Goal: Task Accomplishment & Management: Manage account settings

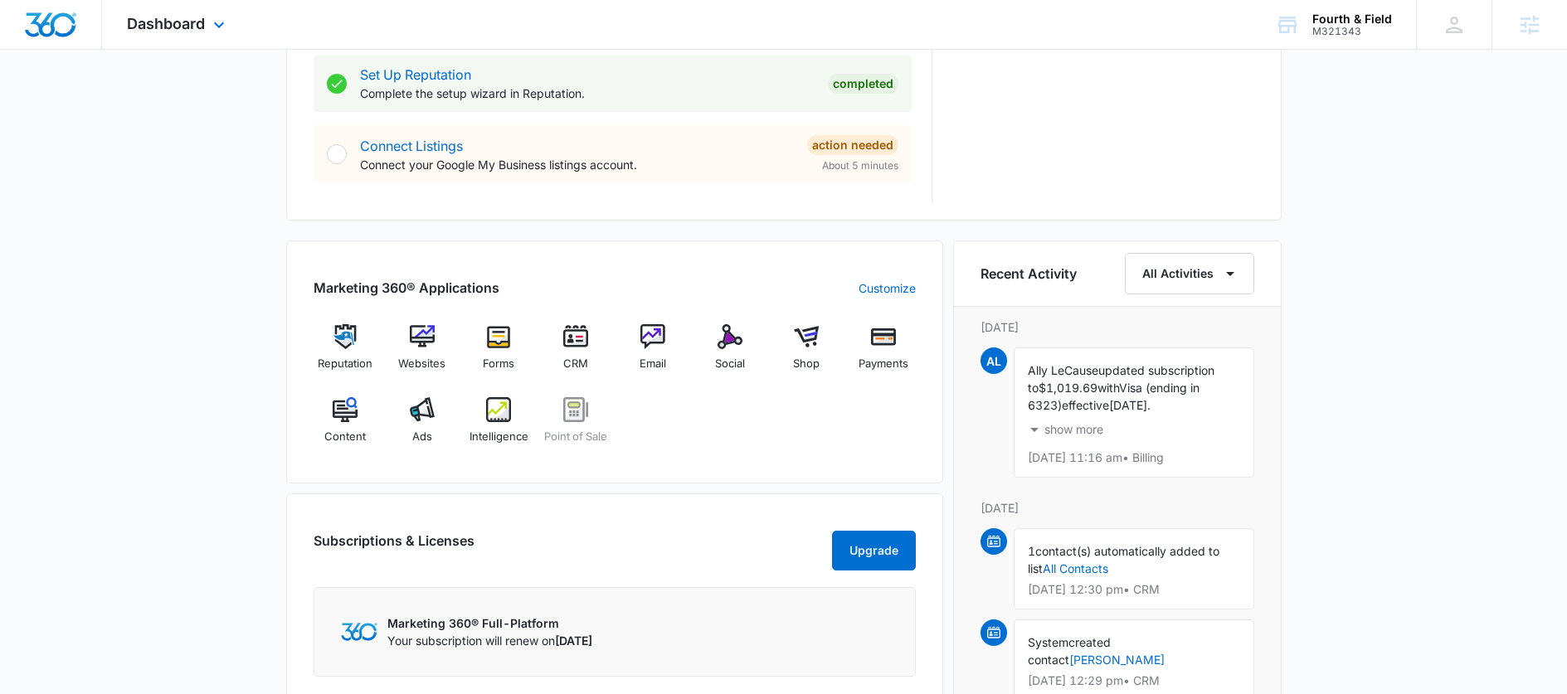
scroll to position [864, 0]
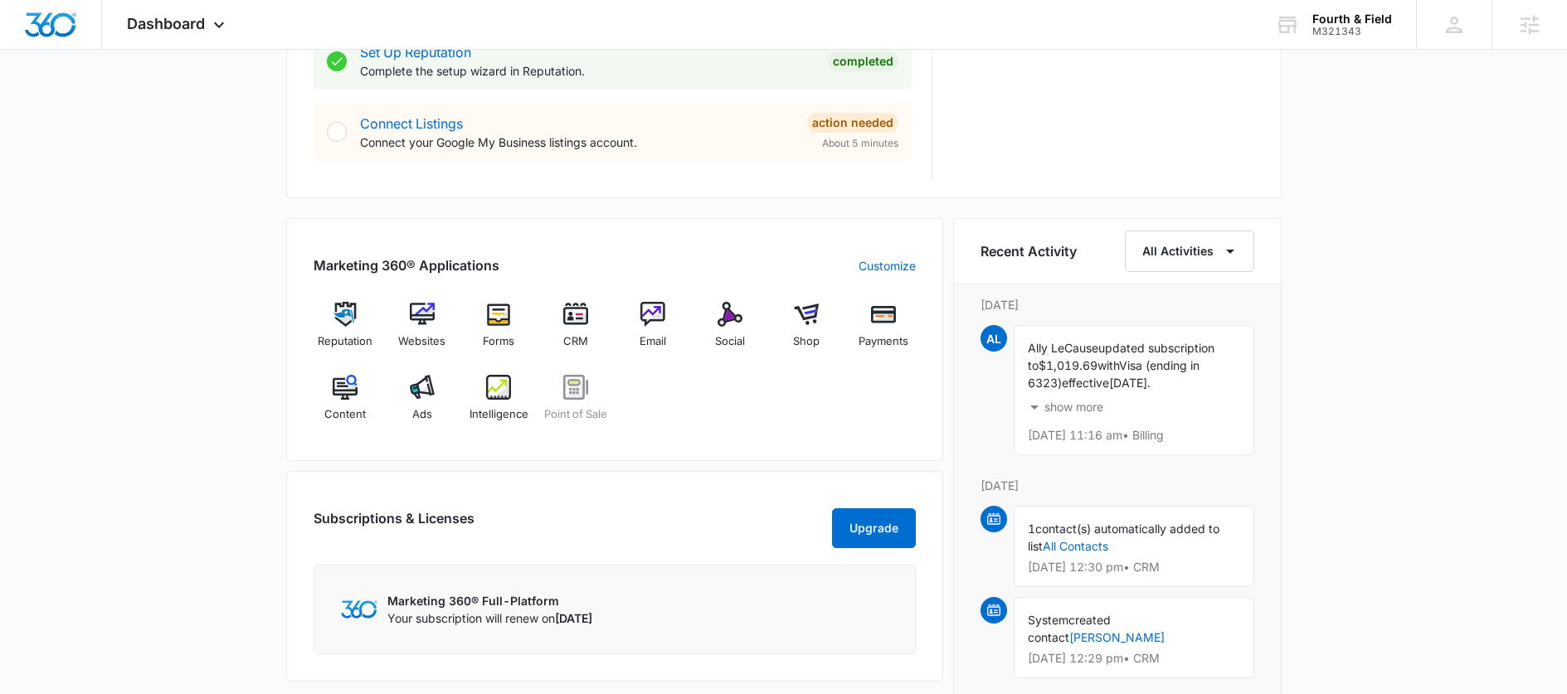
click at [630, 524] on div "Subscriptions & Licenses Upgrade" at bounding box center [615, 529] width 602 height 40
click at [411, 332] on div "Websites" at bounding box center [422, 332] width 64 height 60
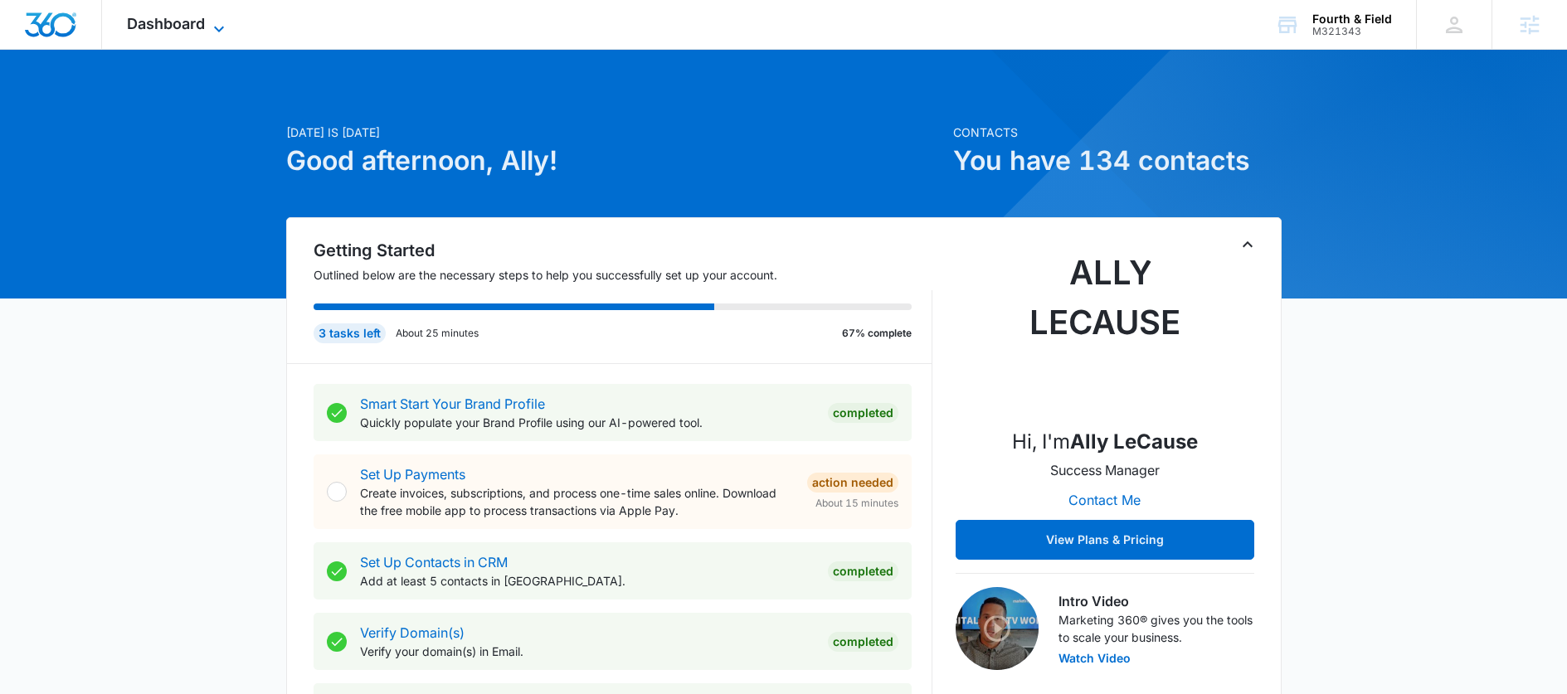
click at [217, 23] on icon at bounding box center [219, 29] width 20 height 20
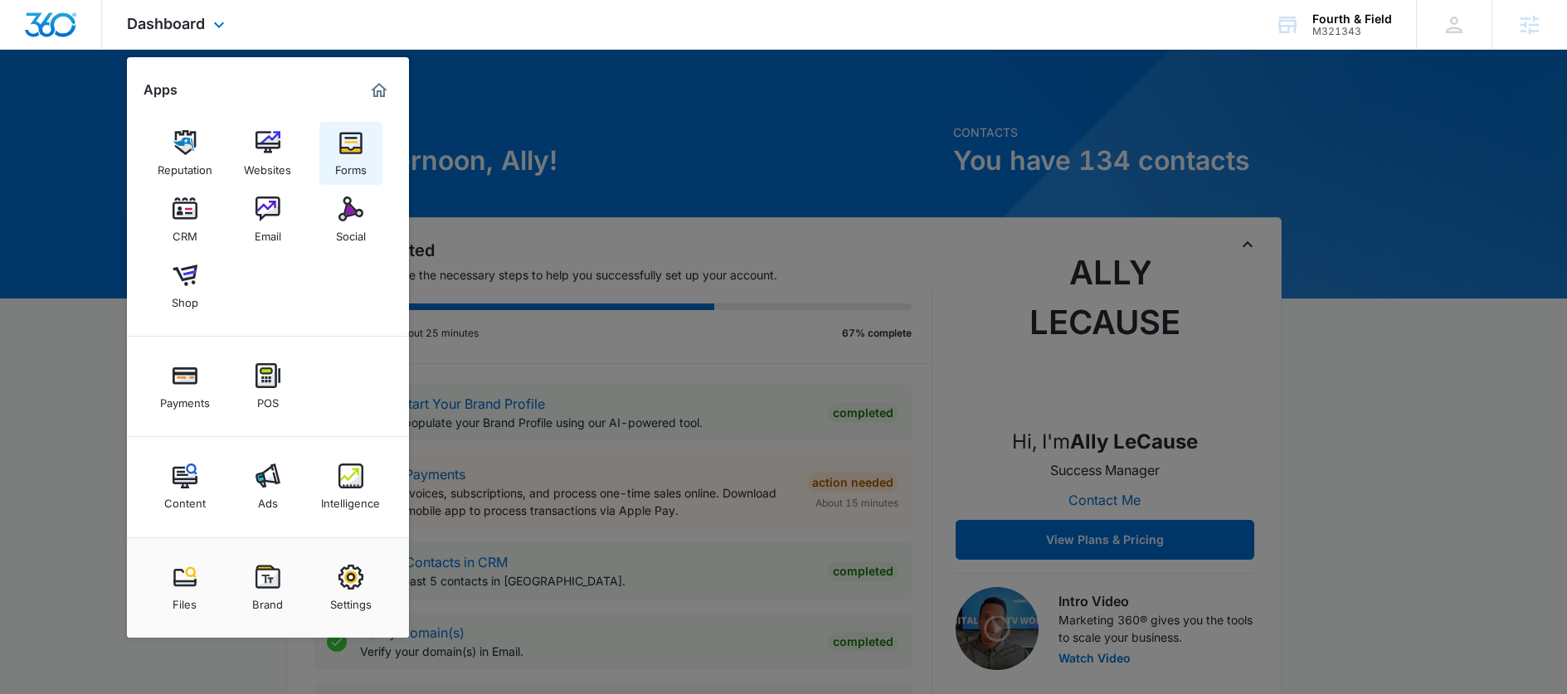
click at [343, 134] on img at bounding box center [350, 142] width 25 height 25
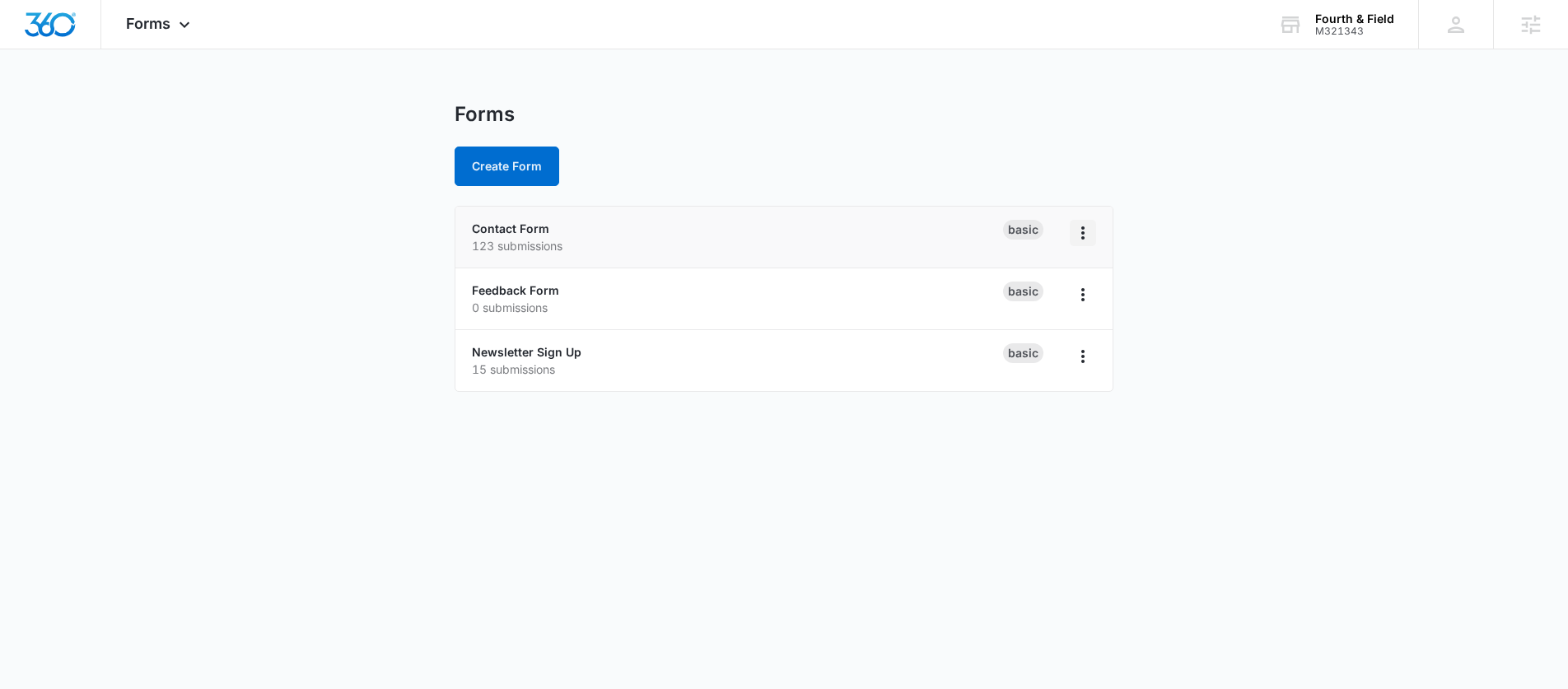
click at [1086, 227] on icon "Overflow Menu" at bounding box center [1083, 233] width 20 height 20
click at [1061, 294] on button "Duplicate" at bounding box center [1039, 304] width 110 height 25
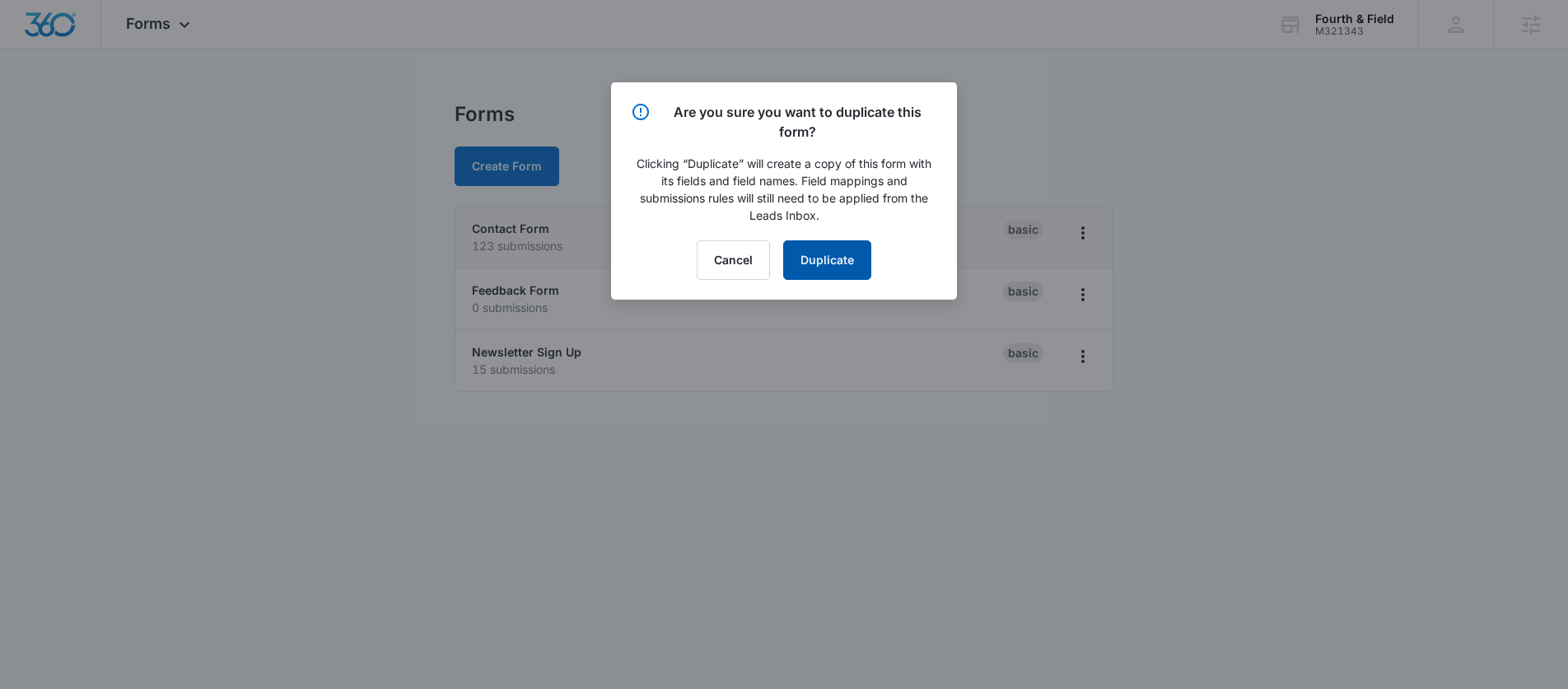
click at [847, 259] on button "Duplicate" at bounding box center [827, 260] width 88 height 40
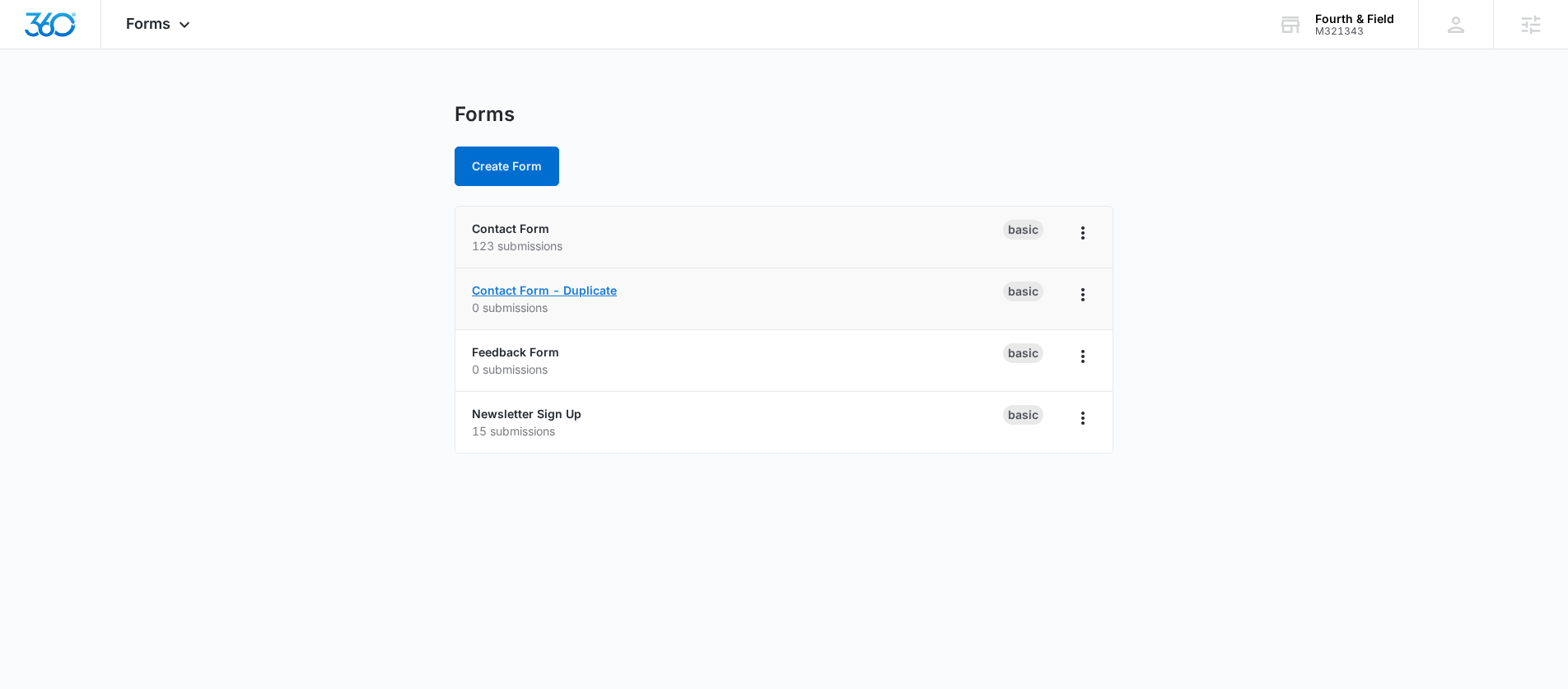
click at [505, 288] on link "Contact Form - Duplicate" at bounding box center [544, 290] width 145 height 14
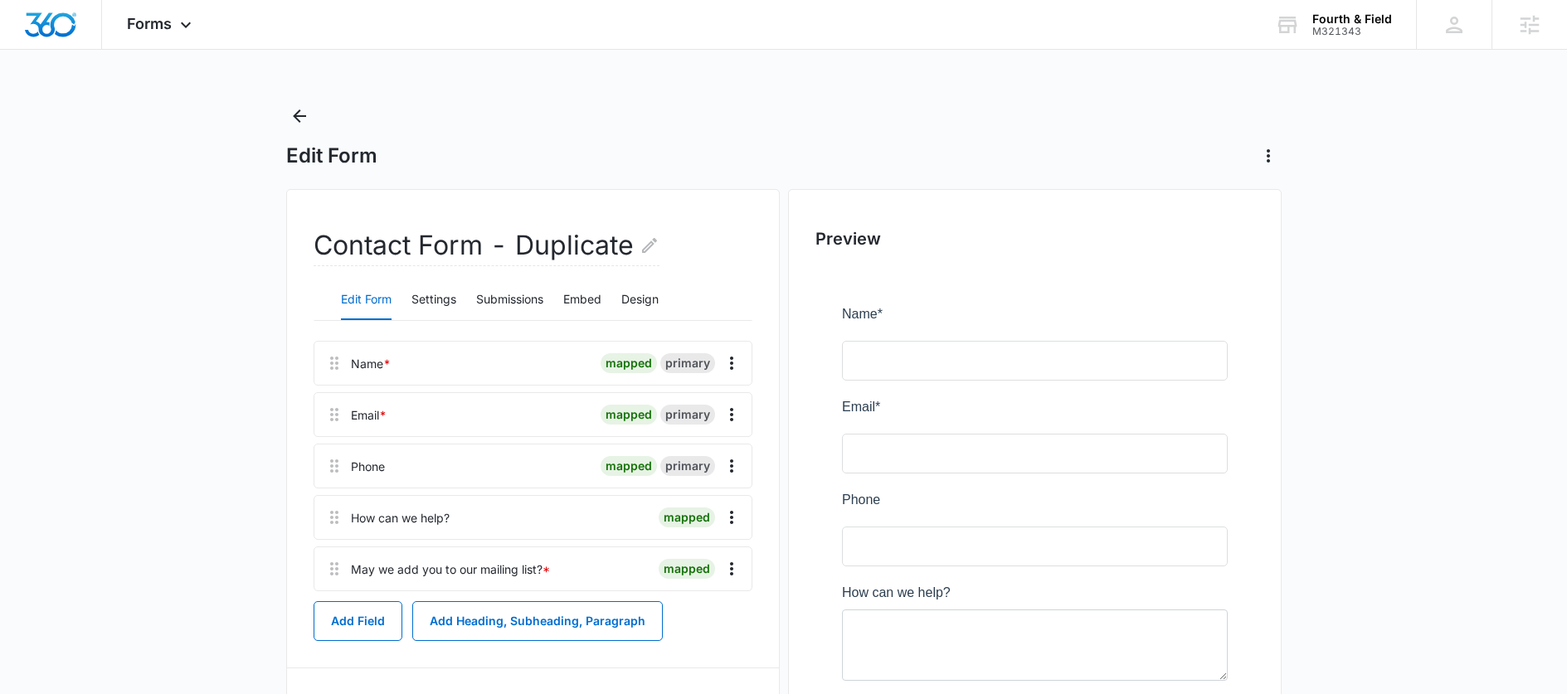
click at [673, 236] on div "Contact Form - Duplicate" at bounding box center [533, 252] width 439 height 53
click at [664, 238] on div "Contact Form - Duplicate" at bounding box center [533, 252] width 439 height 53
click at [649, 245] on icon "Edit Form Name" at bounding box center [650, 246] width 20 height 20
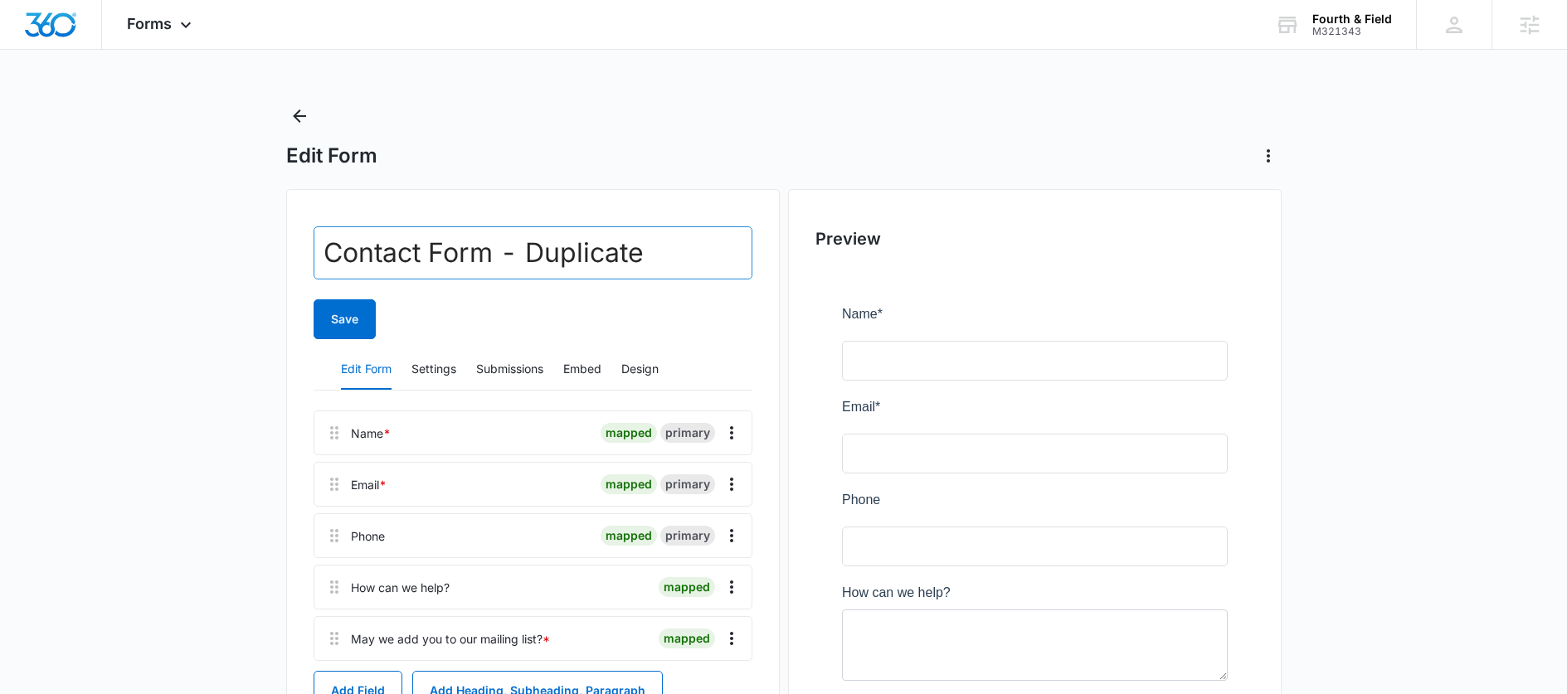
drag, startPoint x: 455, startPoint y: 221, endPoint x: 453, endPoint y: 231, distance: 10.3
click at [454, 230] on div "Contact Form - Duplicate Save Edit Form Settings Submissions Embed Design Name …" at bounding box center [533, 571] width 494 height 764
click at [448, 238] on input "Contact Form - Duplicate" at bounding box center [533, 252] width 439 height 53
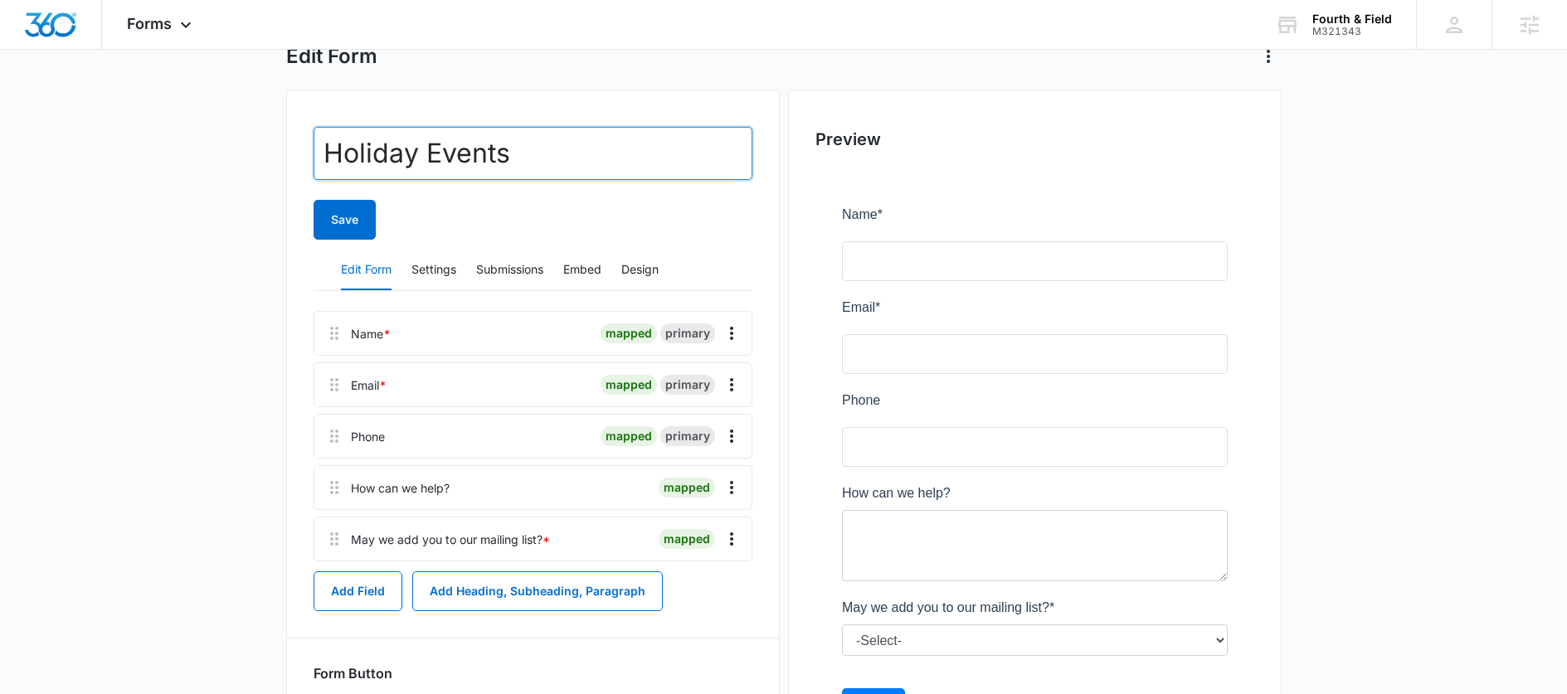
scroll to position [110, 0]
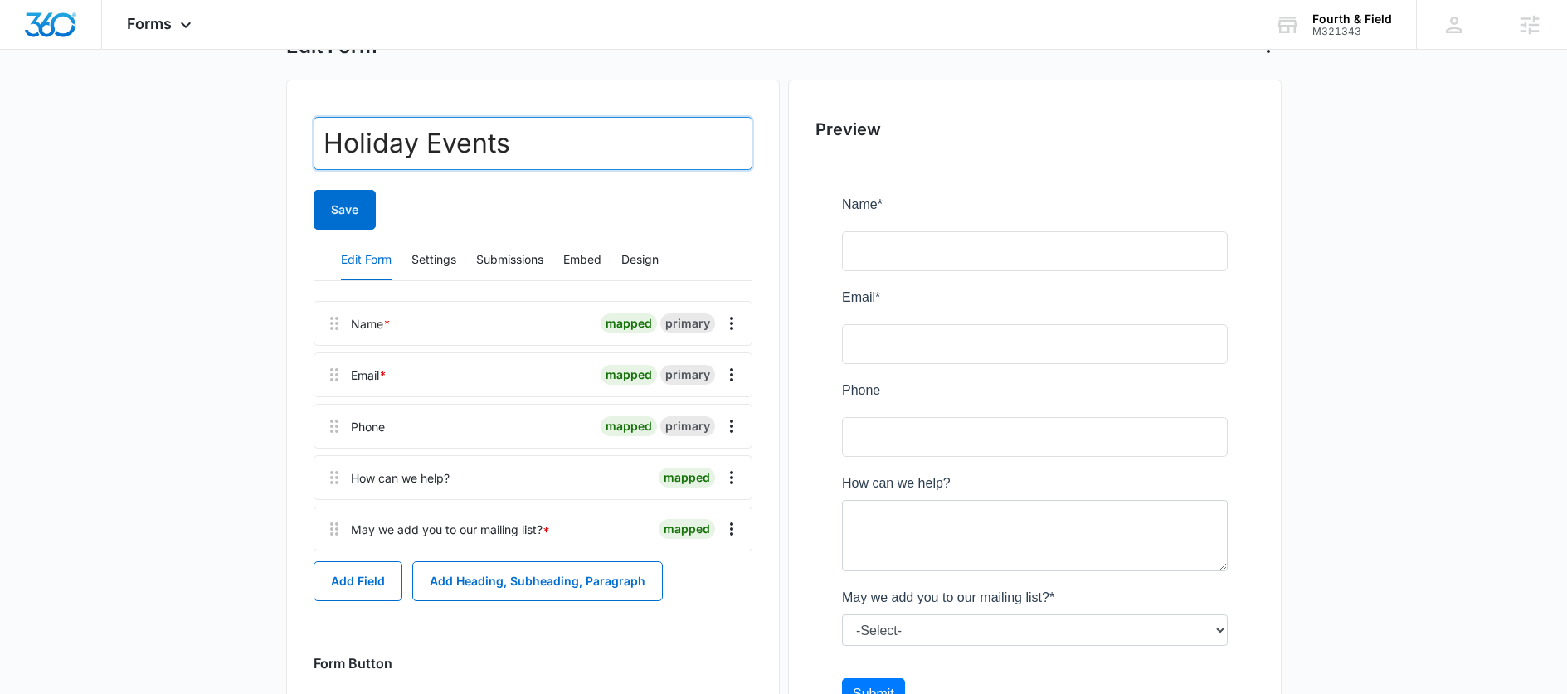
type input "Holiday Events"
click at [444, 467] on div "How can we help? mapped" at bounding box center [533, 477] width 439 height 45
click at [728, 471] on icon "Overflow Menu" at bounding box center [732, 478] width 20 height 20
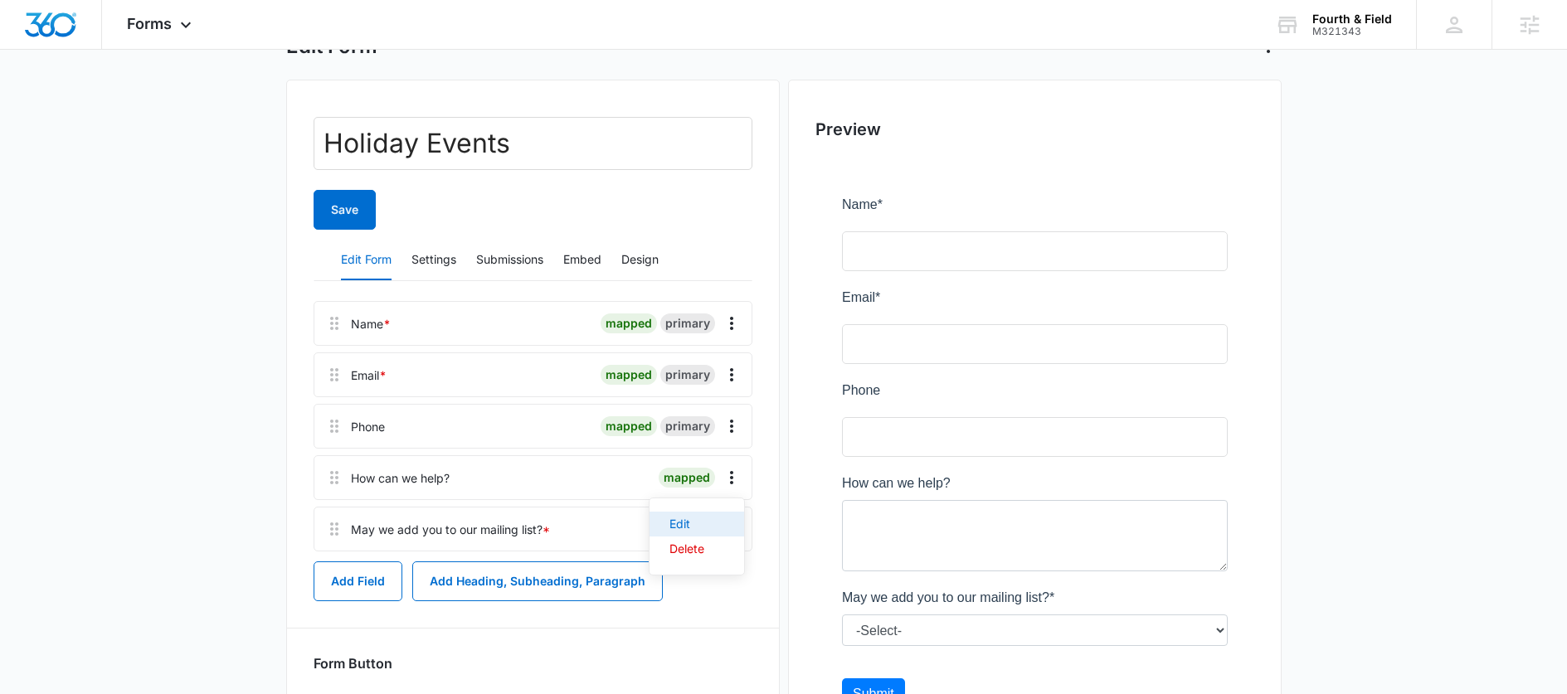
click at [696, 516] on button "Edit" at bounding box center [697, 524] width 95 height 25
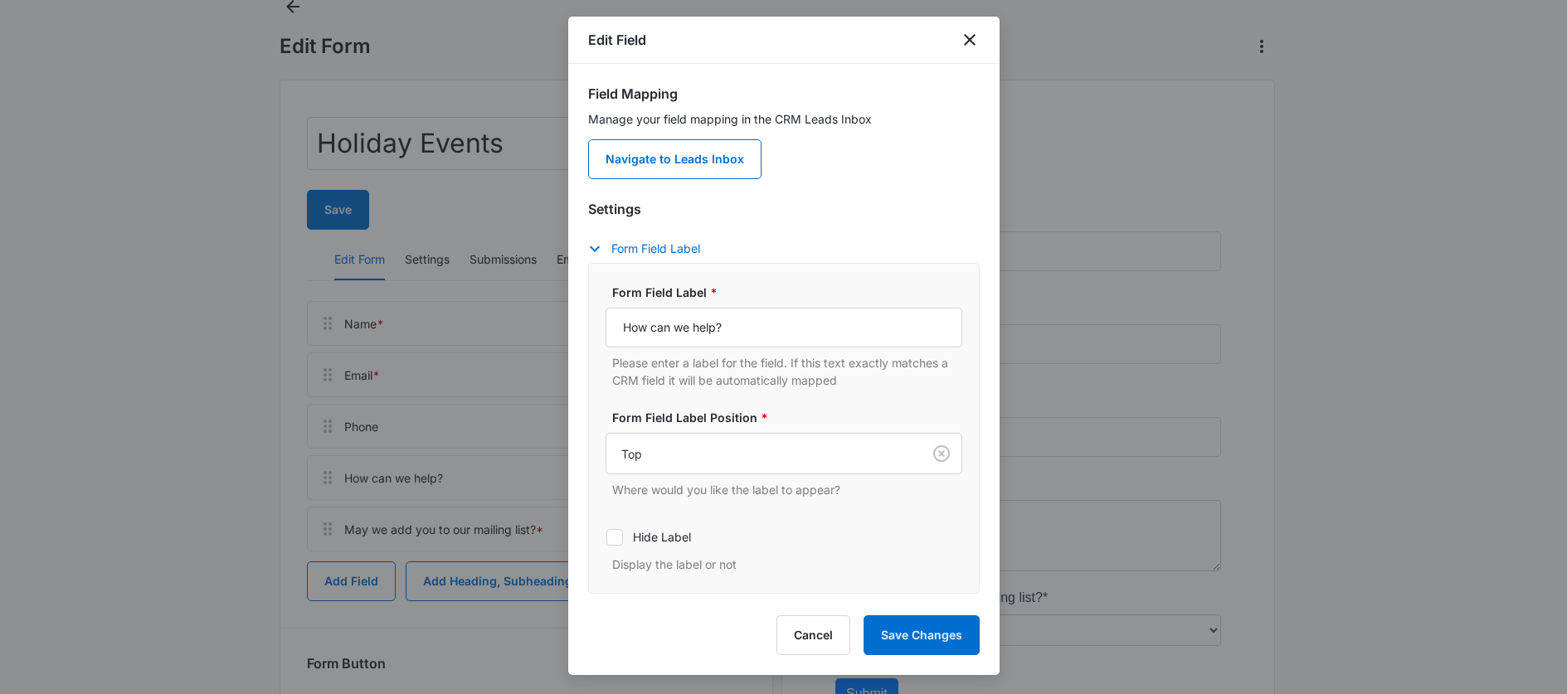
scroll to position [29, 0]
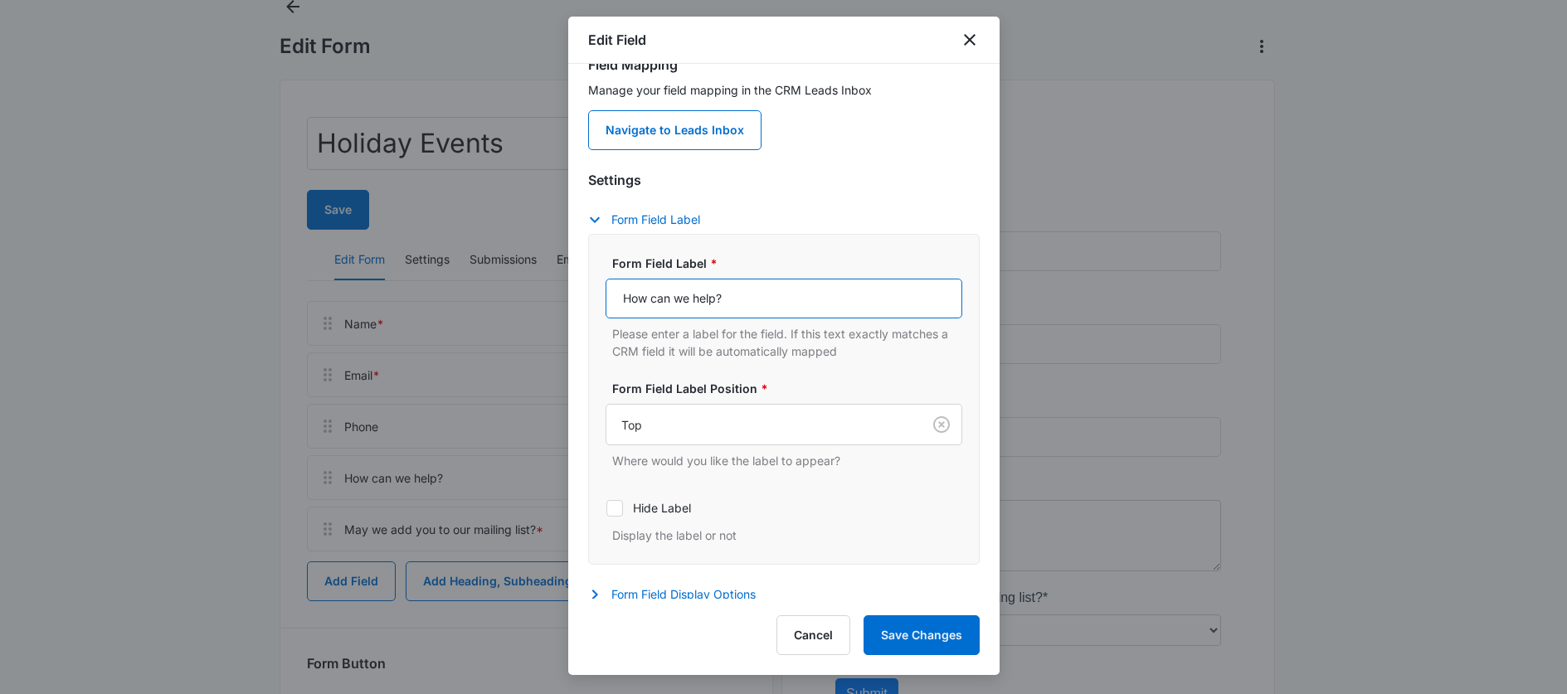
drag, startPoint x: 734, startPoint y: 303, endPoint x: 539, endPoint y: 303, distance: 195.0
click at [539, 303] on body "Forms Apps Reputation Websites Forms CRM Email Social Shop Payments POS Content…" at bounding box center [783, 383] width 1567 height 986
type input "What event can we help you with?"
click at [901, 649] on button "Save Changes" at bounding box center [922, 636] width 116 height 40
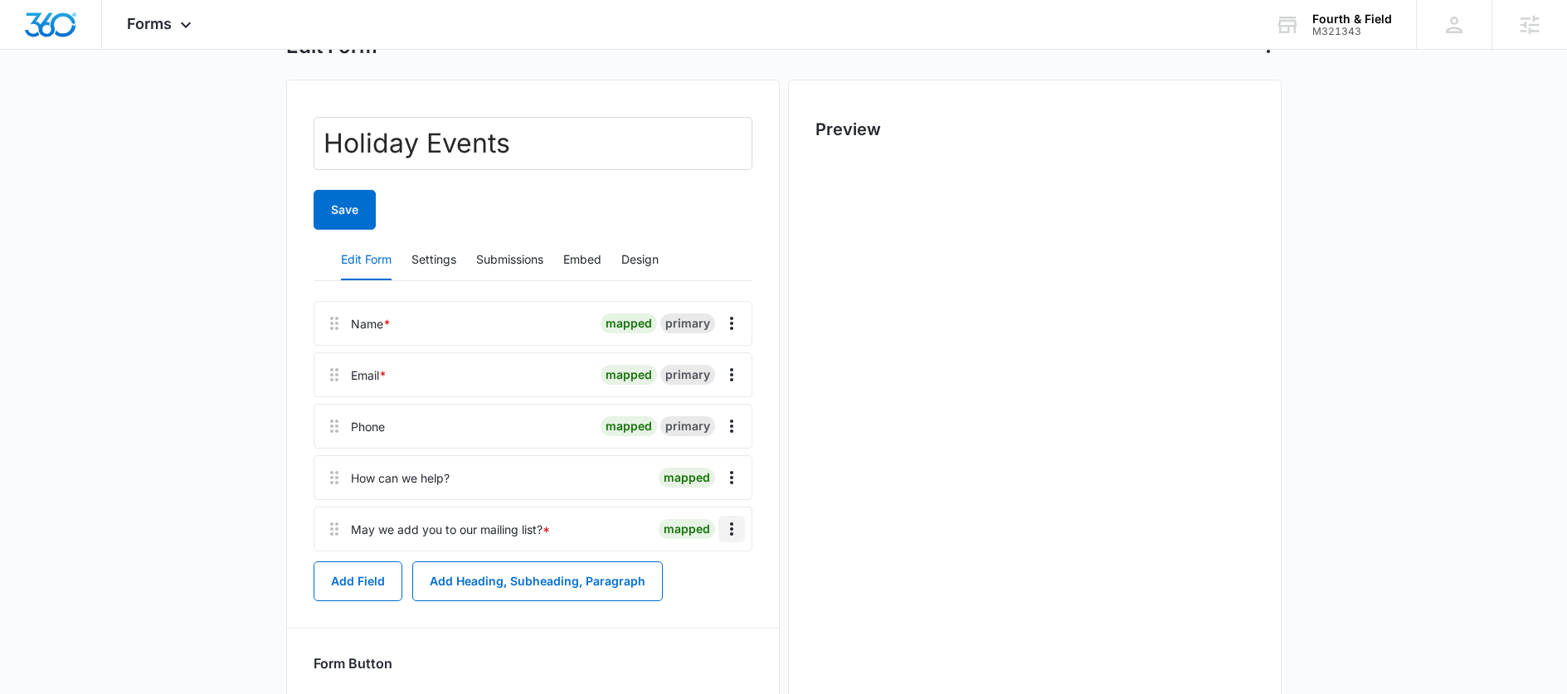
scroll to position [0, 0]
click at [740, 528] on icon "Overflow Menu" at bounding box center [732, 529] width 20 height 20
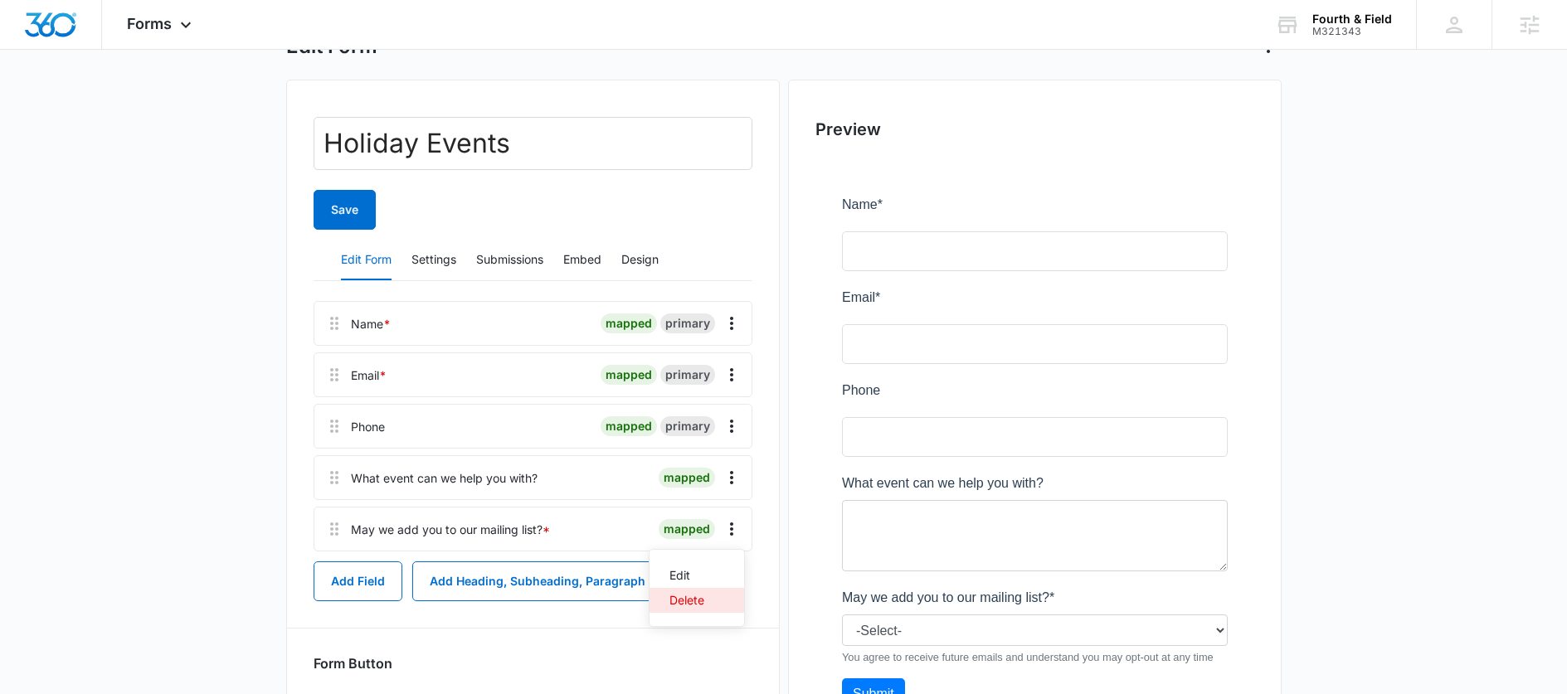
click at [697, 597] on div "Delete" at bounding box center [687, 601] width 35 height 12
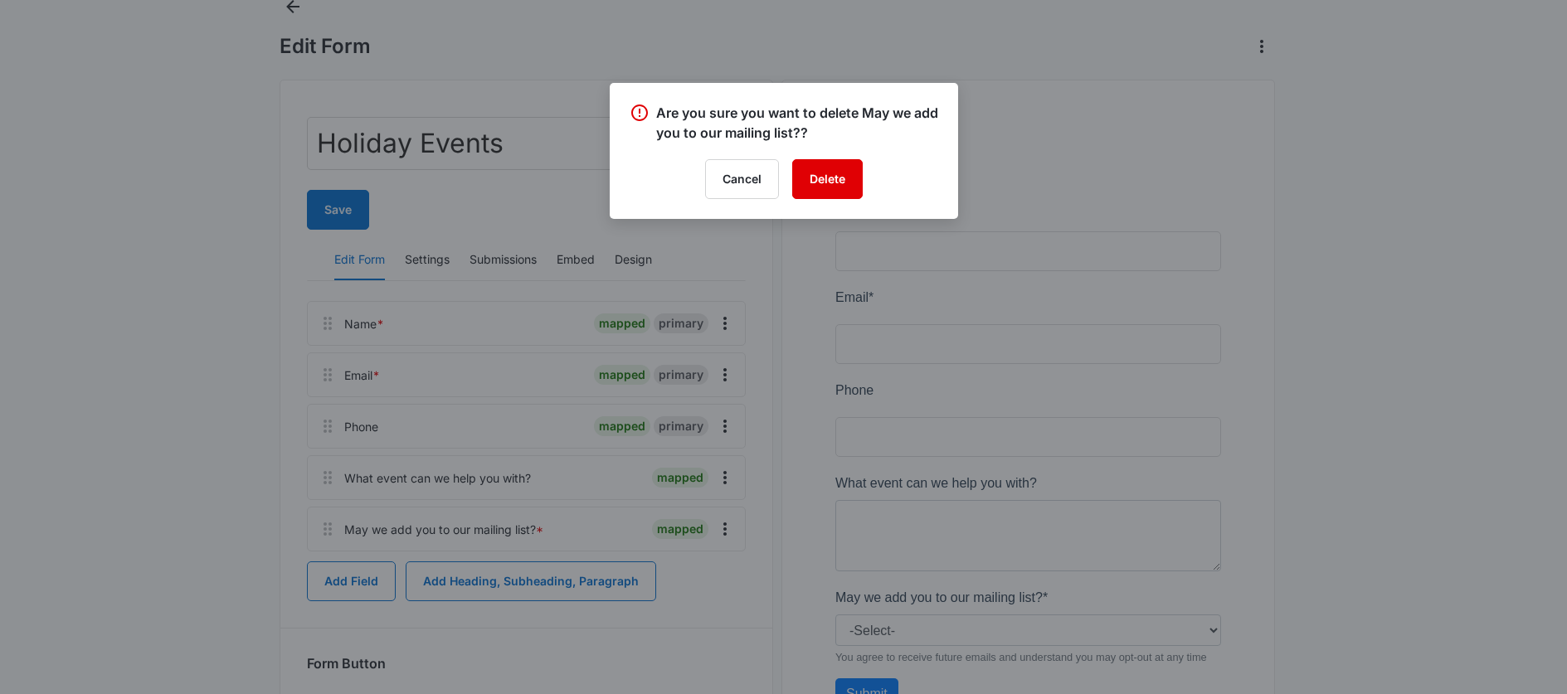
click at [825, 186] on button "Delete" at bounding box center [827, 179] width 71 height 40
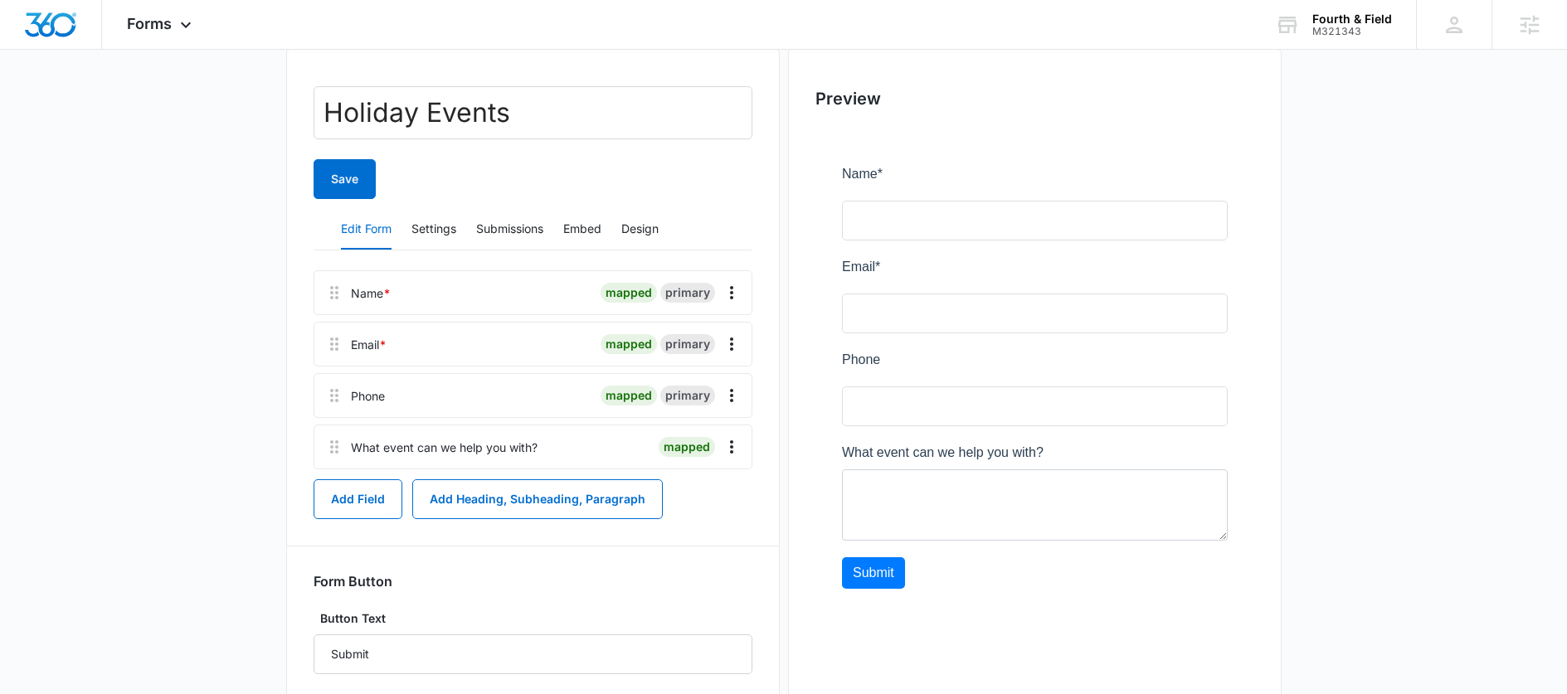
scroll to position [241, 0]
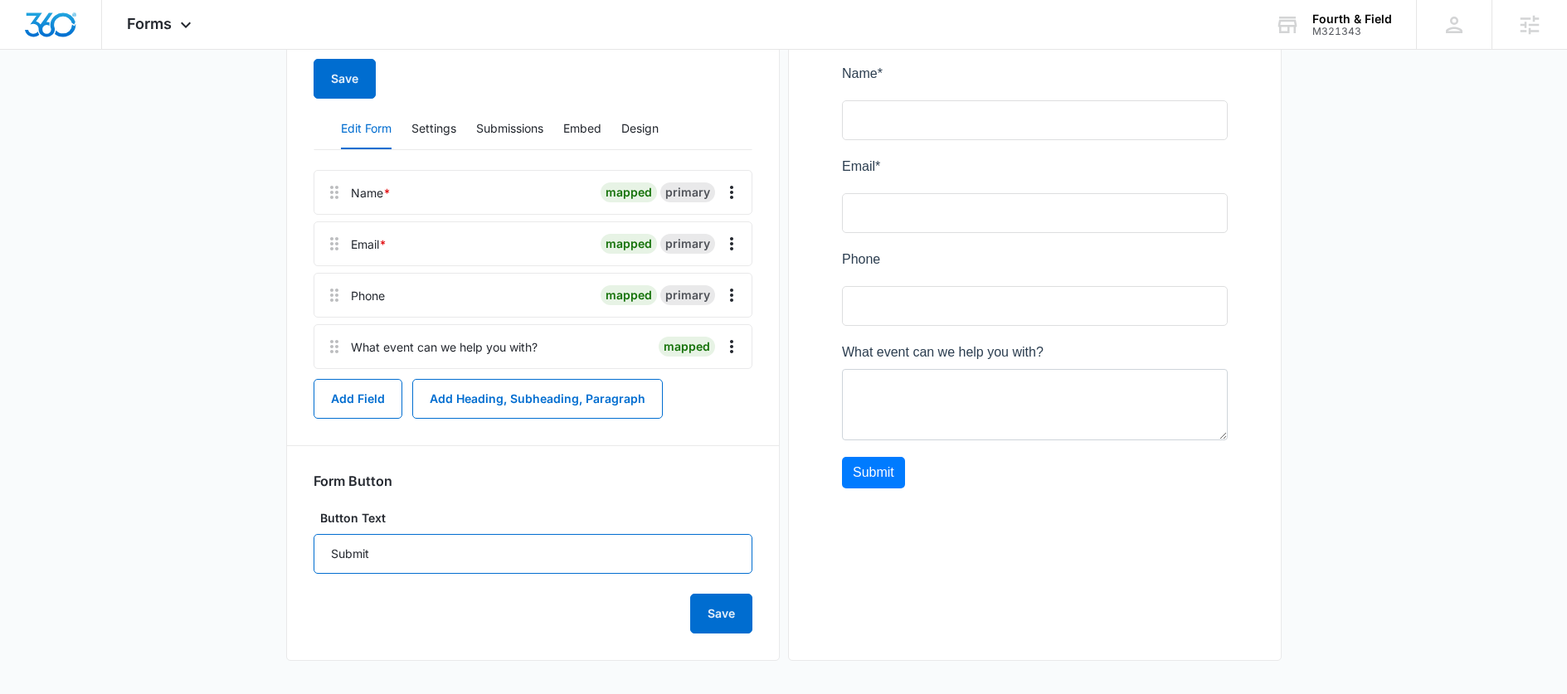
click at [364, 566] on input "Submit" at bounding box center [533, 554] width 439 height 40
type input "T"
type input "Reach Out [DATE]!"
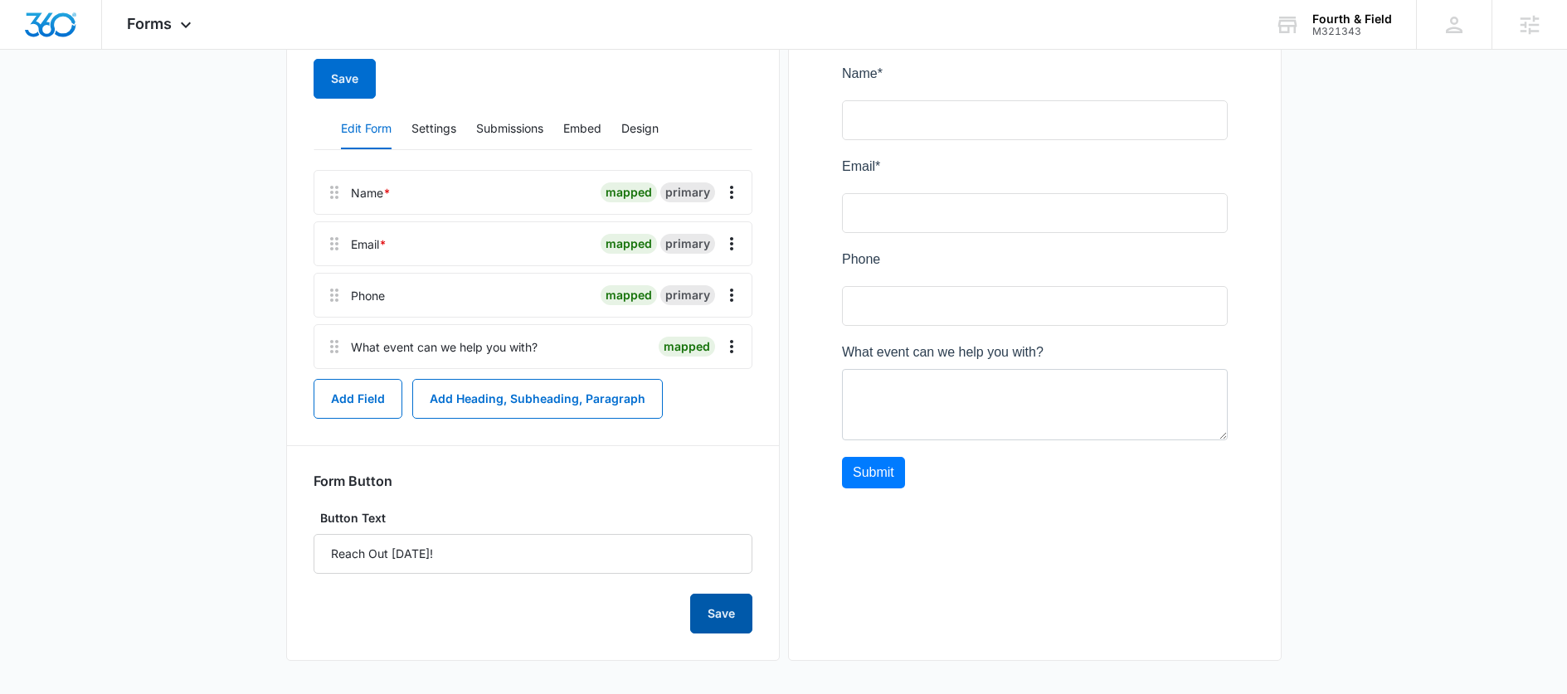
click at [718, 608] on button "Save" at bounding box center [721, 614] width 62 height 40
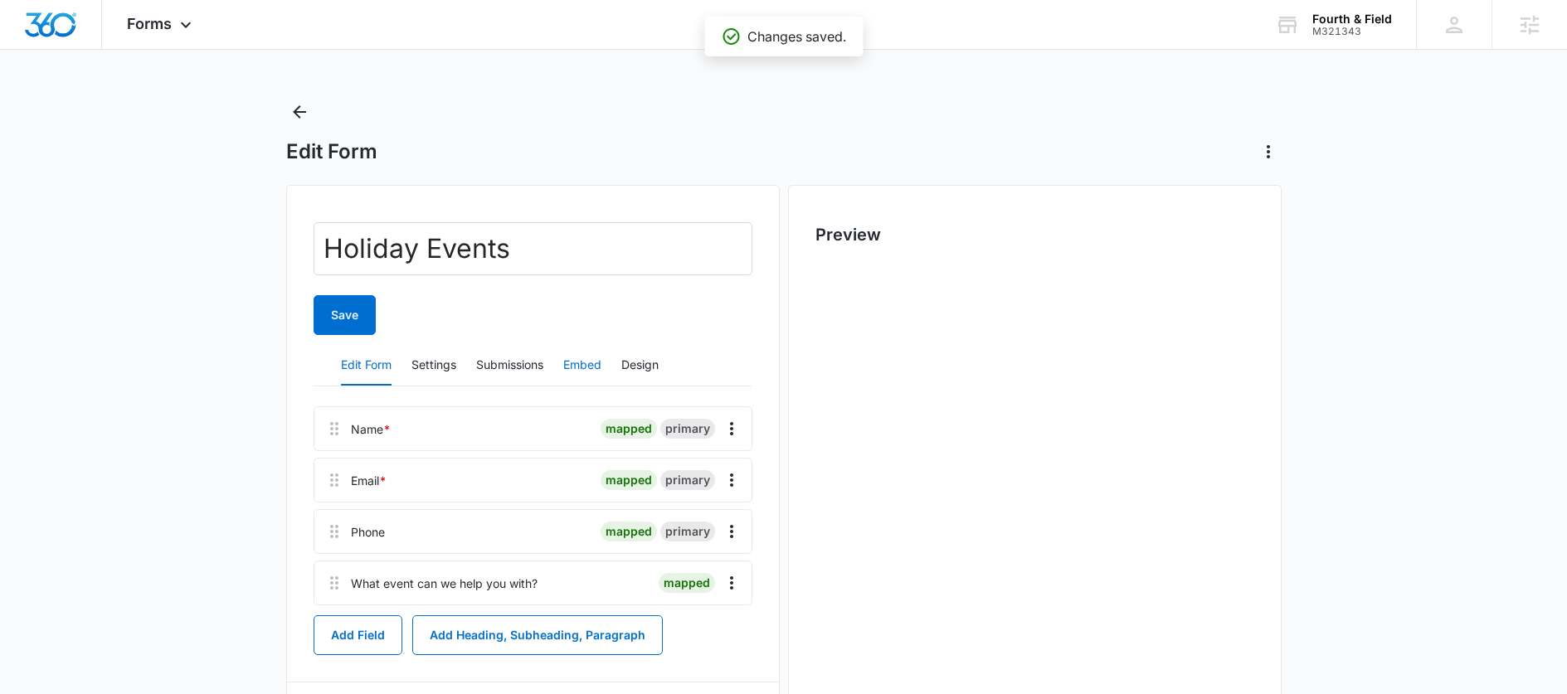
scroll to position [0, 0]
click at [589, 358] on button "Embed" at bounding box center [582, 366] width 38 height 40
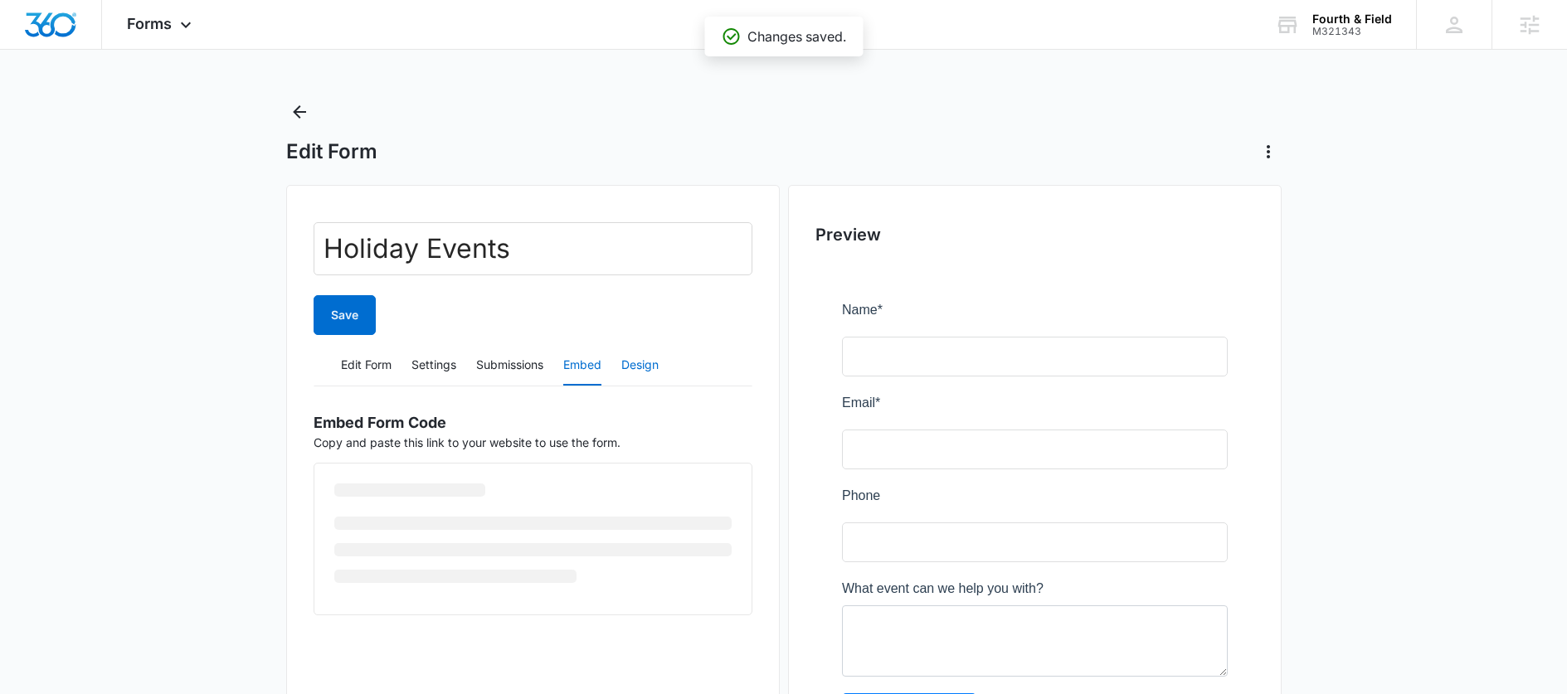
click at [650, 363] on button "Design" at bounding box center [639, 366] width 37 height 40
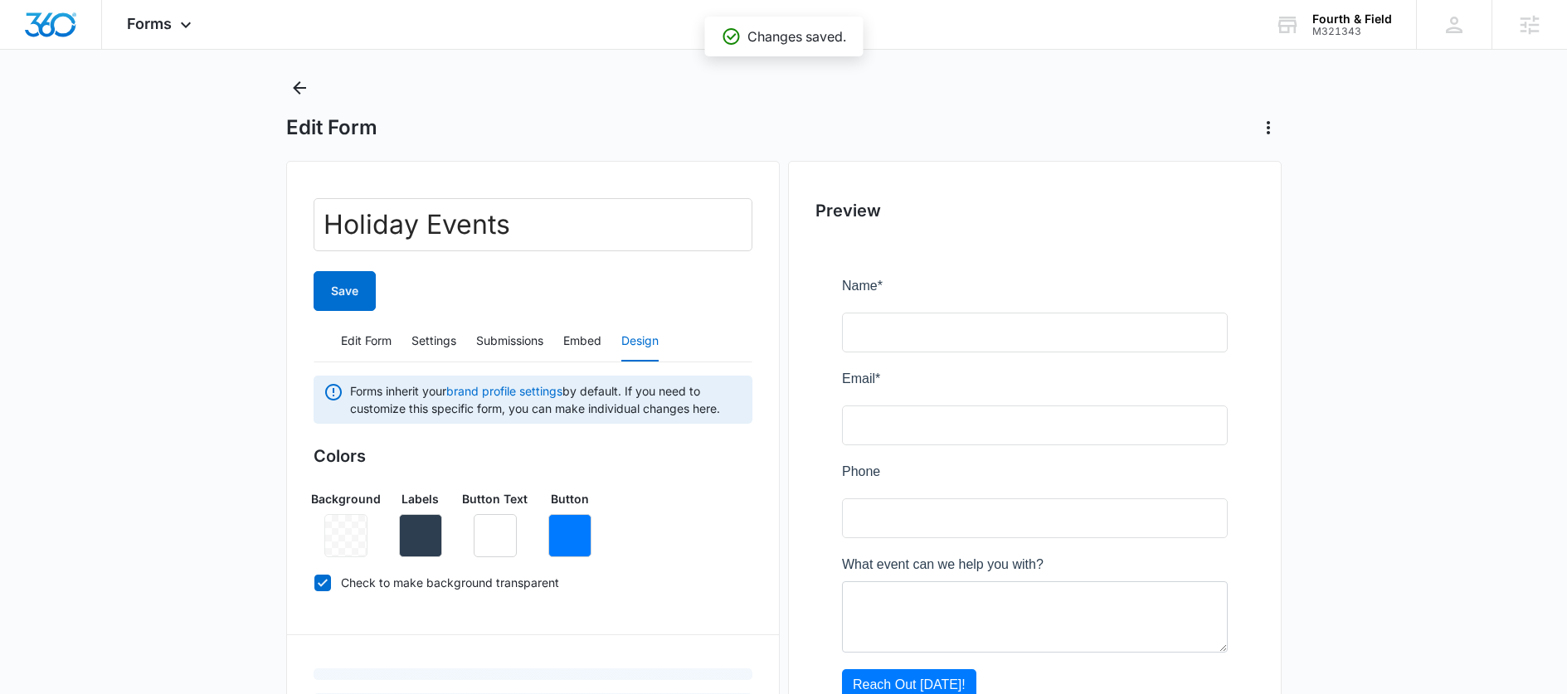
scroll to position [38, 0]
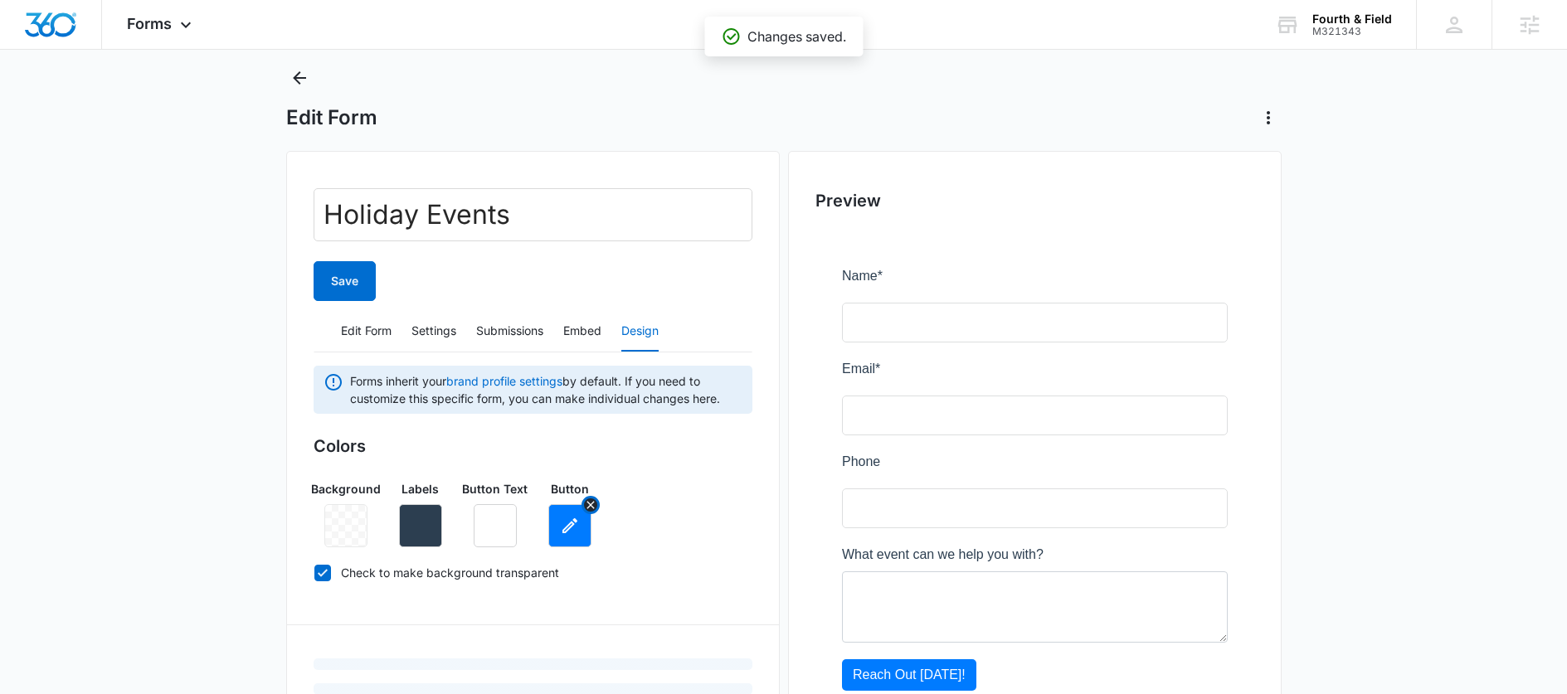
click at [565, 530] on icon "button" at bounding box center [570, 526] width 20 height 20
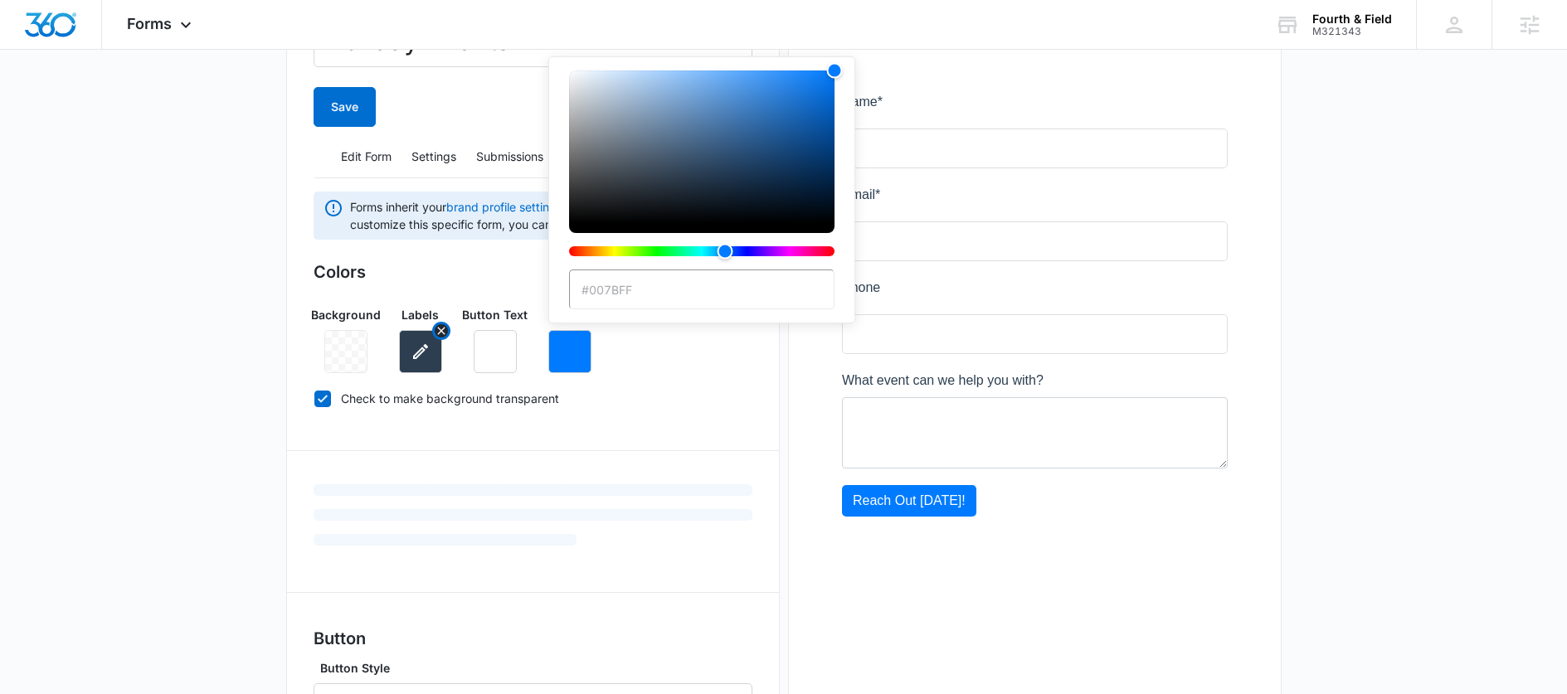
scroll to position [335, 0]
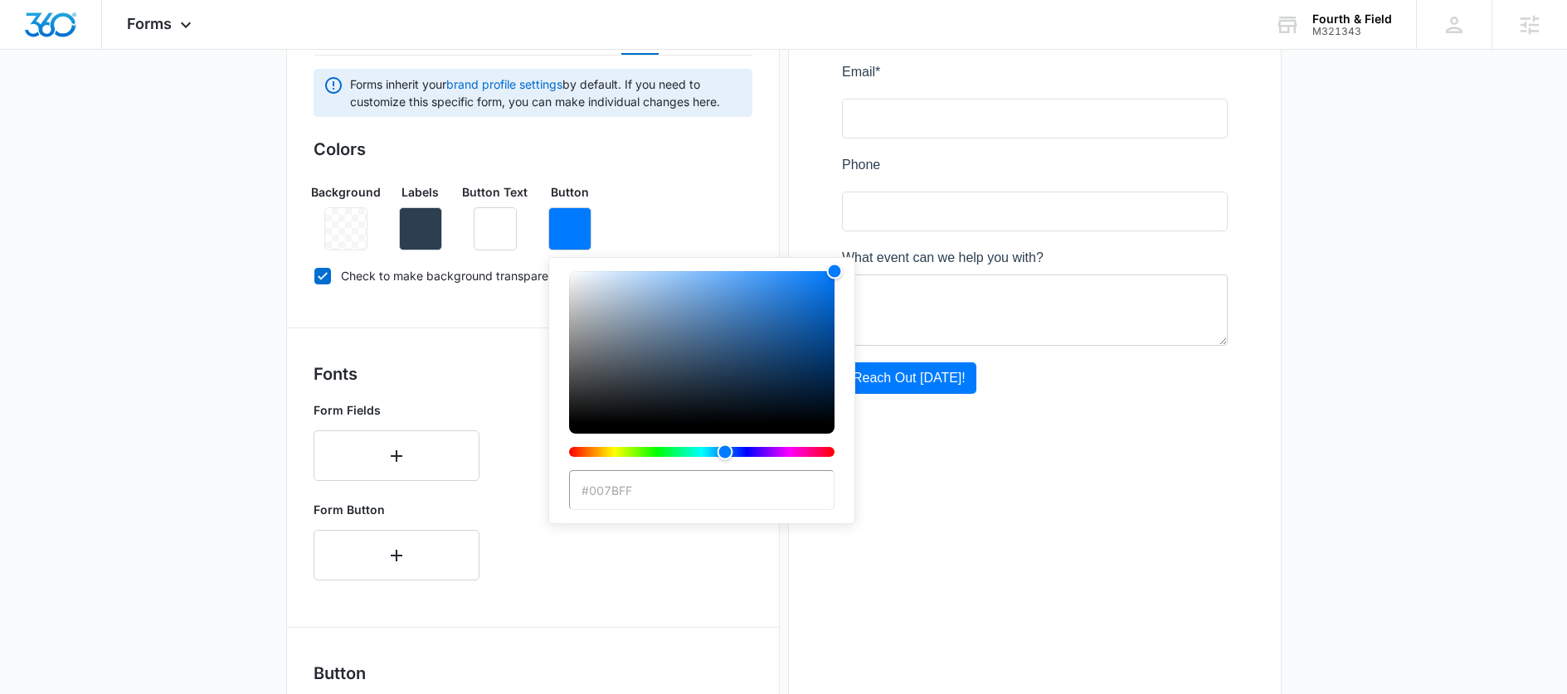
click at [285, 319] on main "Edit Form Holiday Events Save Edit Form Settings Submissions Embed Design Forms…" at bounding box center [783, 424] width 1567 height 1312
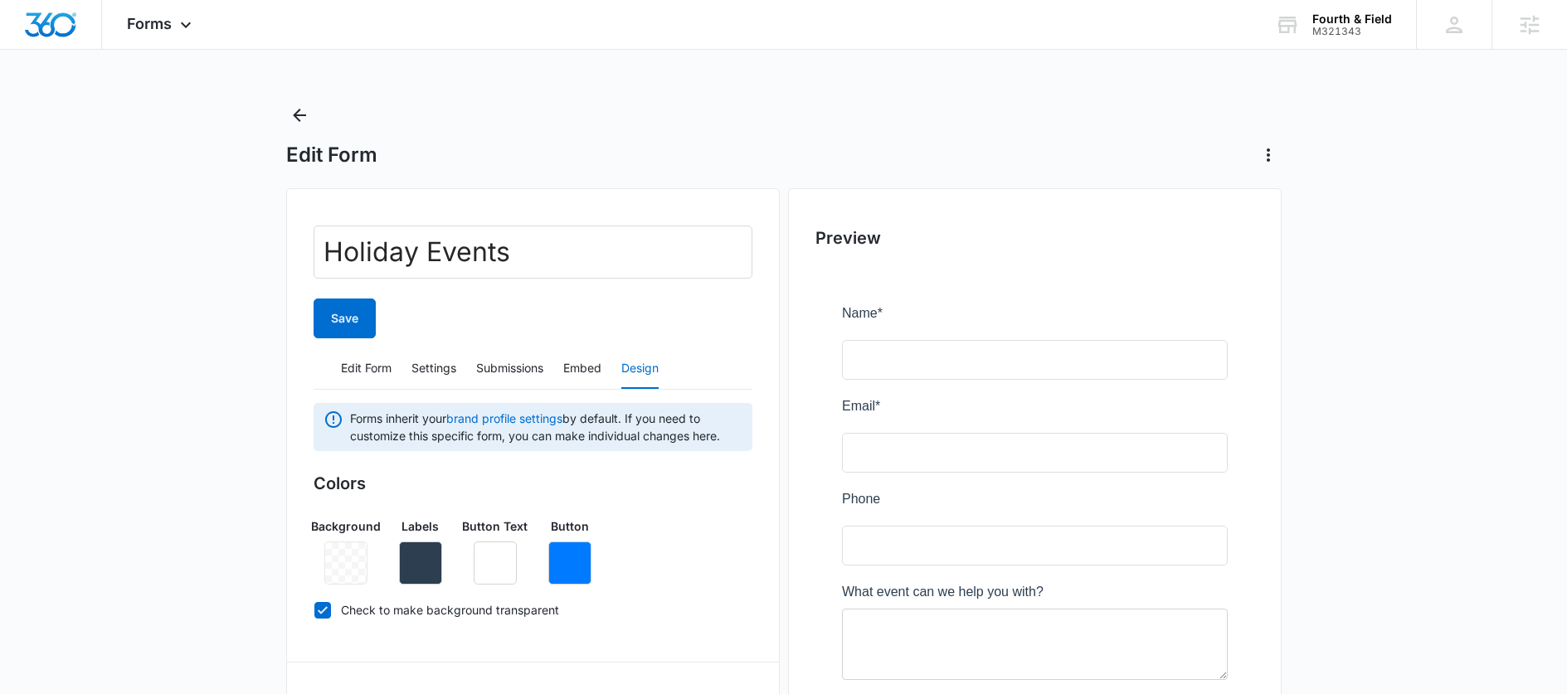
scroll to position [0, 0]
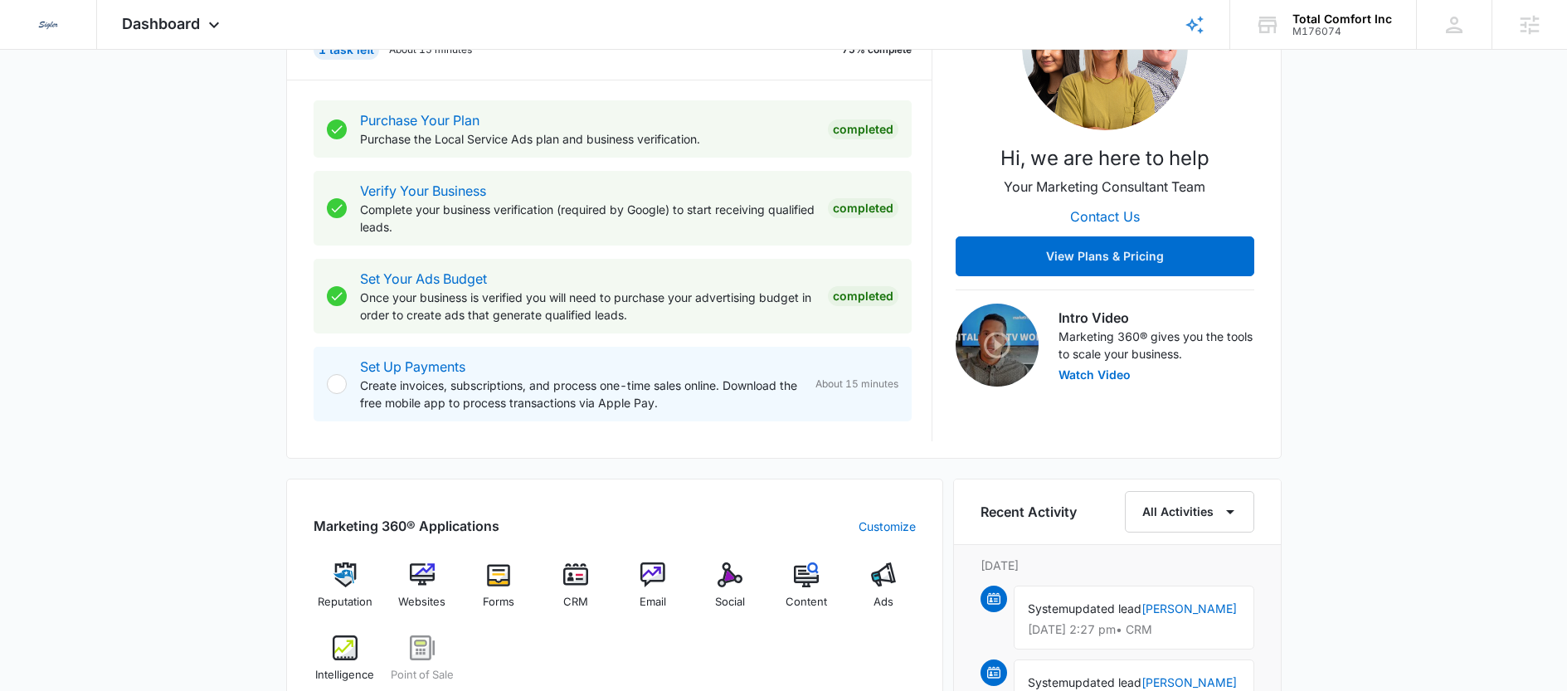
scroll to position [405, 0]
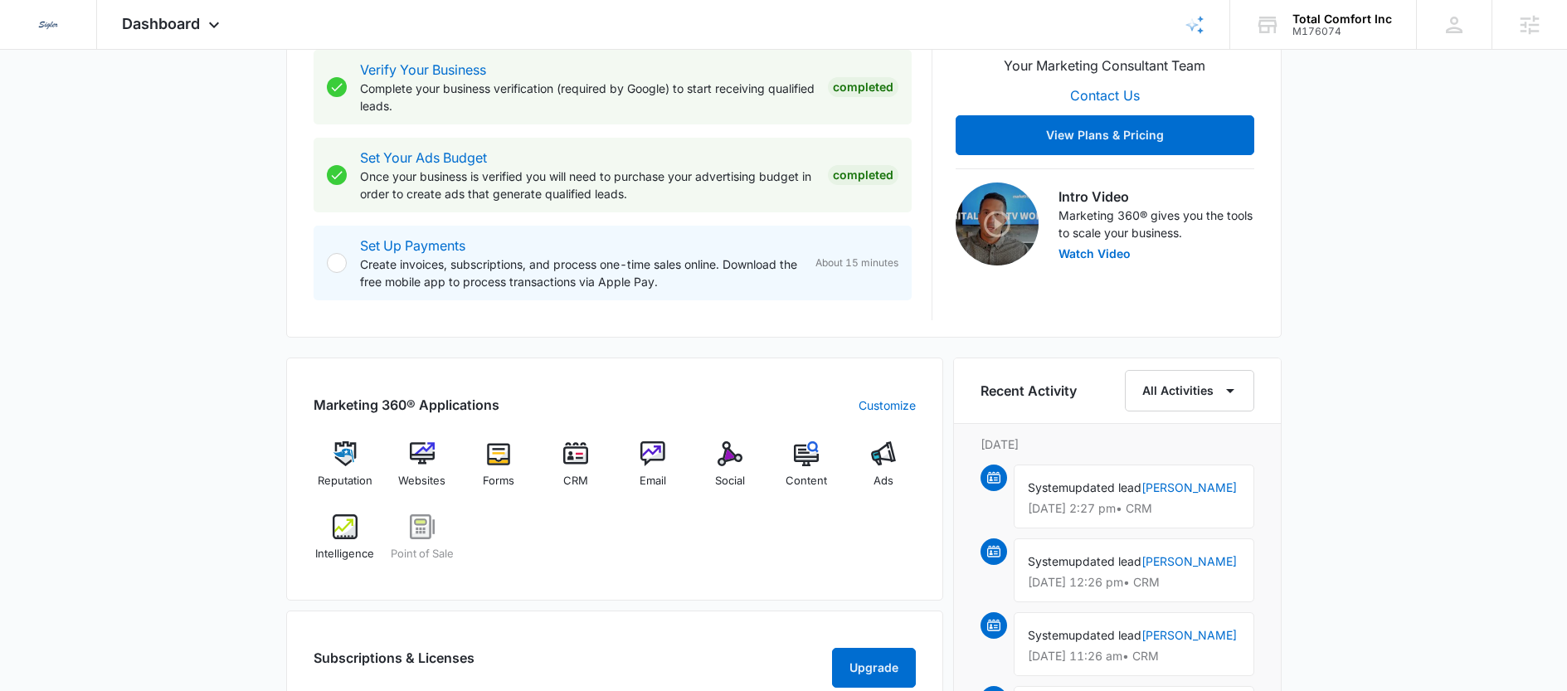
click at [774, 543] on div "Reputation Websites Forms CRM Email Social Content Ads Intelligence Point of Sa…" at bounding box center [615, 507] width 602 height 132
click at [674, 461] on div "Email" at bounding box center [653, 471] width 64 height 60
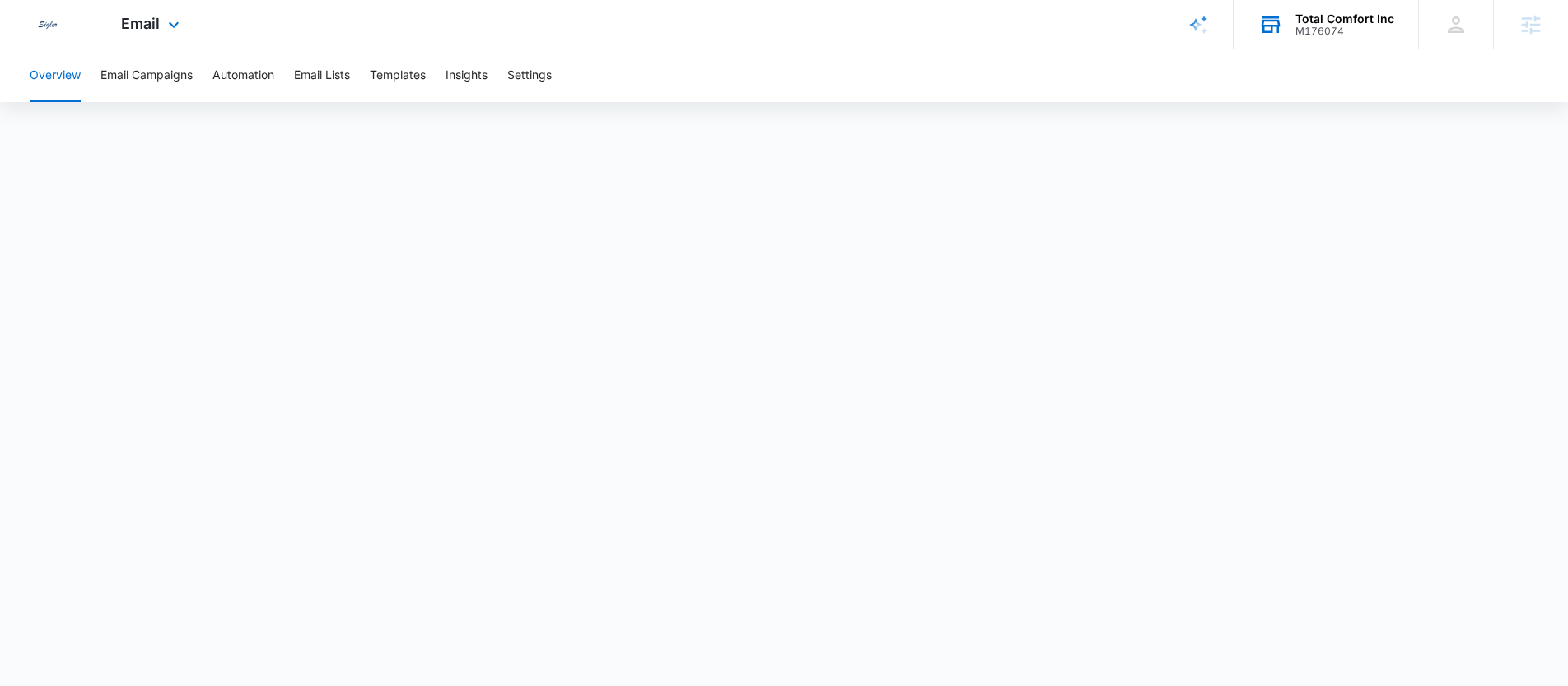
click at [1310, 17] on div "Total Comfort Inc" at bounding box center [1345, 18] width 99 height 13
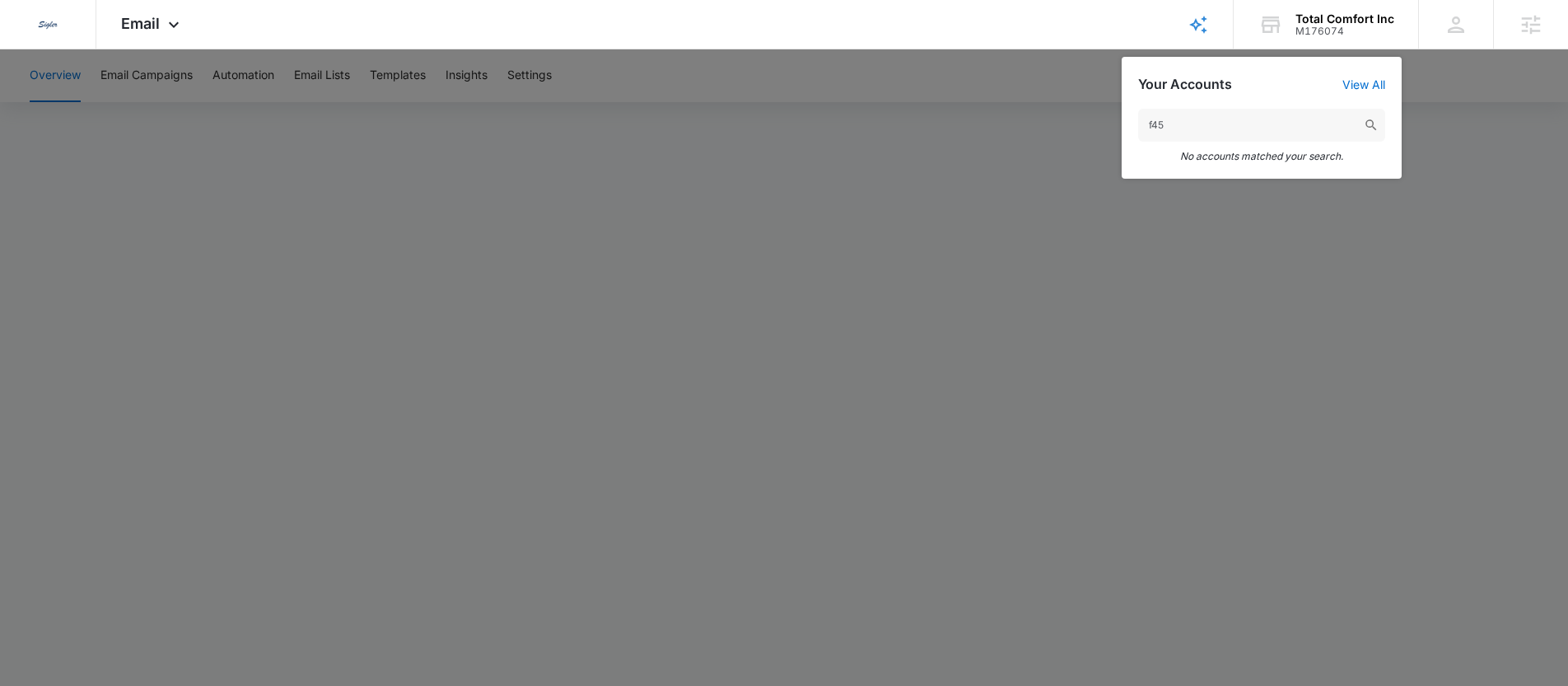
drag, startPoint x: 1187, startPoint y: 136, endPoint x: 1119, endPoint y: 130, distance: 68.3
click at [1119, 50] on nav "Dedicated to Helping You Make Your Customers Comfortable Indoors. We are a mark…" at bounding box center [784, 25] width 1568 height 50
type input "F"
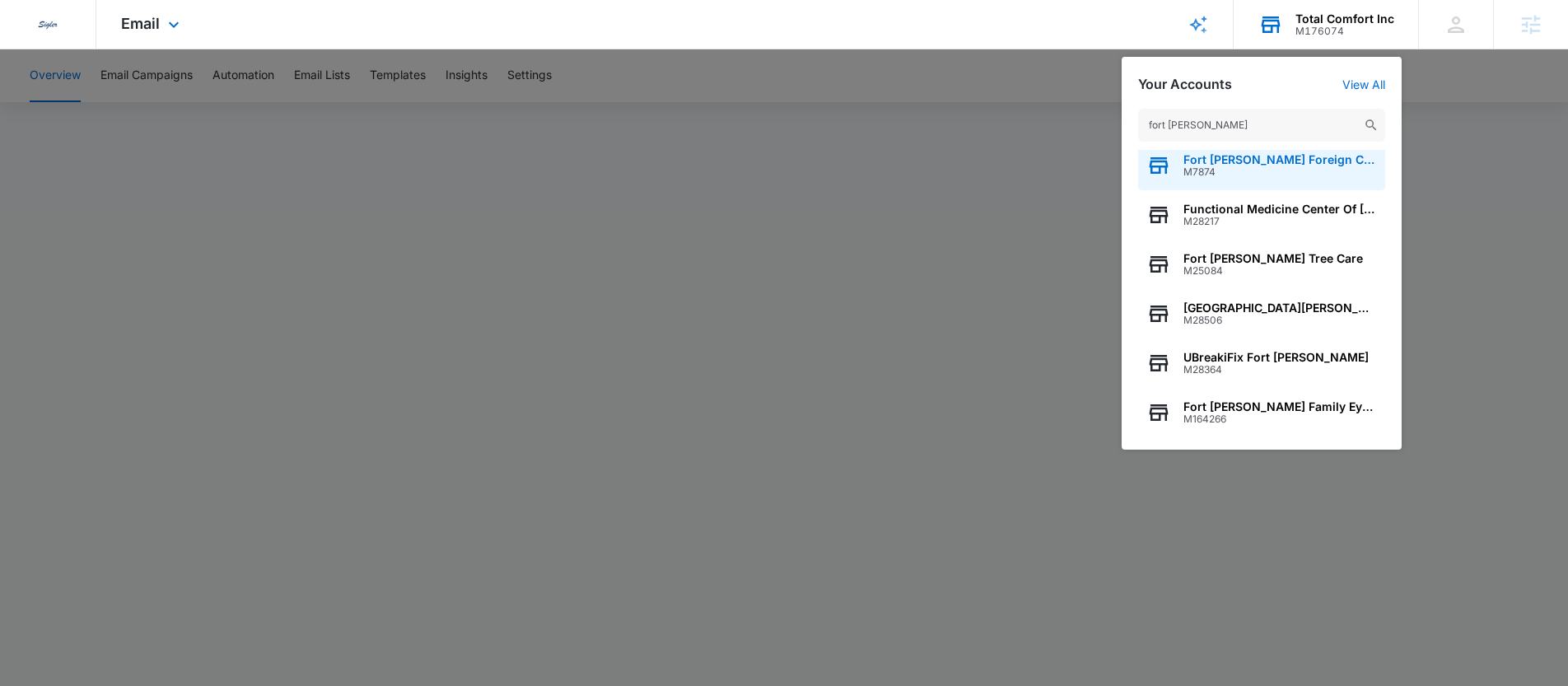
scroll to position [210, 0]
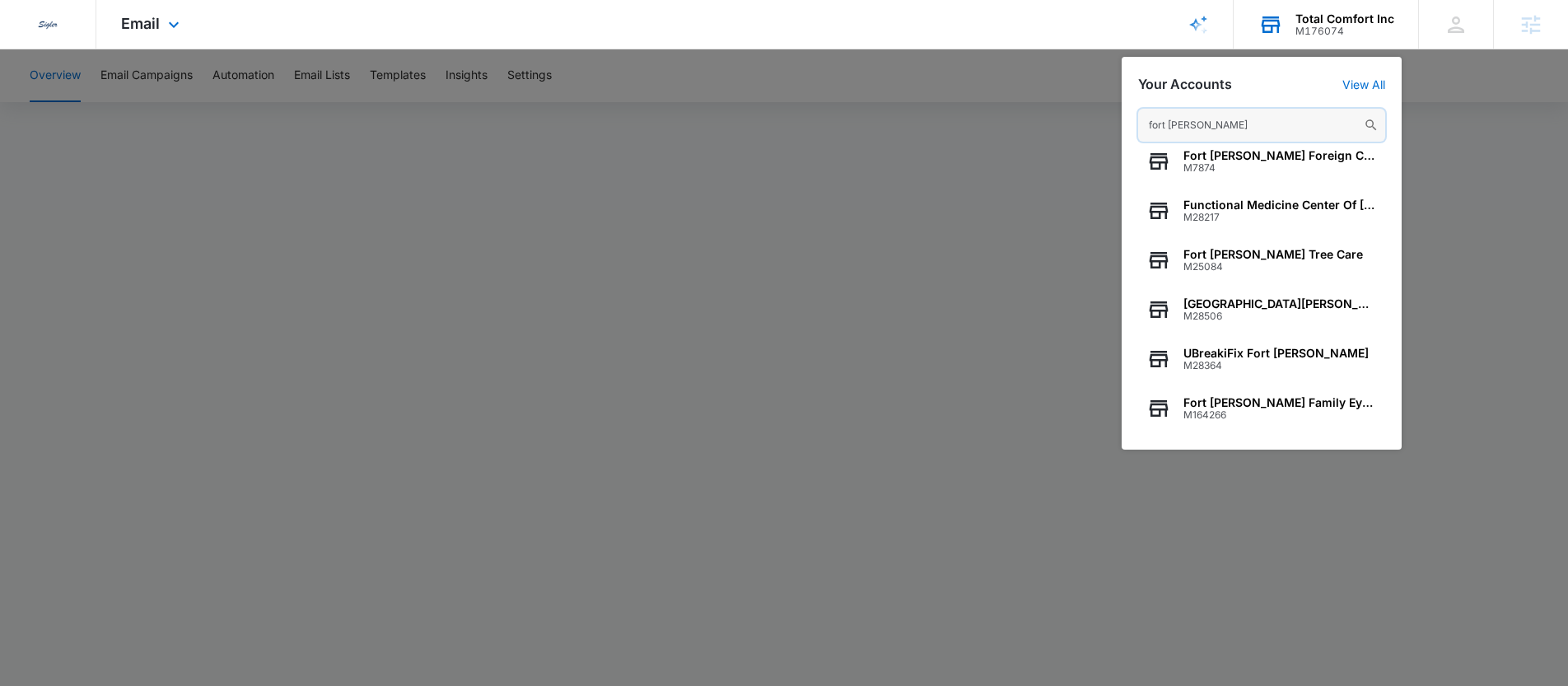
click at [1228, 117] on input "fort collins" at bounding box center [1261, 125] width 247 height 33
paste input "M333370"
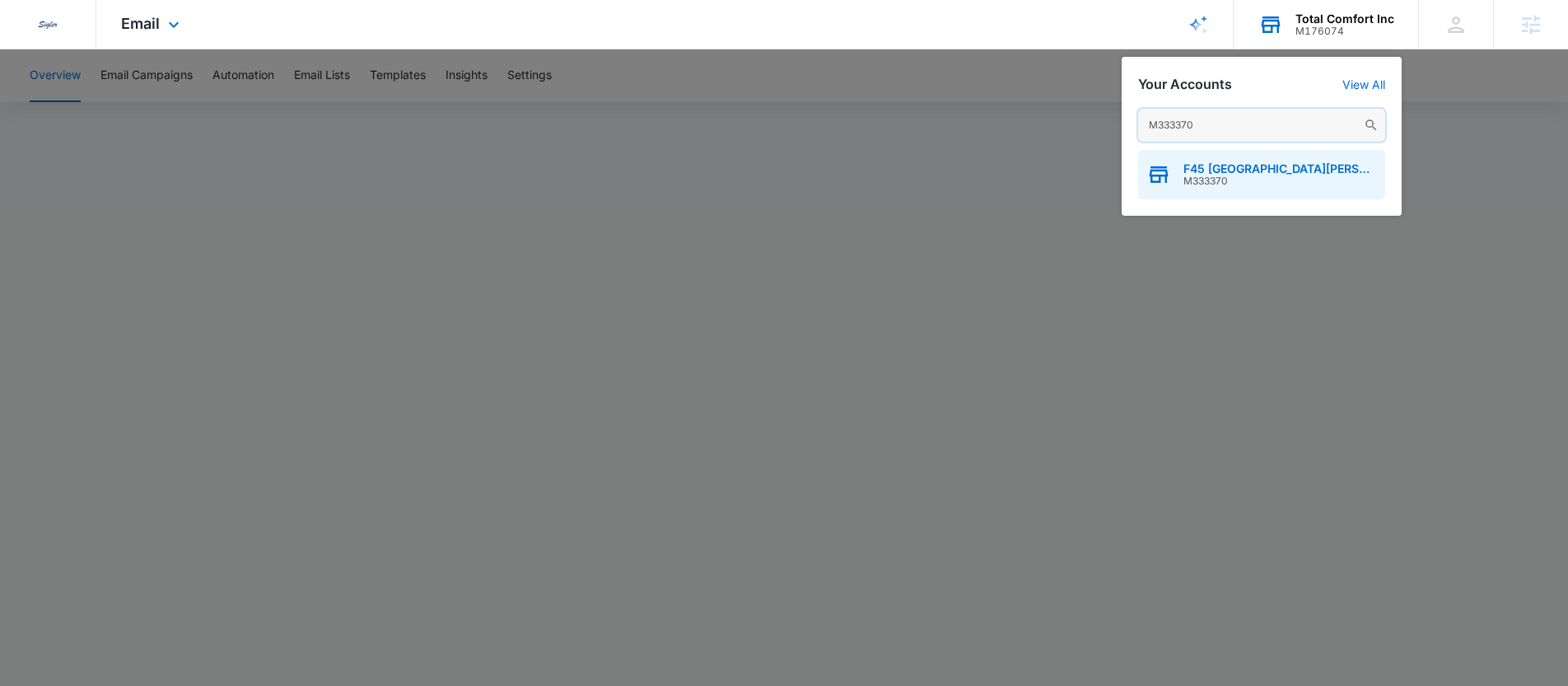
type input "M333370"
click at [1286, 187] on div "F45 Fort Collins M333370" at bounding box center [1261, 175] width 247 height 50
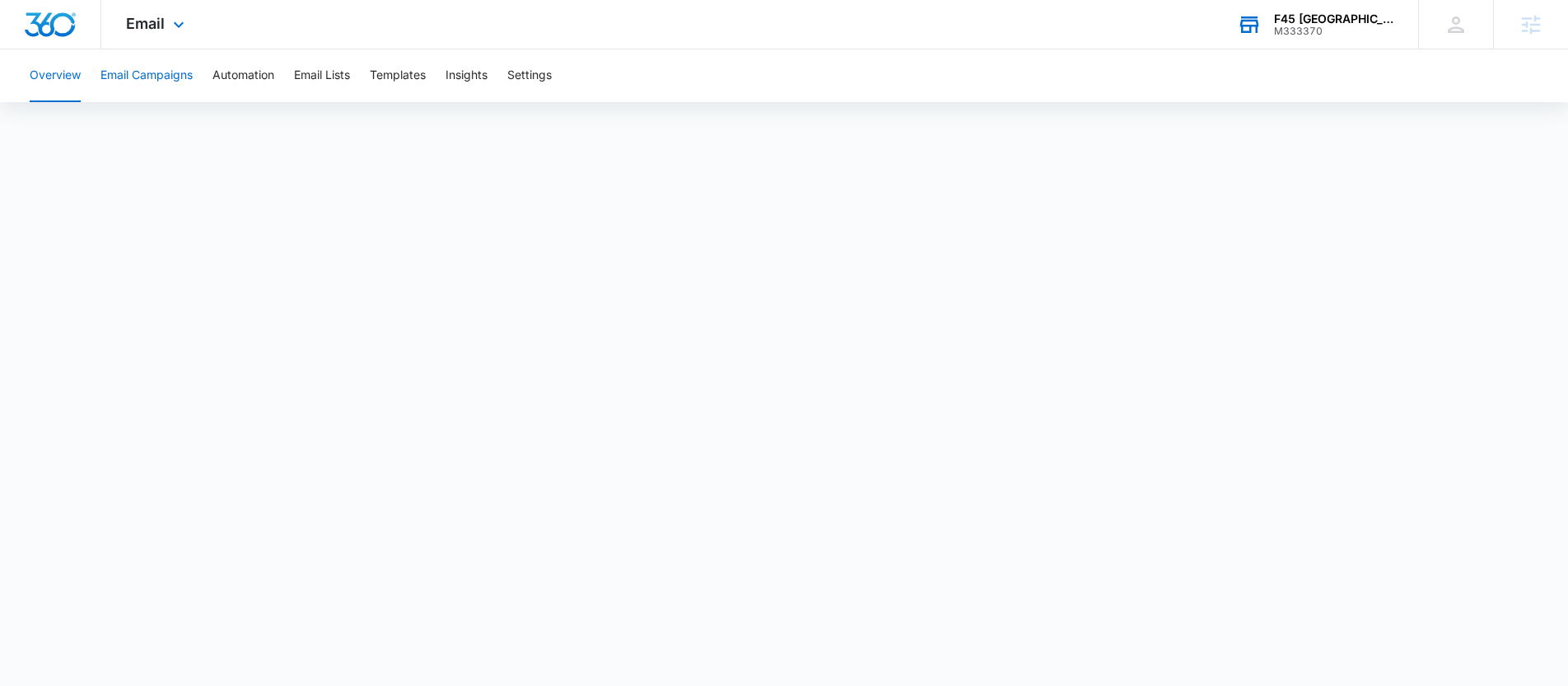
click at [130, 93] on button "Email Campaigns" at bounding box center [146, 75] width 92 height 53
click at [142, 25] on span "Email" at bounding box center [145, 23] width 39 height 17
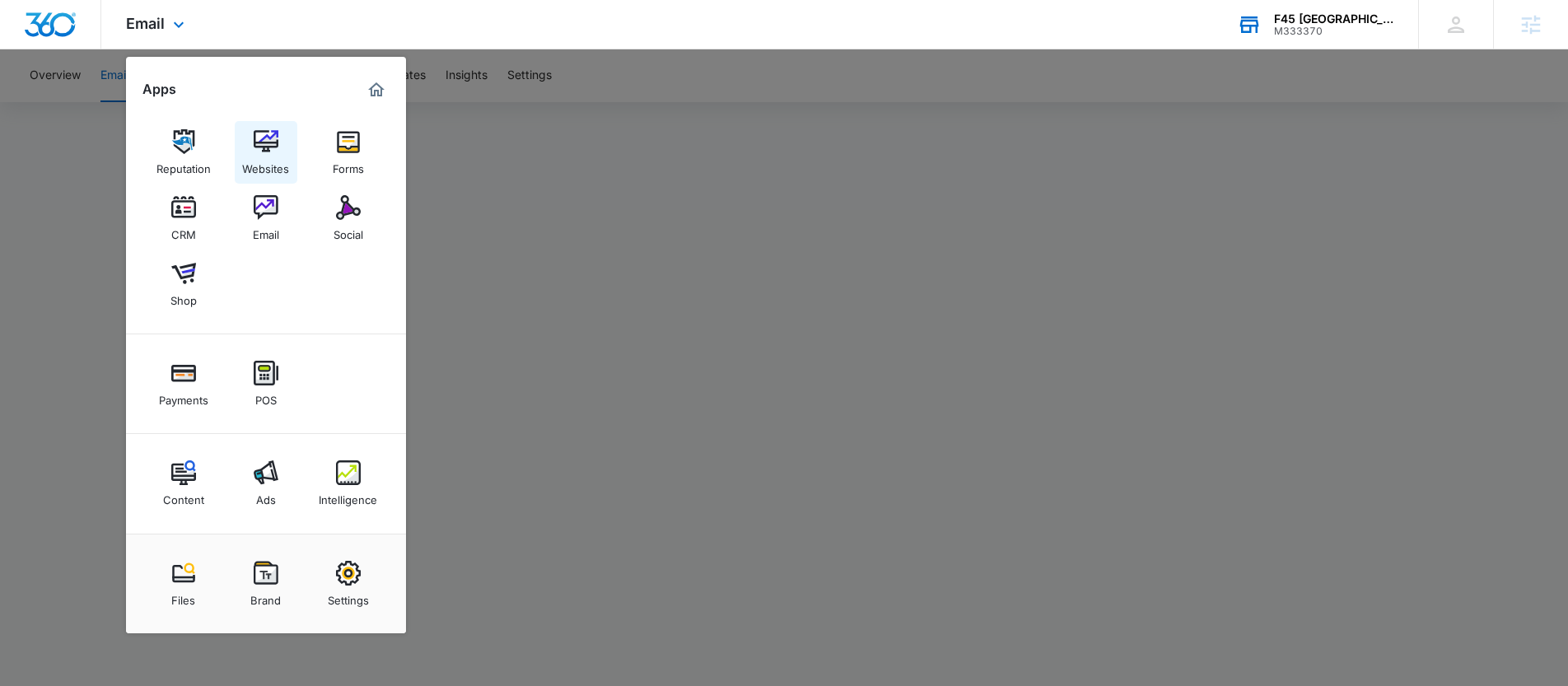
click at [268, 162] on div "Websites" at bounding box center [265, 165] width 47 height 22
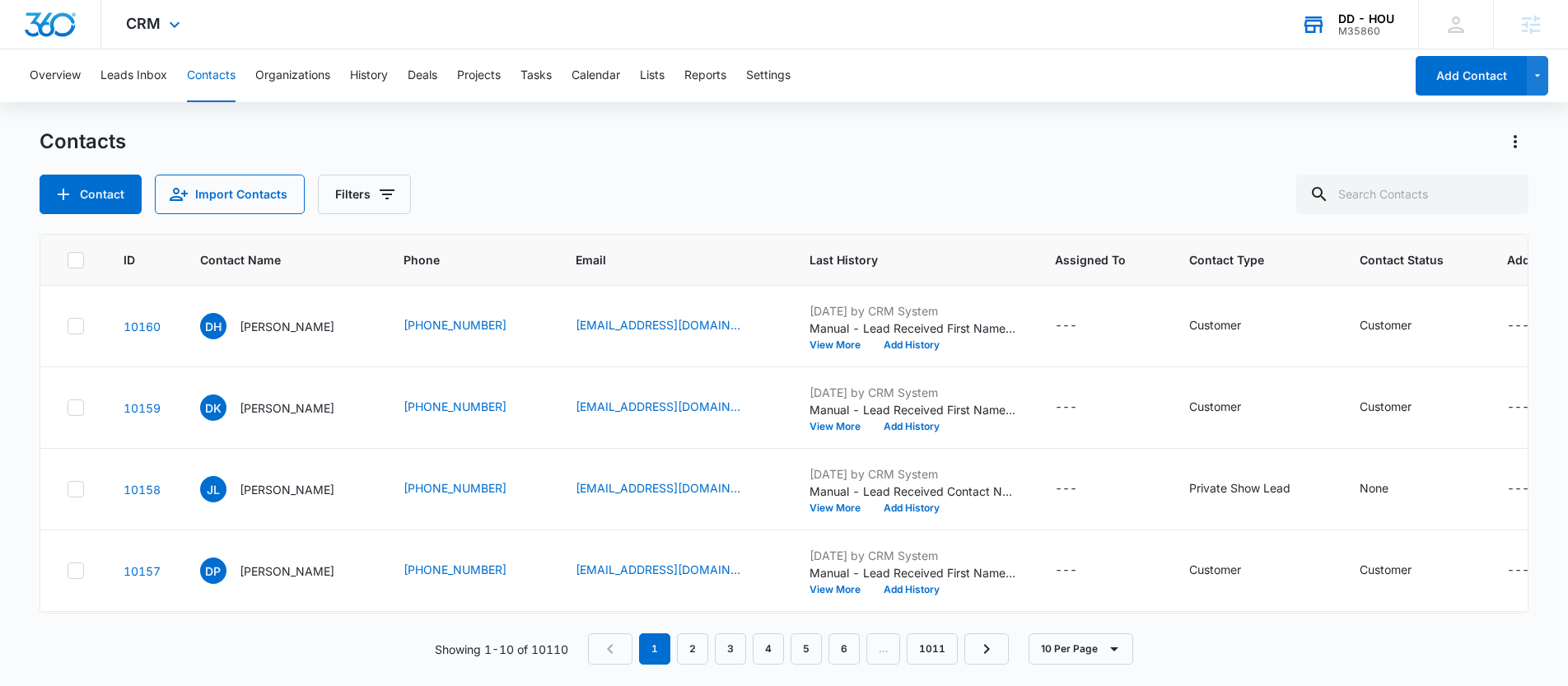
click at [1366, 22] on div "DD - HOU" at bounding box center [1366, 18] width 56 height 13
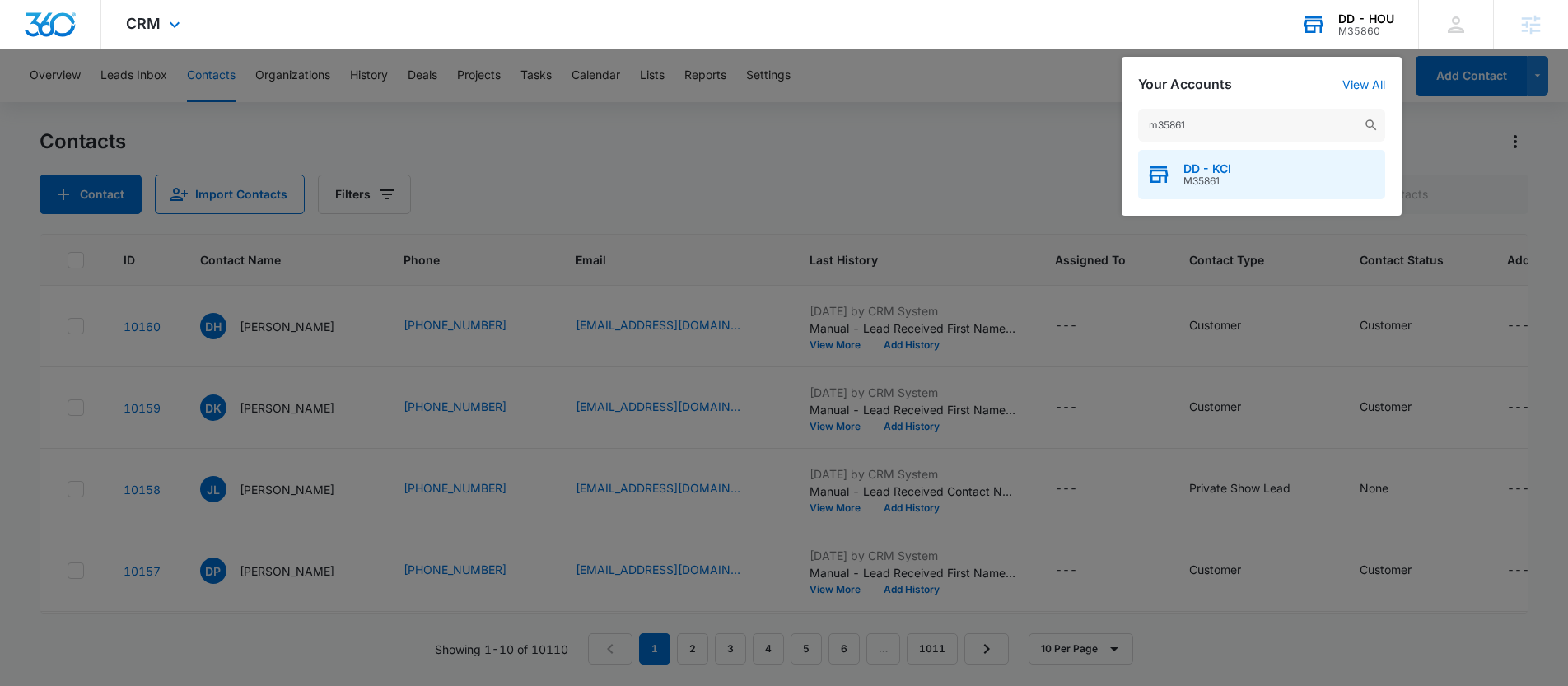
type input "m35861"
click at [1264, 176] on div "DD - KCI M35861" at bounding box center [1261, 175] width 247 height 50
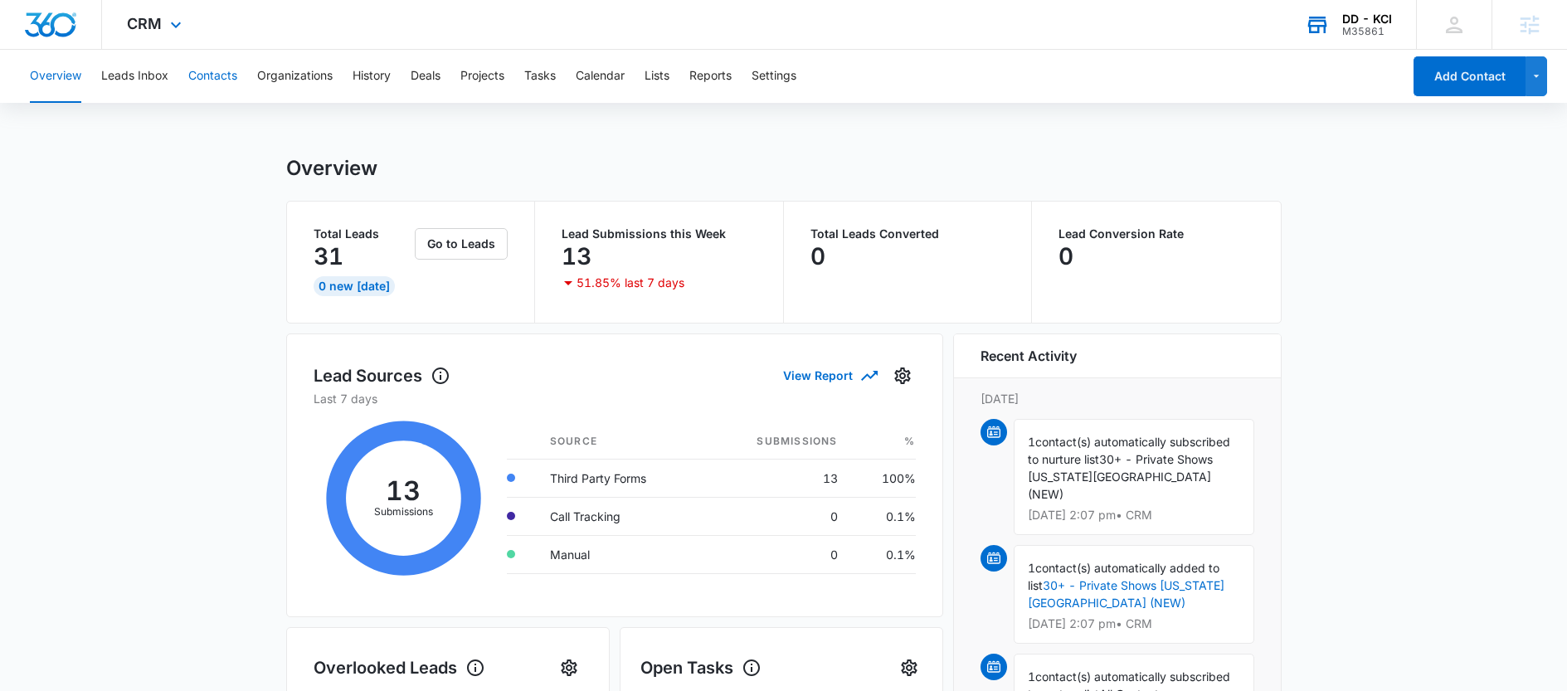
click at [224, 76] on button "Contacts" at bounding box center [212, 76] width 49 height 53
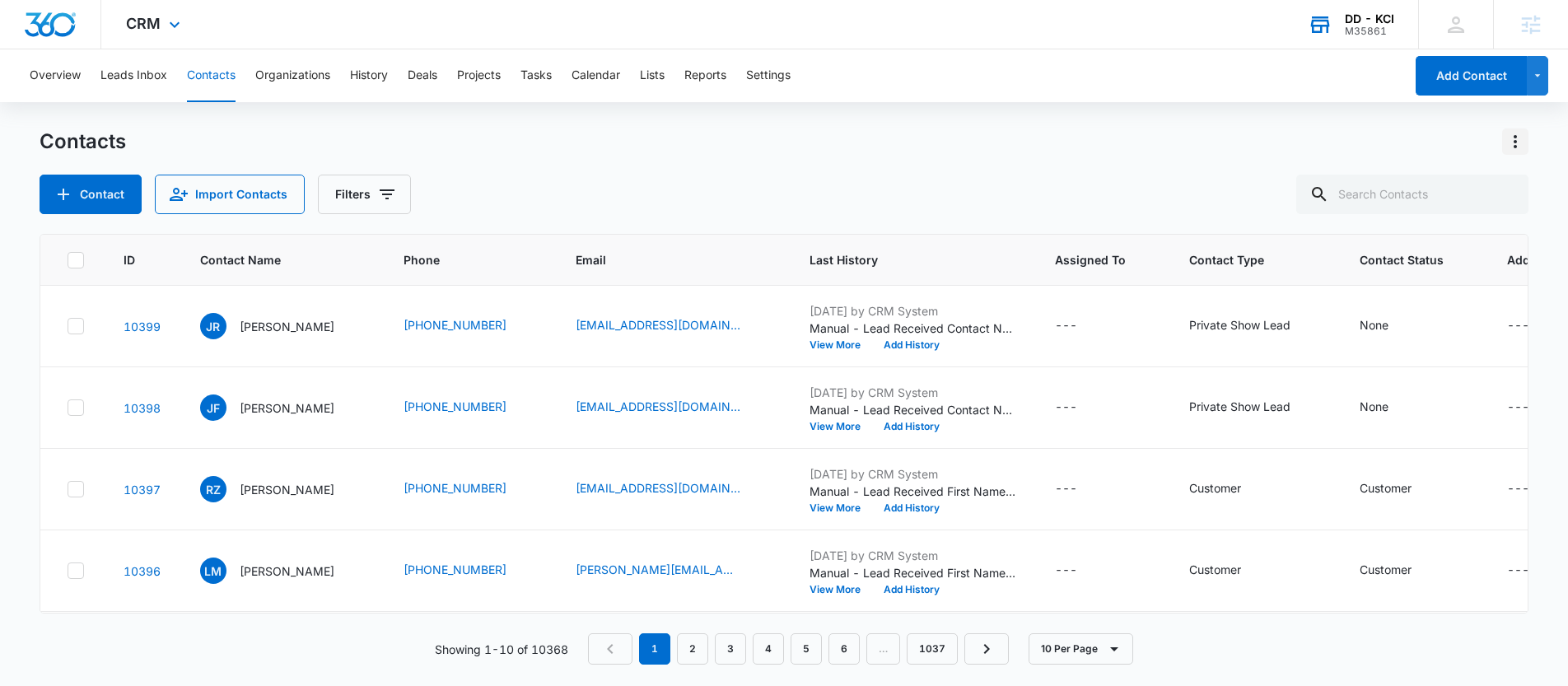
click at [1509, 139] on icon "Actions" at bounding box center [1515, 142] width 20 height 20
click at [1398, 239] on div "Export All Contacts" at bounding box center [1434, 237] width 109 height 12
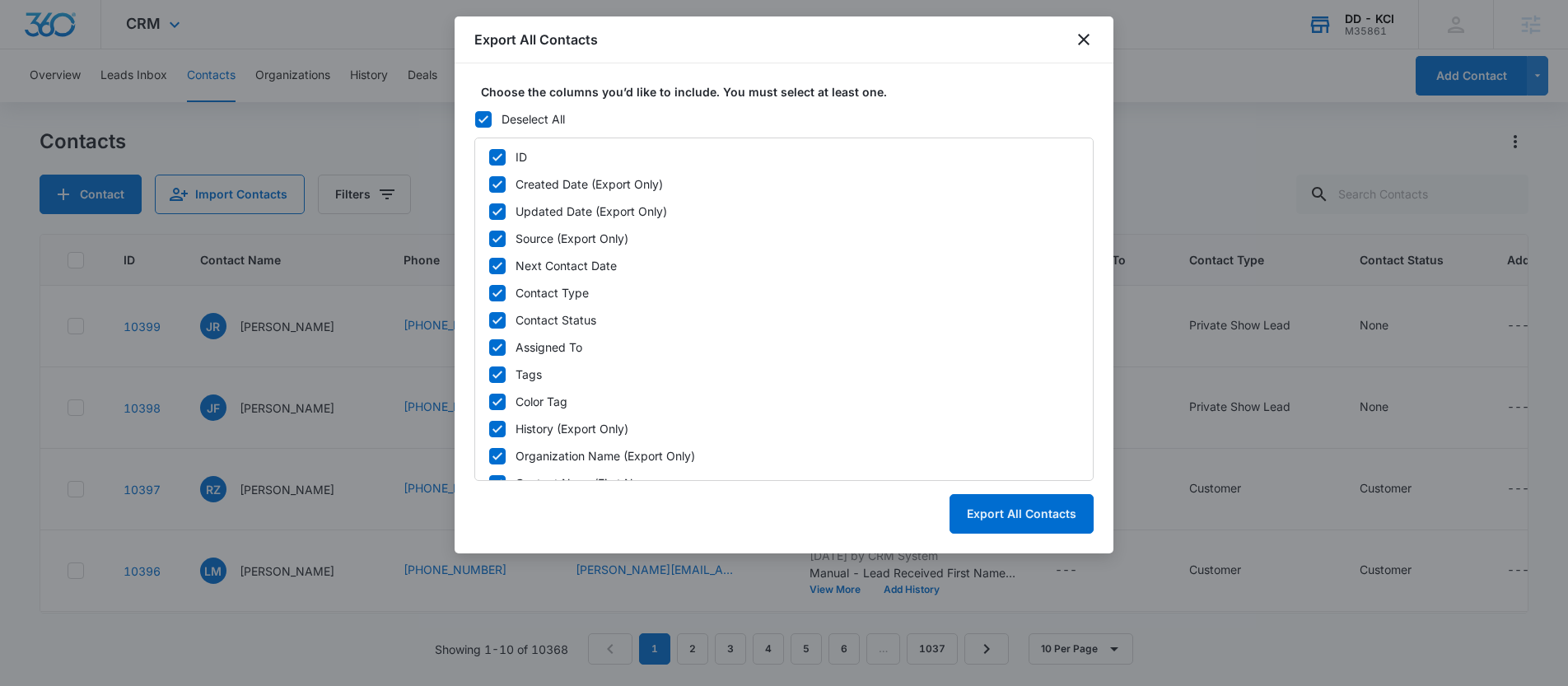
click at [485, 114] on icon at bounding box center [483, 119] width 15 height 15
click at [475, 118] on input "Deselect All" at bounding box center [474, 118] width 1 height 1
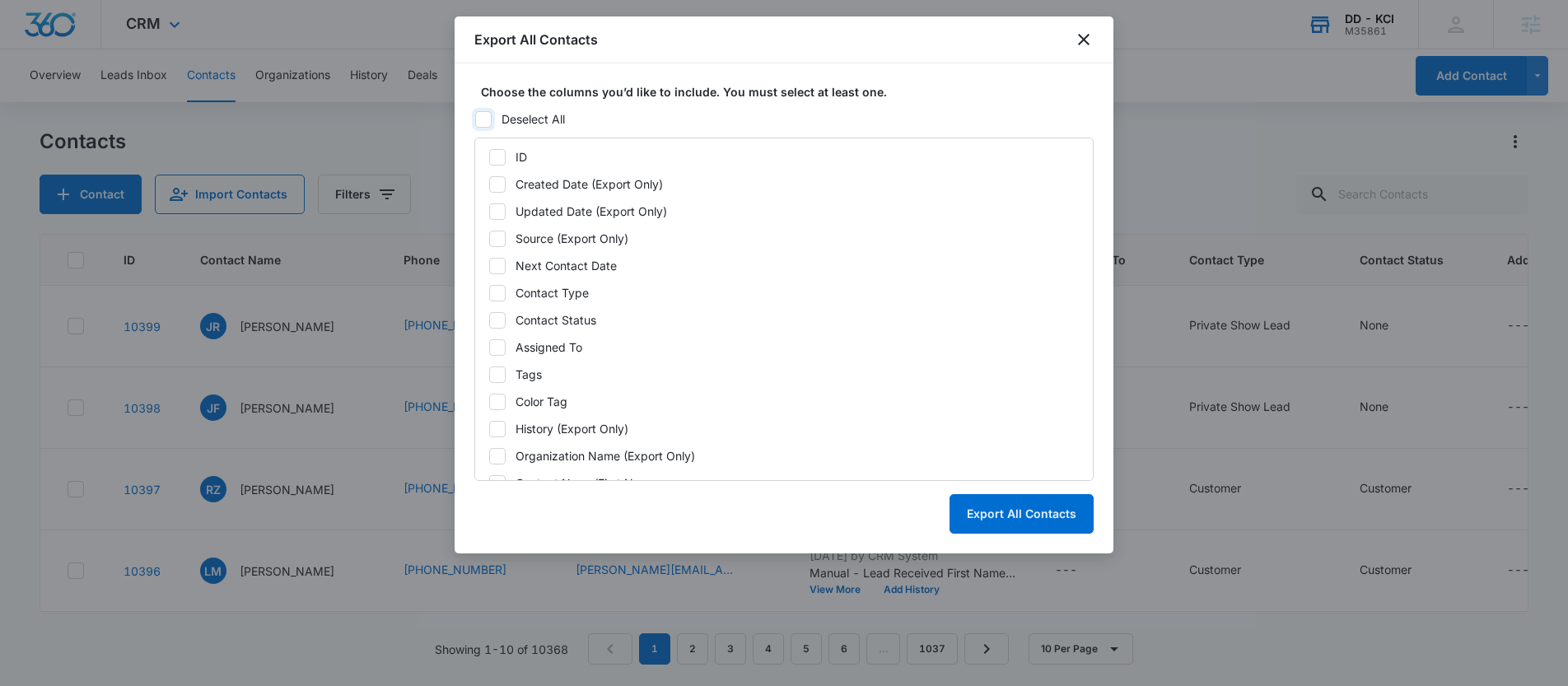
checkbox input "false"
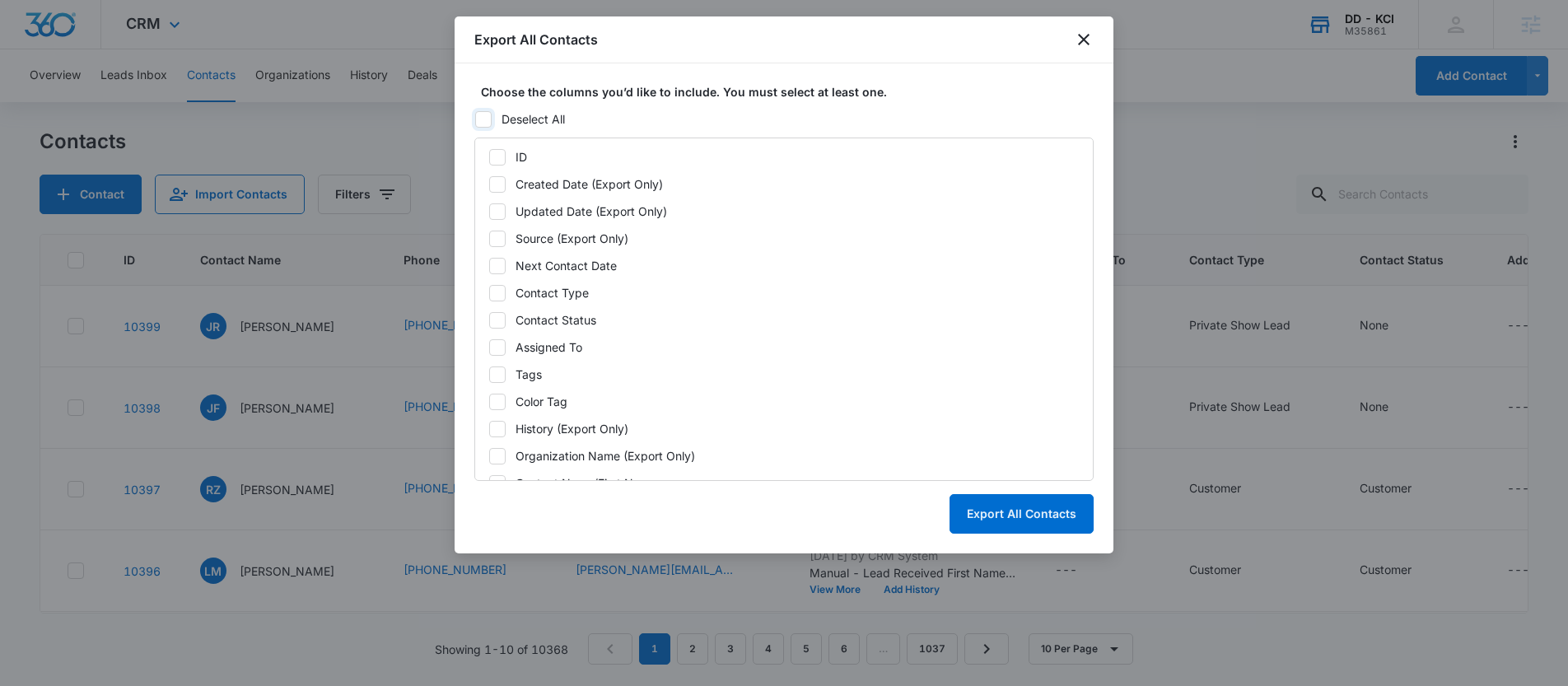
checkbox input "false"
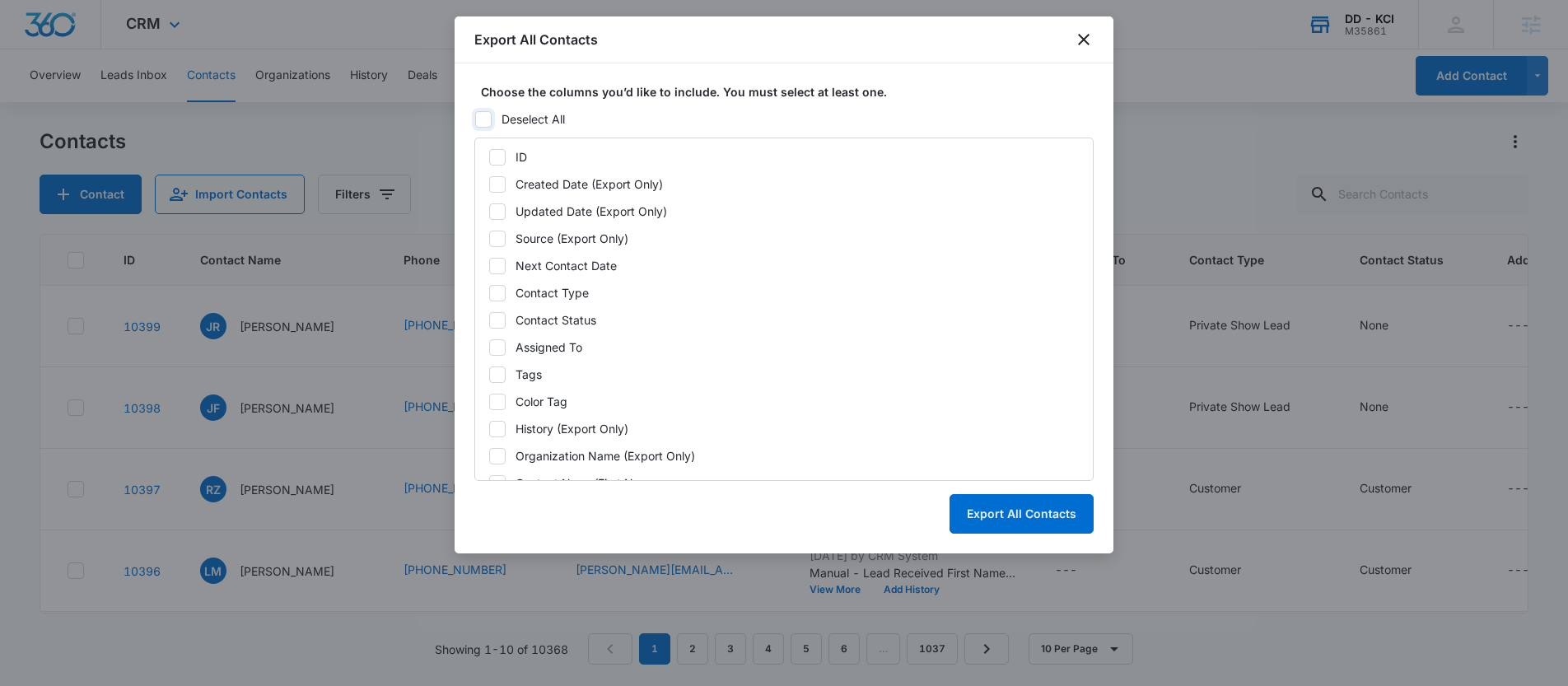
checkbox input "false"
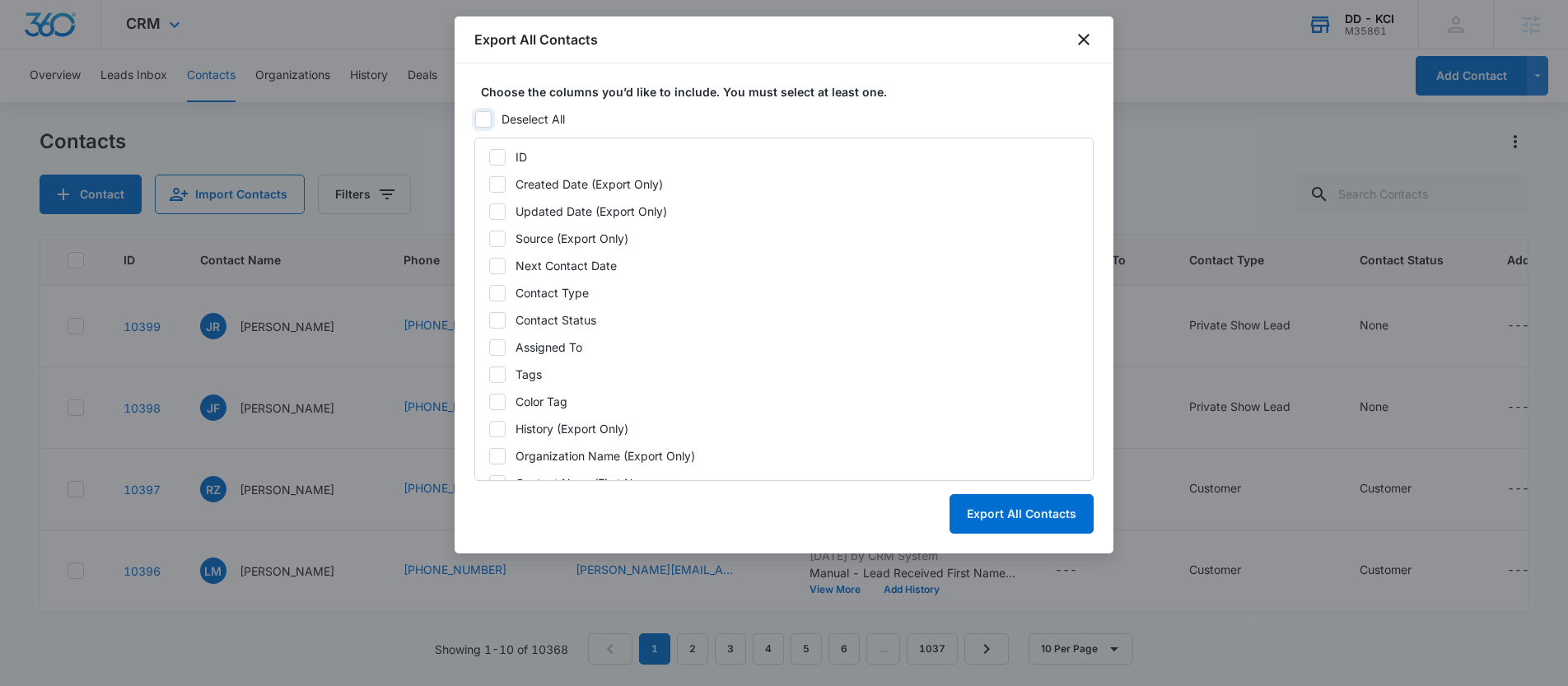
checkbox input "false"
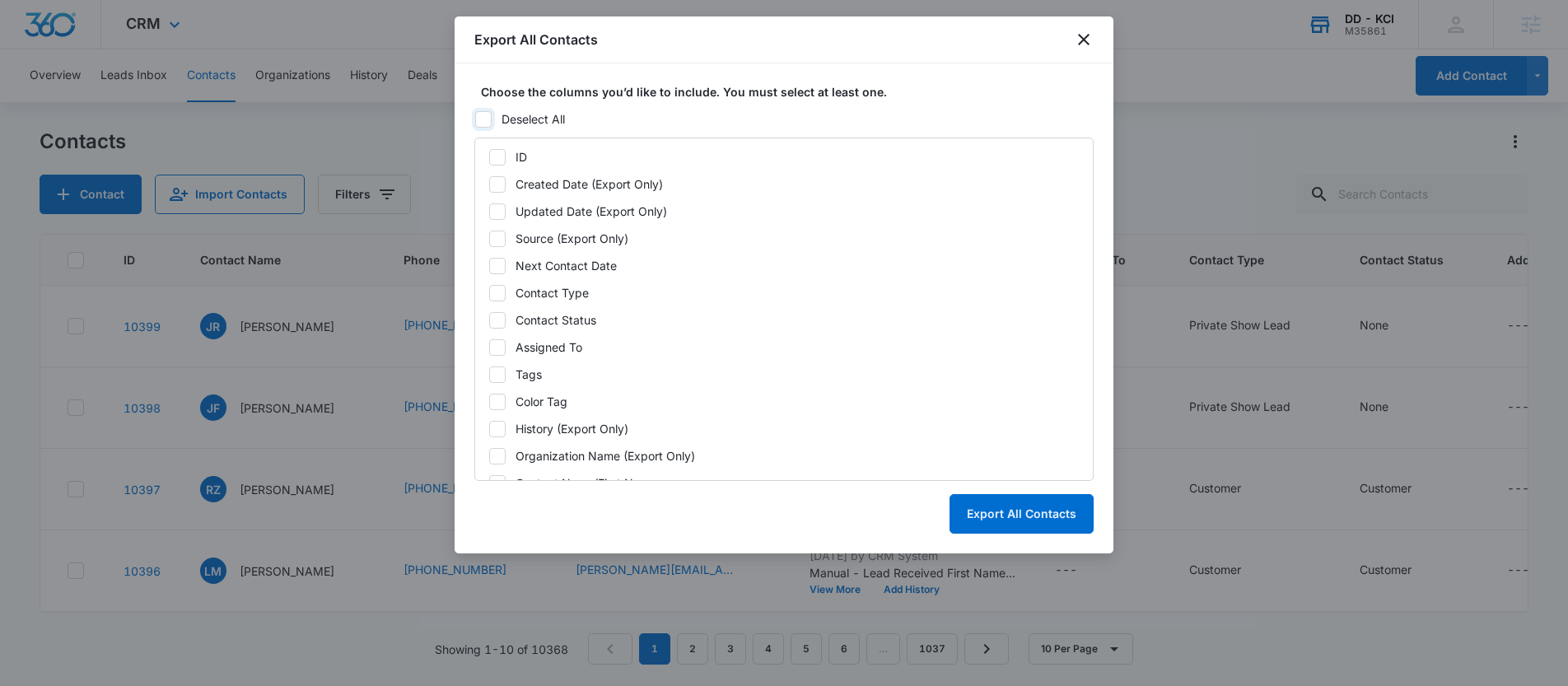
checkbox input "false"
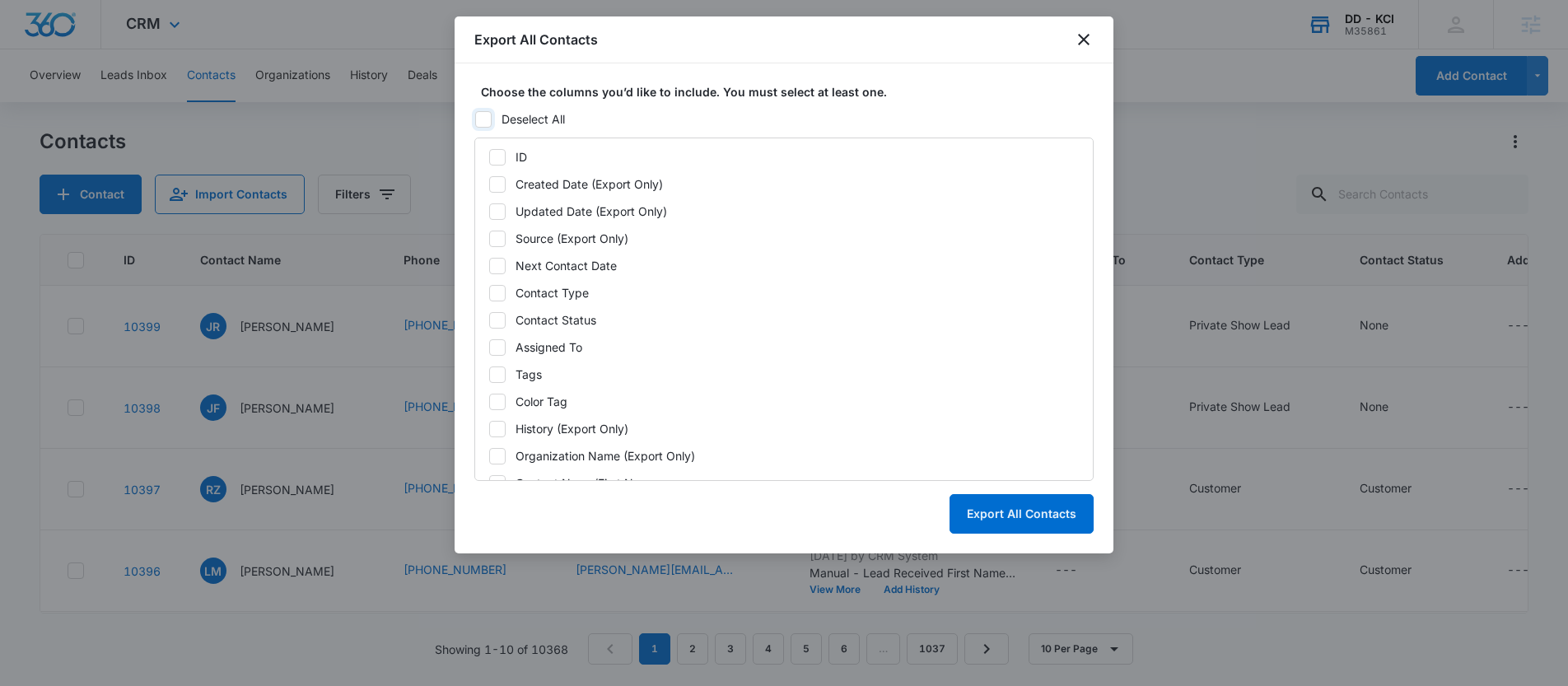
checkbox input "false"
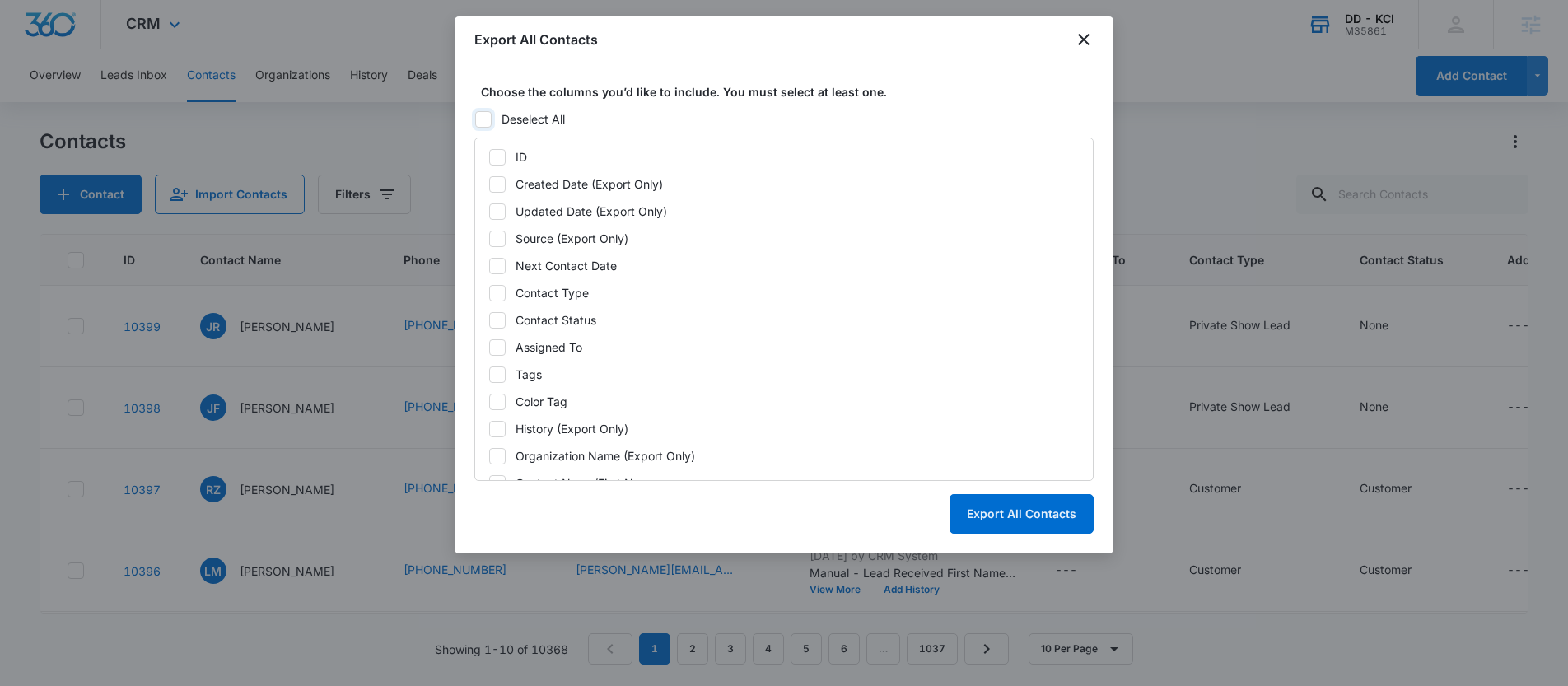
checkbox input "false"
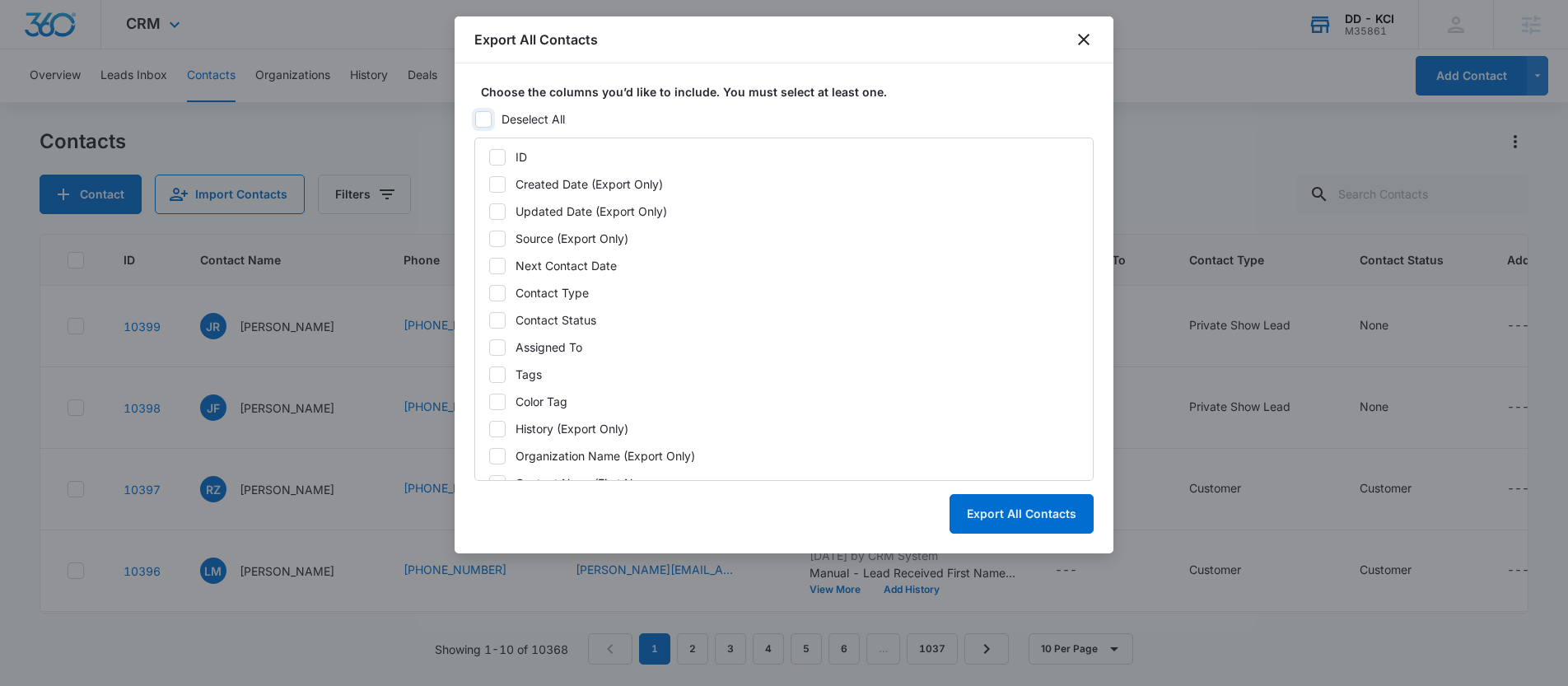
checkbox input "false"
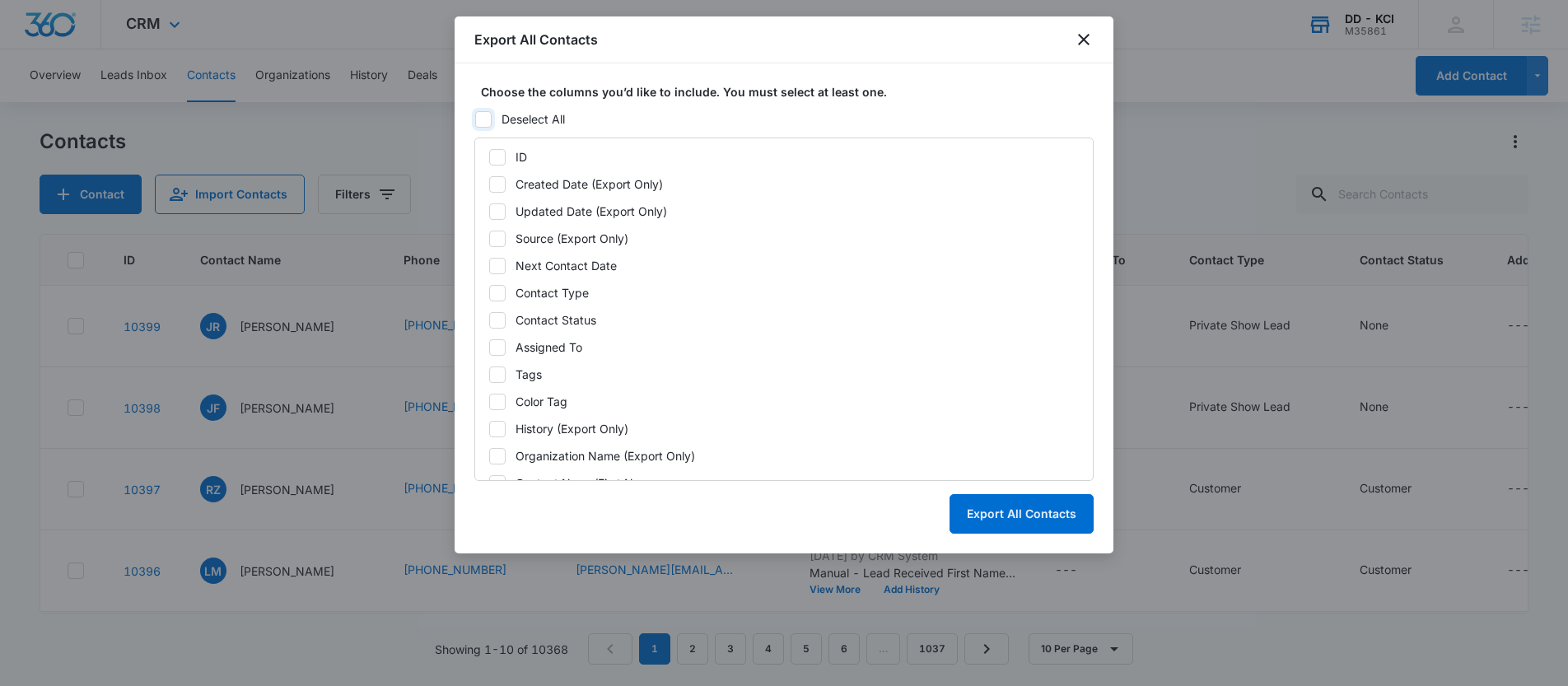
checkbox input "false"
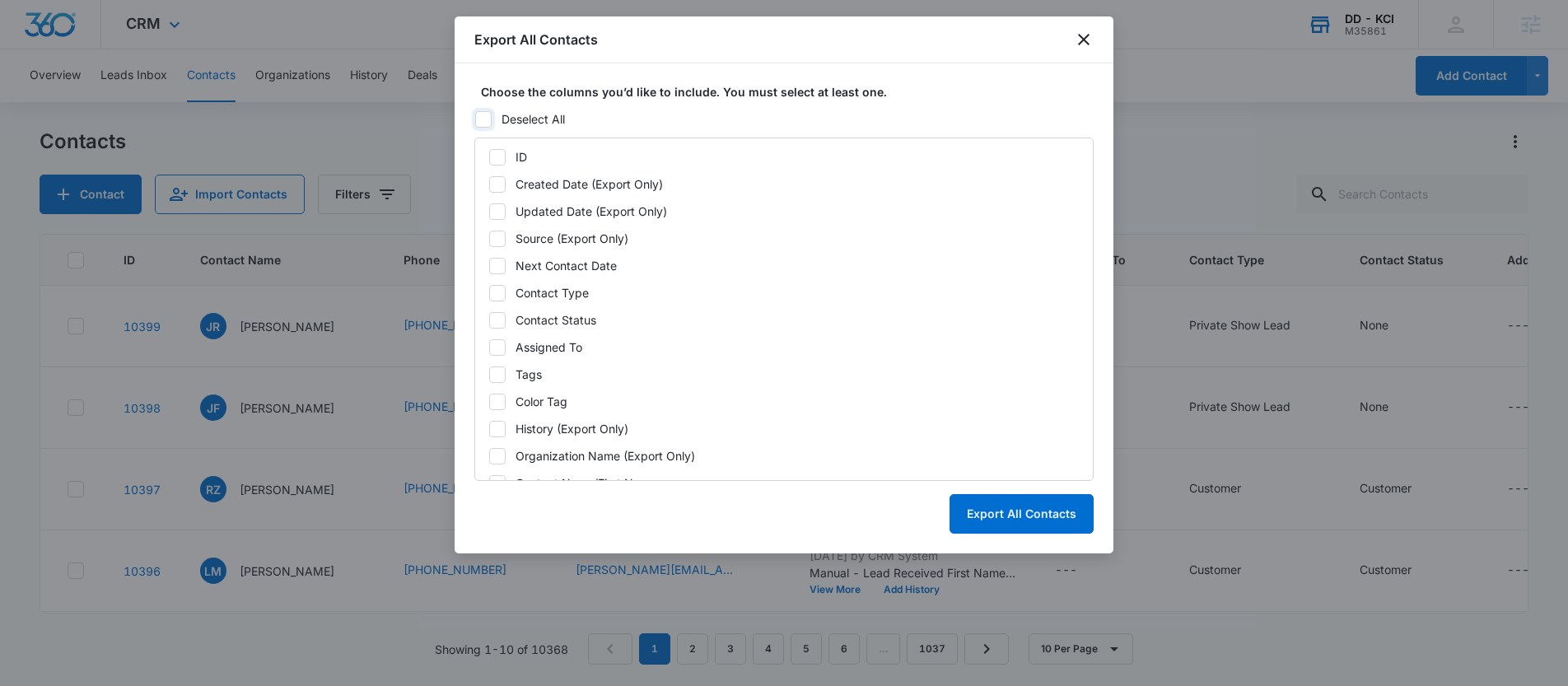
checkbox input "false"
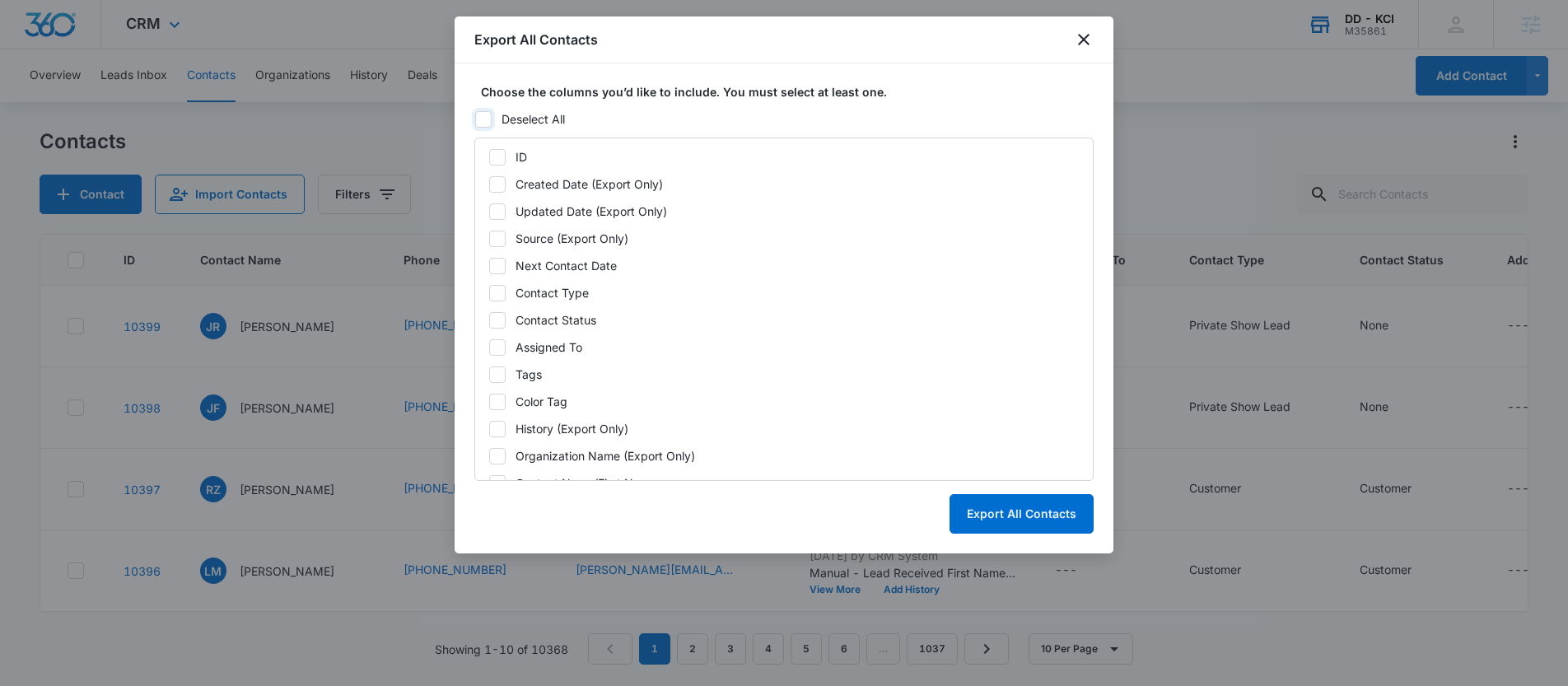
checkbox input "false"
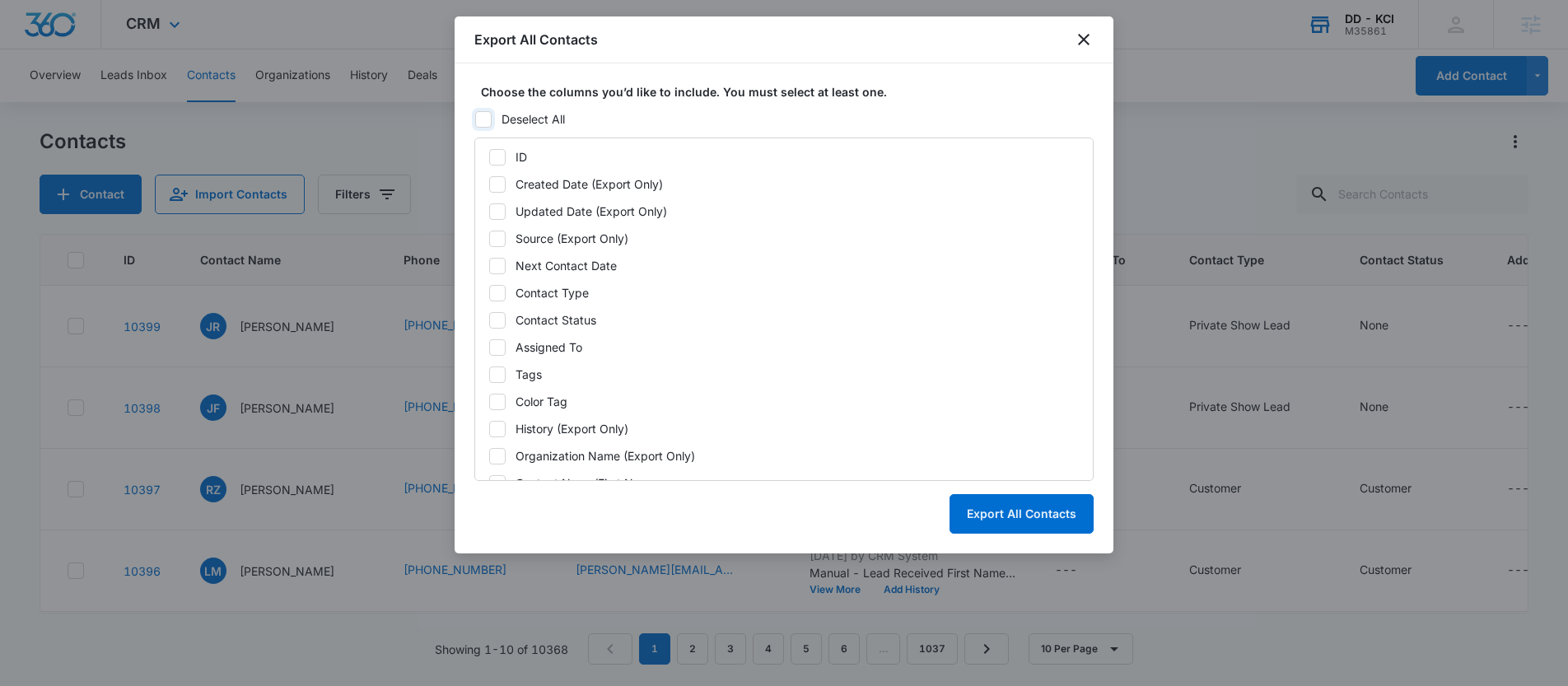
checkbox input "false"
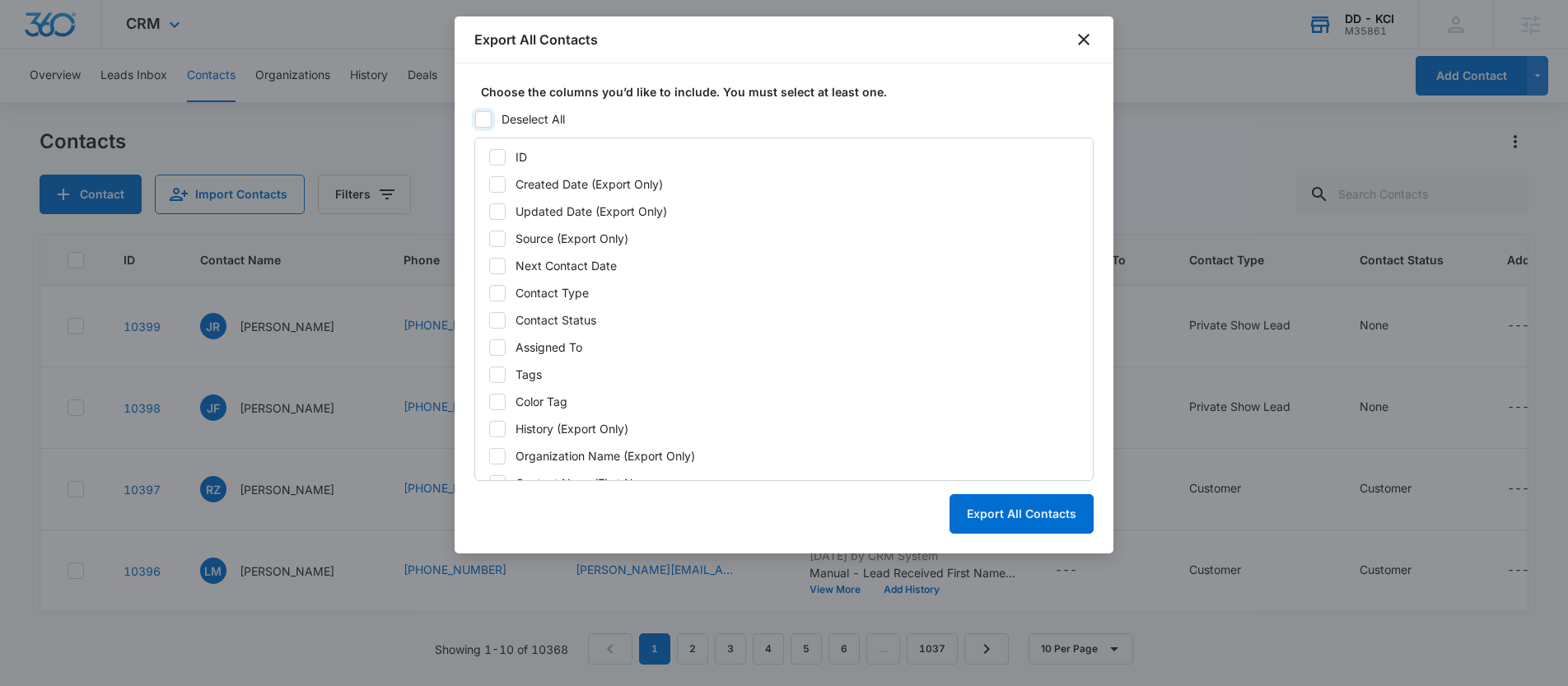
checkbox input "false"
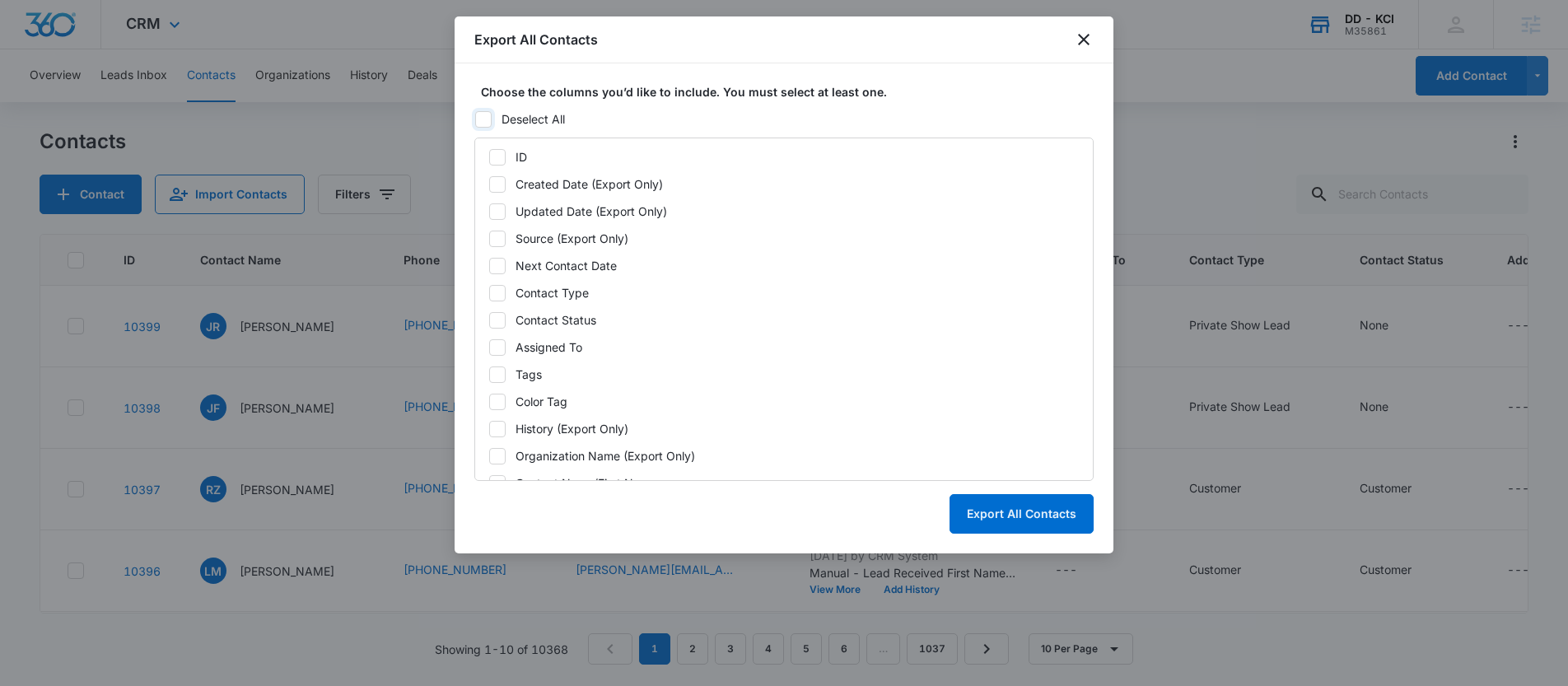
checkbox input "false"
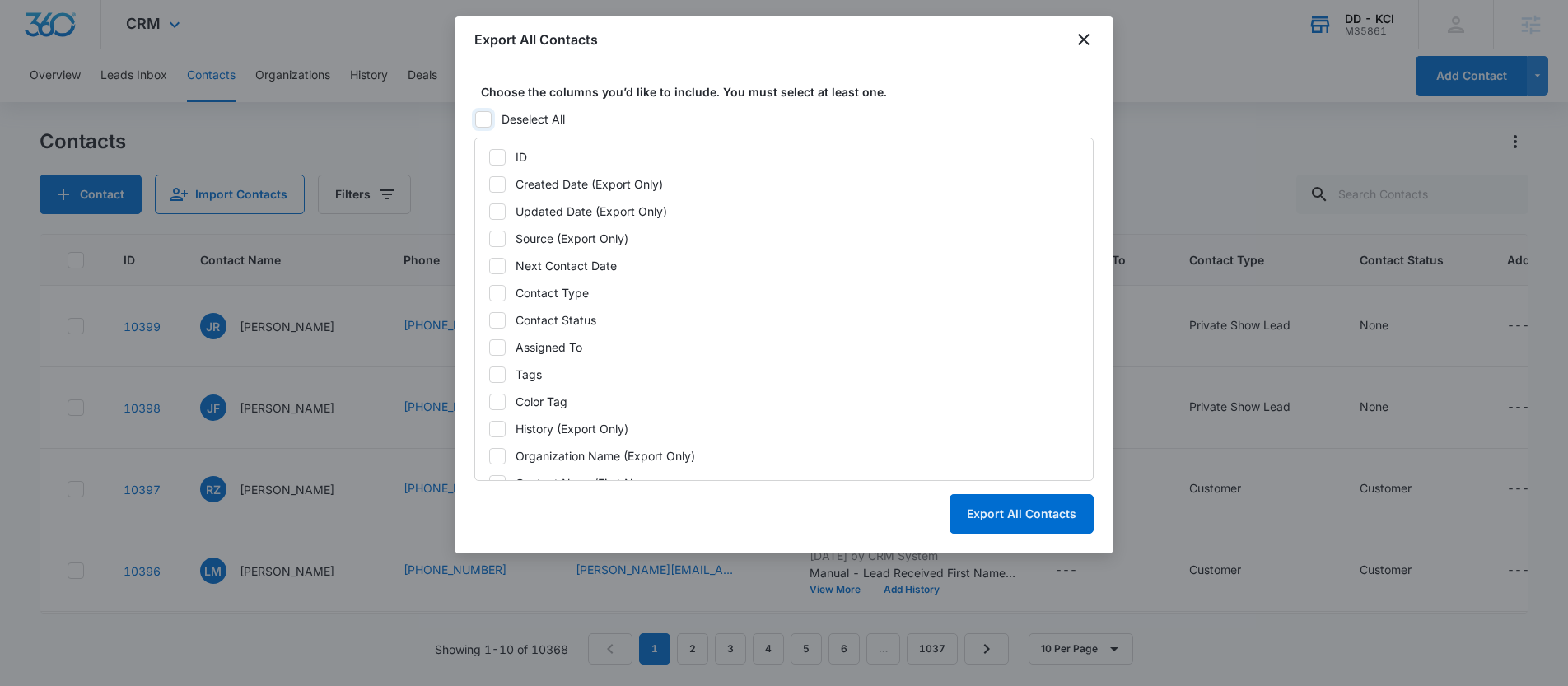
checkbox input "false"
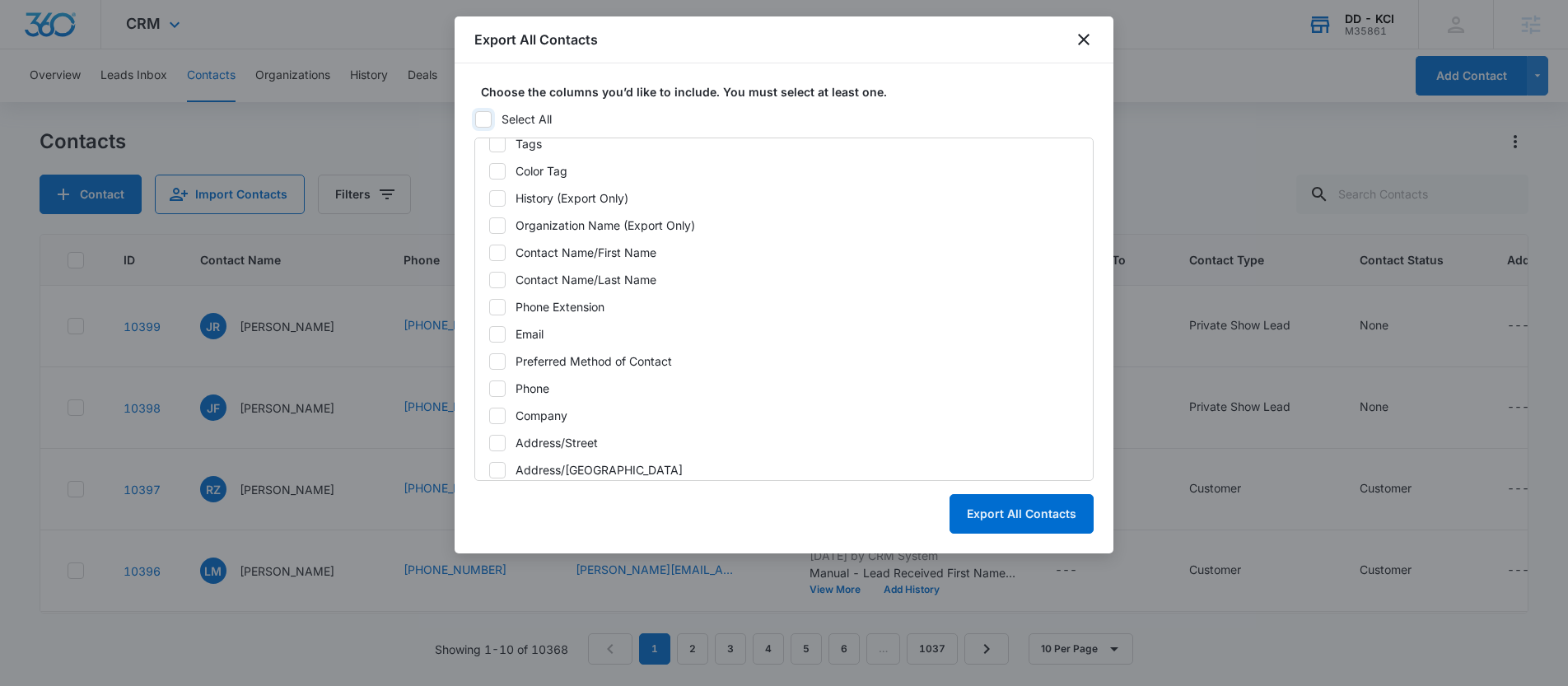
scroll to position [234, 0]
click at [528, 325] on div "Email" at bounding box center [529, 330] width 28 height 17
click at [489, 331] on input "Email" at bounding box center [488, 331] width 1 height 1
checkbox input "true"
click at [1036, 518] on button "Export All Contacts" at bounding box center [1021, 514] width 144 height 40
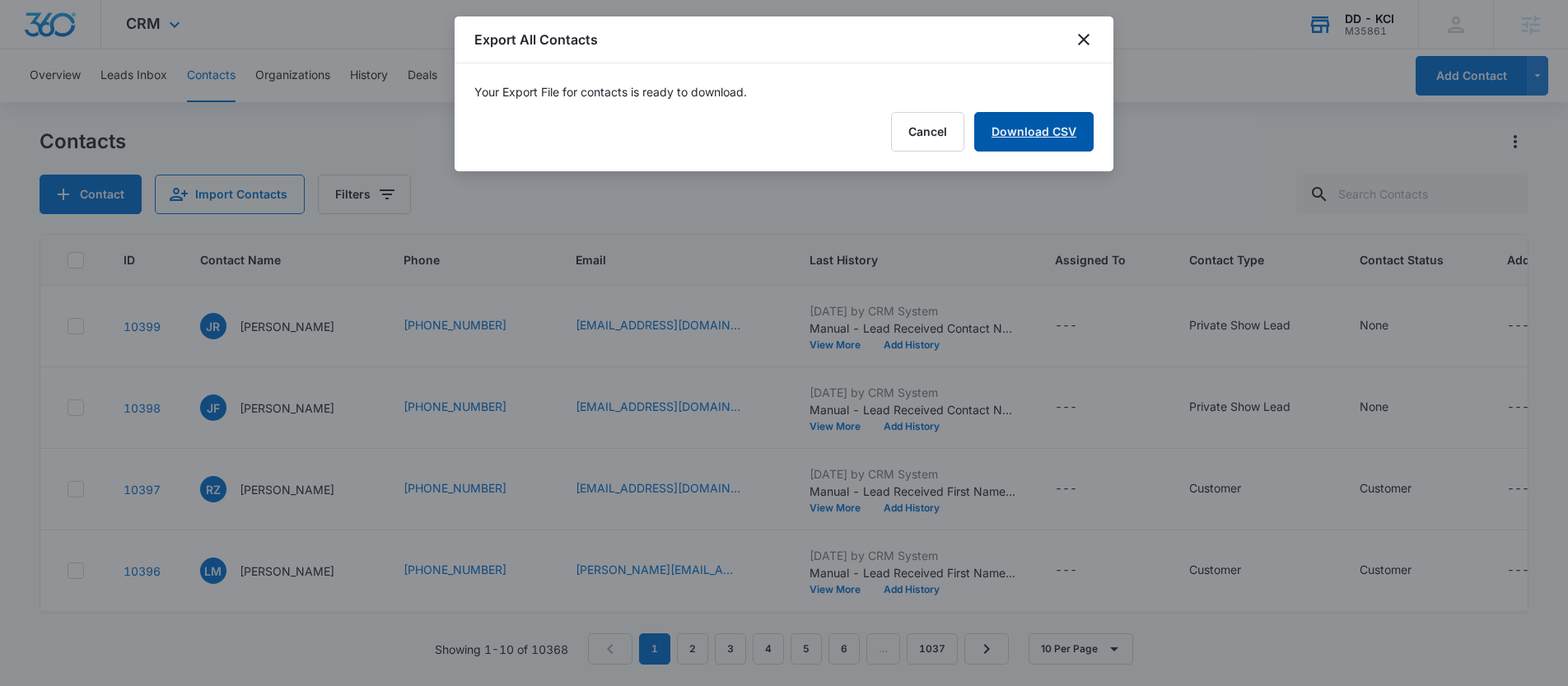
click at [1037, 140] on link "Download CSV" at bounding box center [1033, 132] width 119 height 40
click at [1090, 43] on icon "close" at bounding box center [1084, 40] width 20 height 20
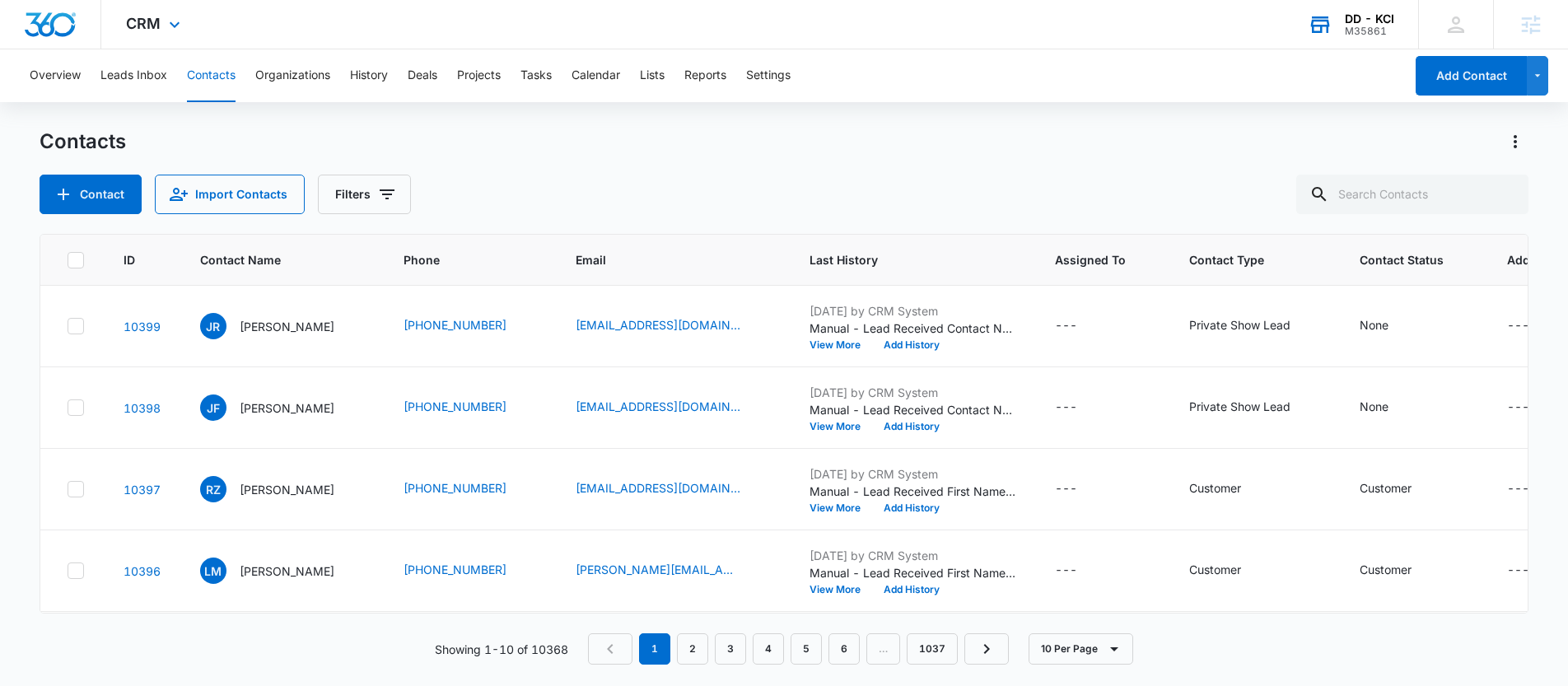
click at [1384, 32] on div "M35861" at bounding box center [1370, 32] width 50 height 12
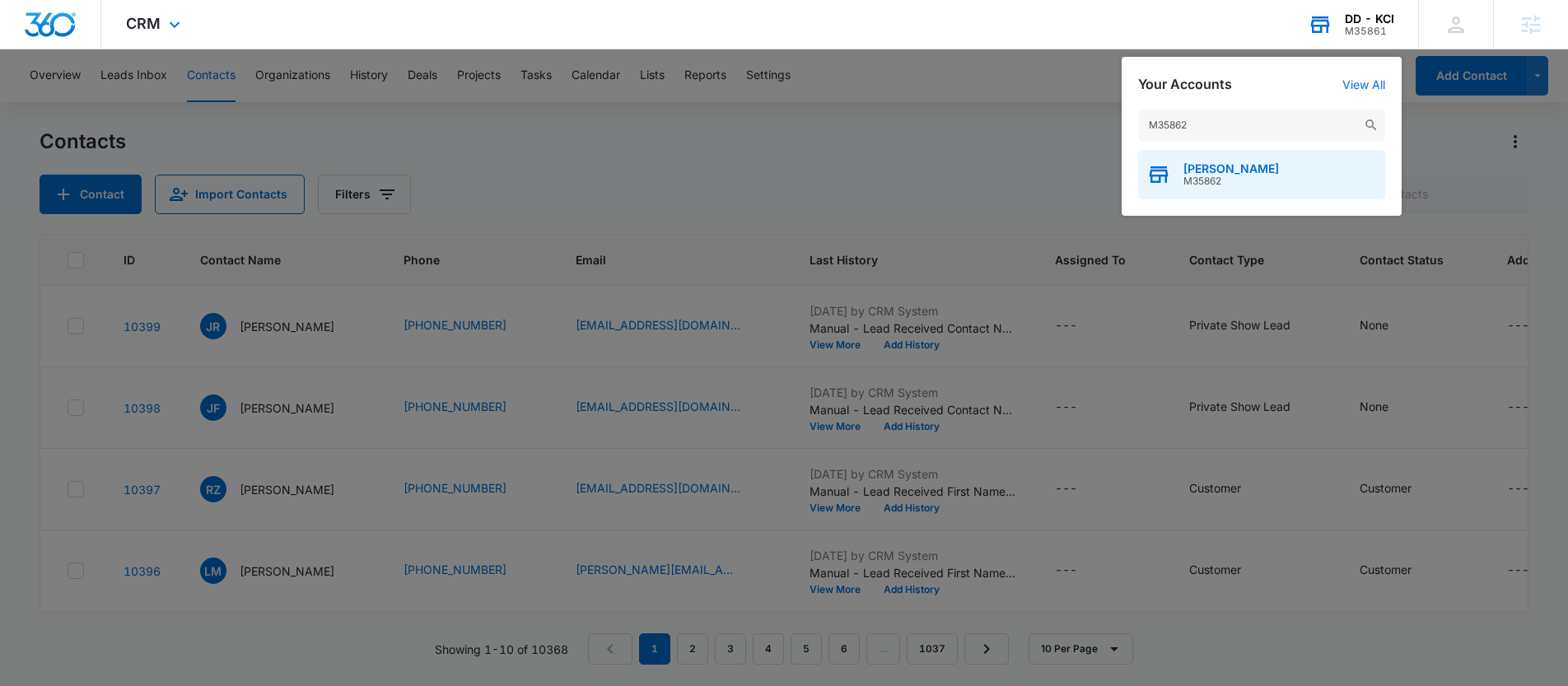
type input "M35862"
click at [1230, 177] on span "M35862" at bounding box center [1231, 182] width 95 height 12
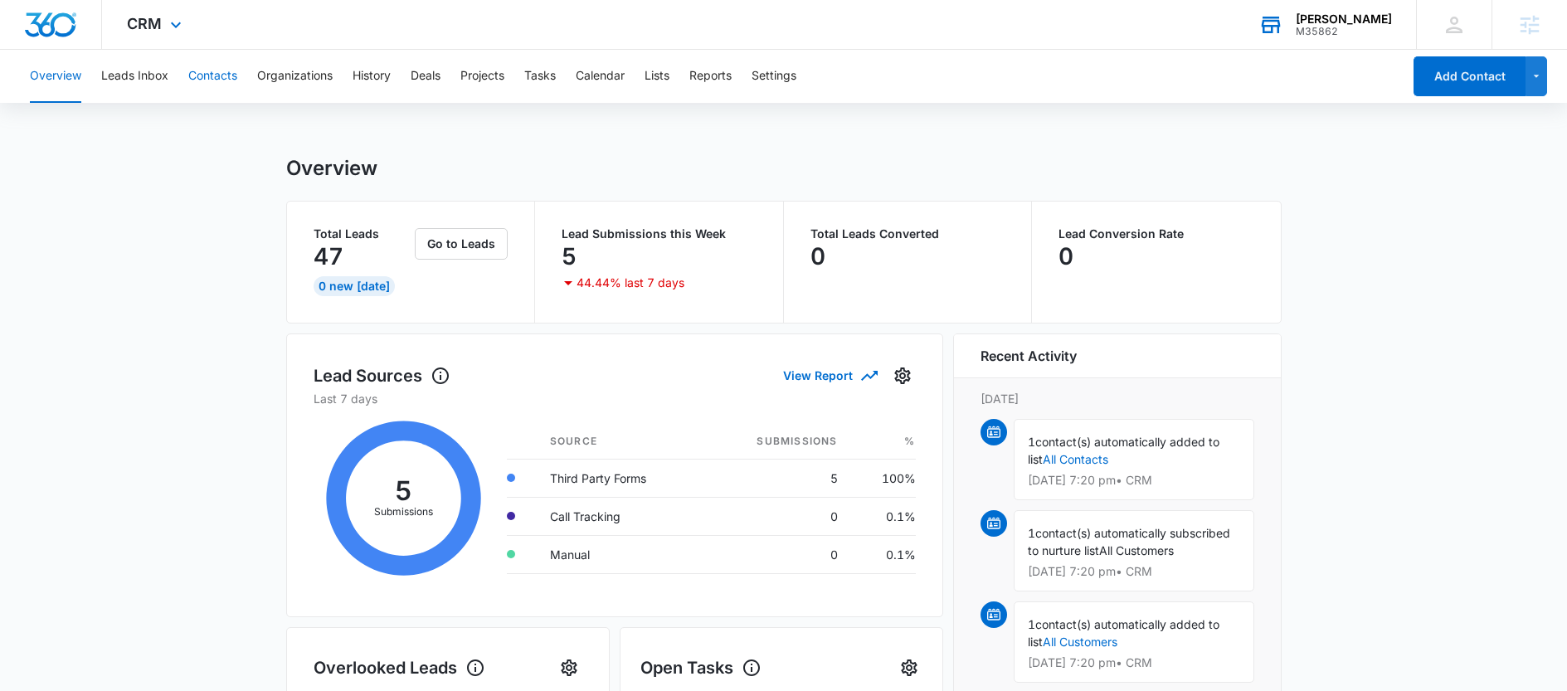
click at [213, 73] on button "Contacts" at bounding box center [212, 76] width 49 height 53
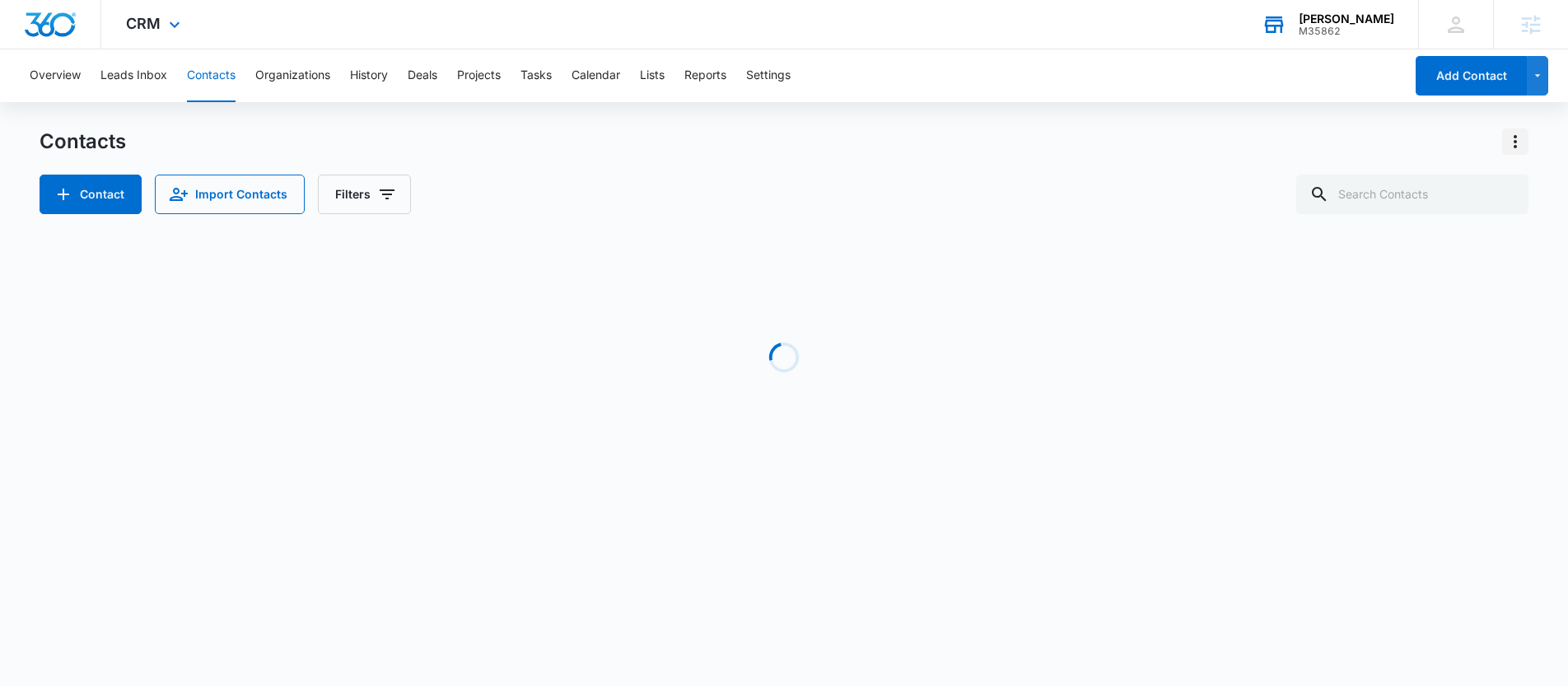
click at [1517, 132] on icon "Actions" at bounding box center [1515, 142] width 20 height 20
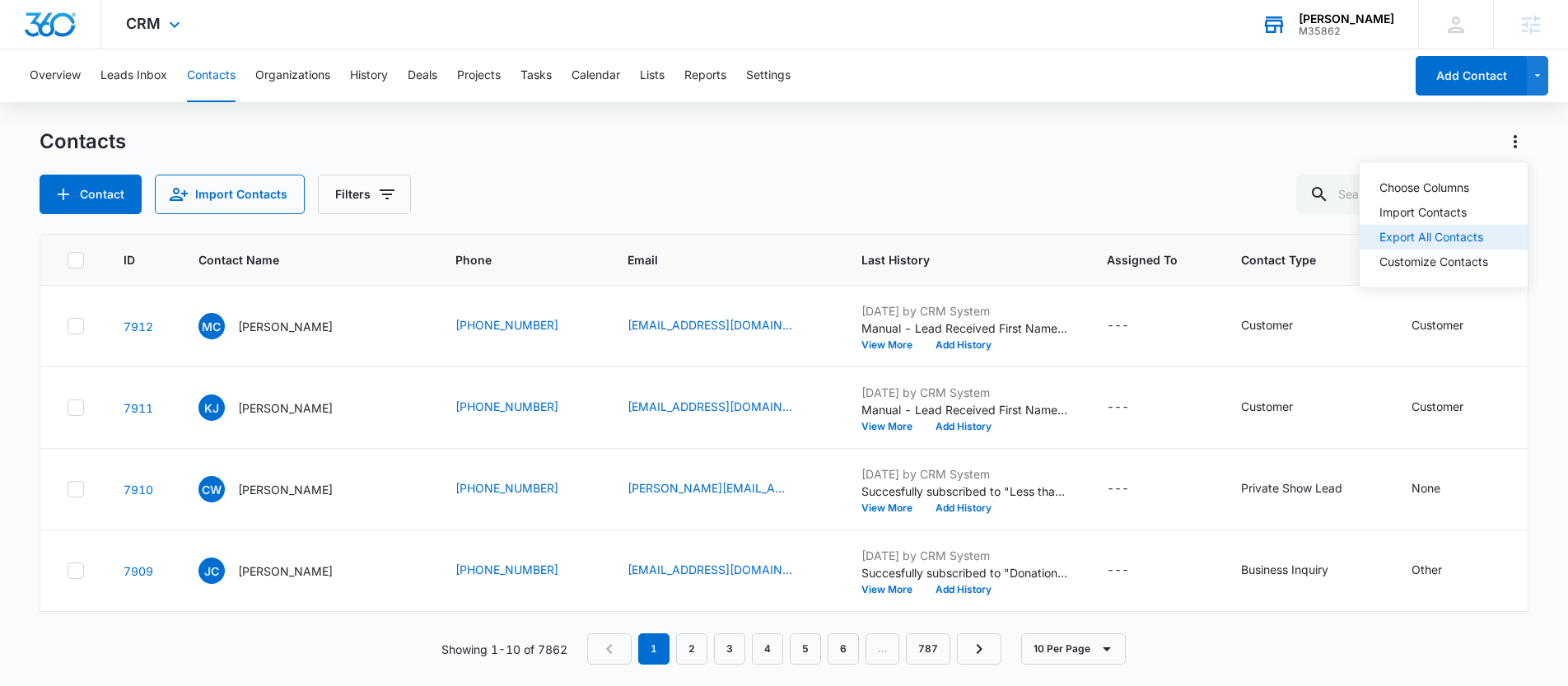
click at [1446, 237] on div "Export All Contacts" at bounding box center [1434, 237] width 109 height 12
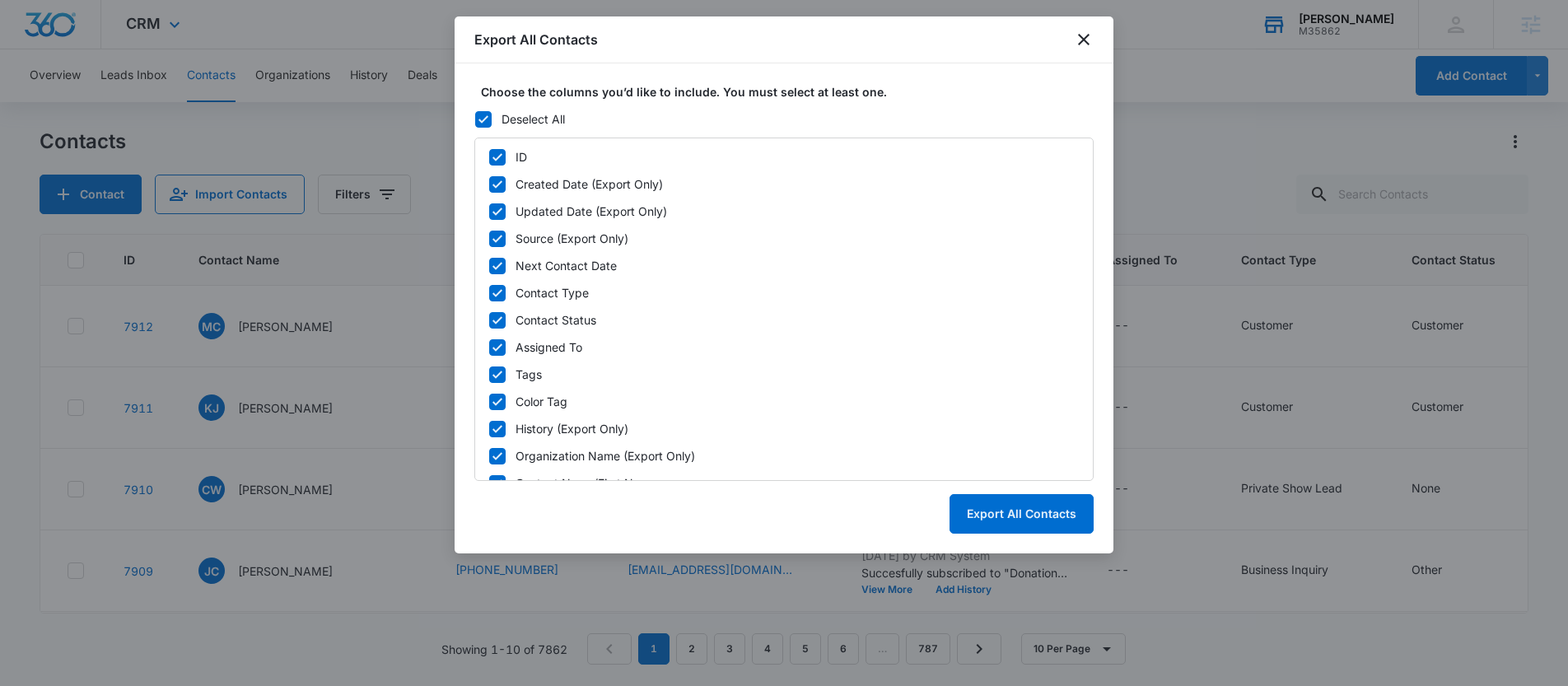
click at [485, 113] on icon at bounding box center [483, 119] width 15 height 15
click at [475, 118] on input "Deselect All" at bounding box center [474, 118] width 1 height 1
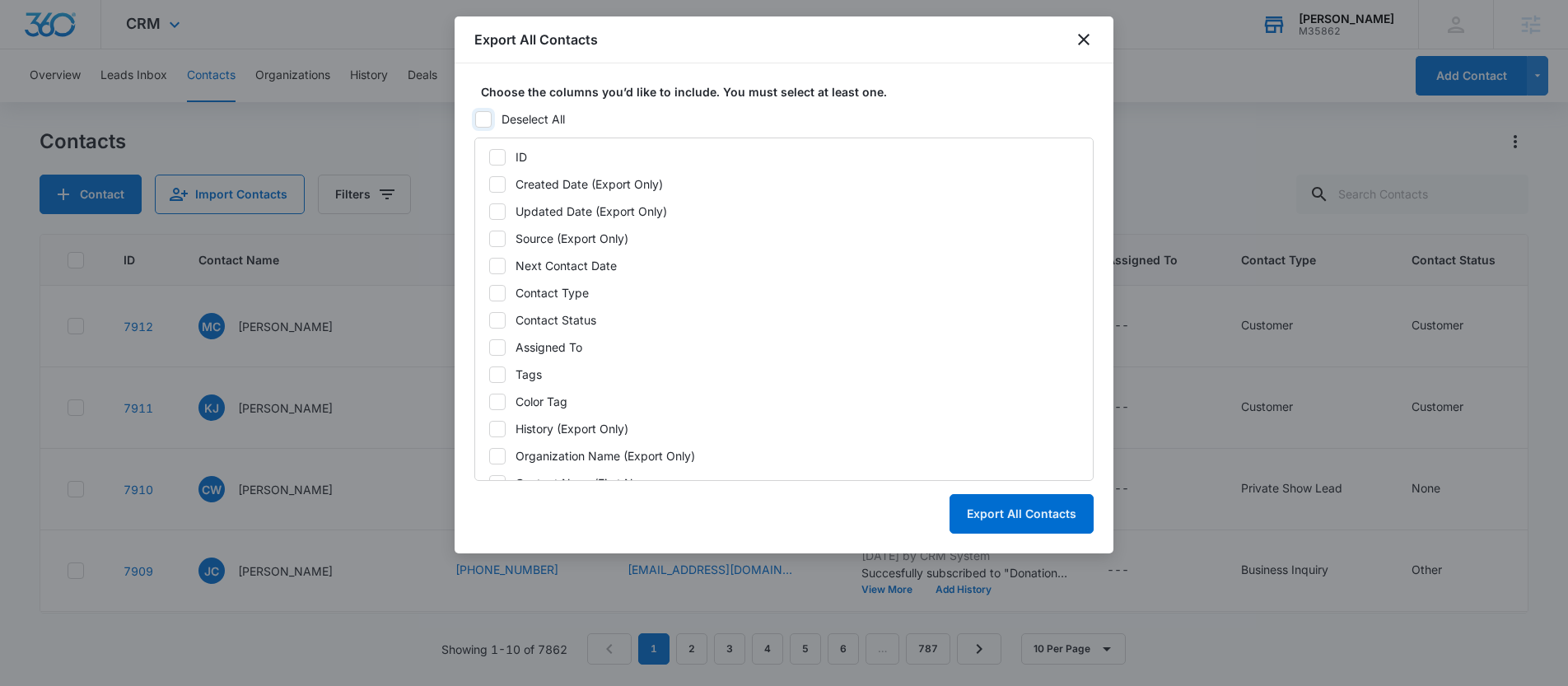
checkbox input "false"
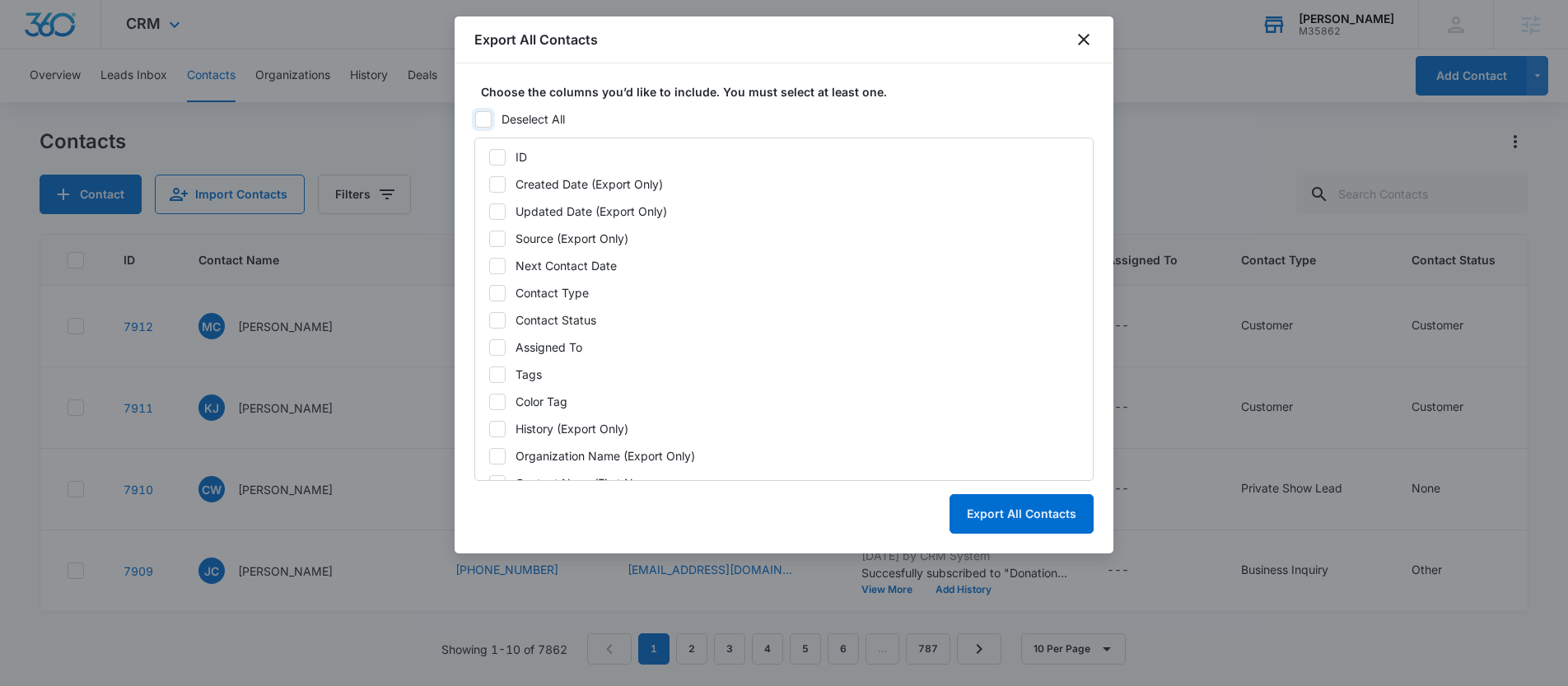
checkbox input "false"
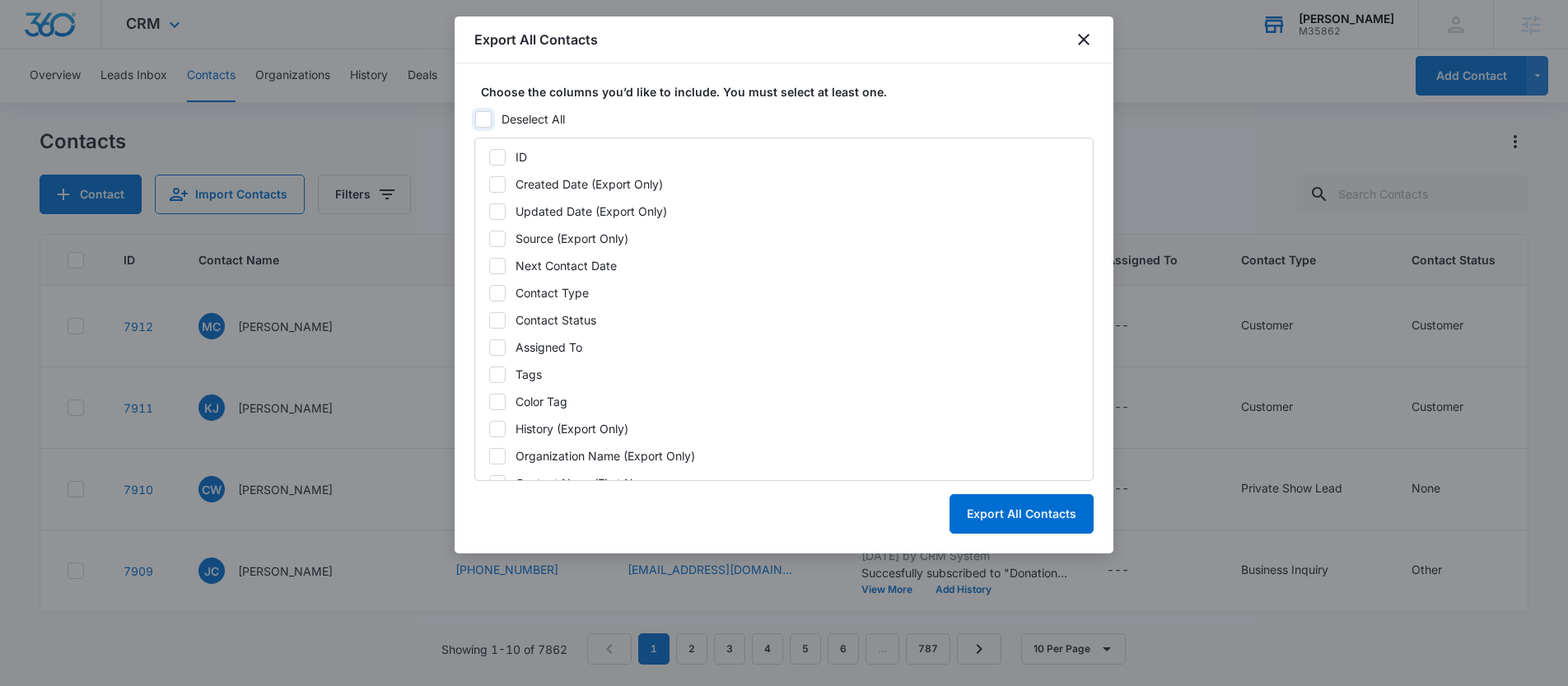
checkbox input "false"
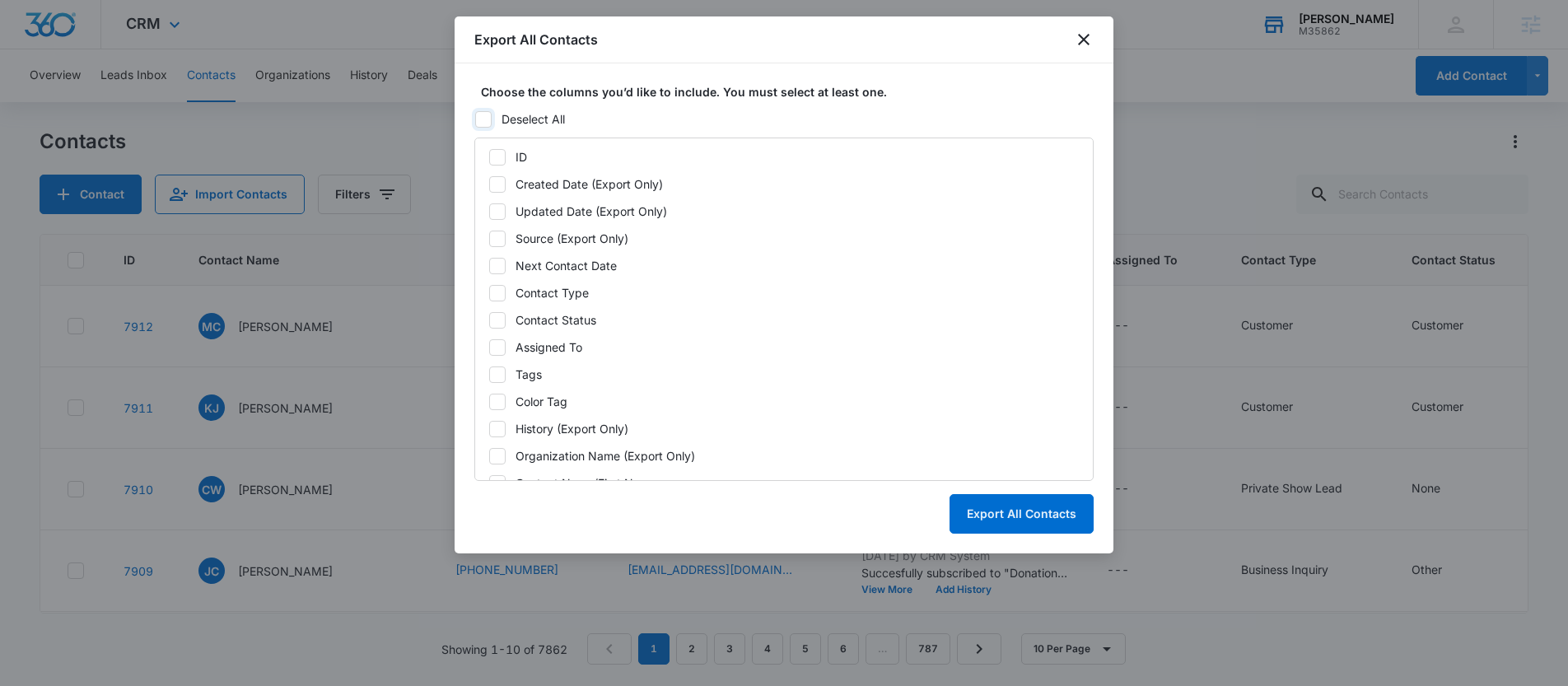
checkbox input "false"
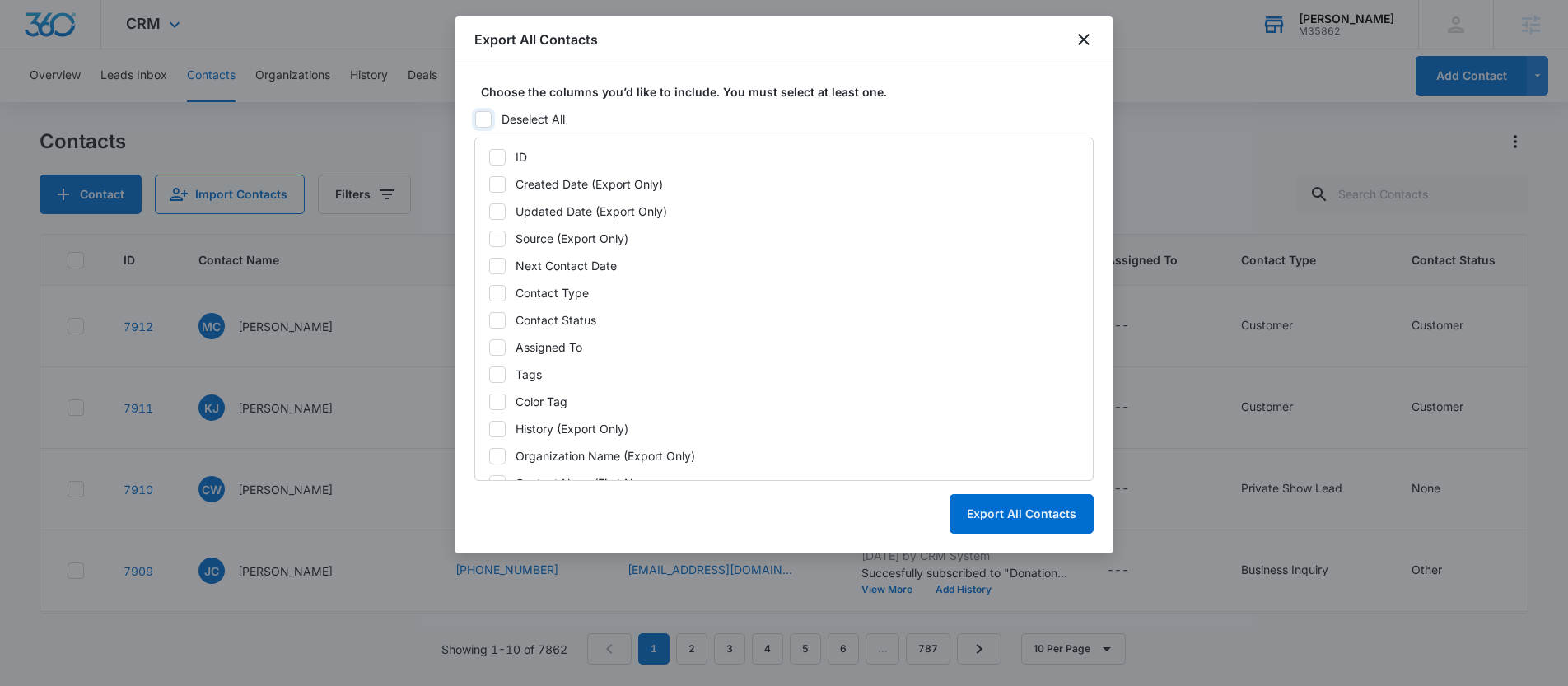
checkbox input "false"
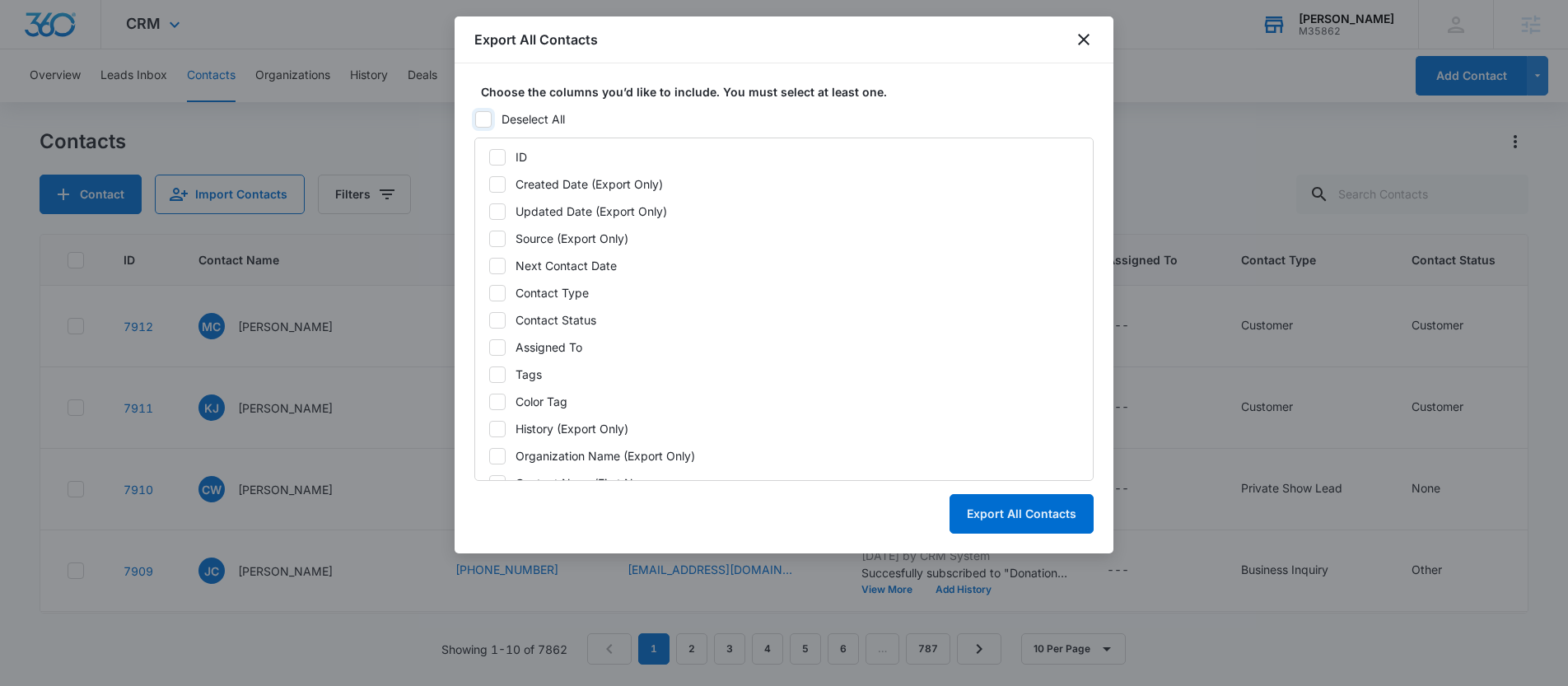
checkbox input "false"
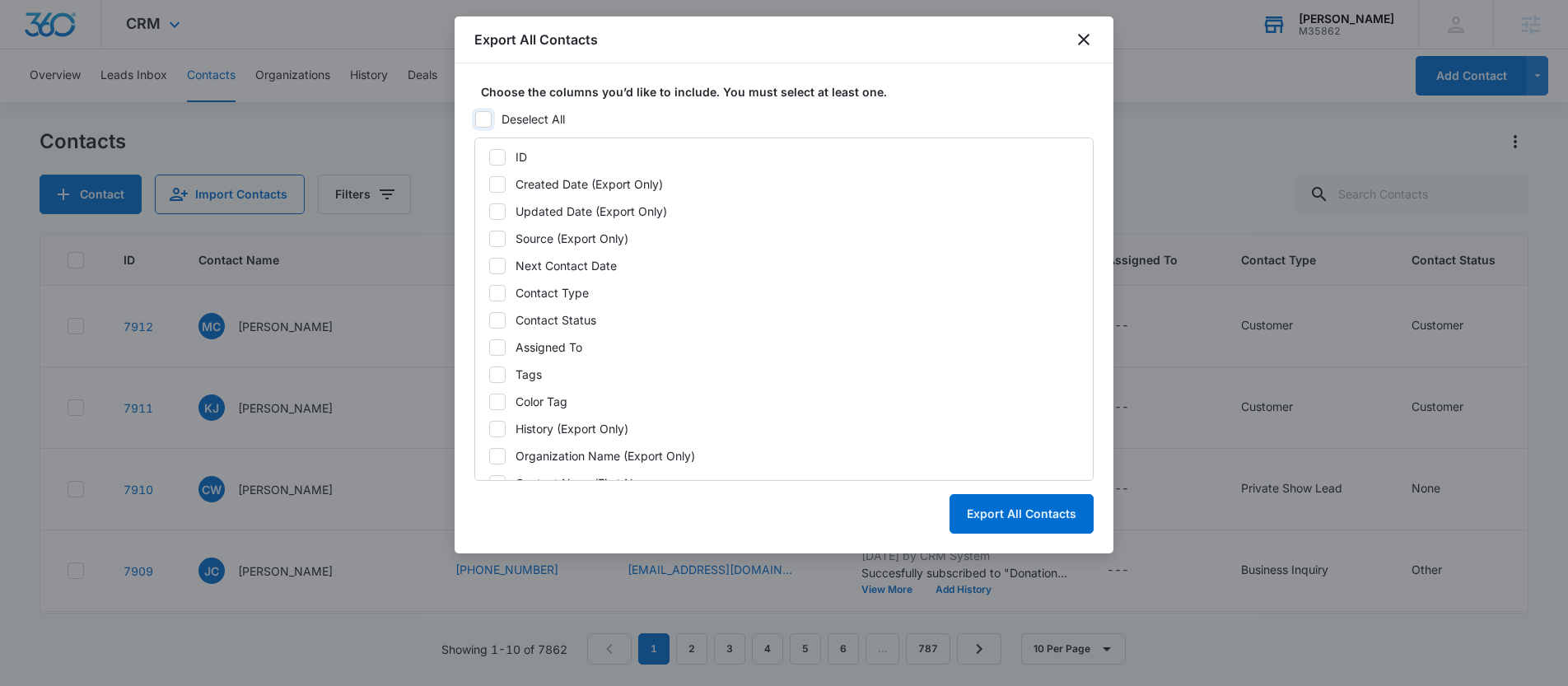
checkbox input "false"
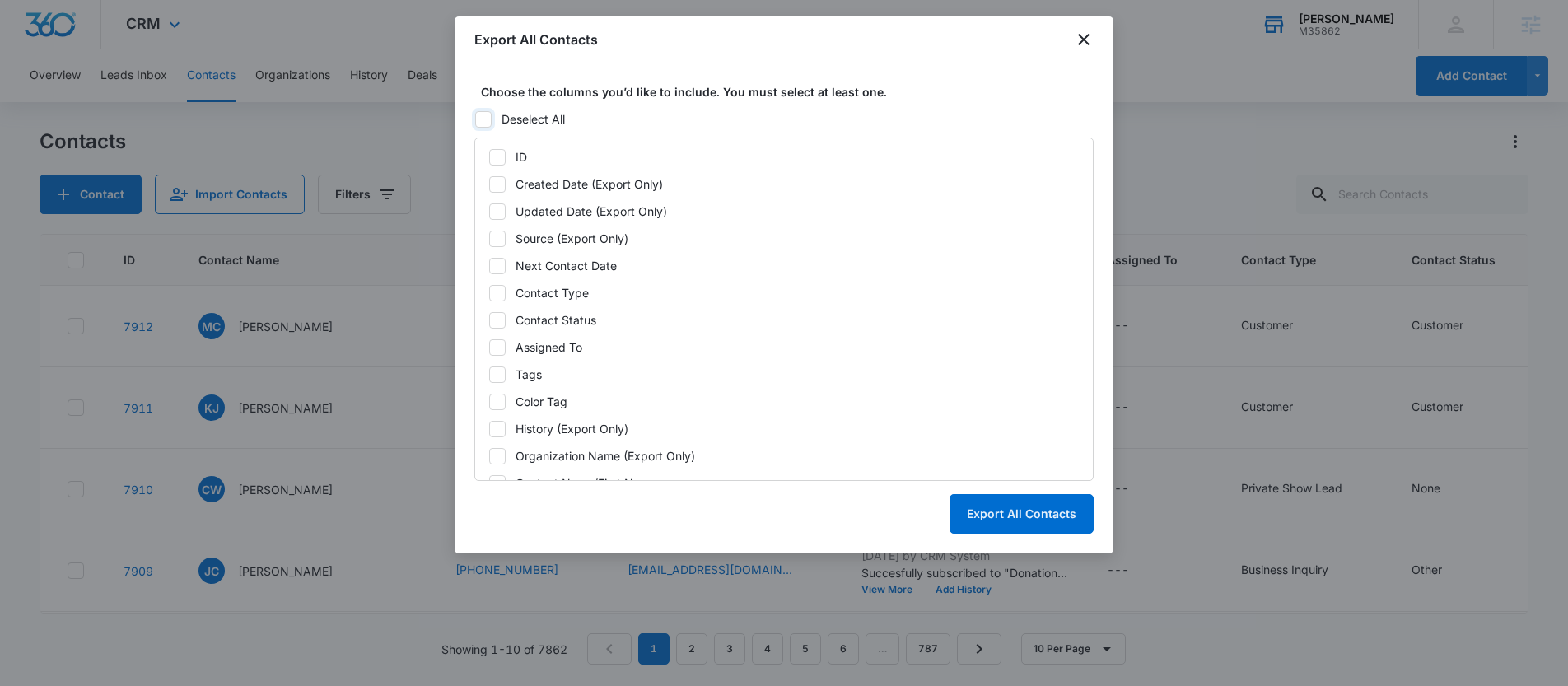
checkbox input "false"
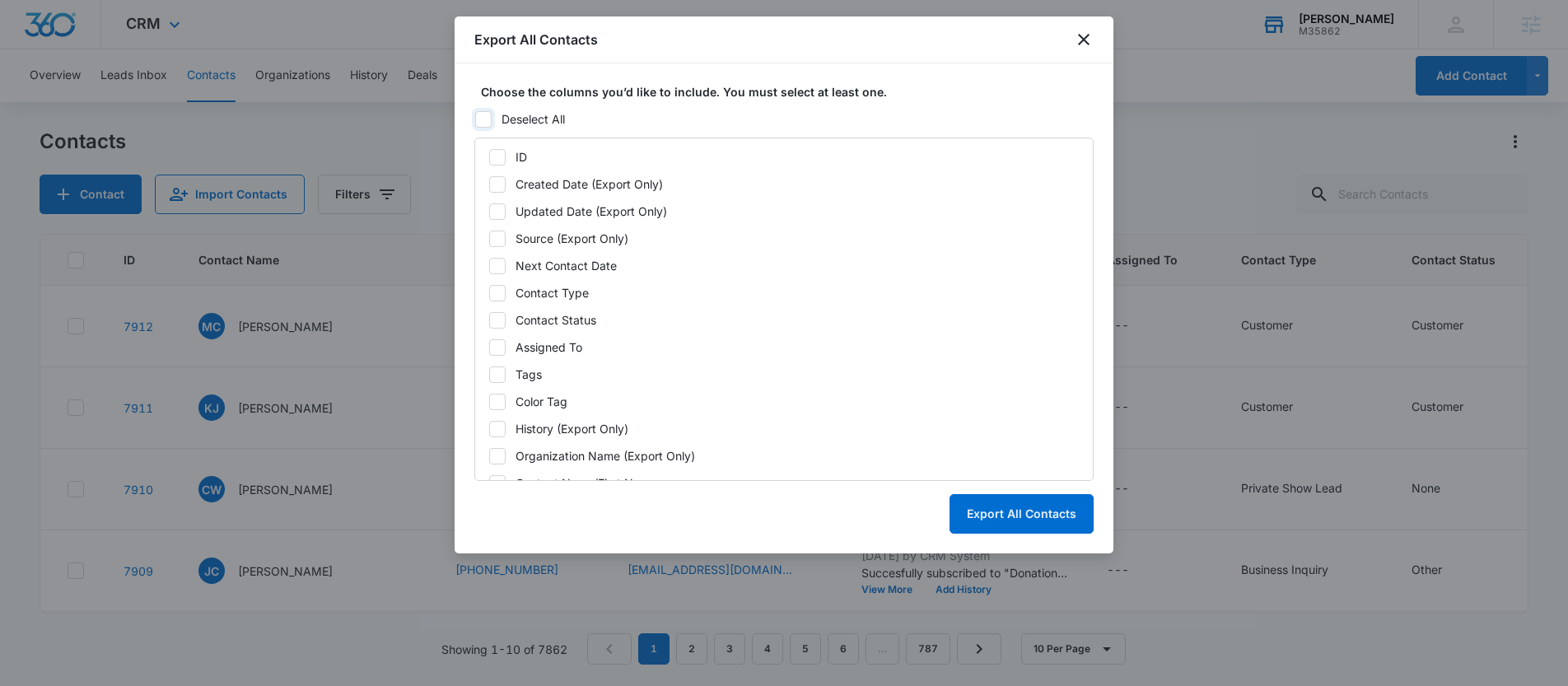
checkbox input "false"
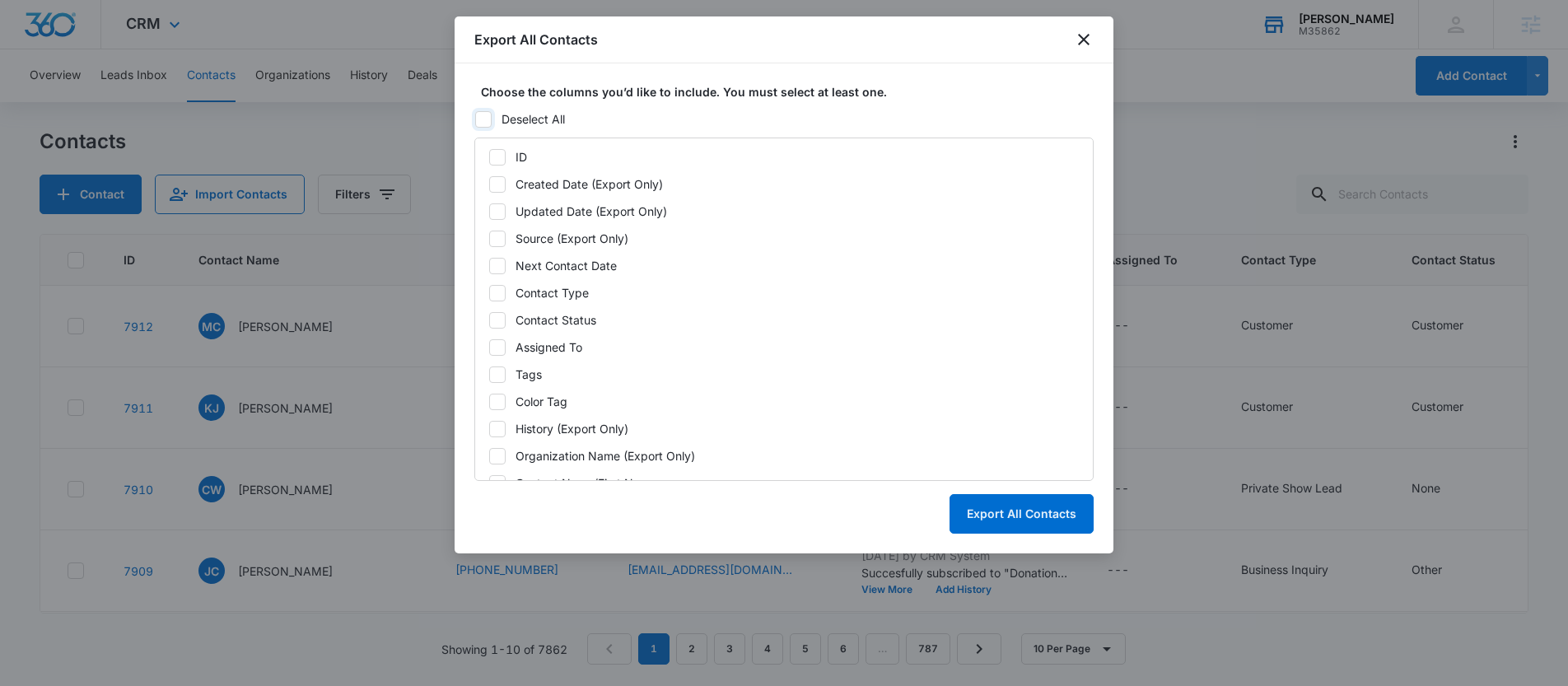
checkbox input "false"
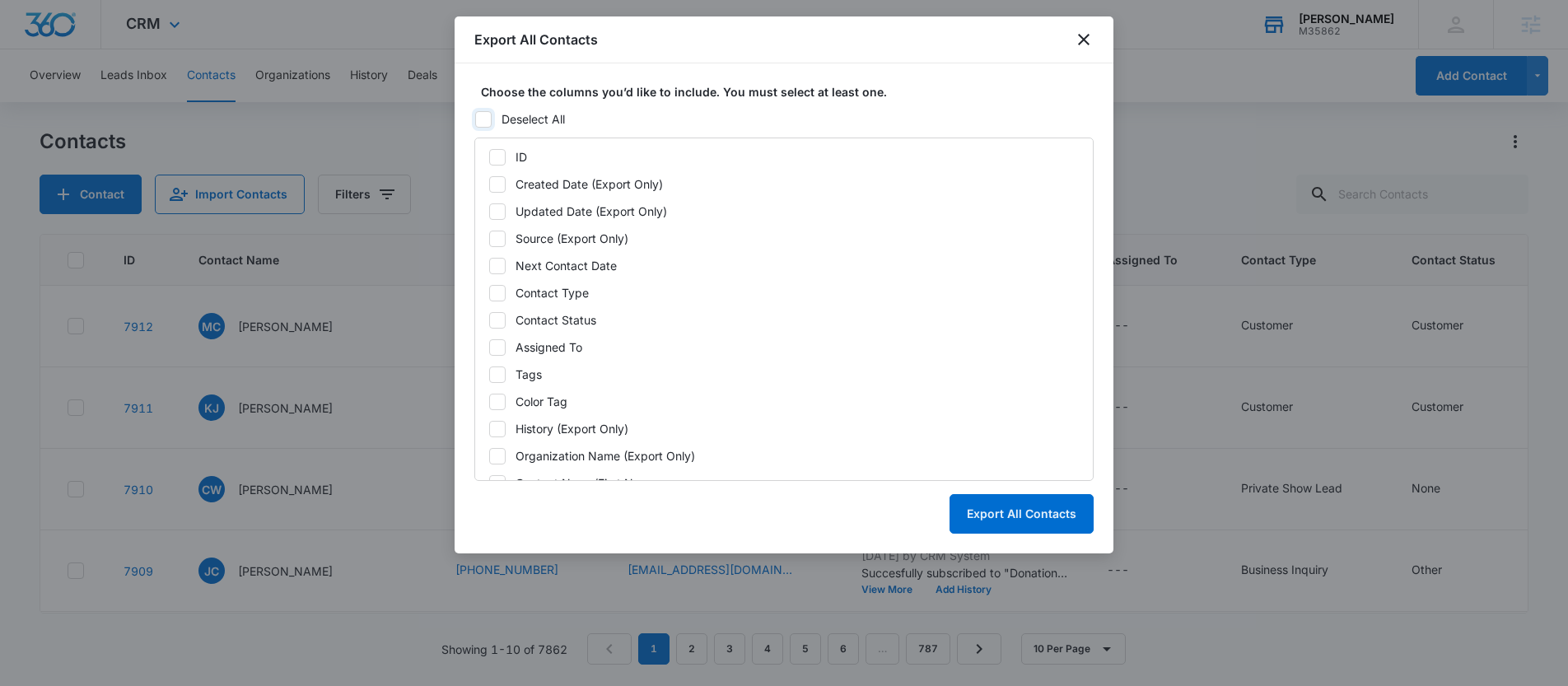
checkbox input "false"
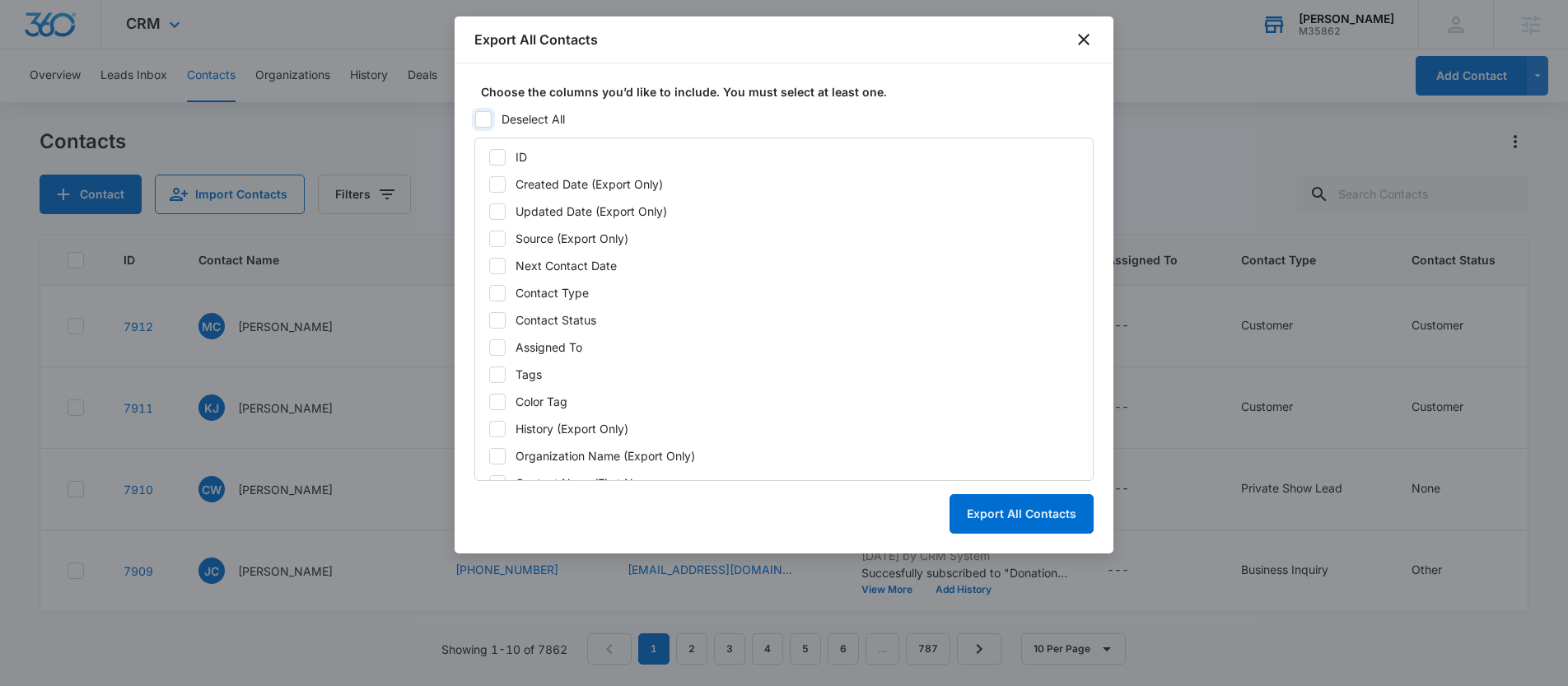
checkbox input "false"
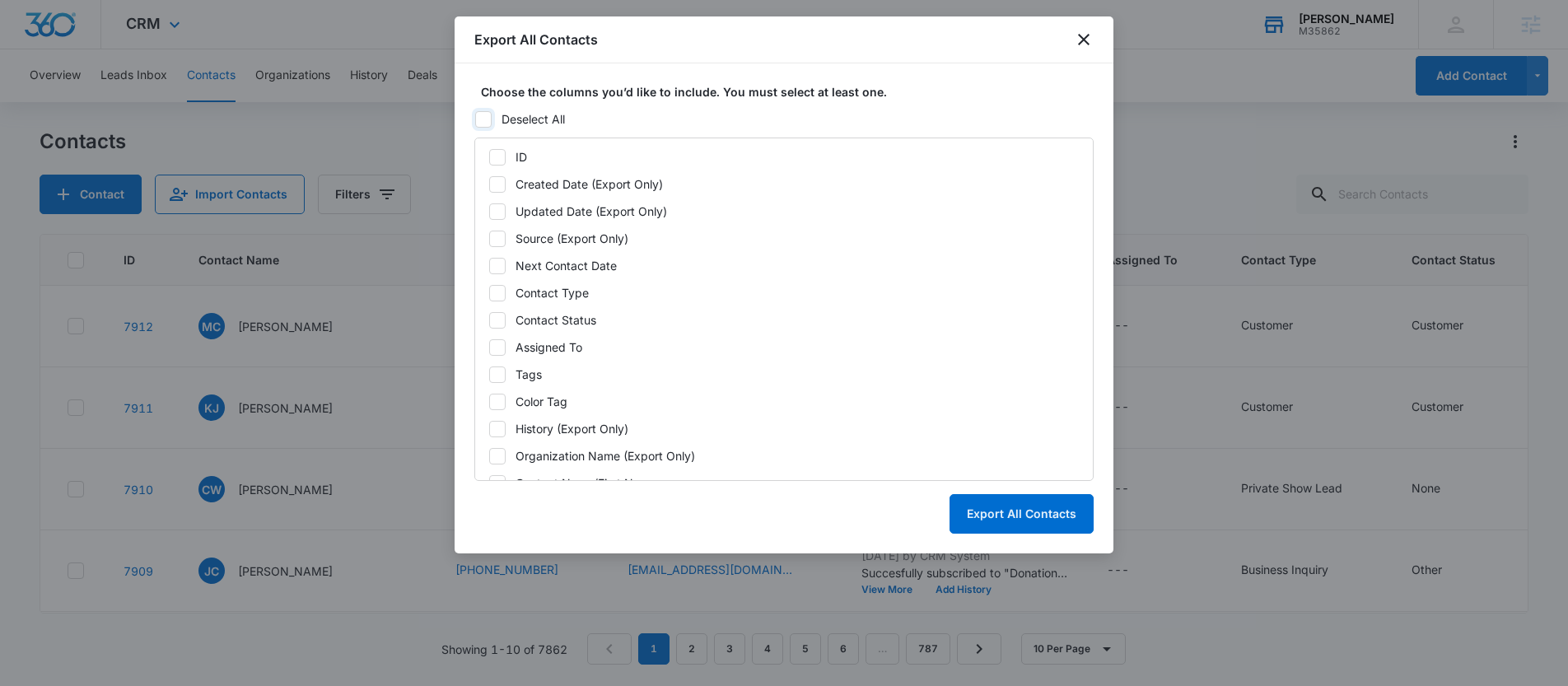
checkbox input "false"
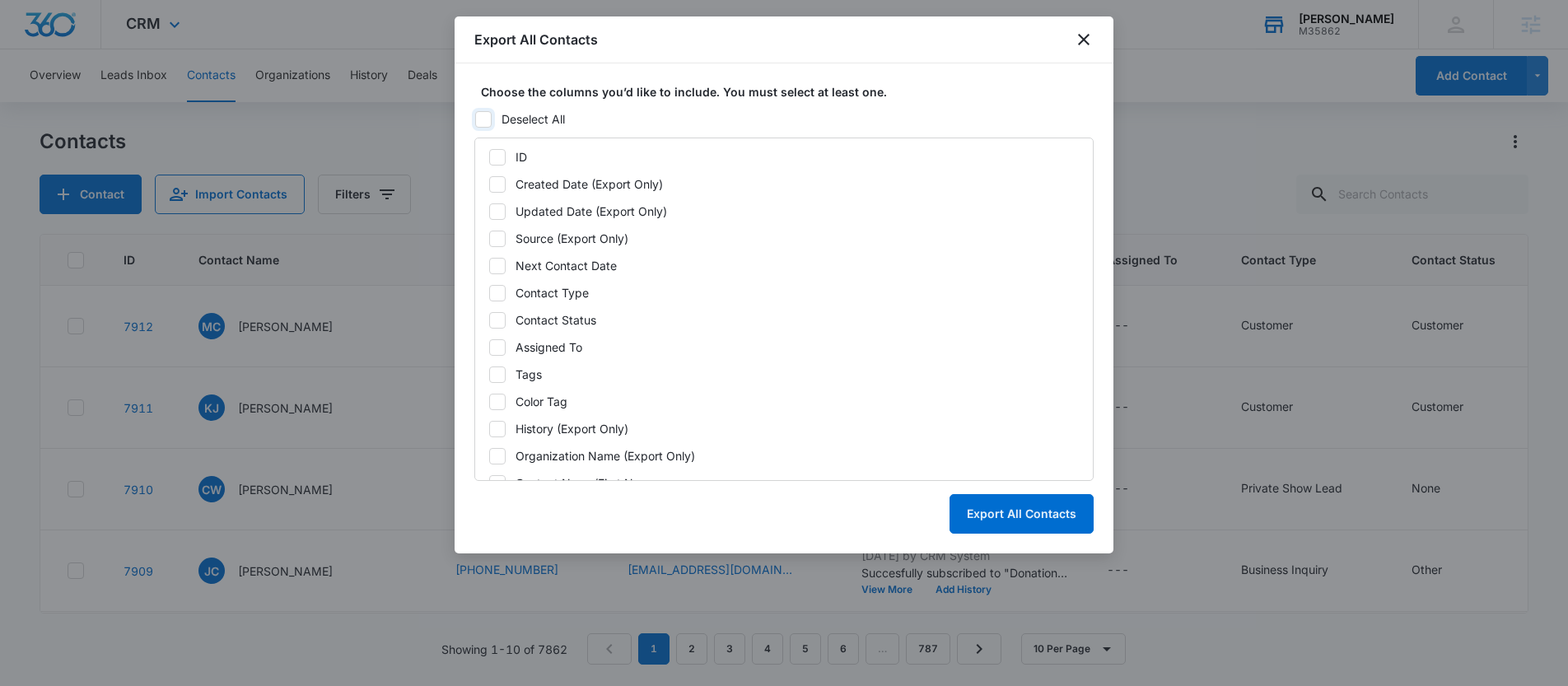
checkbox input "false"
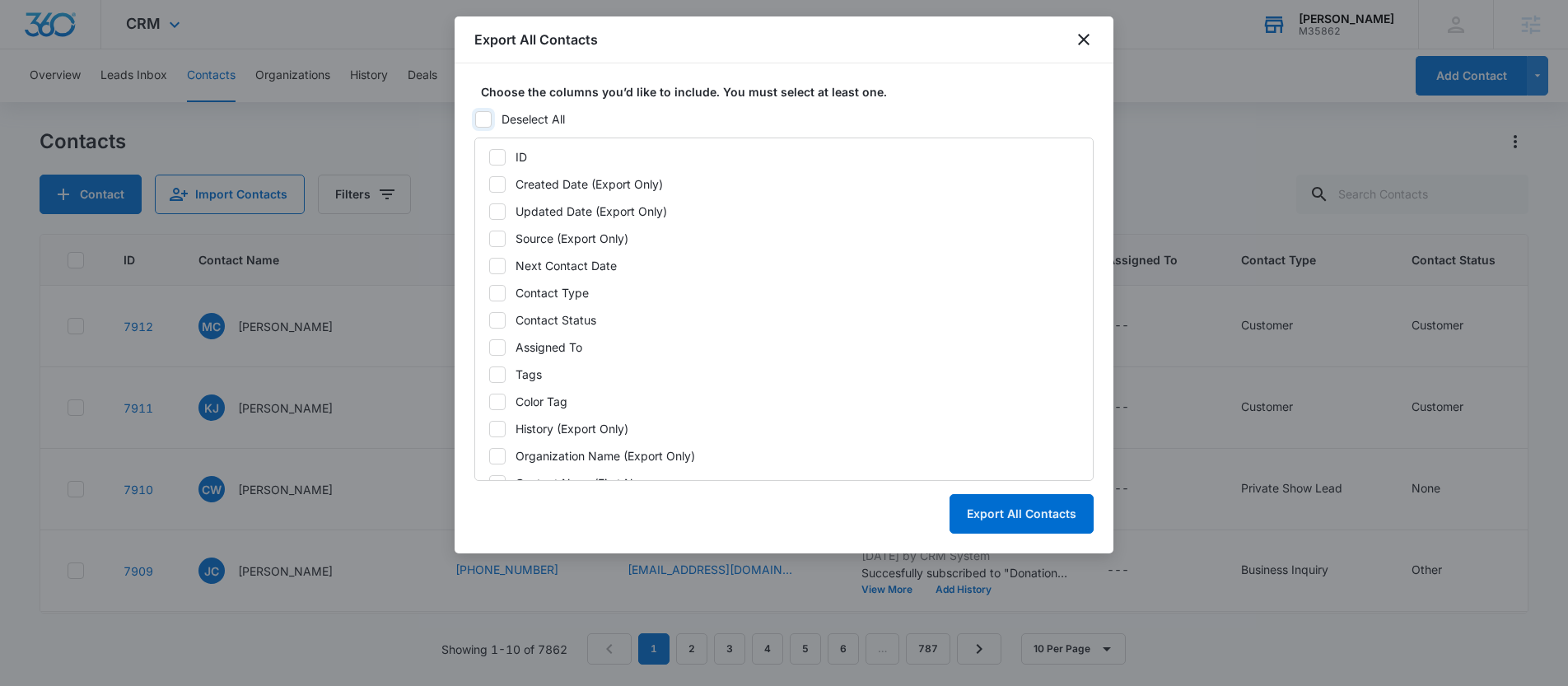
checkbox input "false"
click at [526, 286] on div "Email" at bounding box center [529, 293] width 28 height 17
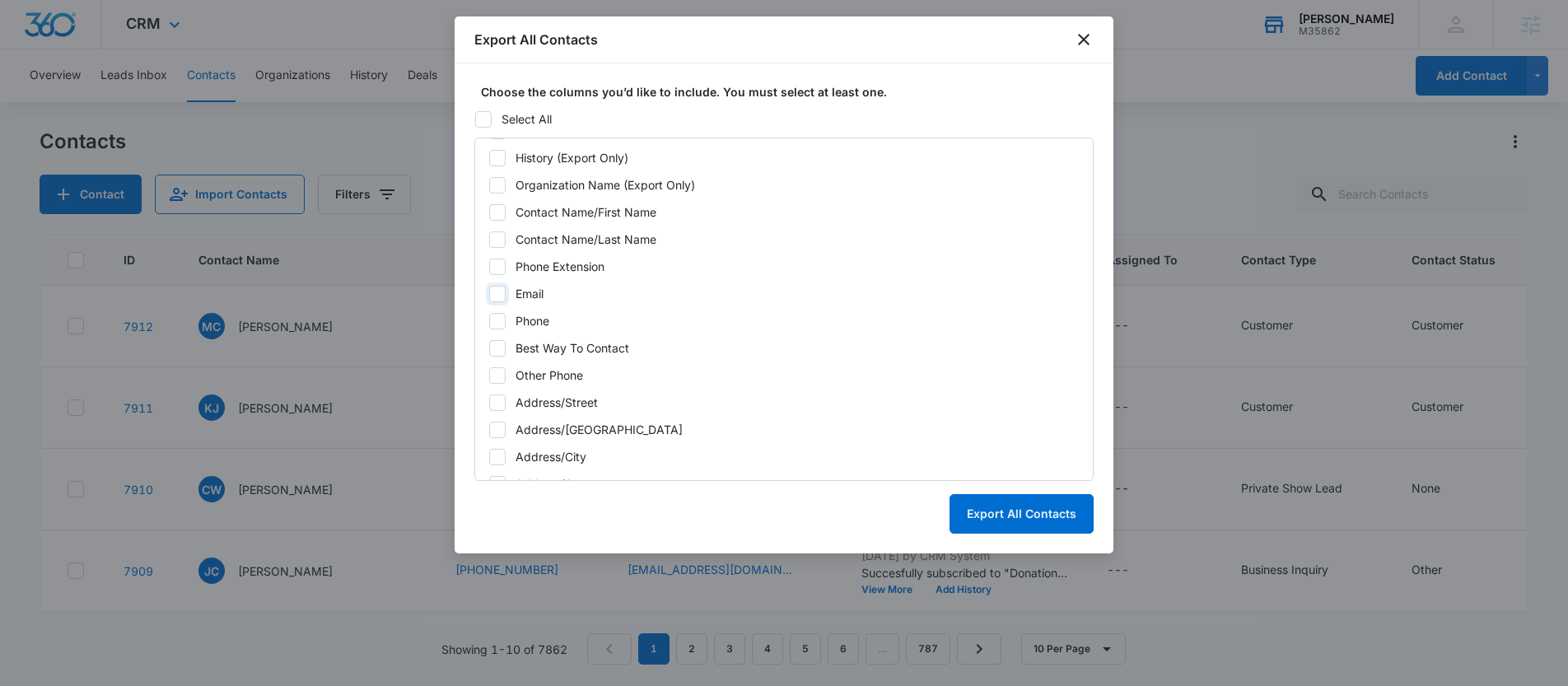
click at [489, 293] on input "Email" at bounding box center [488, 293] width 1 height 1
checkbox input "true"
click at [979, 513] on button "Export All Contacts" at bounding box center [1021, 514] width 144 height 40
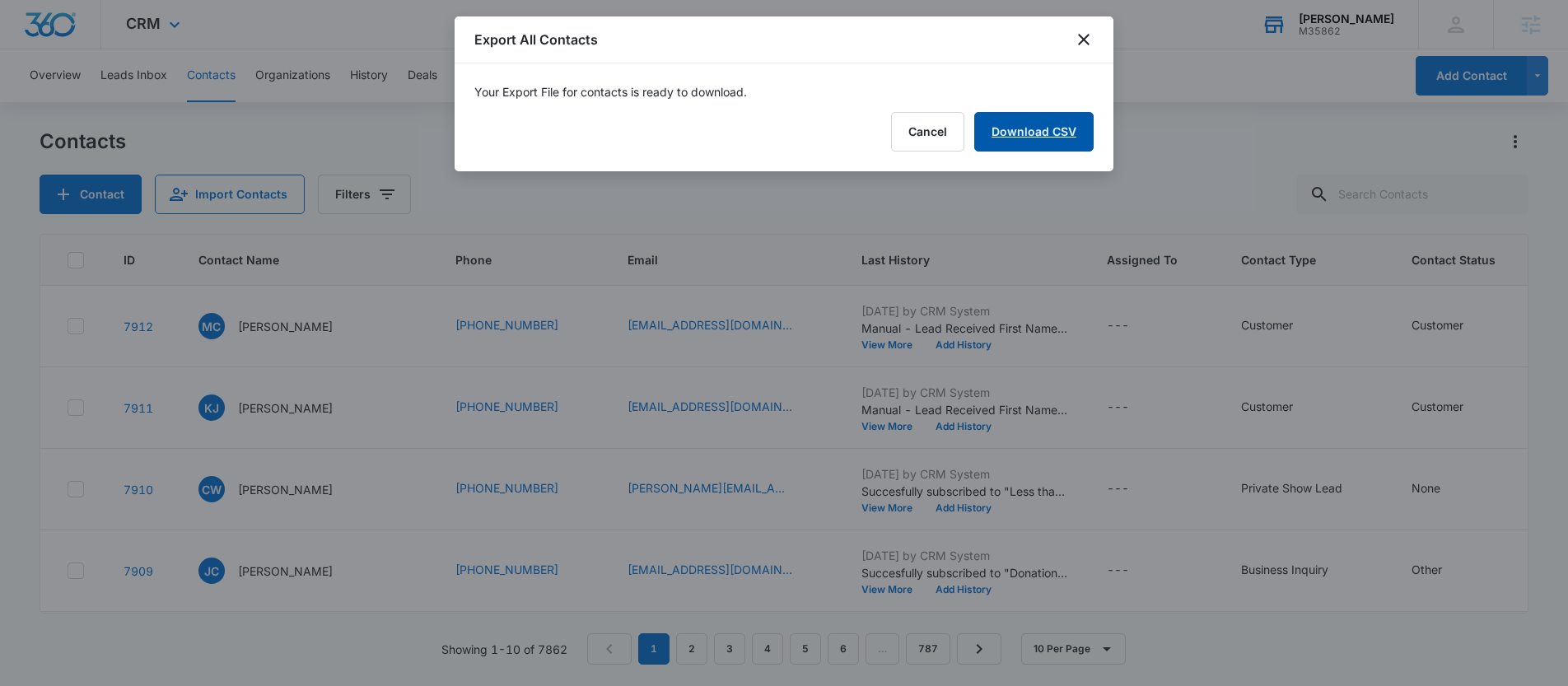
click at [1061, 125] on link "Download CSV" at bounding box center [1033, 132] width 119 height 40
click at [1081, 41] on icon "close" at bounding box center [1084, 40] width 12 height 12
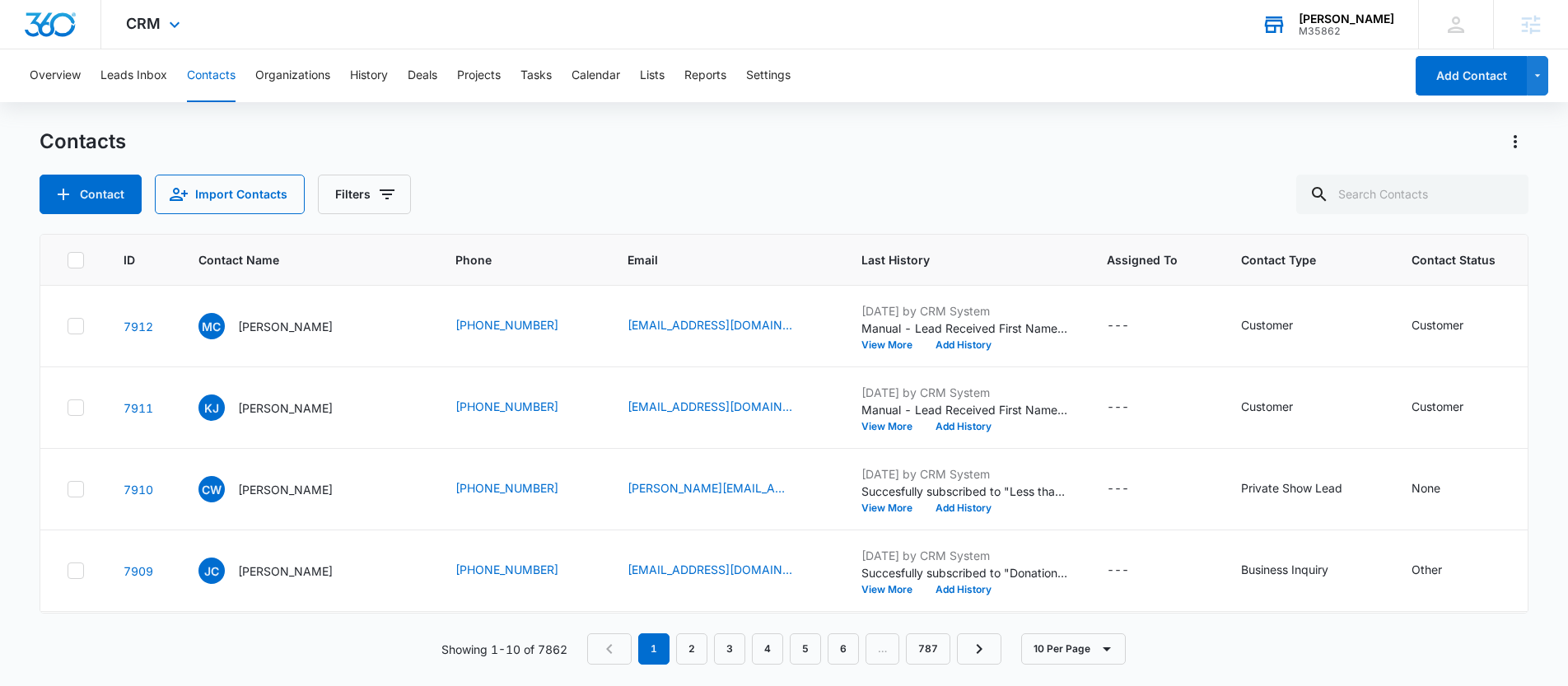
click at [1390, 28] on div "M35862" at bounding box center [1346, 32] width 95 height 12
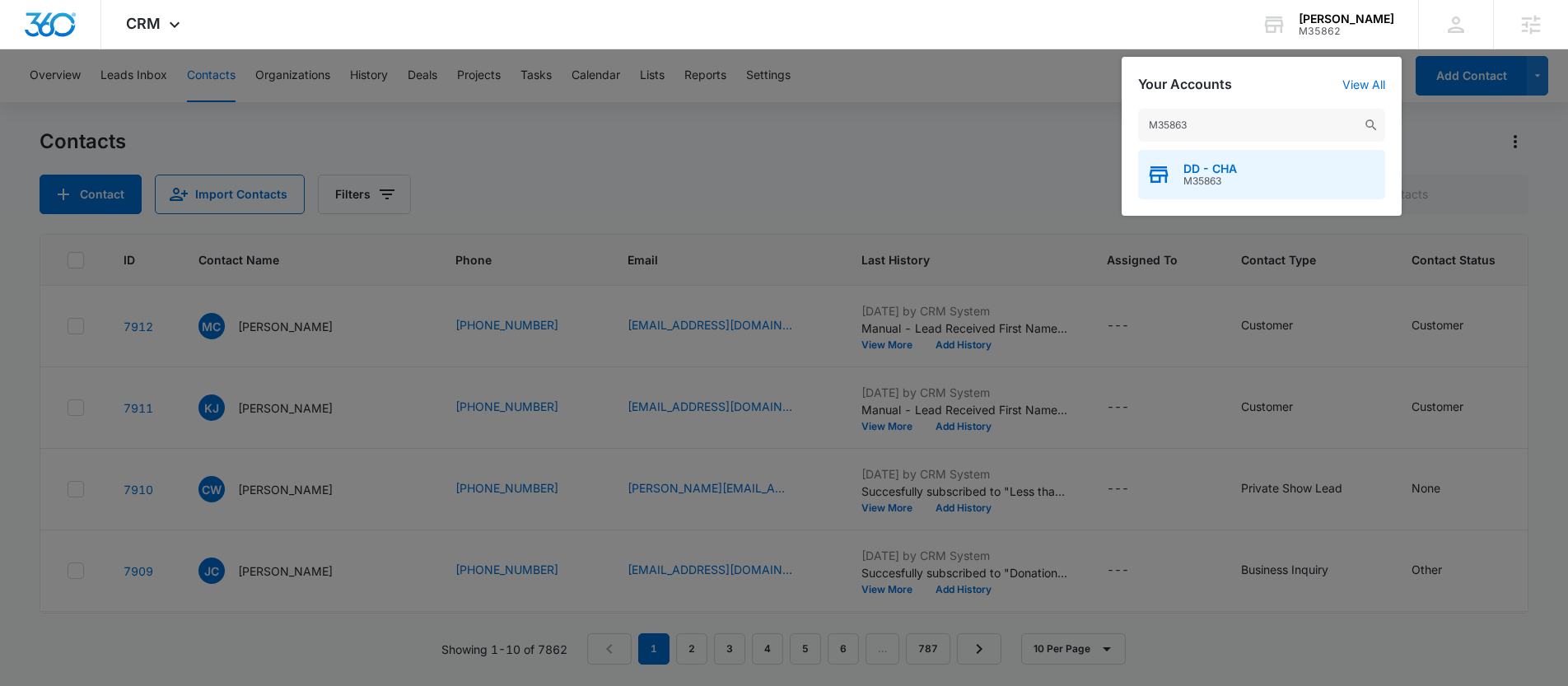
type input "M35863"
click at [1230, 179] on span "M35863" at bounding box center [1210, 182] width 54 height 12
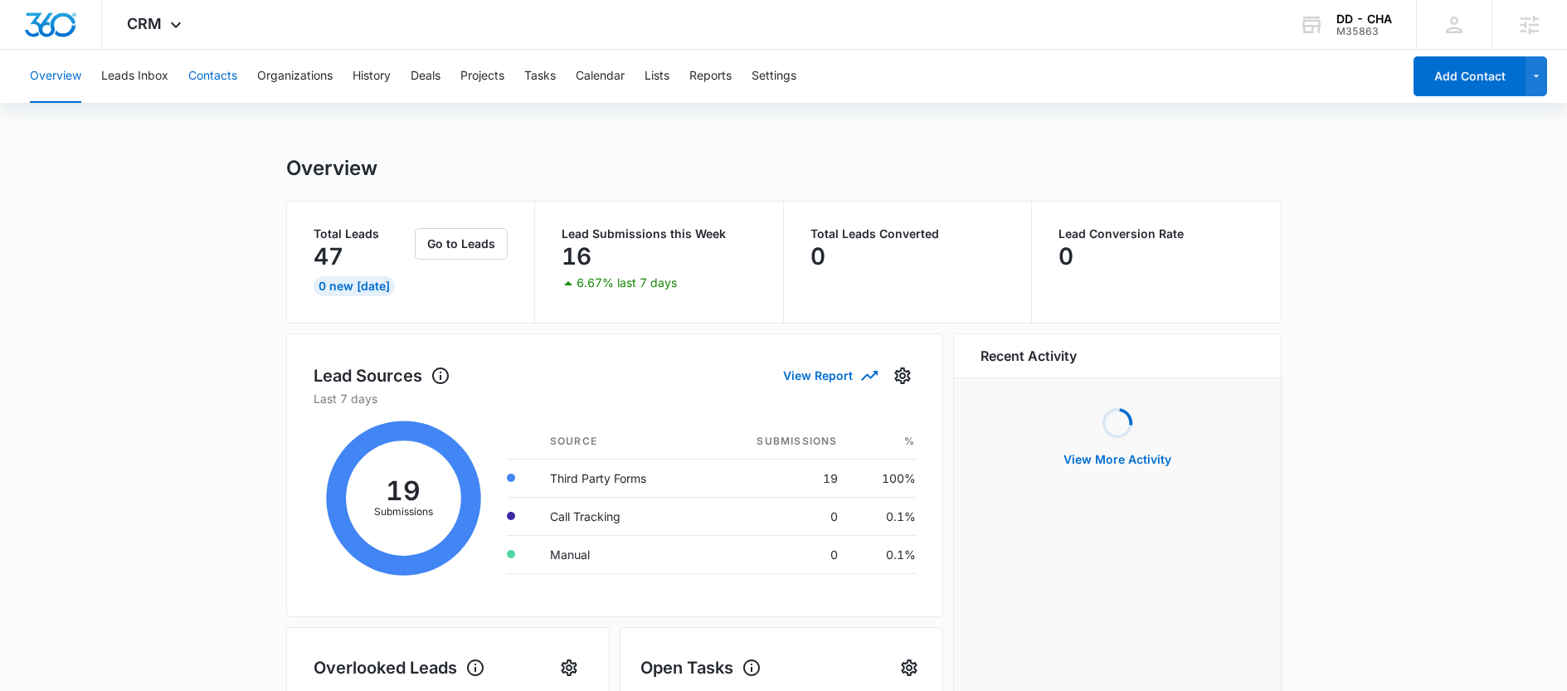
click at [219, 76] on button "Contacts" at bounding box center [212, 76] width 49 height 53
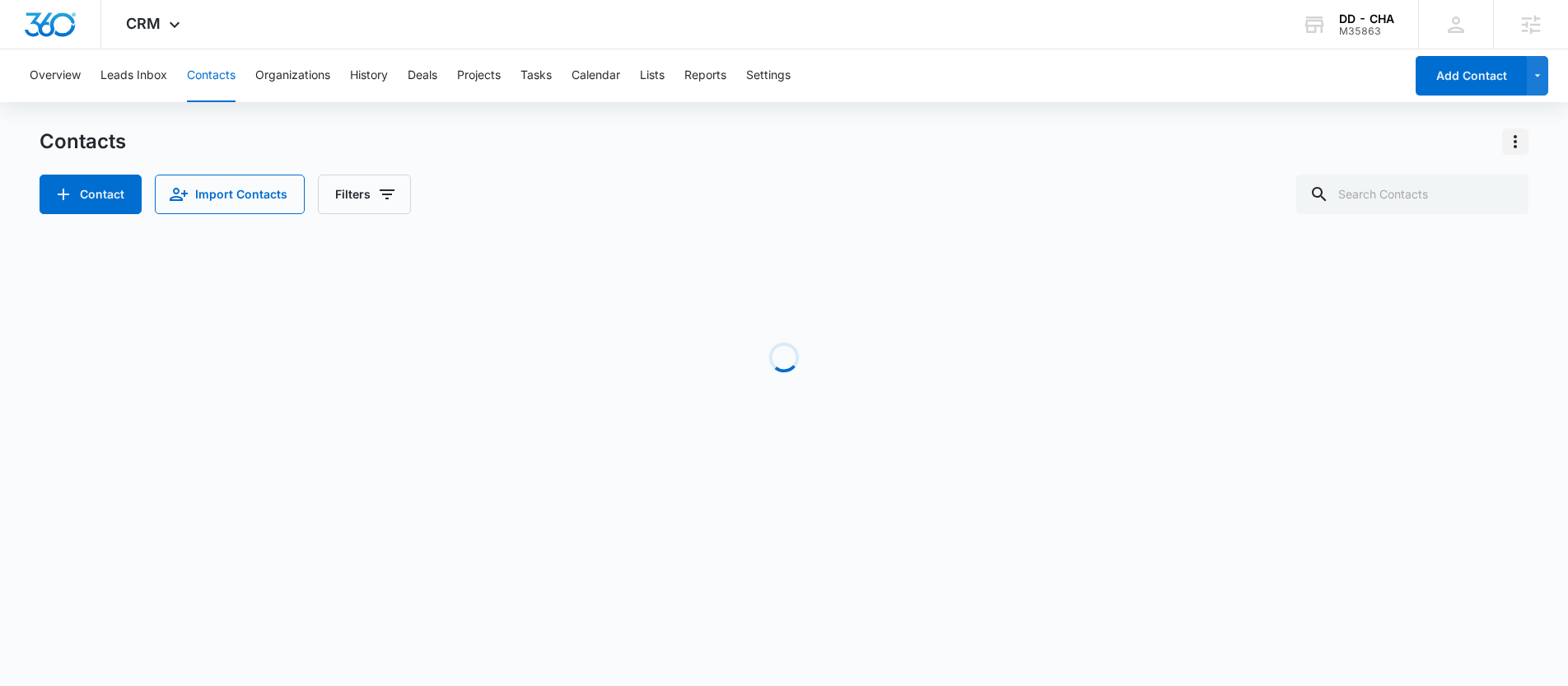
click at [1515, 146] on icon "Actions" at bounding box center [1514, 141] width 3 height 13
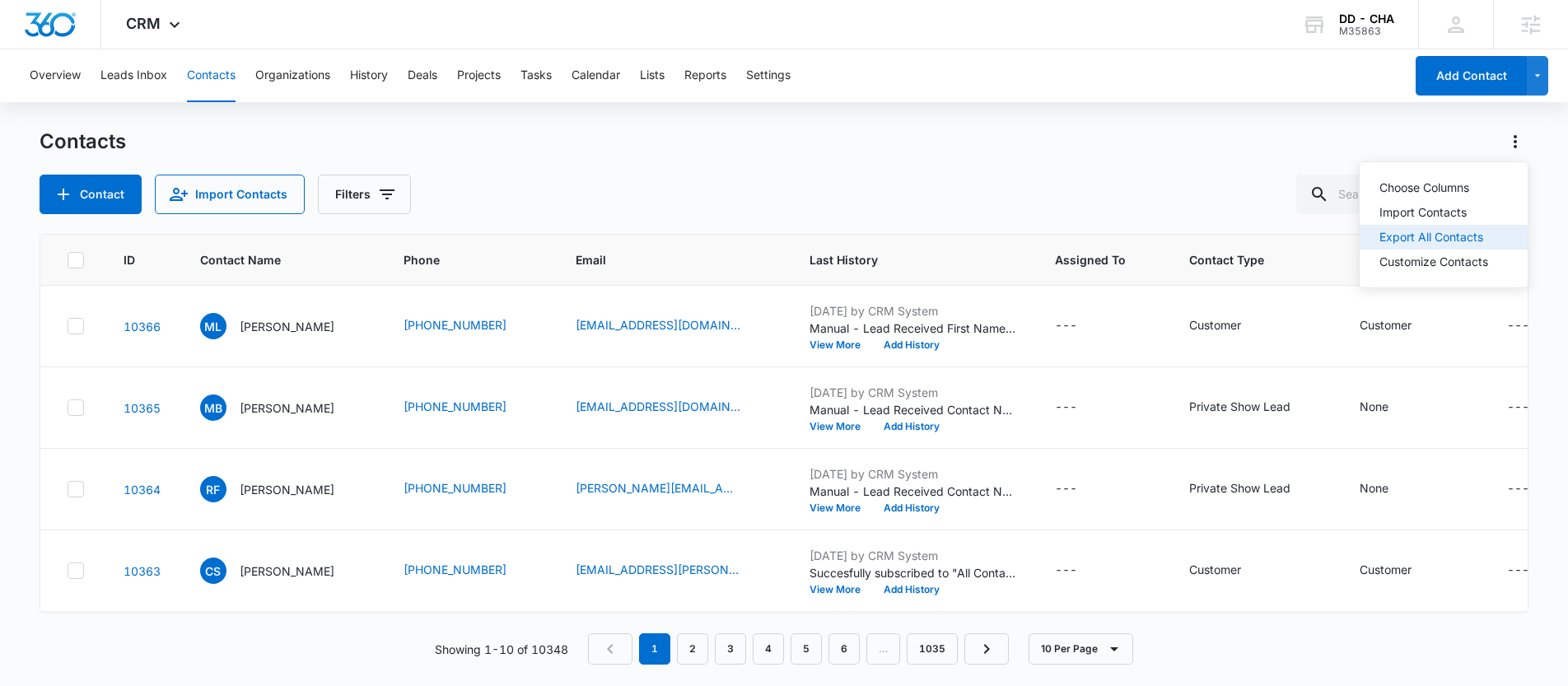
click at [1404, 235] on div "Export All Contacts" at bounding box center [1434, 237] width 109 height 12
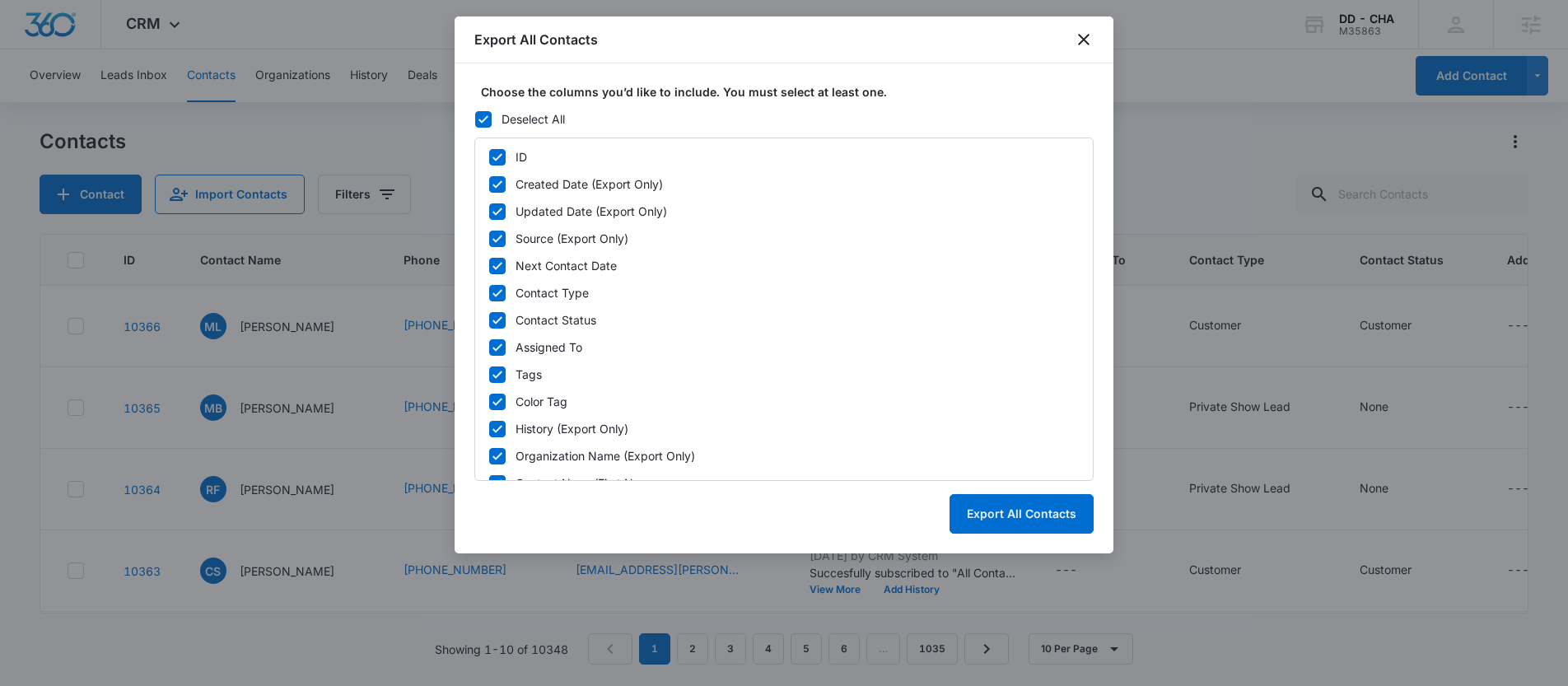
click at [488, 115] on icon at bounding box center [483, 119] width 15 height 15
click at [475, 118] on input "Deselect All" at bounding box center [474, 118] width 1 height 1
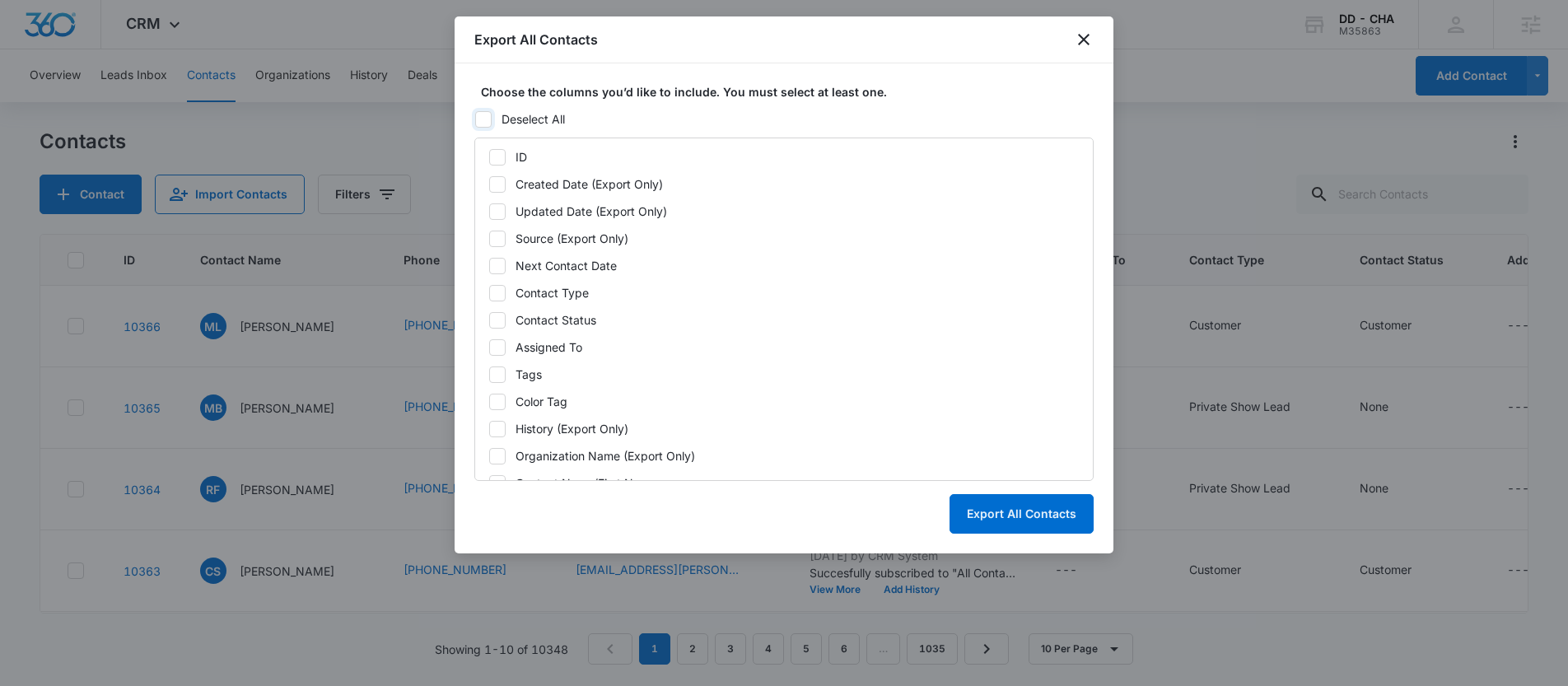
checkbox input "false"
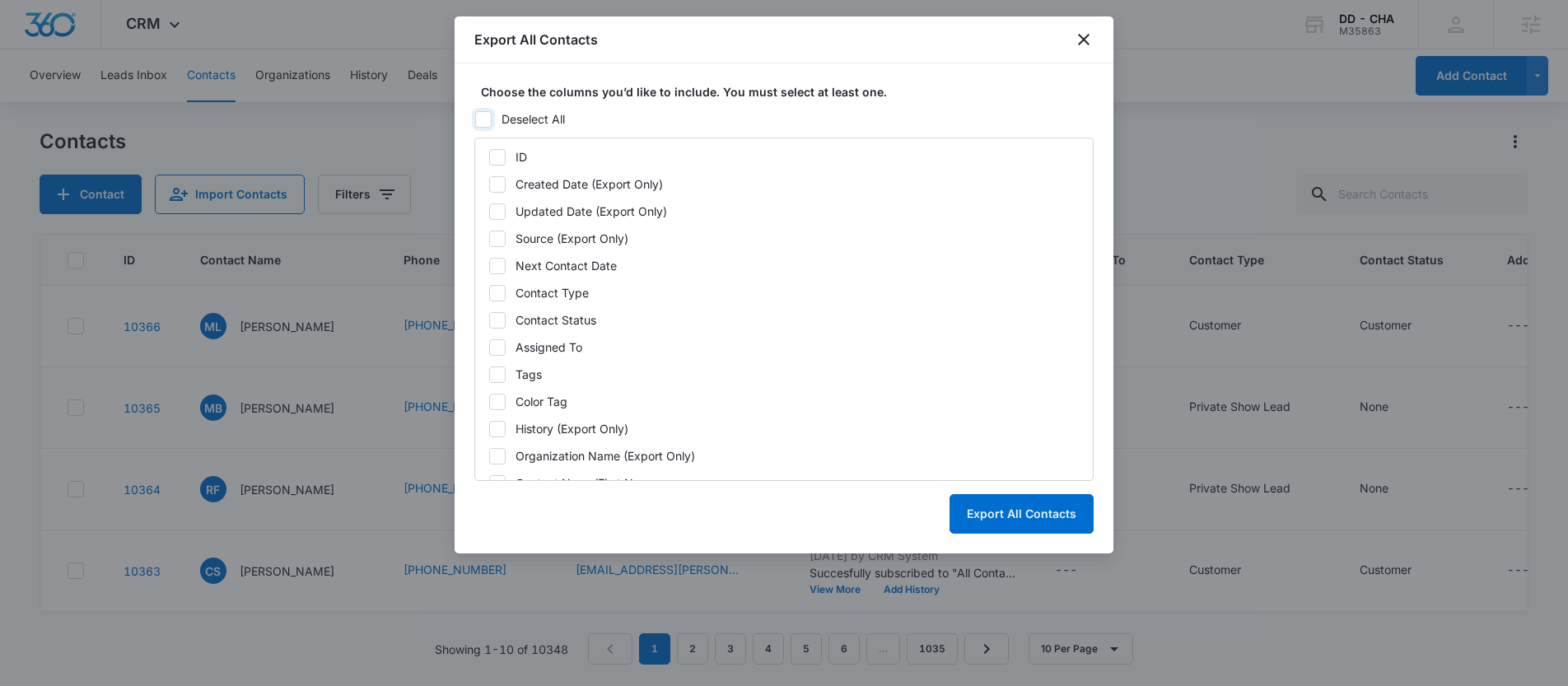
checkbox input "false"
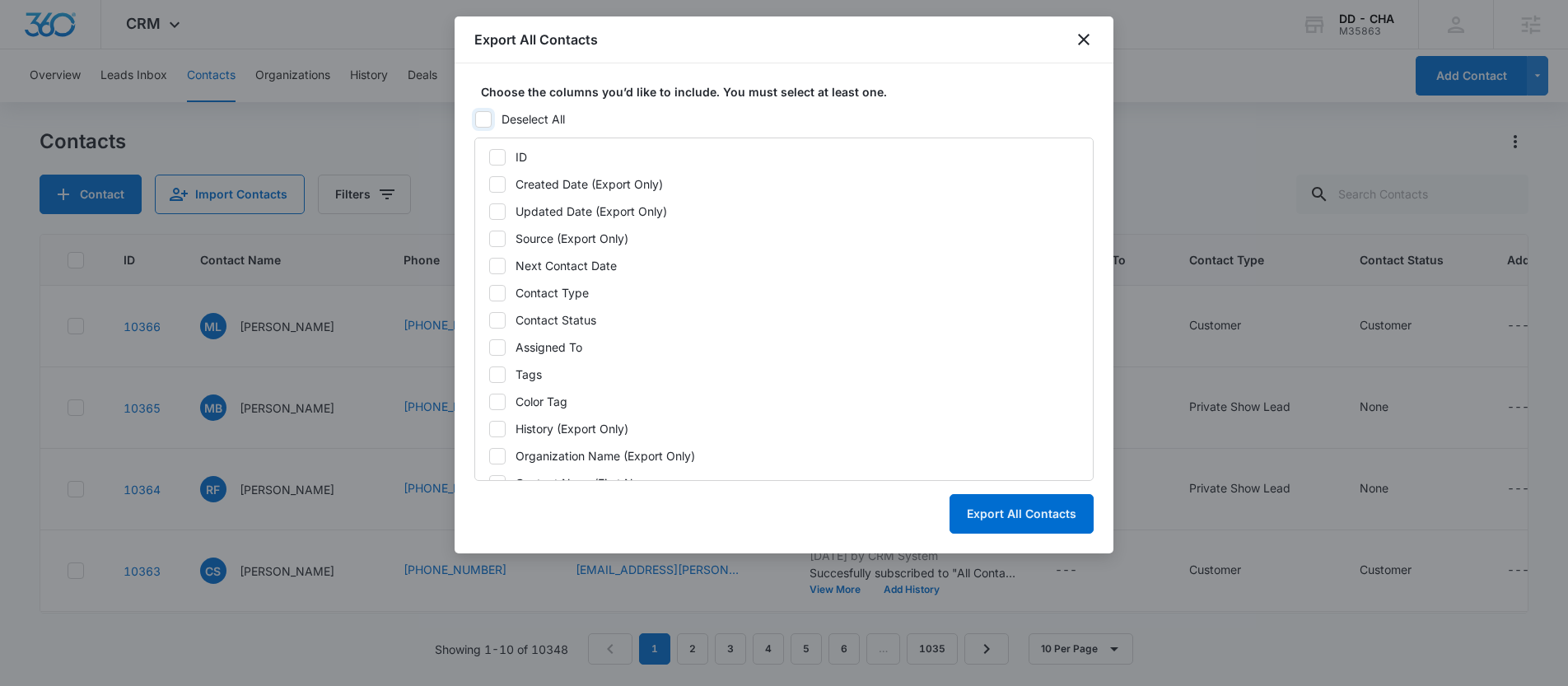
checkbox input "false"
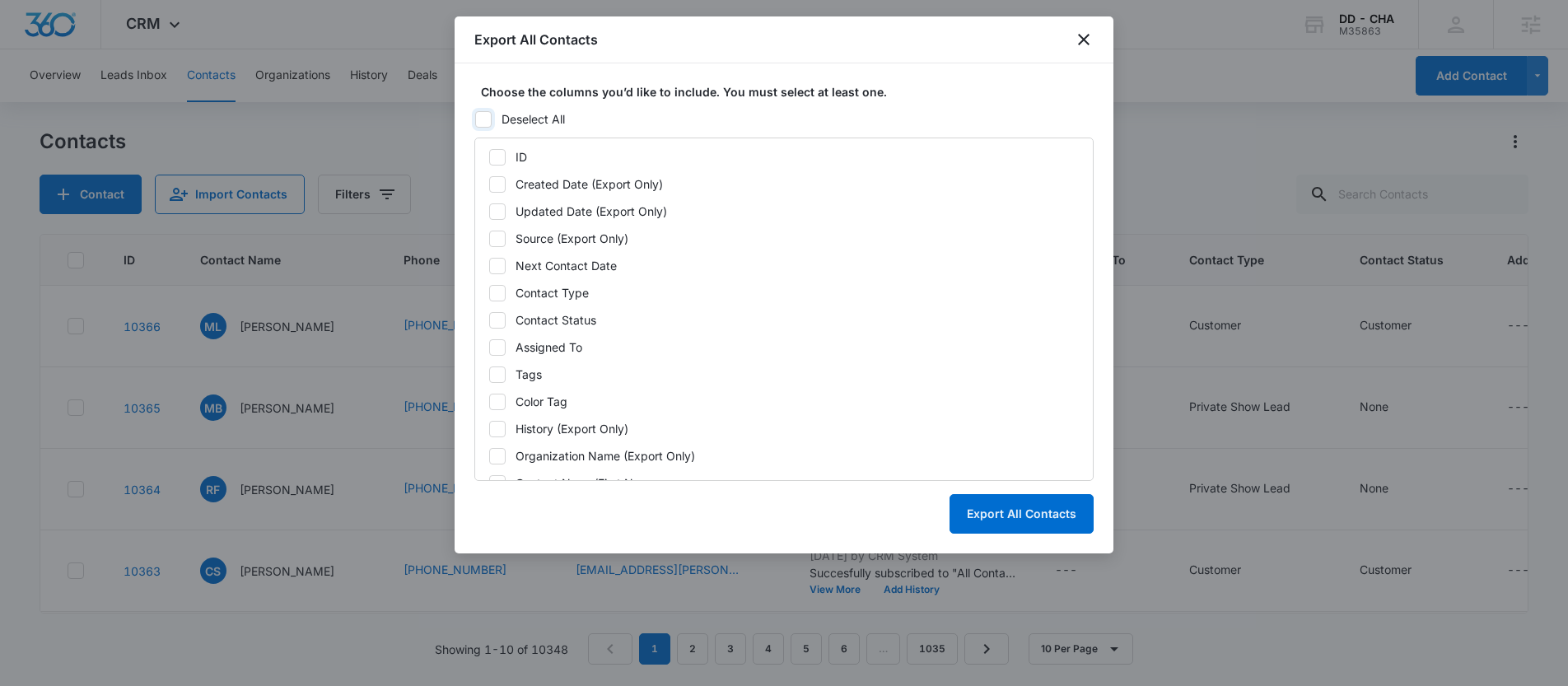
checkbox input "false"
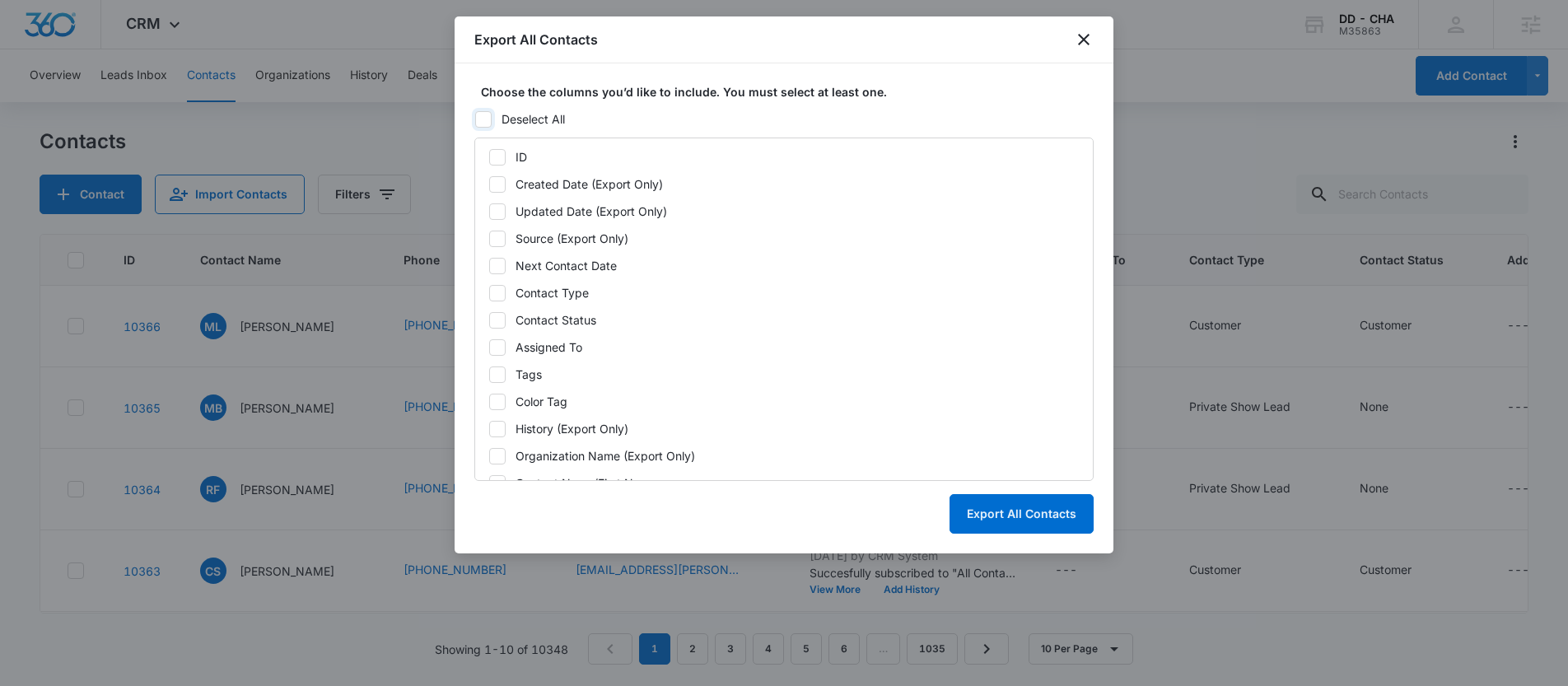
checkbox input "false"
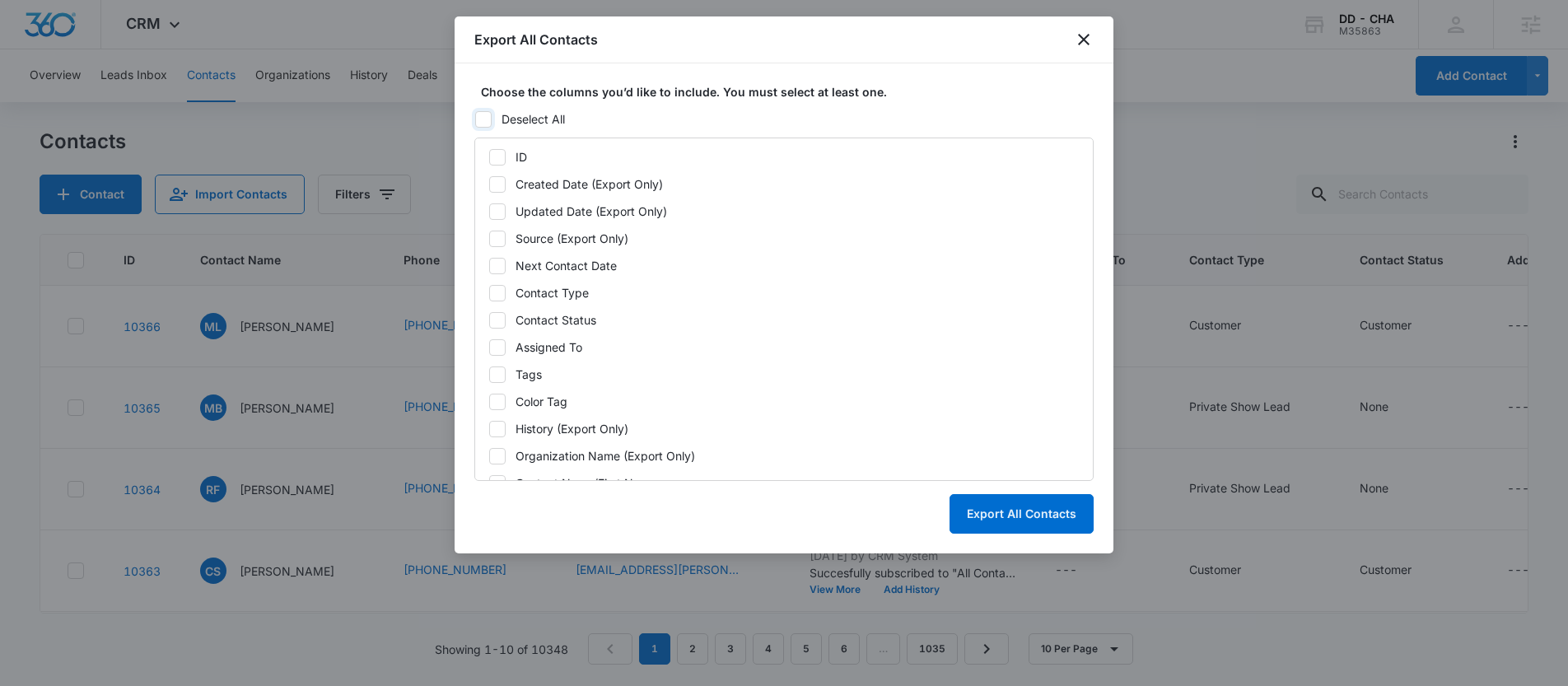
checkbox input "false"
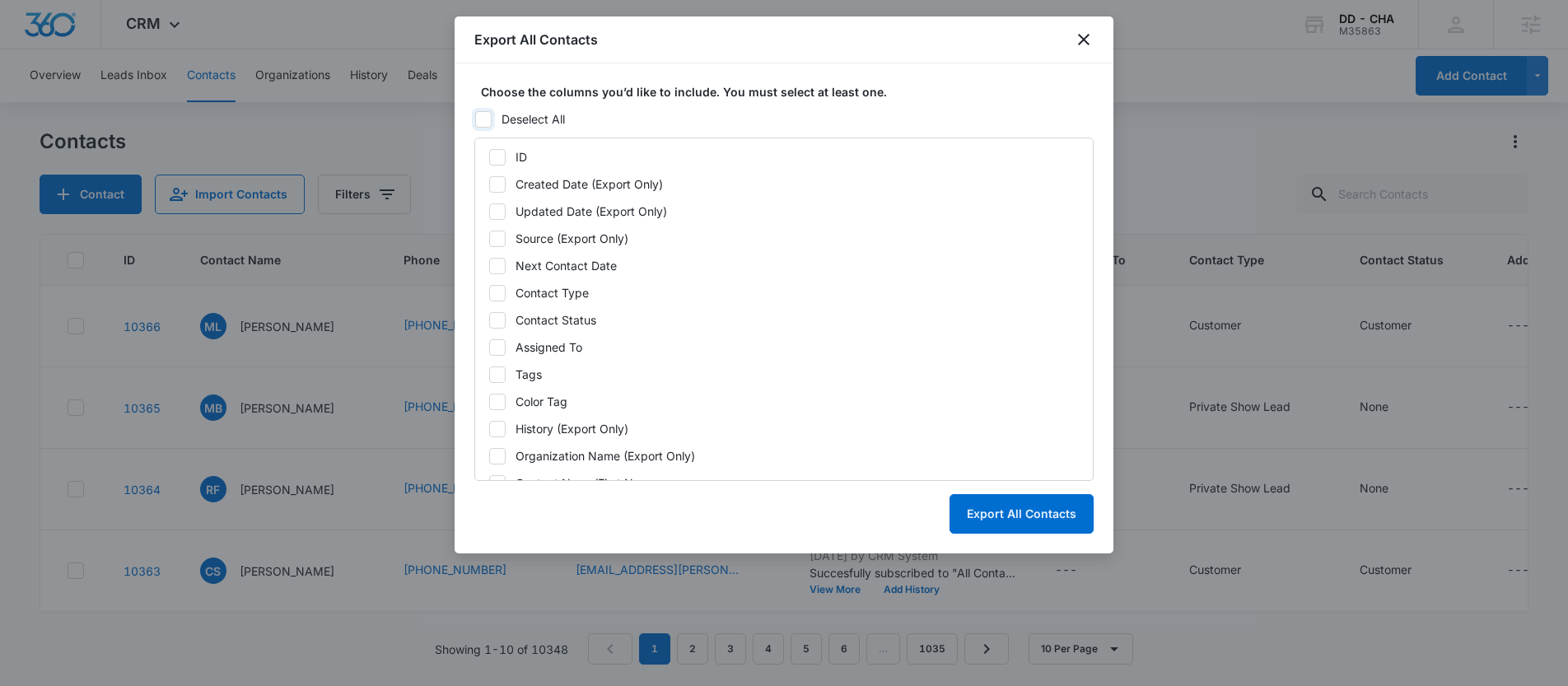
checkbox input "false"
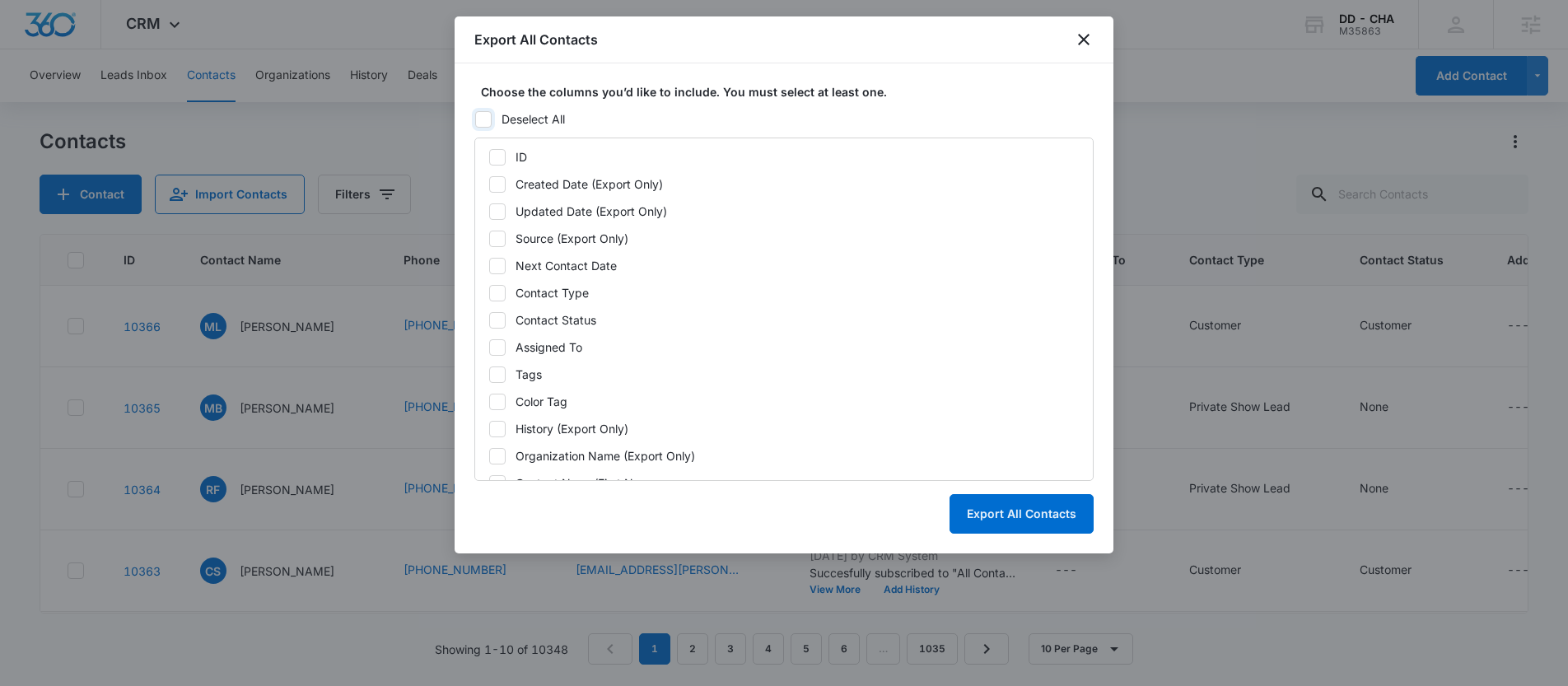
checkbox input "false"
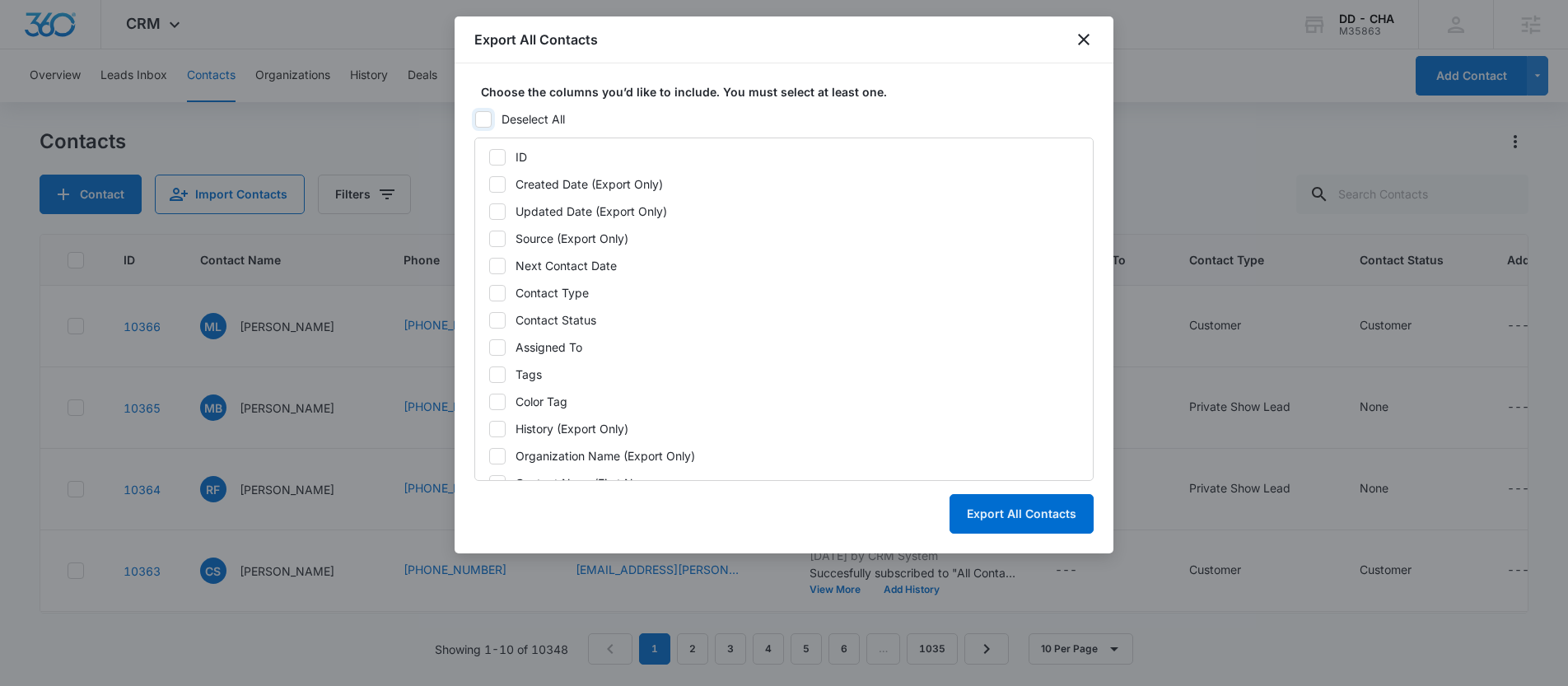
checkbox input "false"
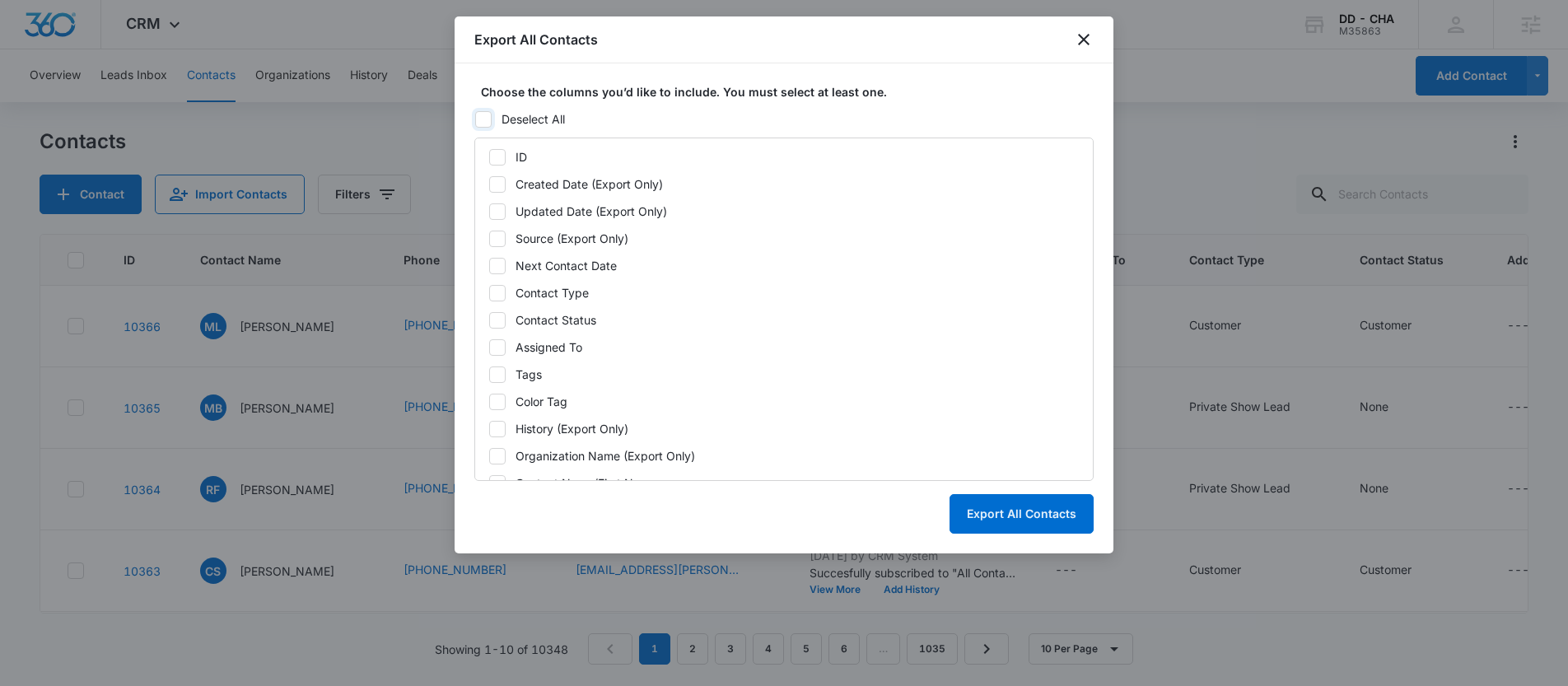
checkbox input "false"
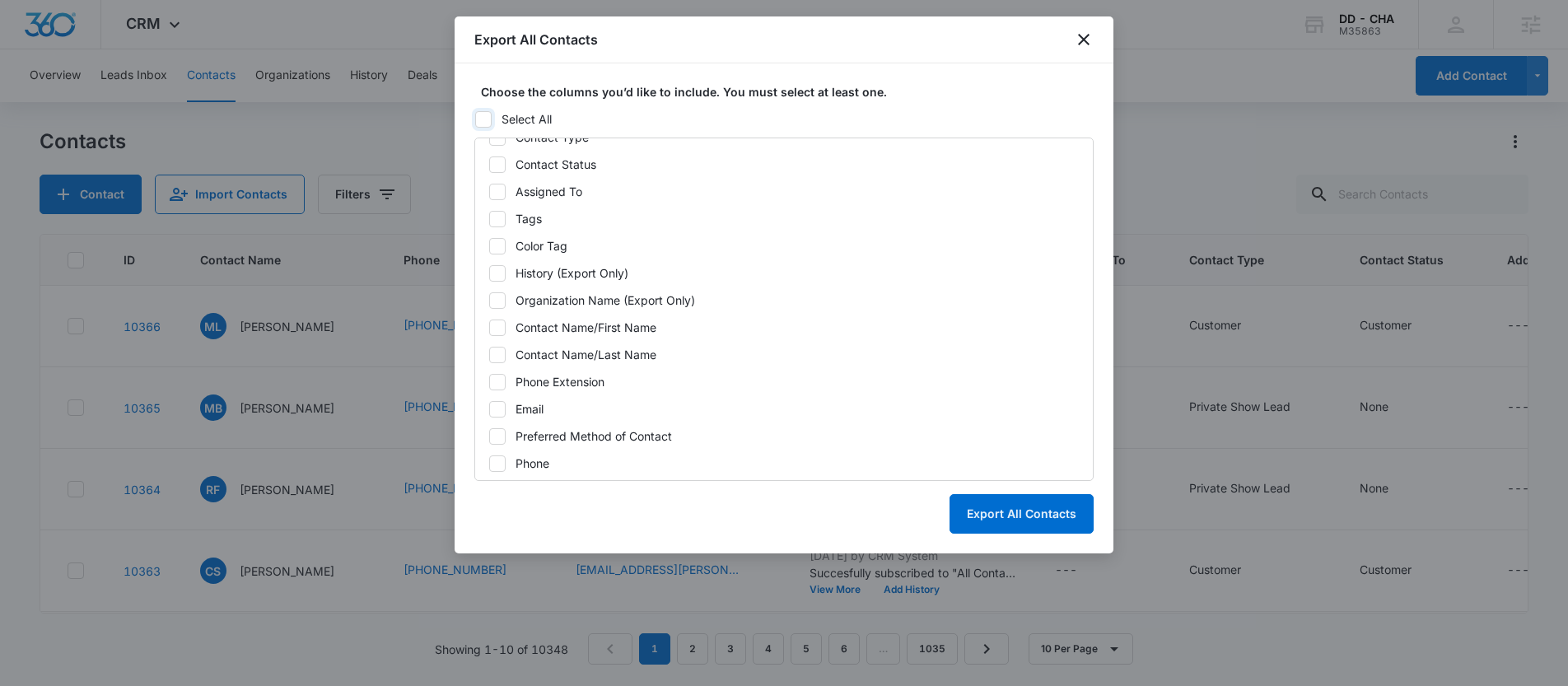
scroll to position [170, 0]
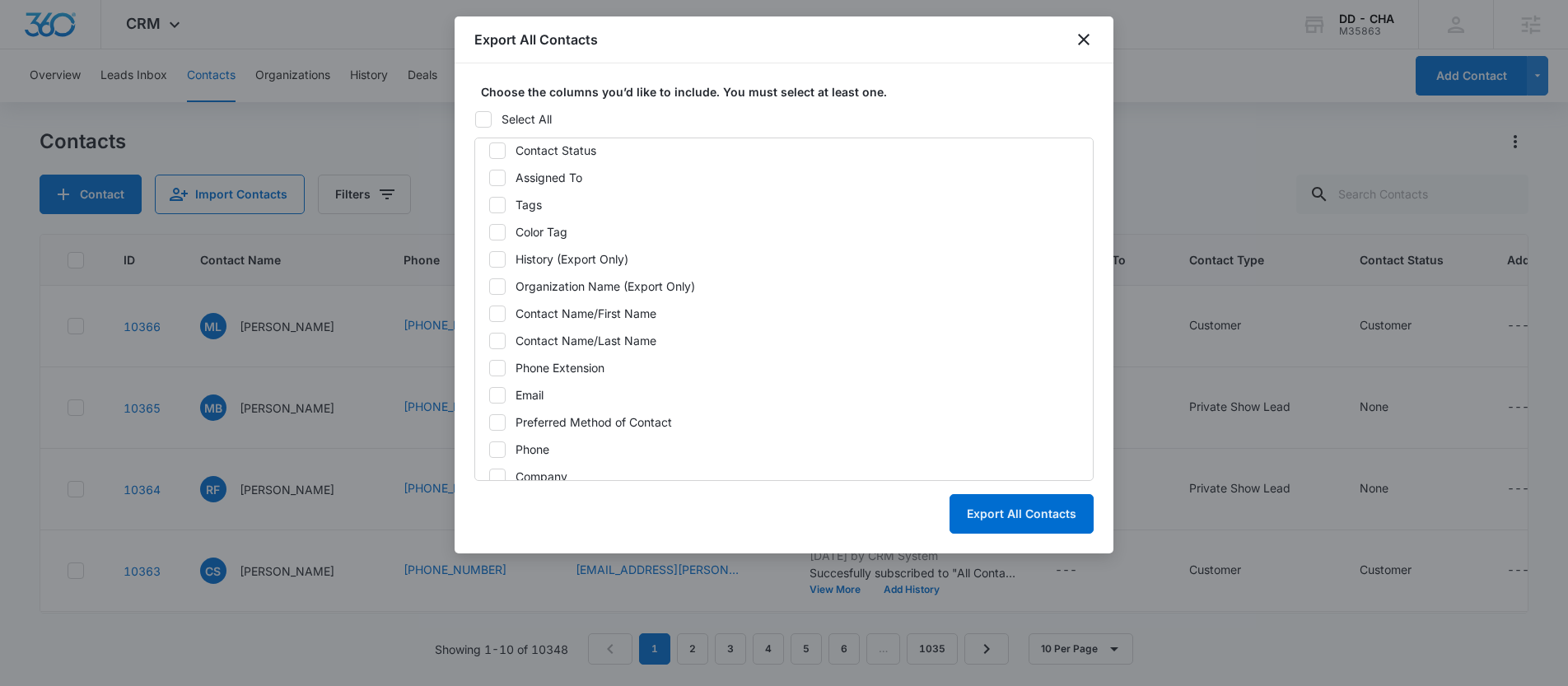
click at [500, 391] on icon at bounding box center [497, 394] width 10 height 7
click at [489, 394] on input "Email" at bounding box center [488, 394] width 1 height 1
click at [1025, 505] on button "Export All Contacts" at bounding box center [1021, 514] width 144 height 40
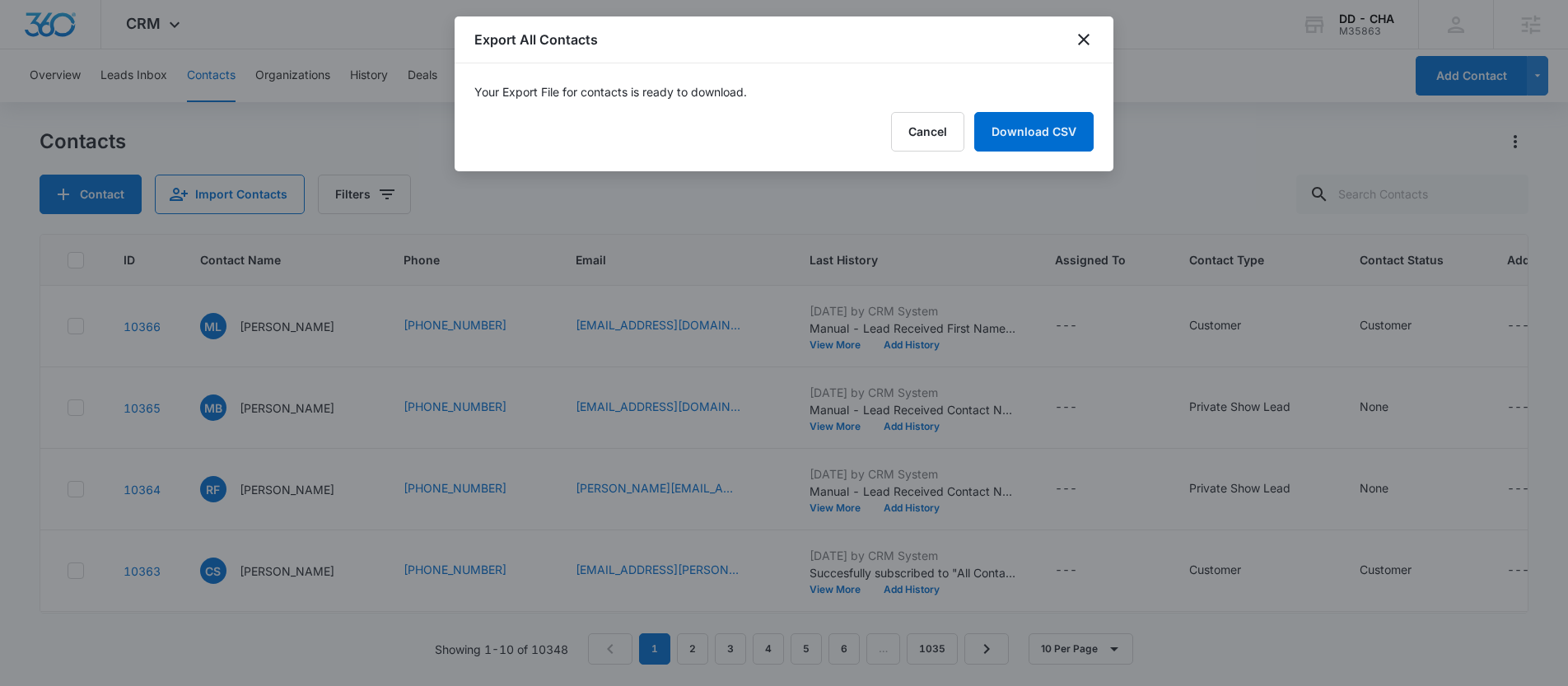
click at [1011, 505] on div at bounding box center [784, 343] width 1568 height 686
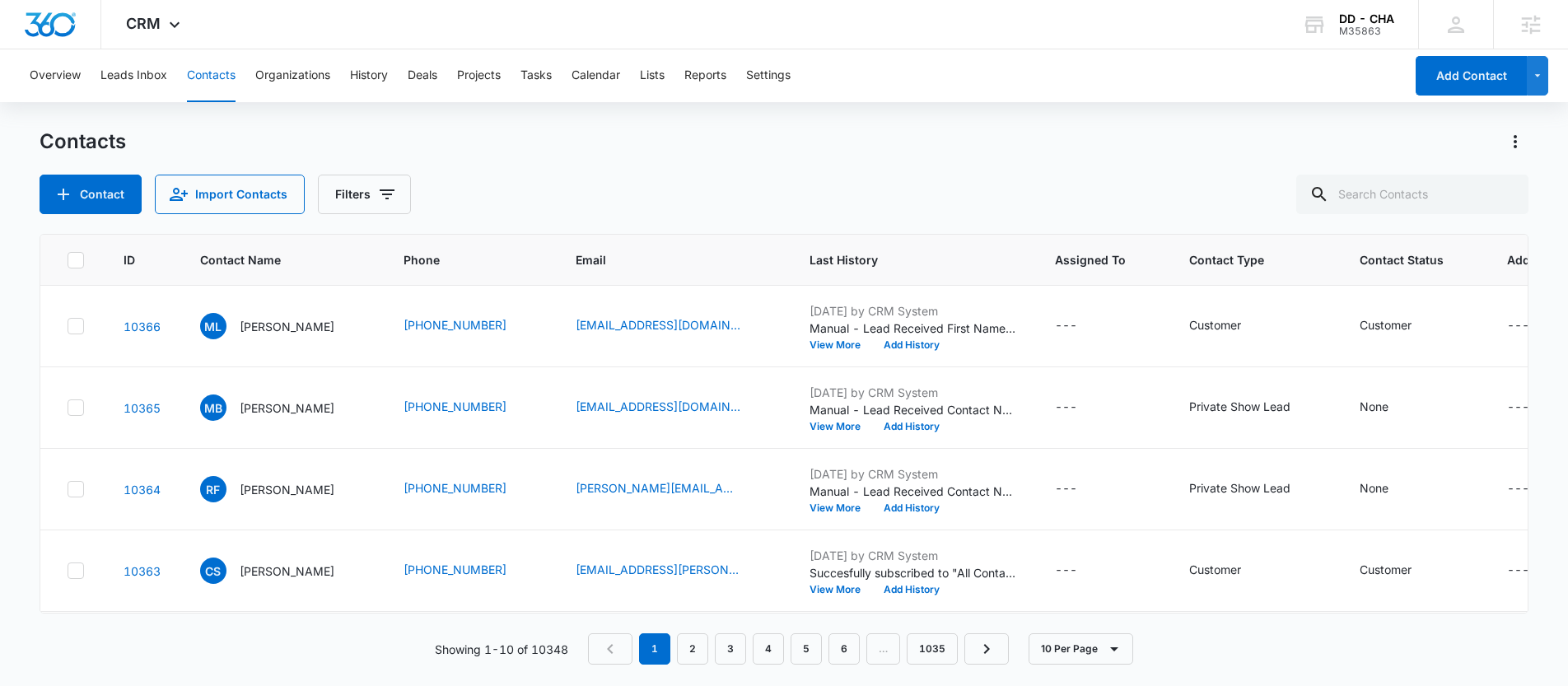
click at [1519, 127] on div "Overview Leads Inbox Contacts Organizations History Deals Projects Tasks Calend…" at bounding box center [784, 367] width 1568 height 635
click at [1503, 143] on button "Actions" at bounding box center [1514, 141] width 27 height 27
click at [1388, 240] on div "Export All Contacts" at bounding box center [1434, 237] width 109 height 12
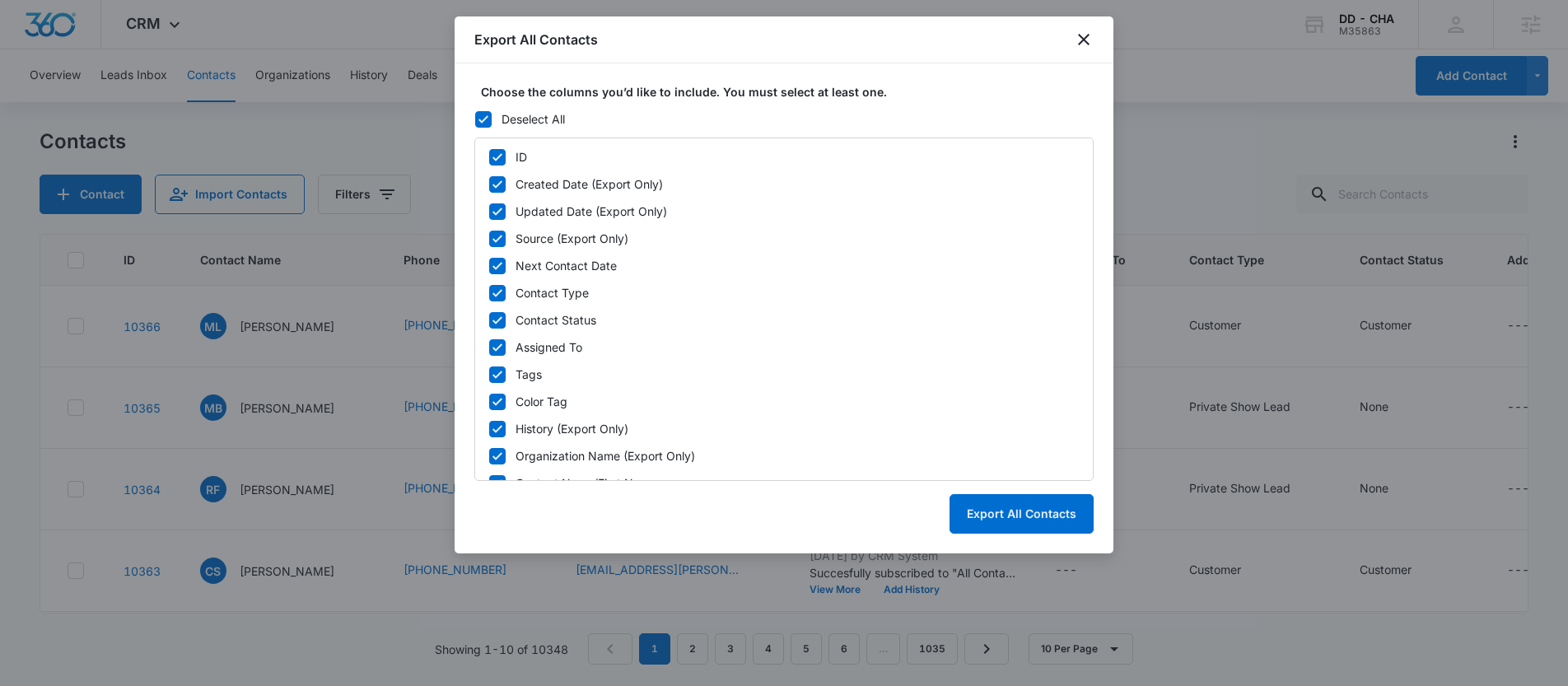
click at [478, 116] on icon at bounding box center [483, 119] width 15 height 15
click at [475, 118] on input "Deselect All" at bounding box center [474, 118] width 1 height 1
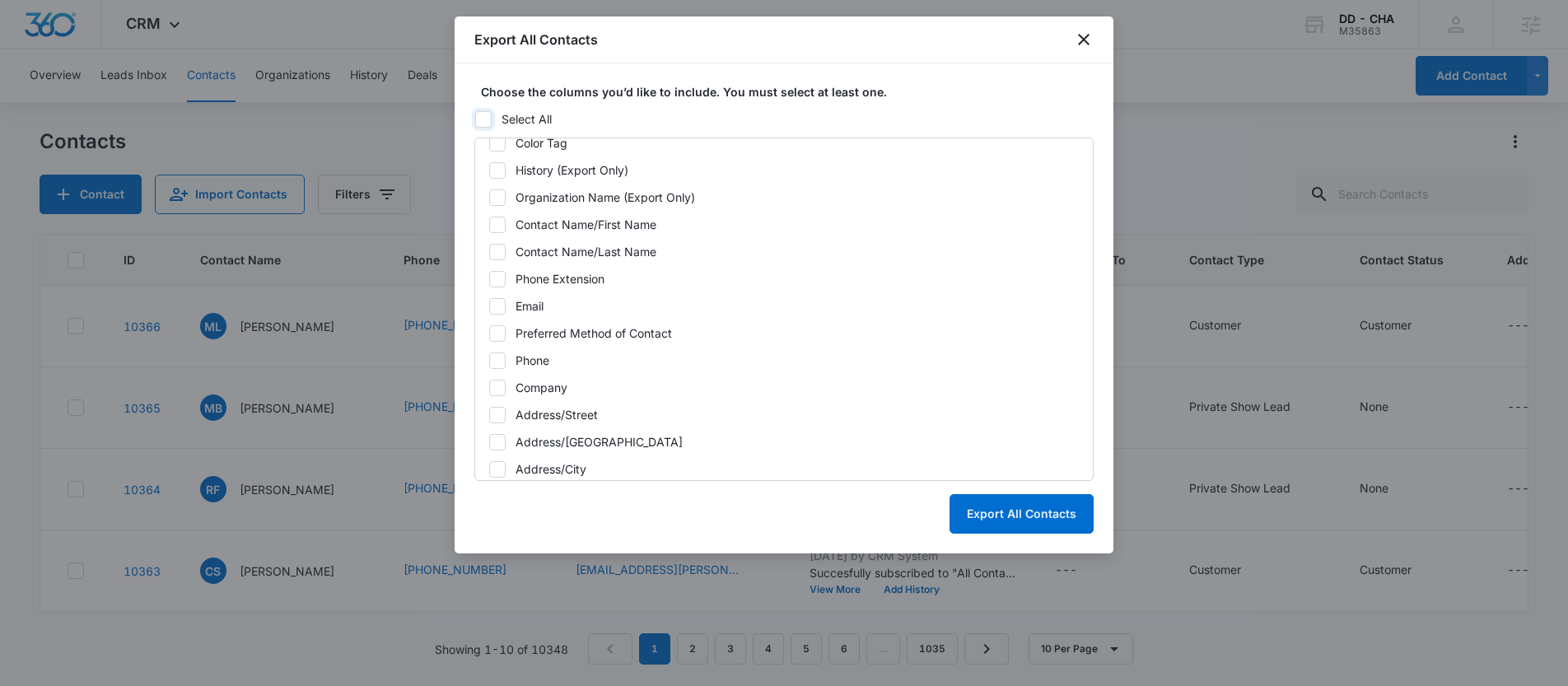
scroll to position [263, 0]
click at [494, 301] on icon at bounding box center [497, 302] width 15 height 15
click at [489, 302] on input "Email" at bounding box center [488, 302] width 1 height 1
click at [978, 525] on button "Export All Contacts" at bounding box center [1021, 514] width 144 height 40
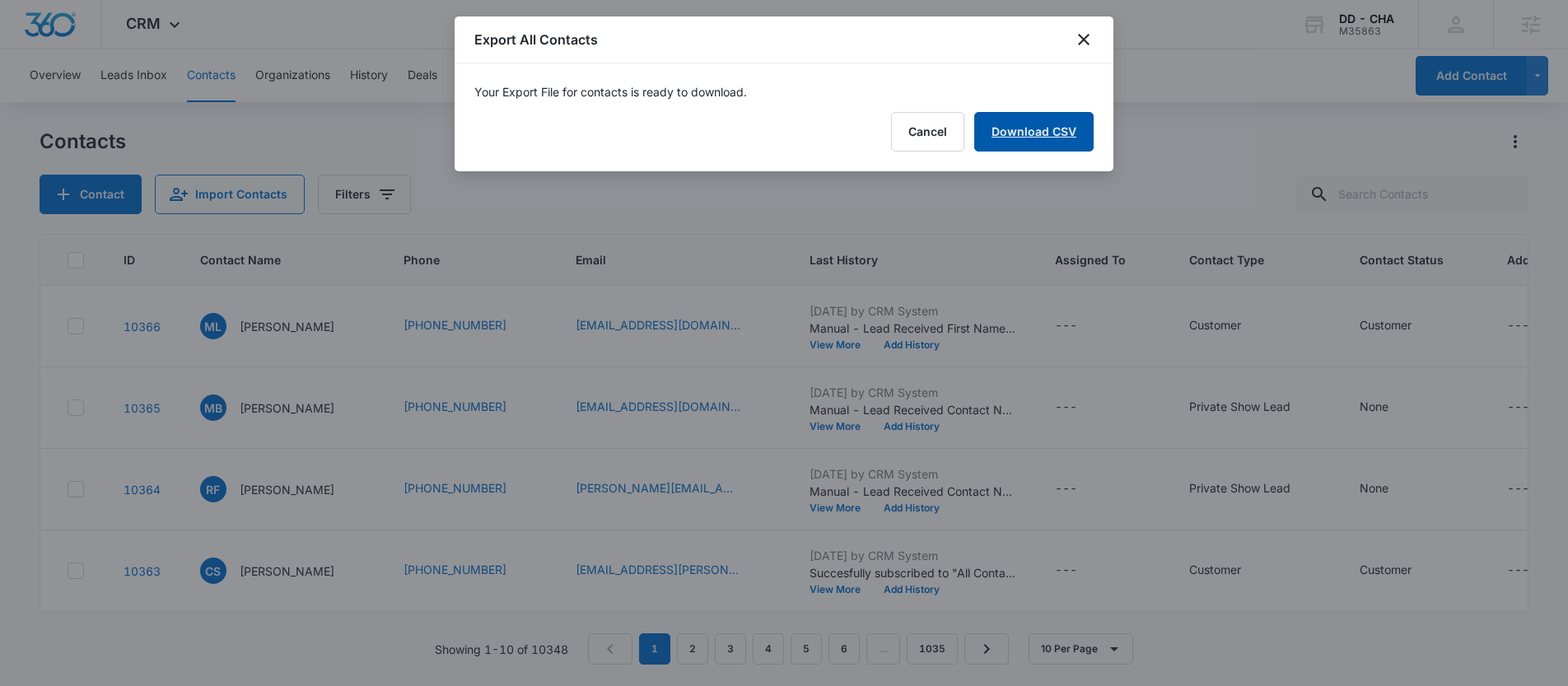
click at [1029, 142] on link "Download CSV" at bounding box center [1033, 132] width 119 height 40
click at [1084, 41] on icon "close" at bounding box center [1084, 40] width 12 height 12
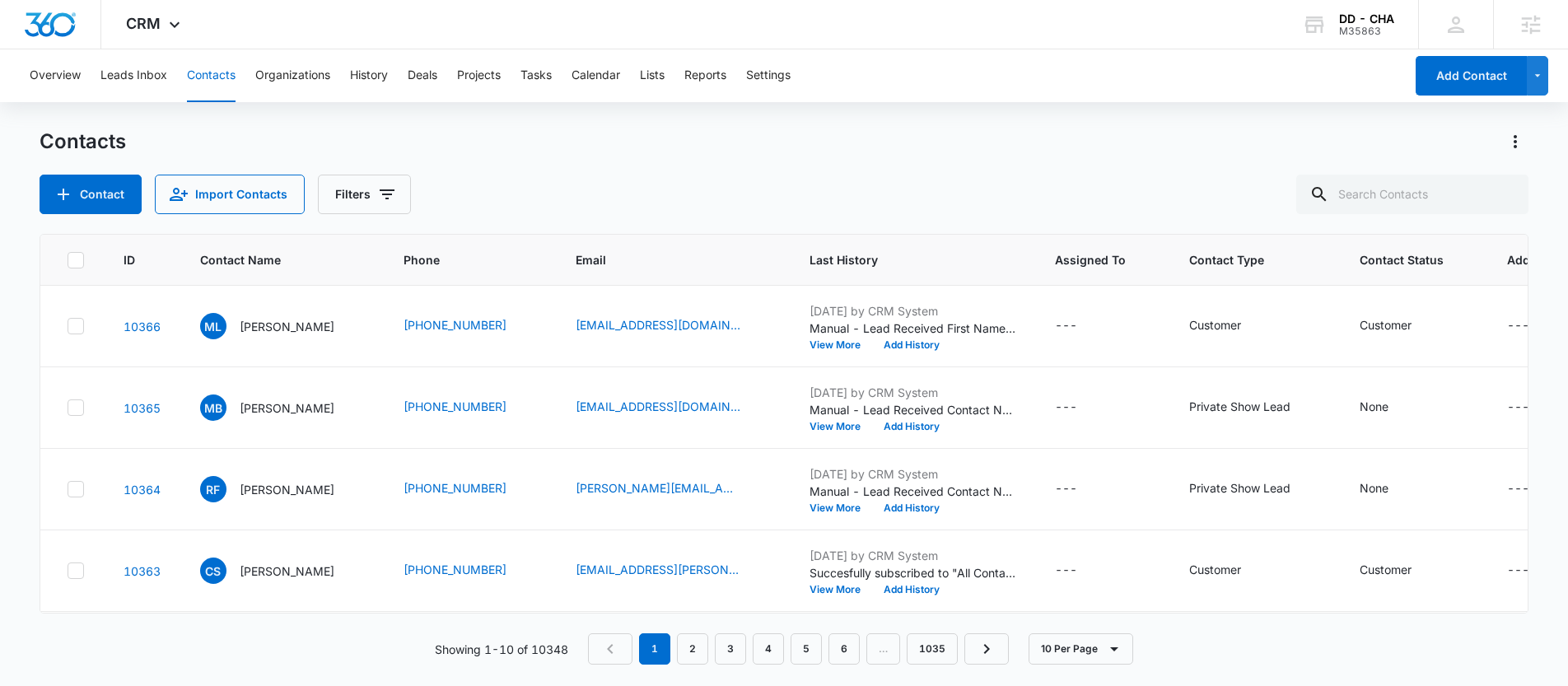
click at [639, 80] on div "Overview Leads Inbox Contacts Organizations History Deals Projects Tasks Calend…" at bounding box center [712, 75] width 1384 height 53
click at [656, 77] on button "Lists" at bounding box center [652, 75] width 25 height 53
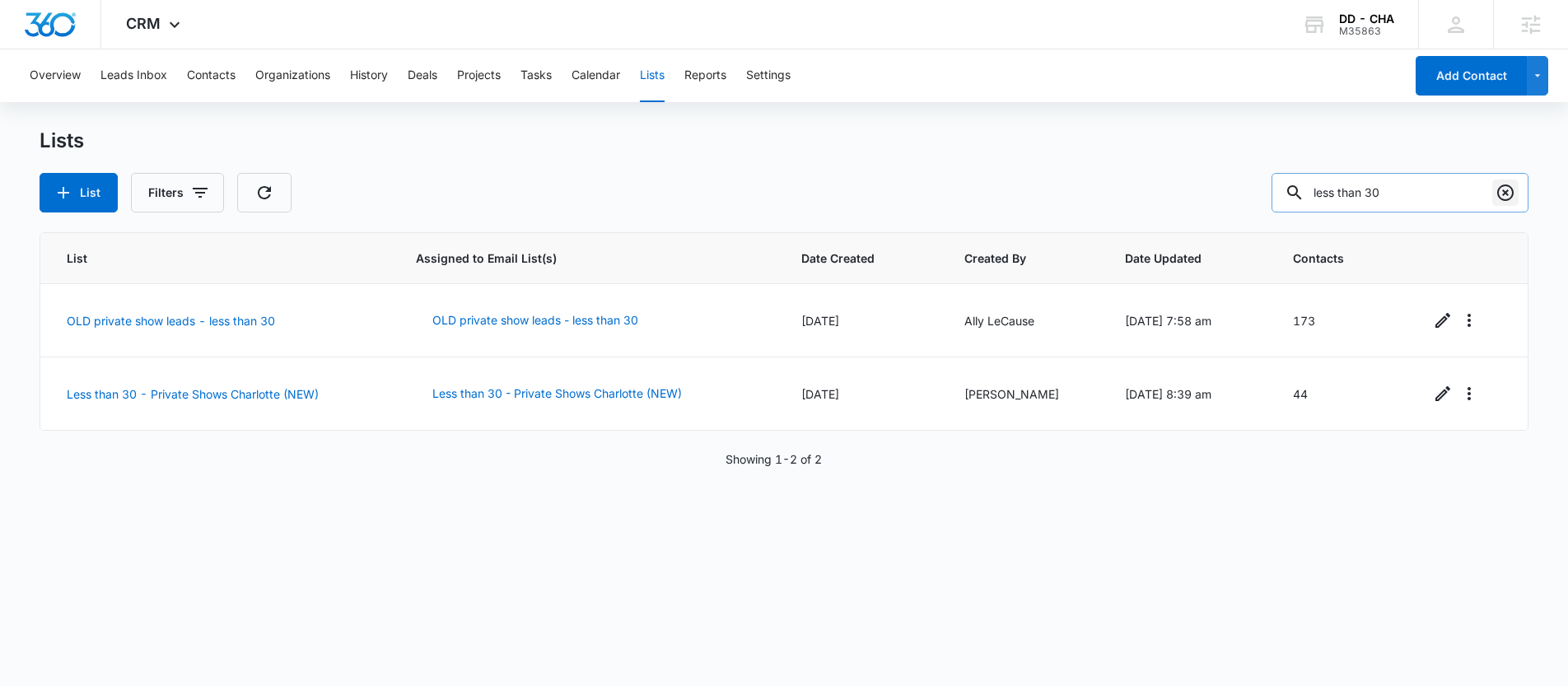
click at [1503, 196] on icon "Clear" at bounding box center [1505, 193] width 20 height 20
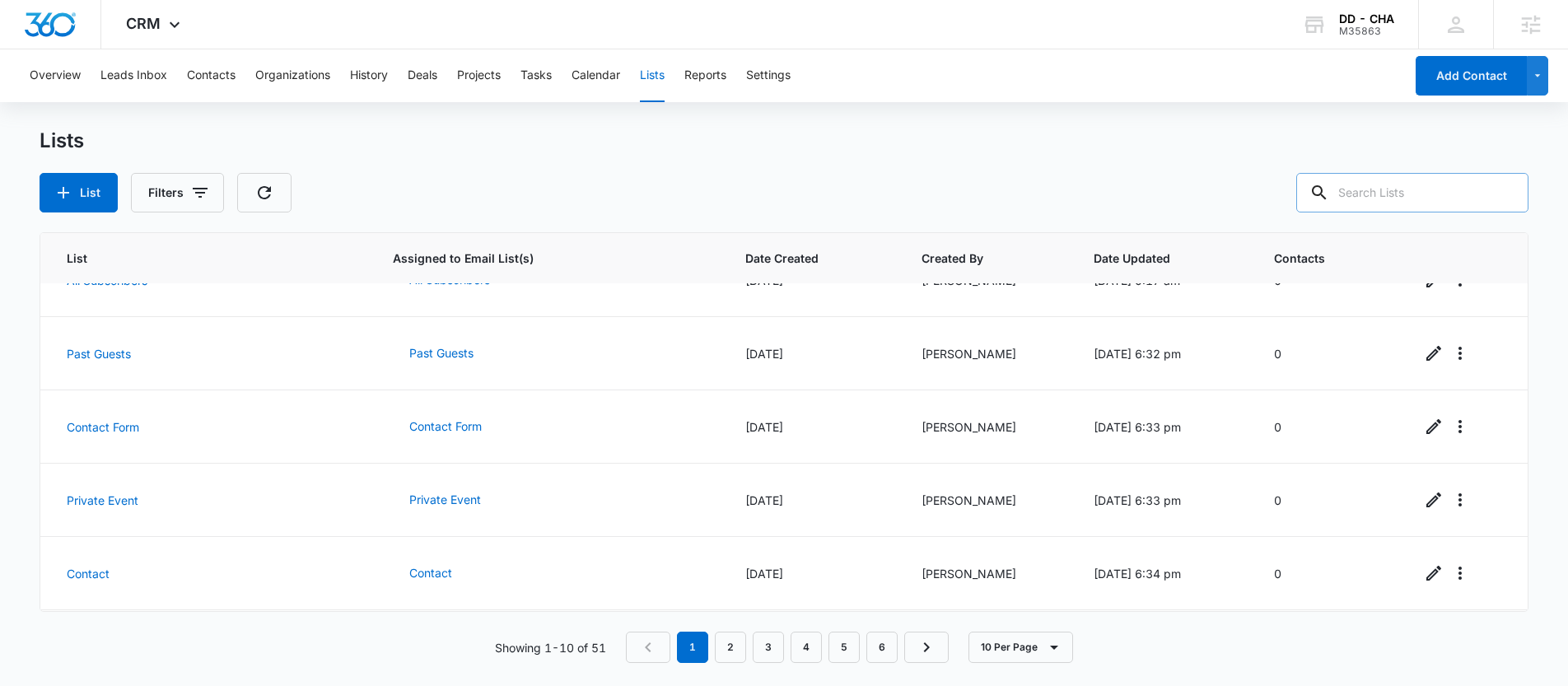
scroll to position [405, 0]
click at [1371, 27] on div "M35863" at bounding box center [1367, 32] width 56 height 12
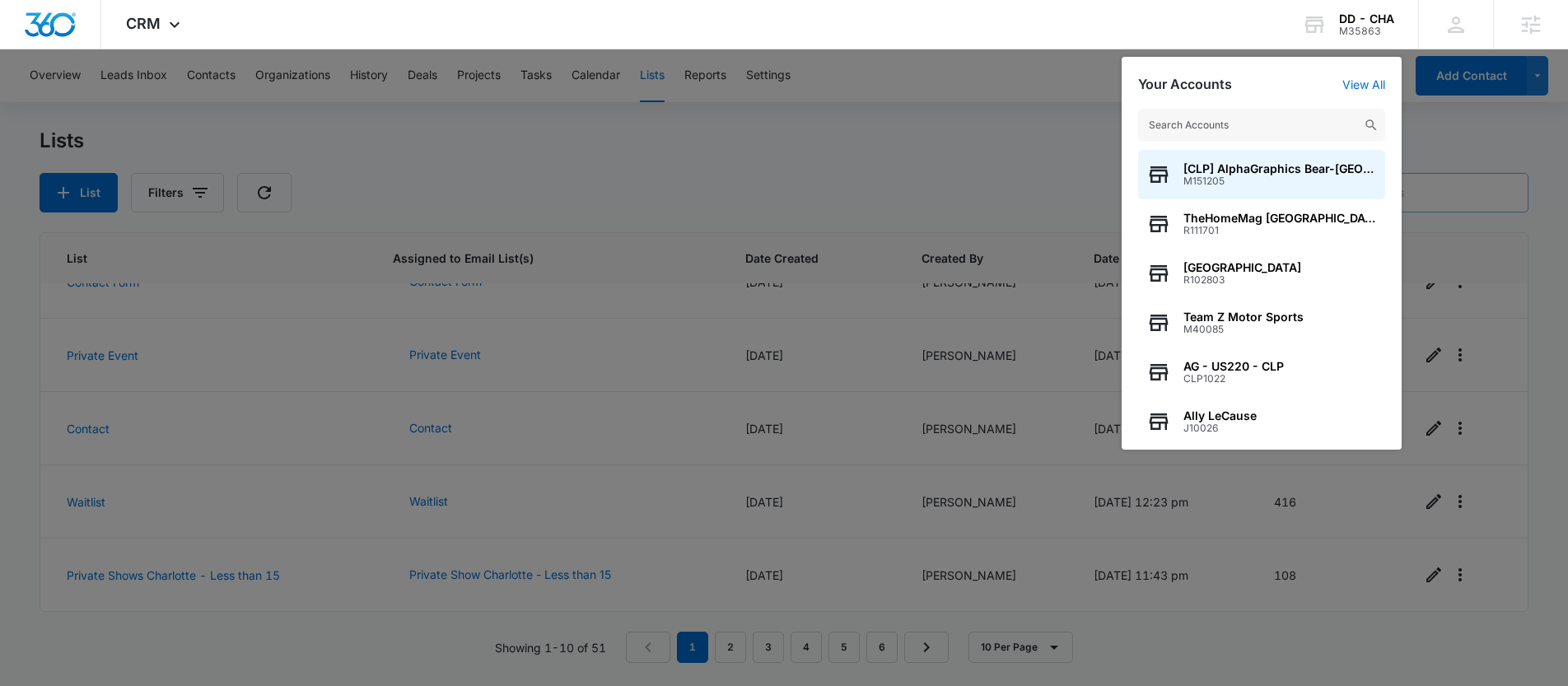
click at [1219, 111] on input "text" at bounding box center [1261, 125] width 247 height 33
click at [1224, 122] on input "text" at bounding box center [1261, 125] width 247 height 33
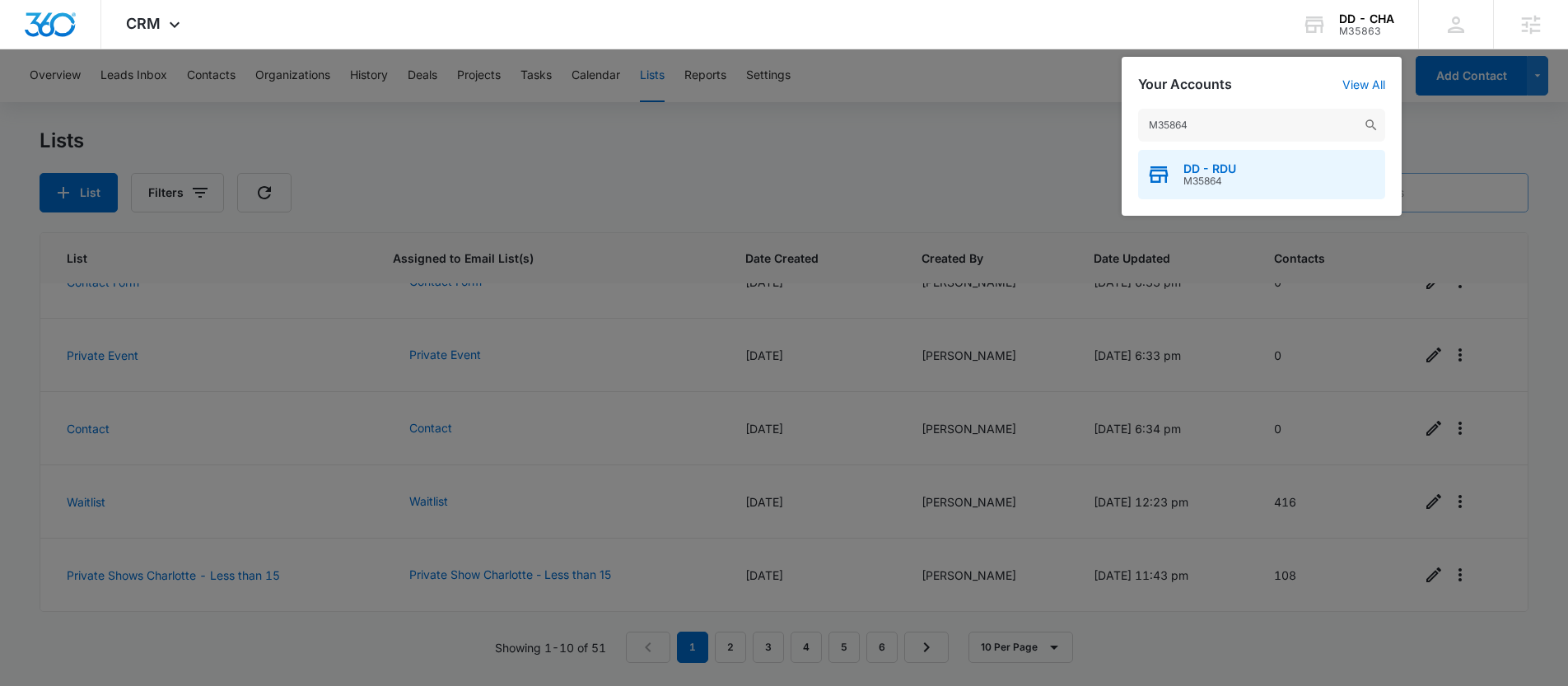
click at [1222, 176] on span "M35864" at bounding box center [1209, 182] width 53 height 12
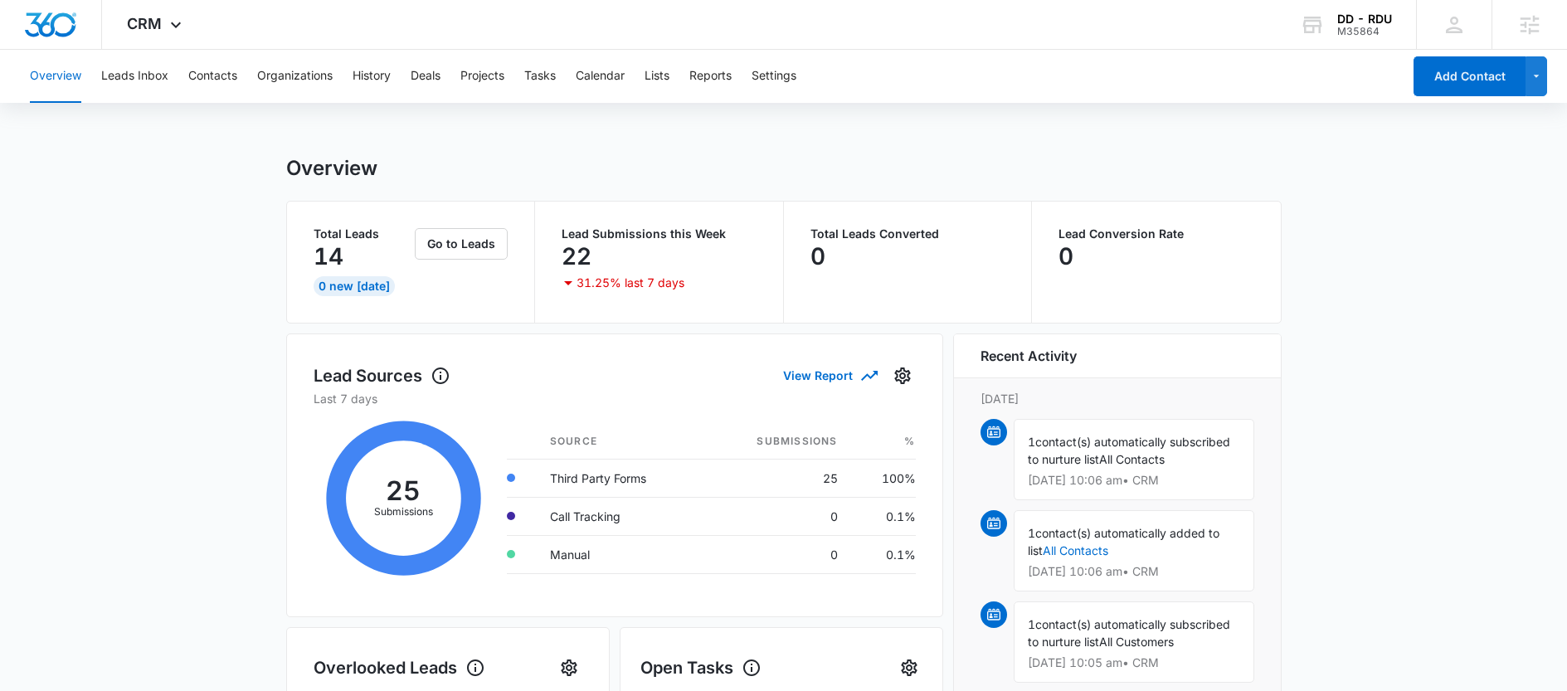
click at [183, 86] on div "Overview Leads Inbox Contacts Organizations History Deals Projects Tasks Calend…" at bounding box center [711, 76] width 1382 height 53
click at [217, 78] on button "Contacts" at bounding box center [212, 76] width 49 height 53
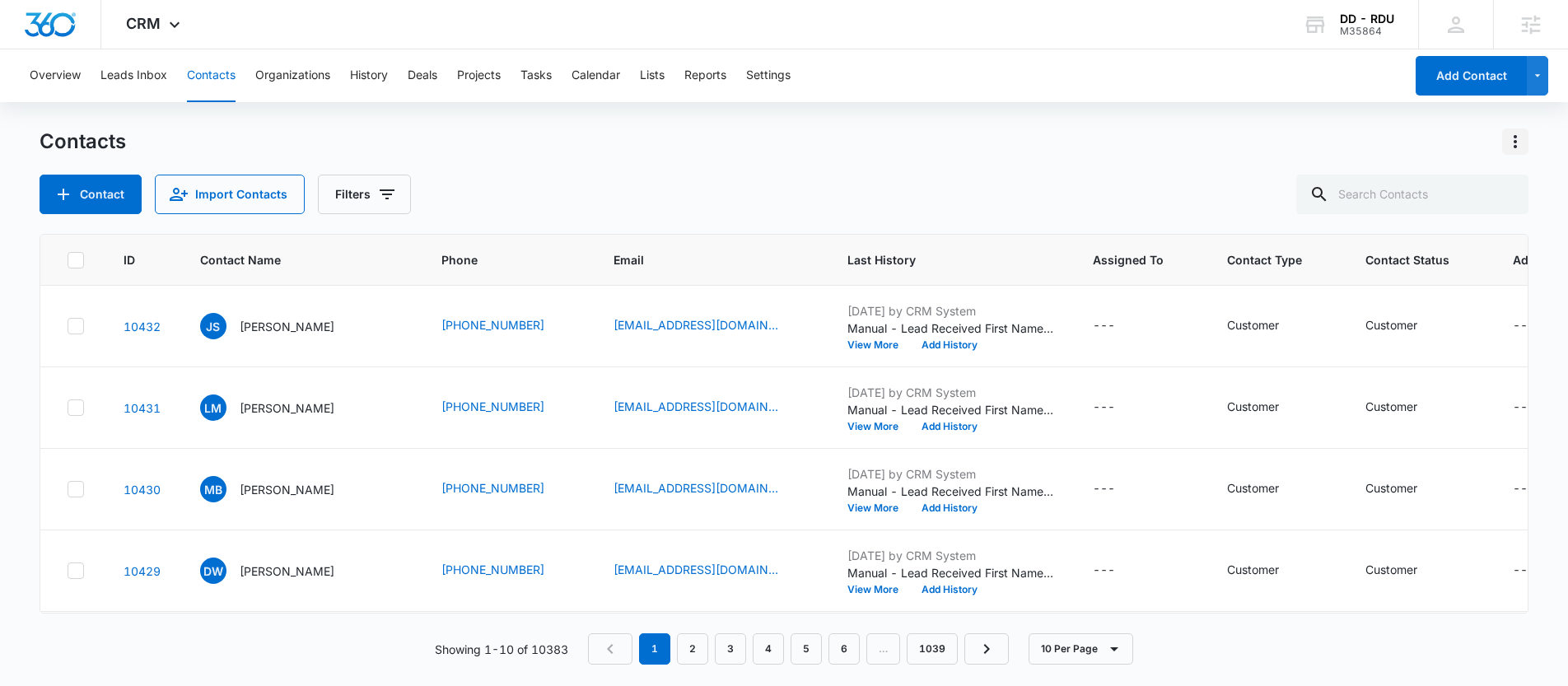
click at [1516, 138] on icon "Actions" at bounding box center [1515, 142] width 20 height 20
click at [1404, 232] on div "Export All Contacts" at bounding box center [1434, 237] width 109 height 12
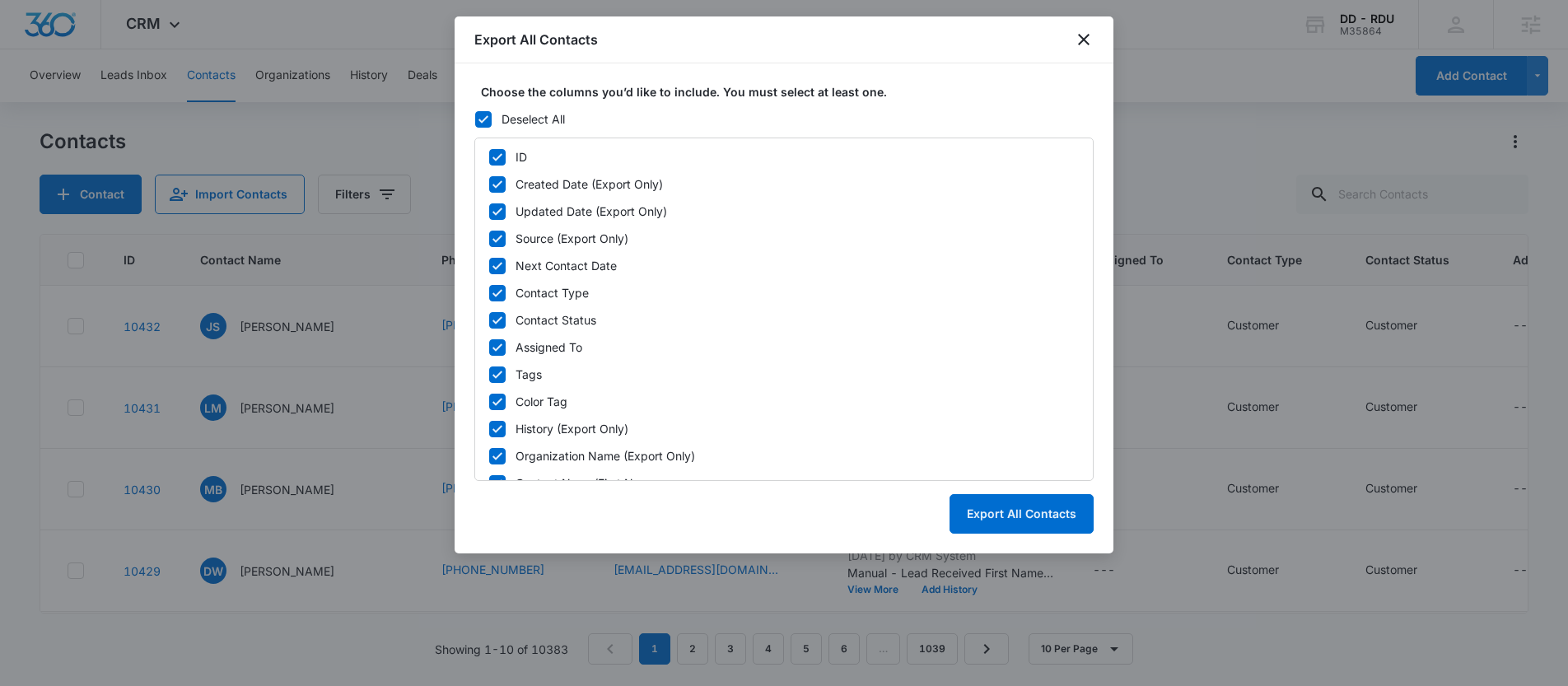
click at [479, 122] on icon at bounding box center [483, 119] width 15 height 15
click at [475, 119] on input "Deselect All" at bounding box center [474, 118] width 1 height 1
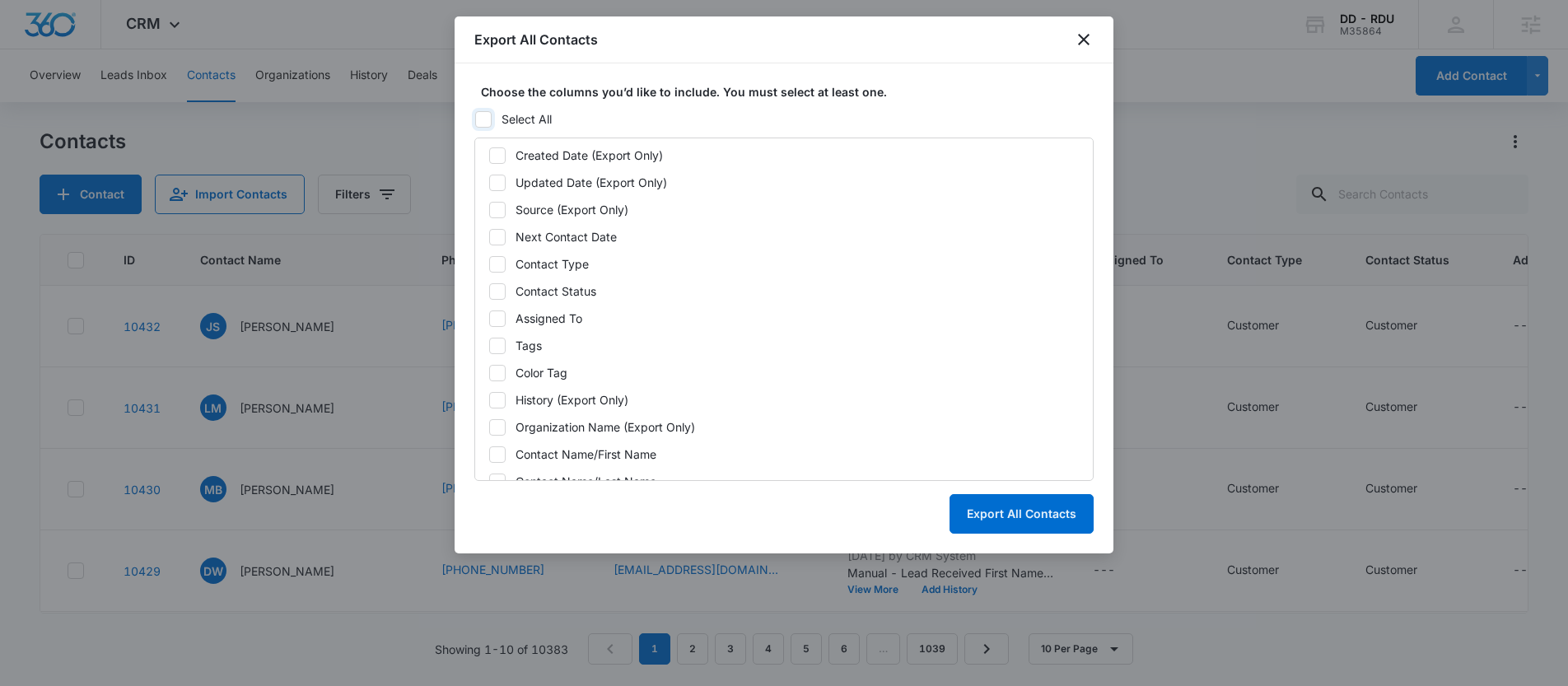
scroll to position [172, 0]
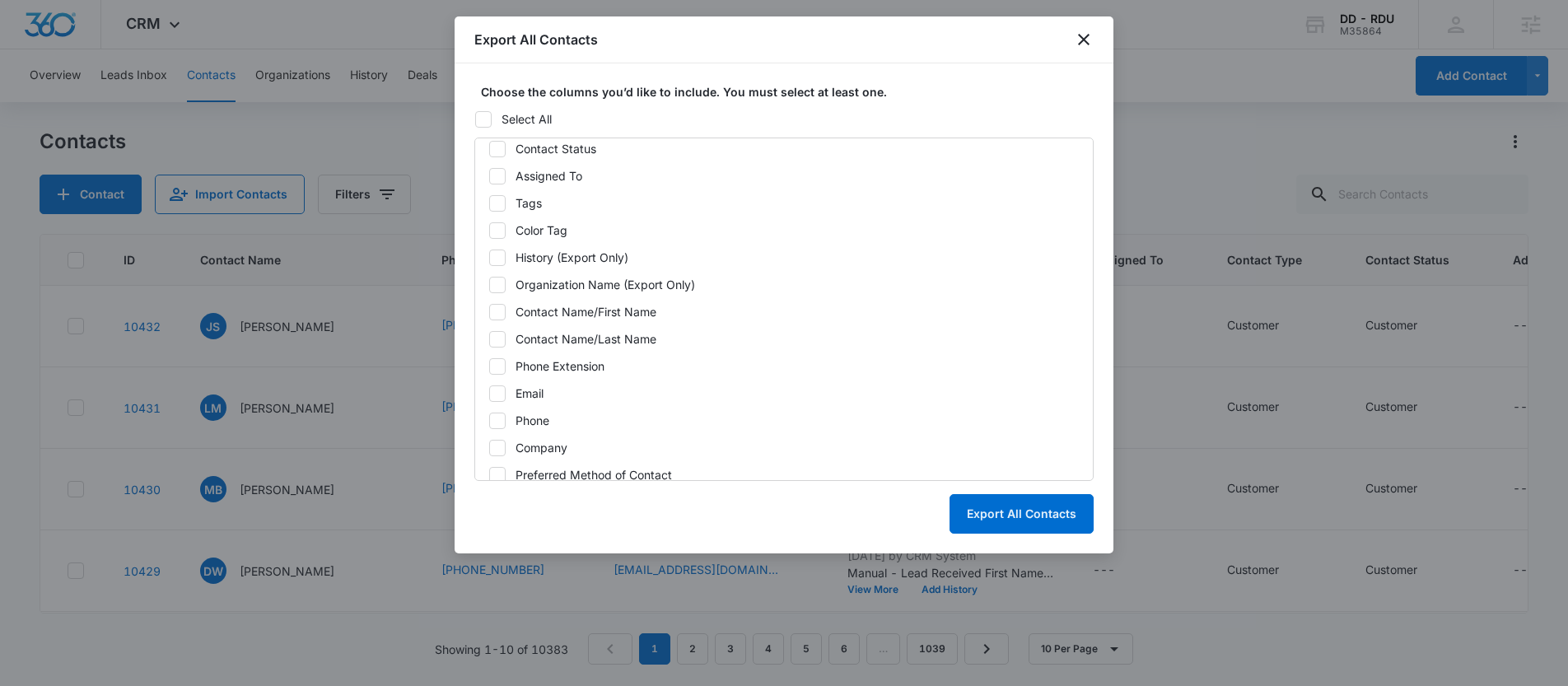
click at [523, 384] on div "Email" at bounding box center [529, 392] width 28 height 17
click at [489, 393] on input "Email" at bounding box center [488, 393] width 1 height 1
click at [1017, 510] on button "Export All Contacts" at bounding box center [1021, 514] width 144 height 40
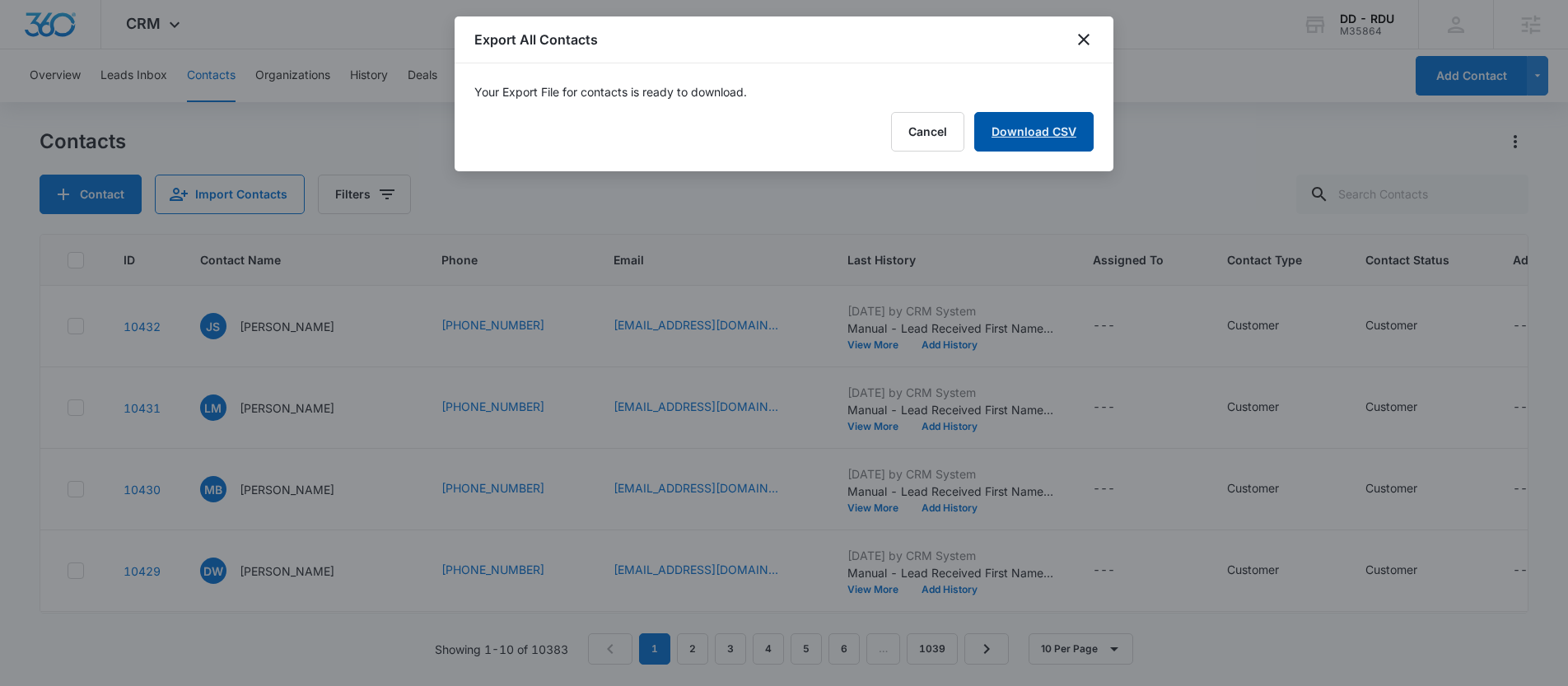
click at [1037, 130] on link "Download CSV" at bounding box center [1033, 132] width 119 height 40
click at [1081, 37] on icon "close" at bounding box center [1084, 40] width 12 height 12
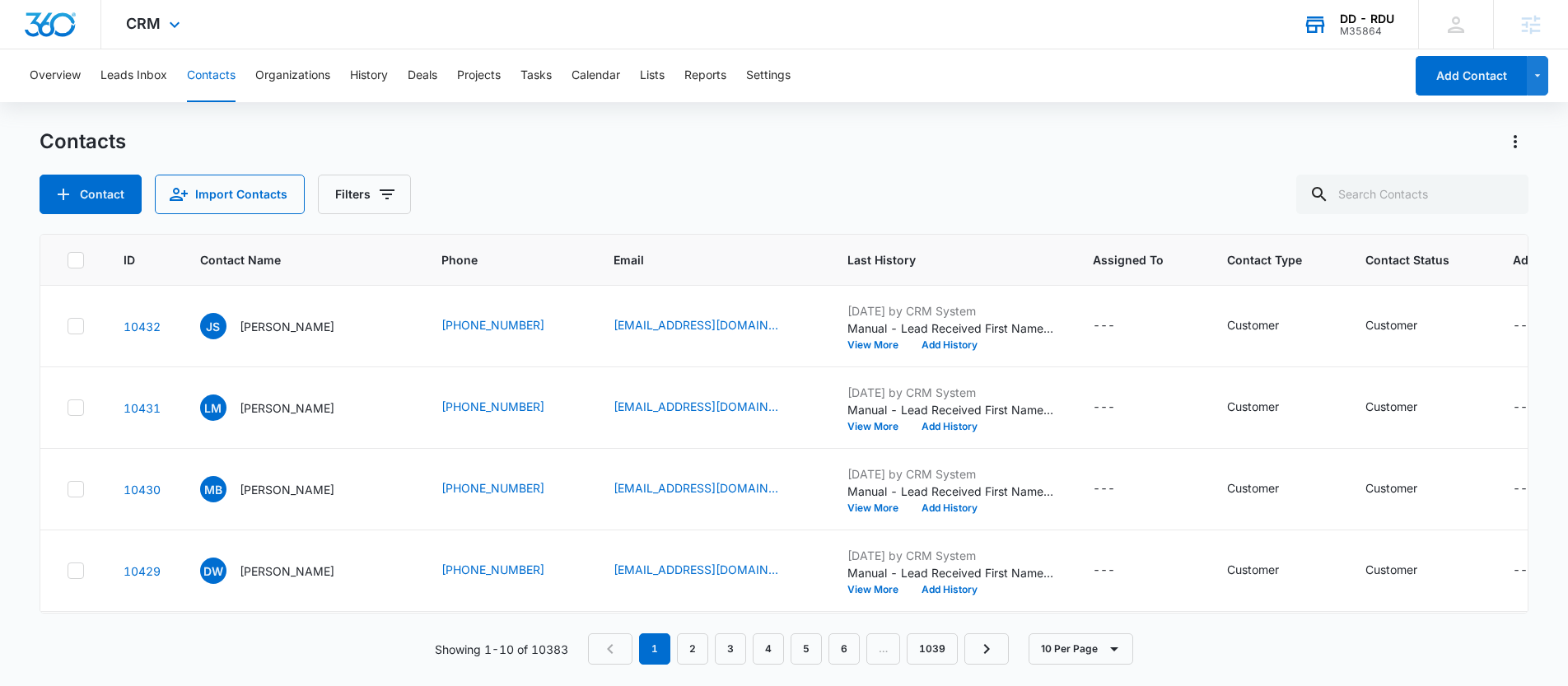
click at [1329, 12] on div "DD - RDU M35864 Your Accounts View All" at bounding box center [1348, 24] width 140 height 49
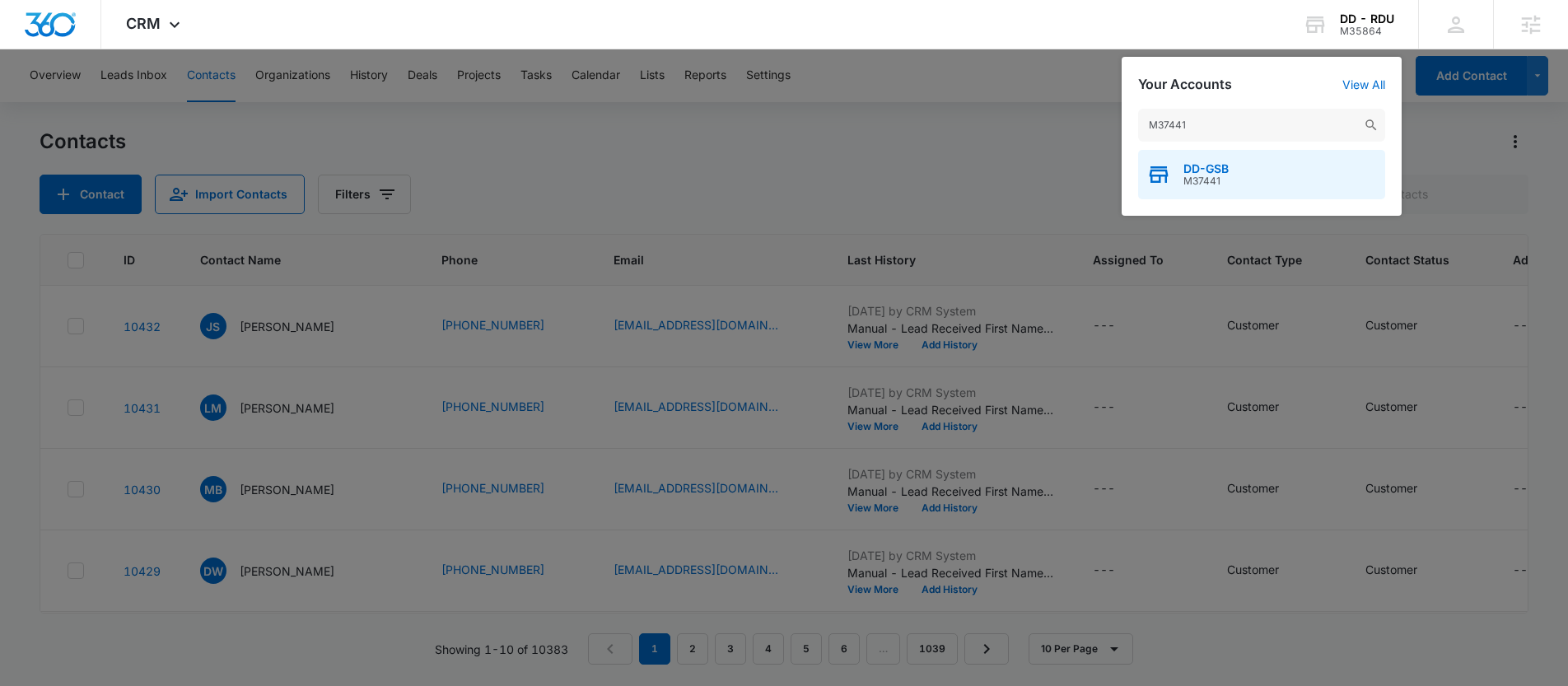
click at [1216, 178] on span "M37441" at bounding box center [1206, 182] width 46 height 12
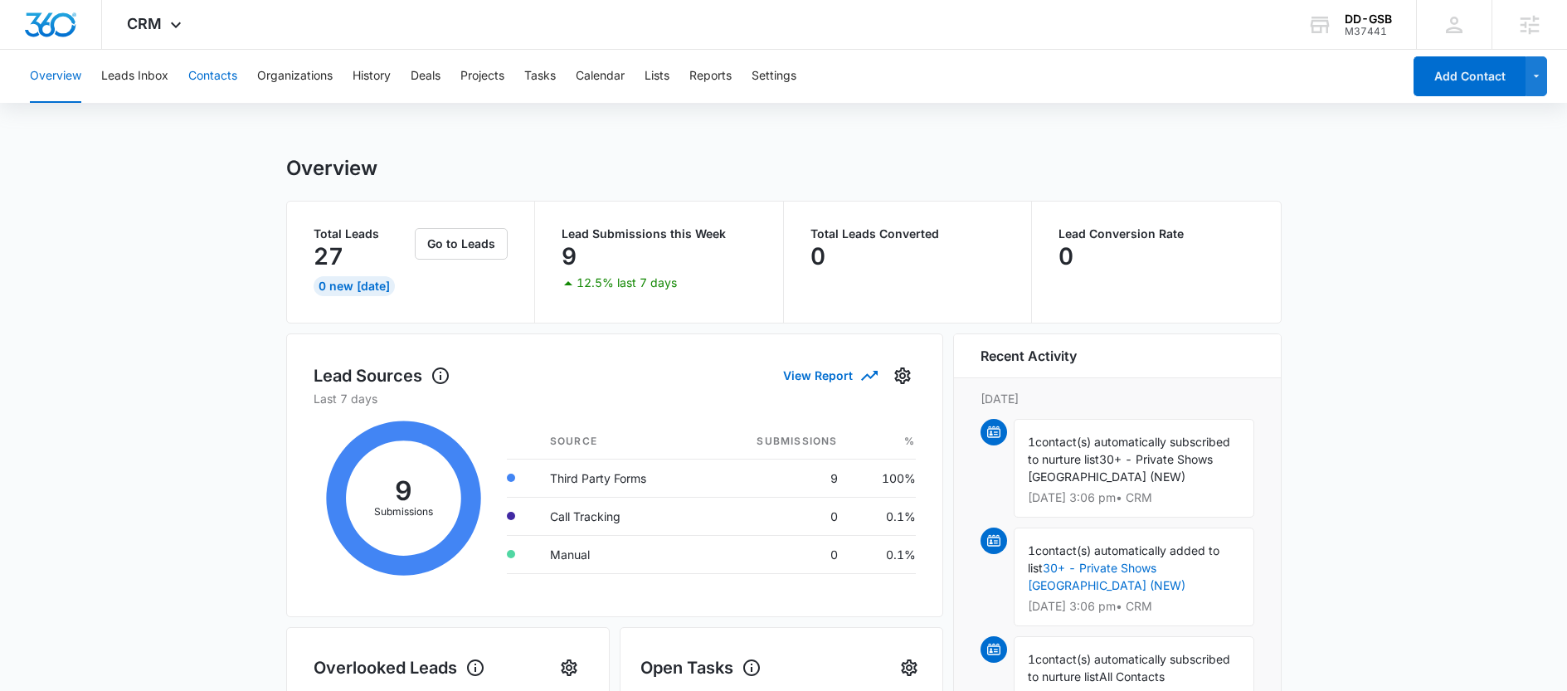
click at [228, 74] on button "Contacts" at bounding box center [212, 76] width 49 height 53
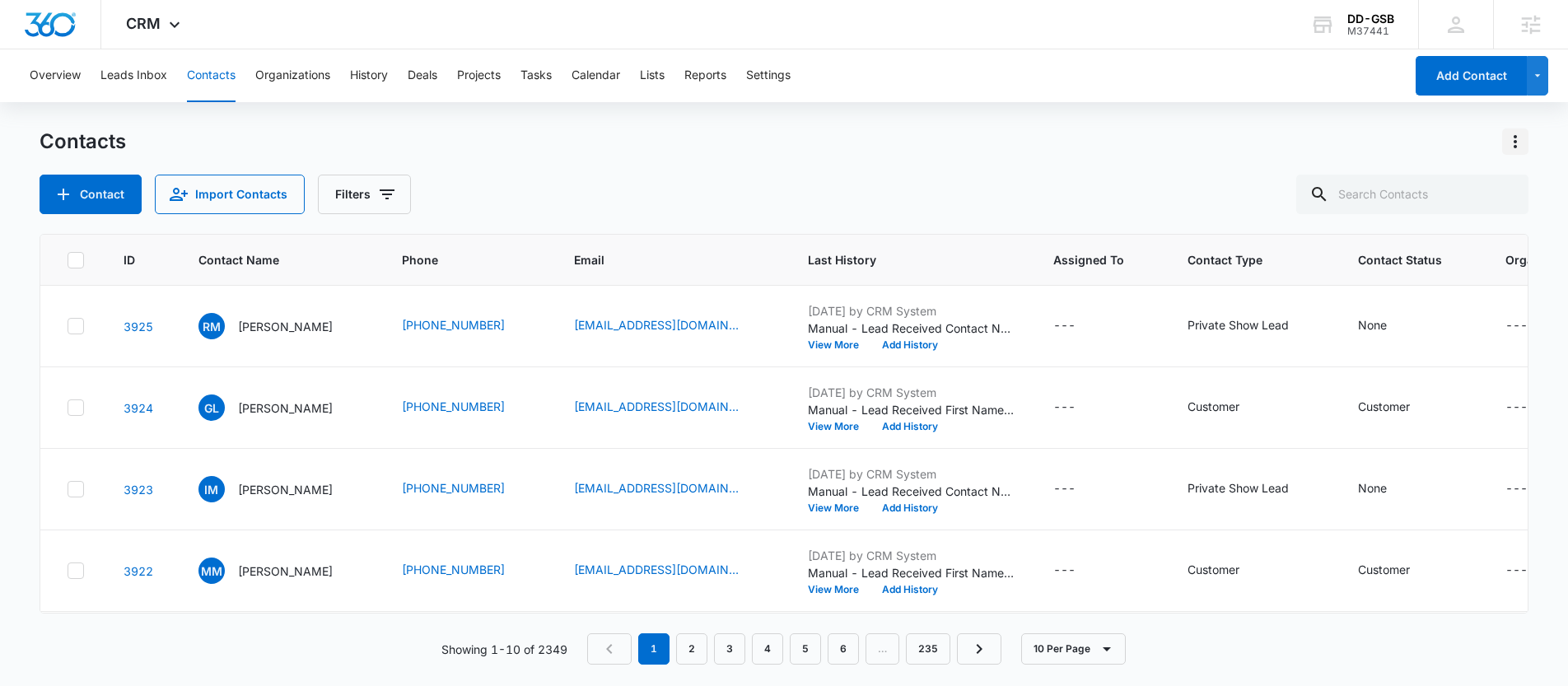
click at [1518, 133] on icon "Actions" at bounding box center [1515, 142] width 20 height 20
click at [1427, 238] on div "Export All Contacts" at bounding box center [1434, 237] width 109 height 12
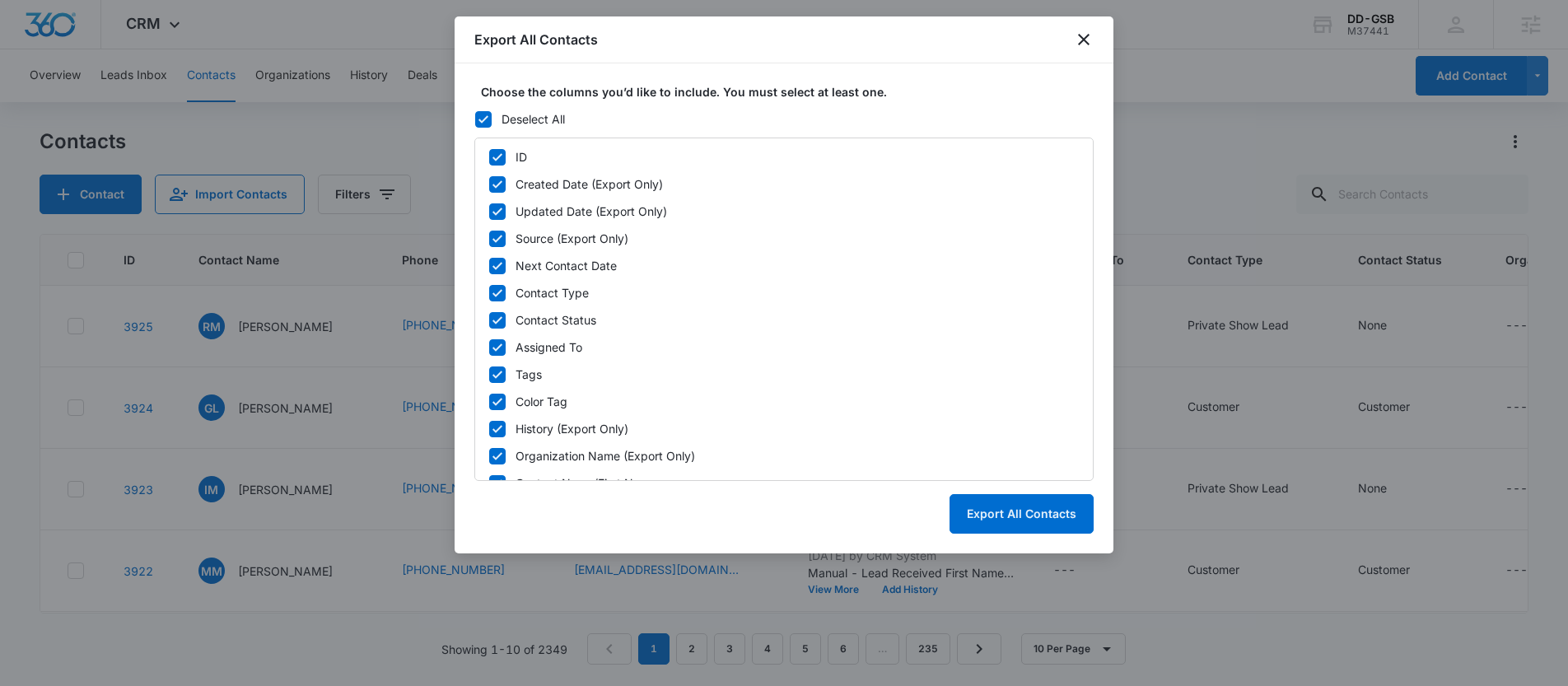
click at [488, 117] on icon at bounding box center [483, 119] width 15 height 15
click at [475, 118] on input "Deselect All" at bounding box center [474, 118] width 1 height 1
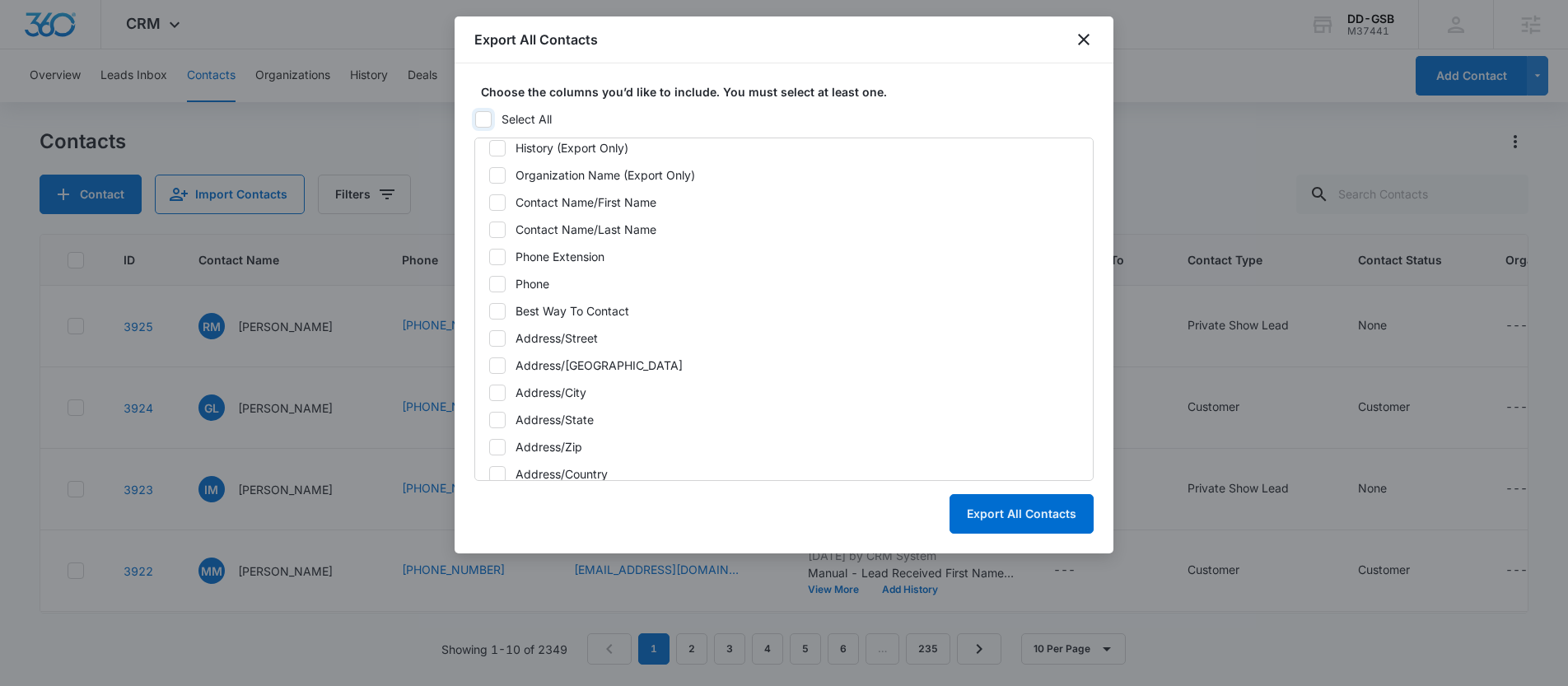
scroll to position [384, 0]
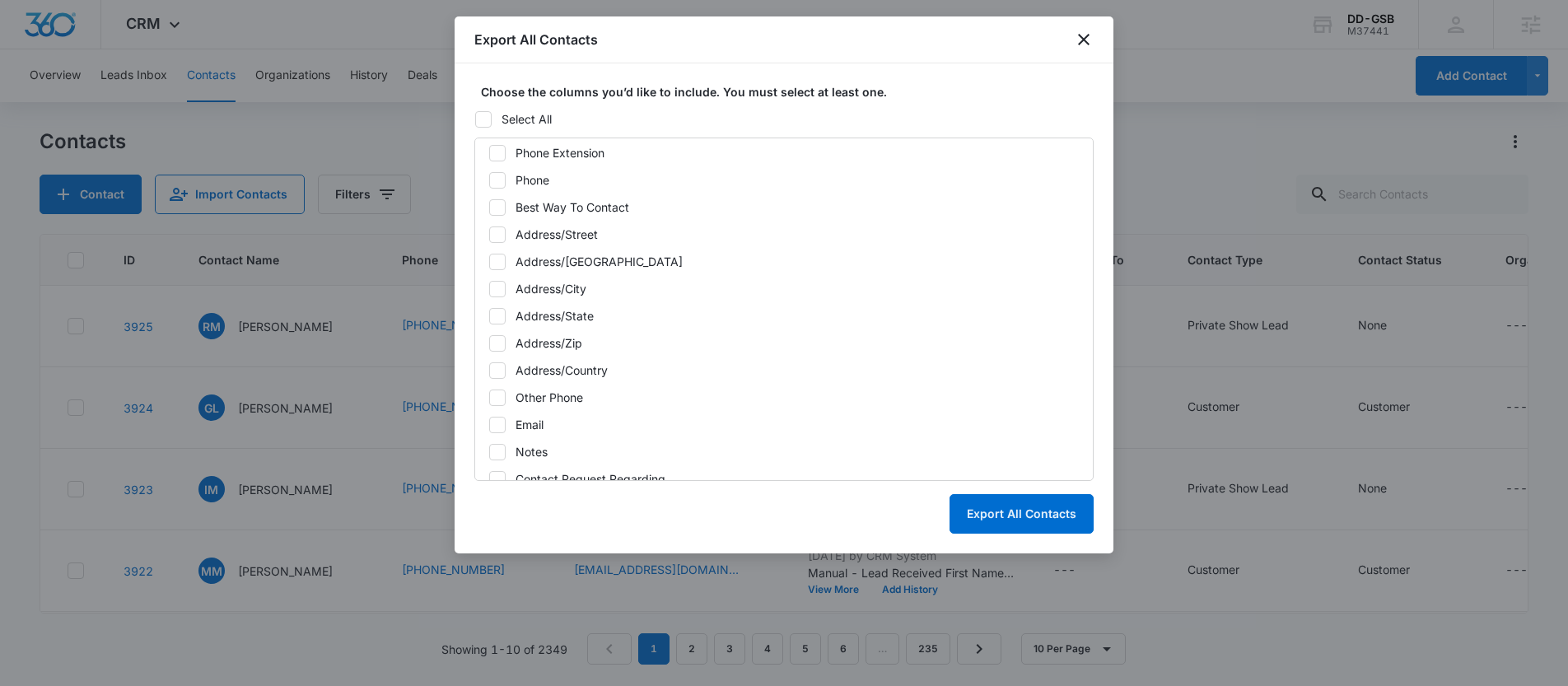
click at [515, 424] on div "Email" at bounding box center [529, 424] width 28 height 17
click at [489, 424] on input "Email" at bounding box center [488, 424] width 1 height 1
click at [980, 513] on button "Export All Contacts" at bounding box center [1021, 514] width 144 height 40
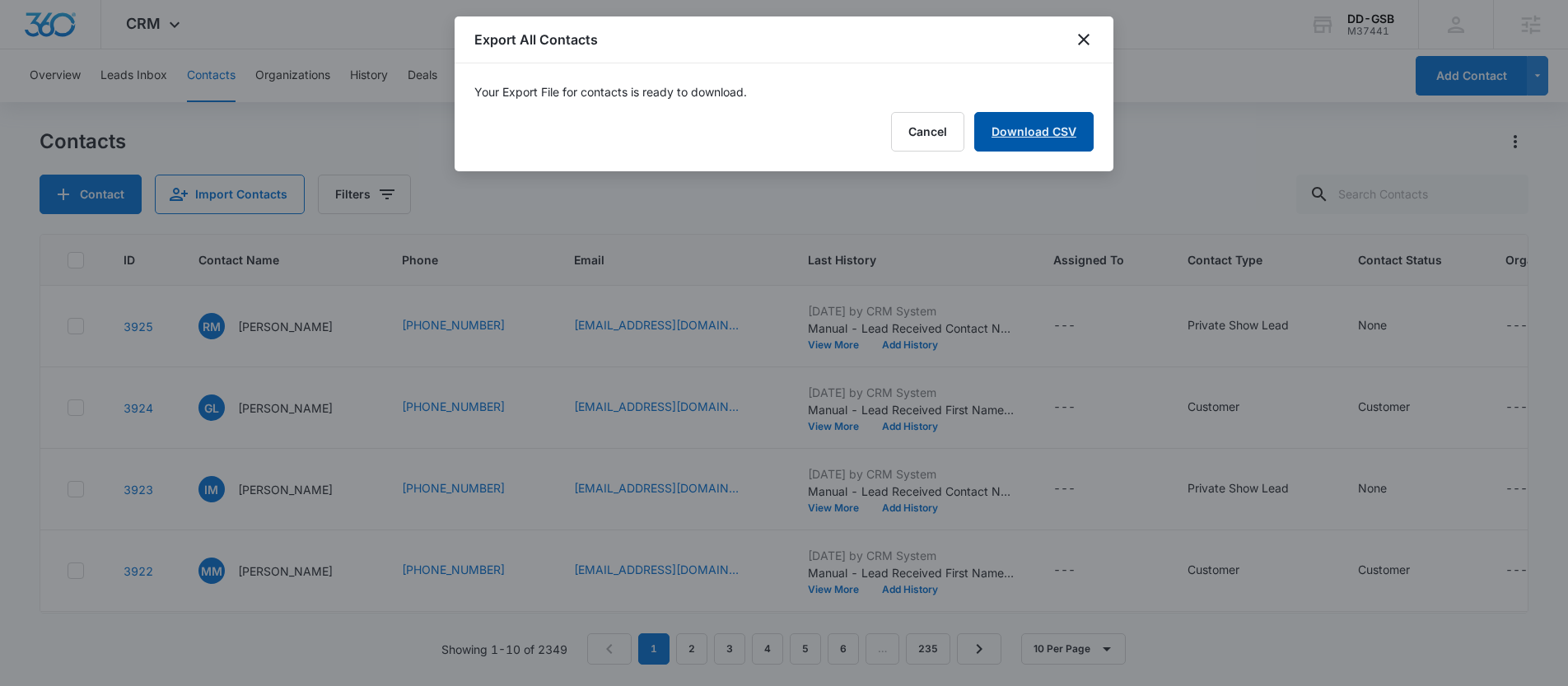
click at [1061, 124] on link "Download CSV" at bounding box center [1033, 132] width 119 height 40
click at [1095, 46] on div "Export All Contacts" at bounding box center [784, 40] width 659 height 47
click at [1090, 38] on icon "close" at bounding box center [1084, 40] width 20 height 20
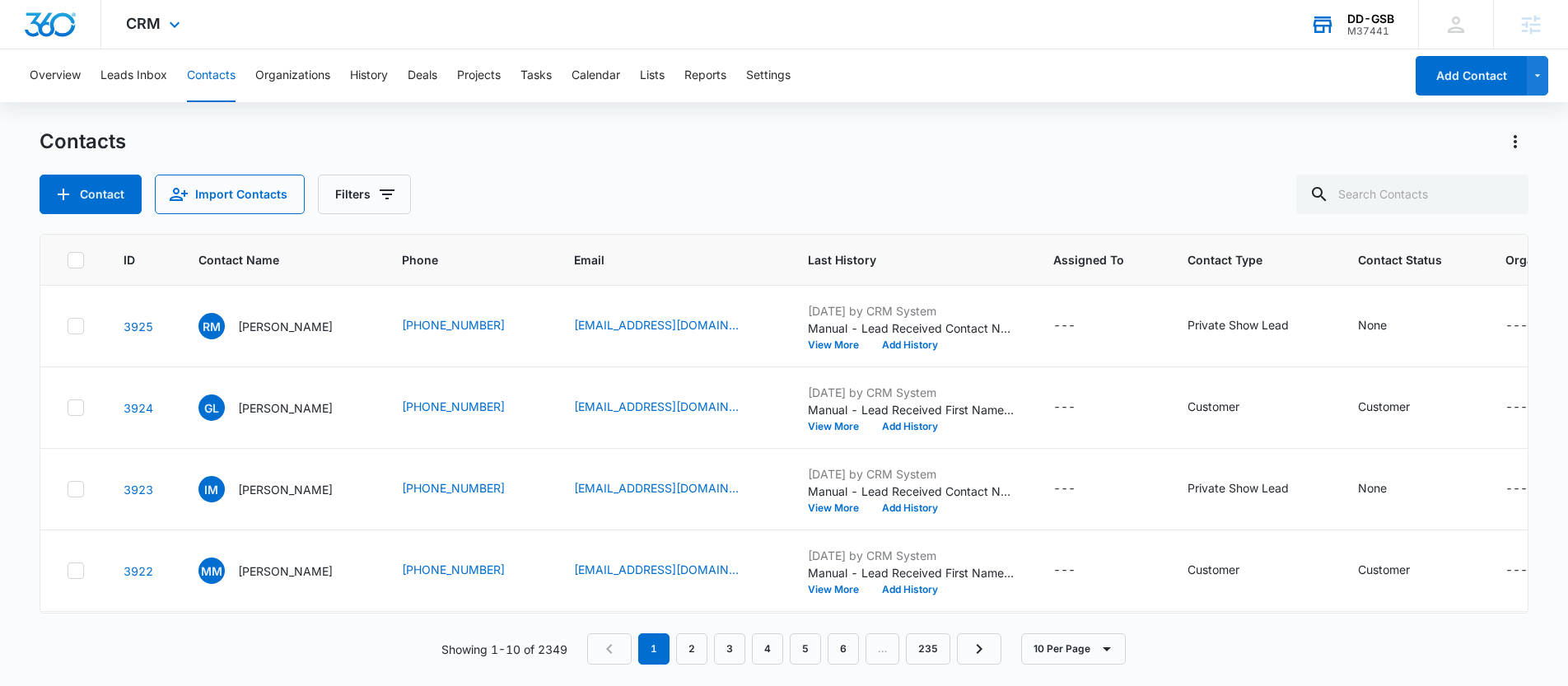
click at [1317, 37] on div "DD-GSB M37441 Your Accounts View All" at bounding box center [1352, 24] width 133 height 49
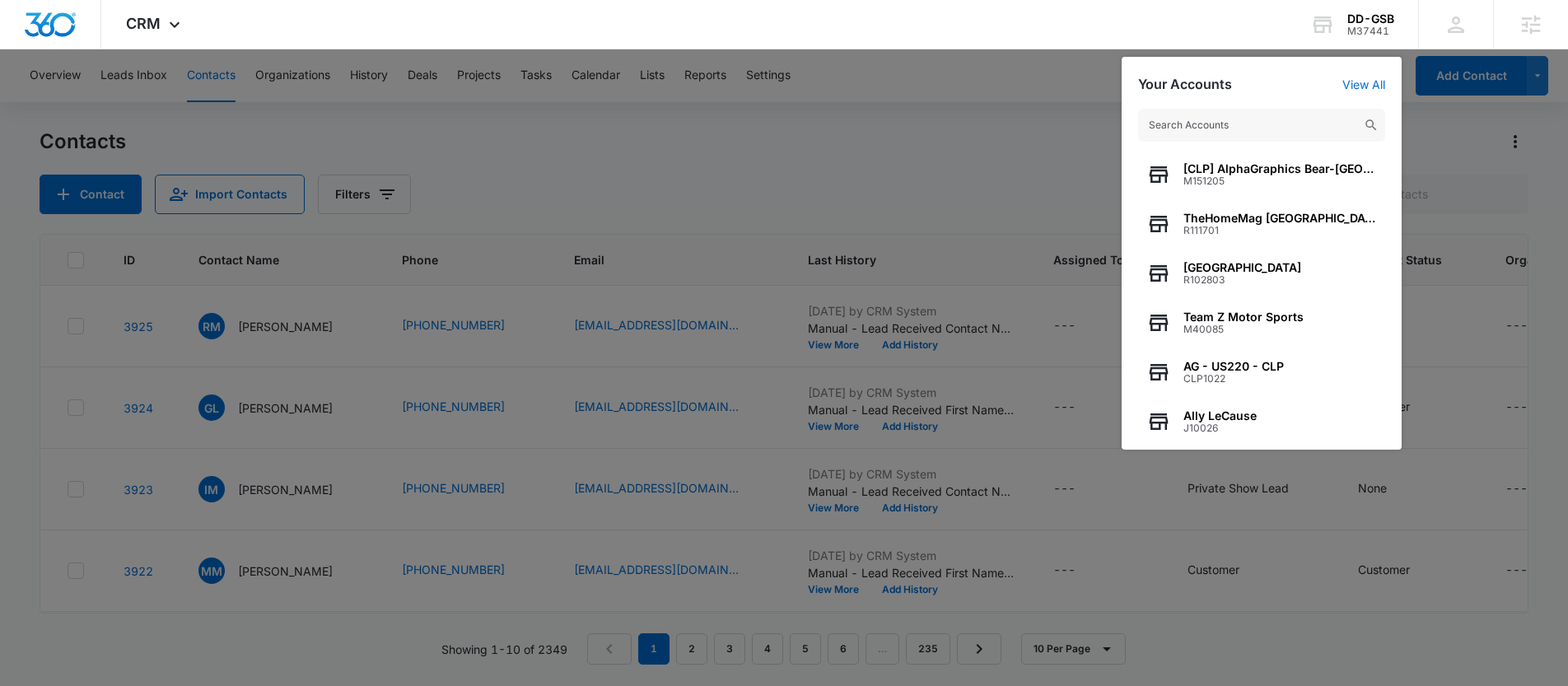
click at [1196, 121] on input "text" at bounding box center [1261, 125] width 247 height 33
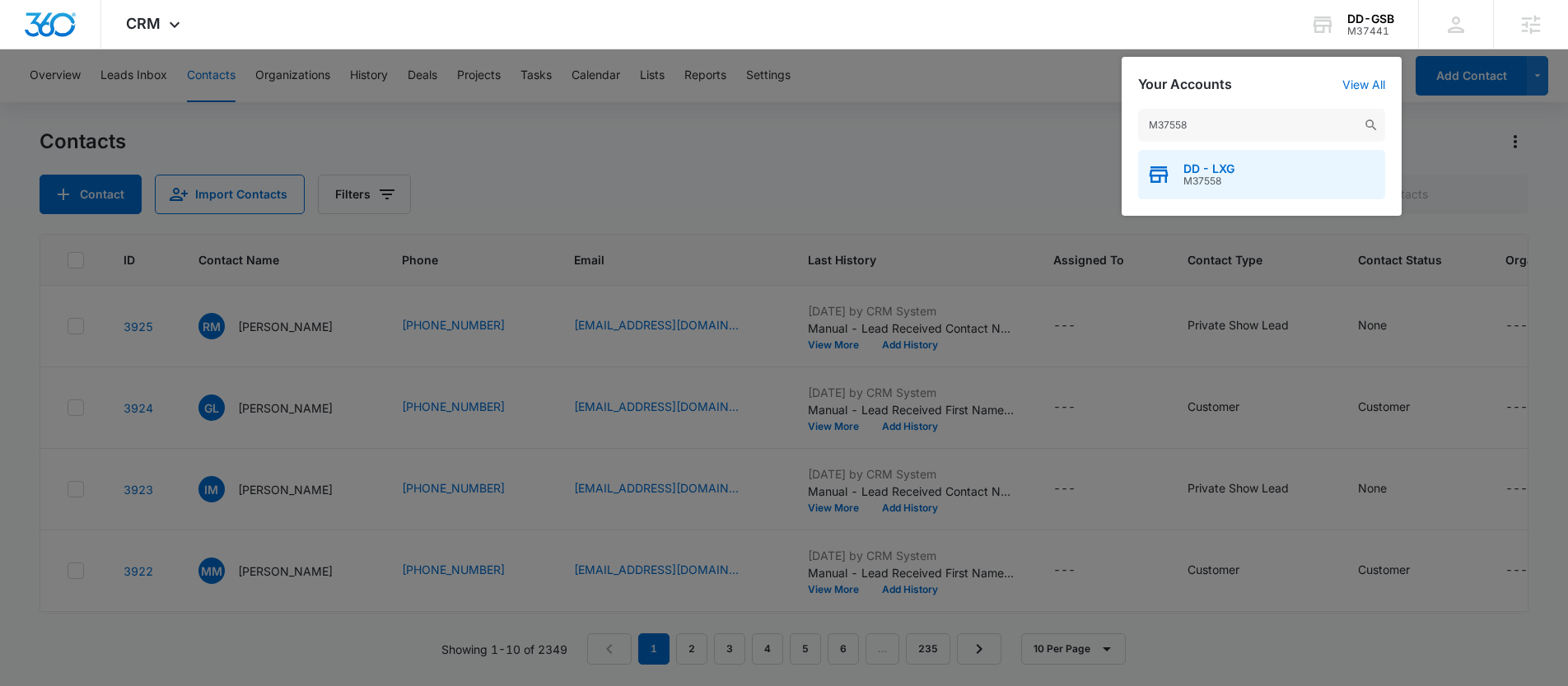
click at [1243, 155] on div "DD - LXG M37558" at bounding box center [1261, 175] width 247 height 50
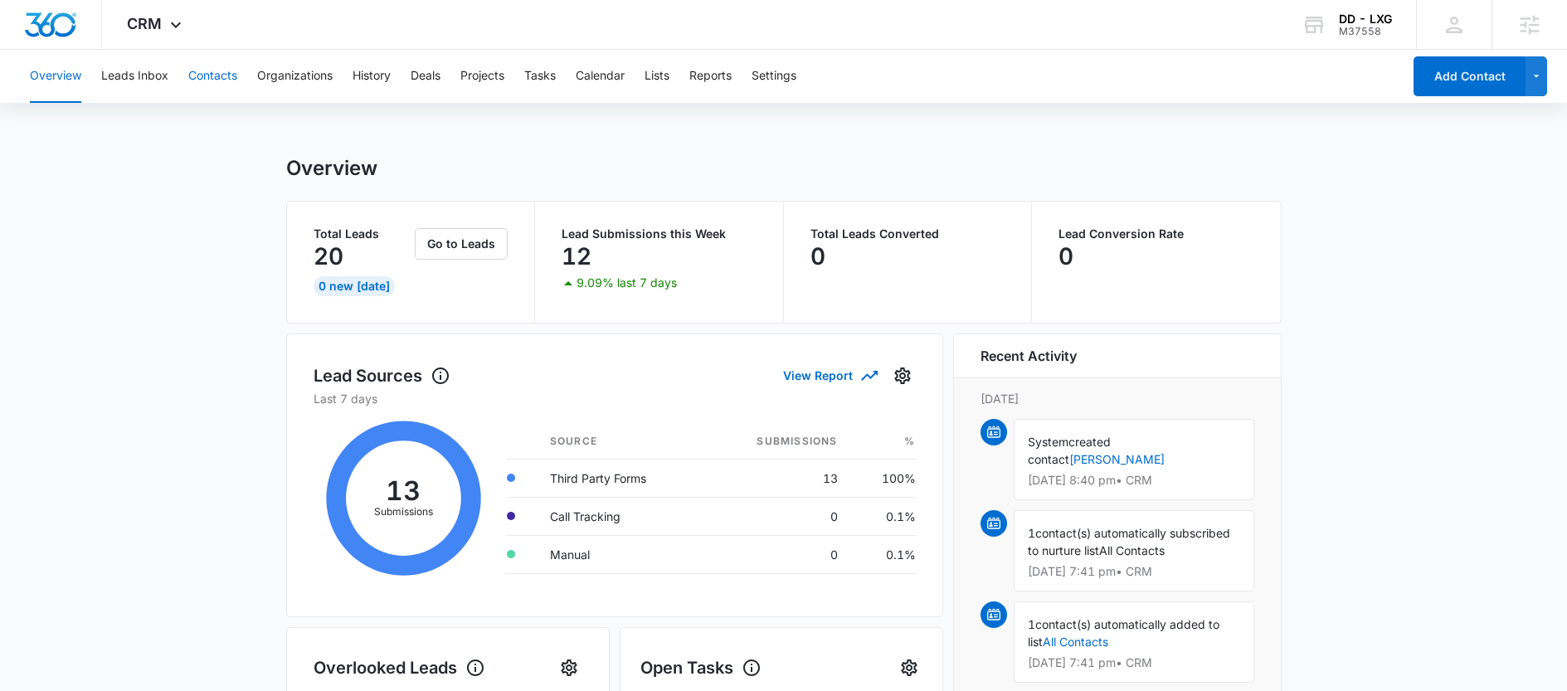
click at [203, 72] on button "Contacts" at bounding box center [212, 76] width 49 height 53
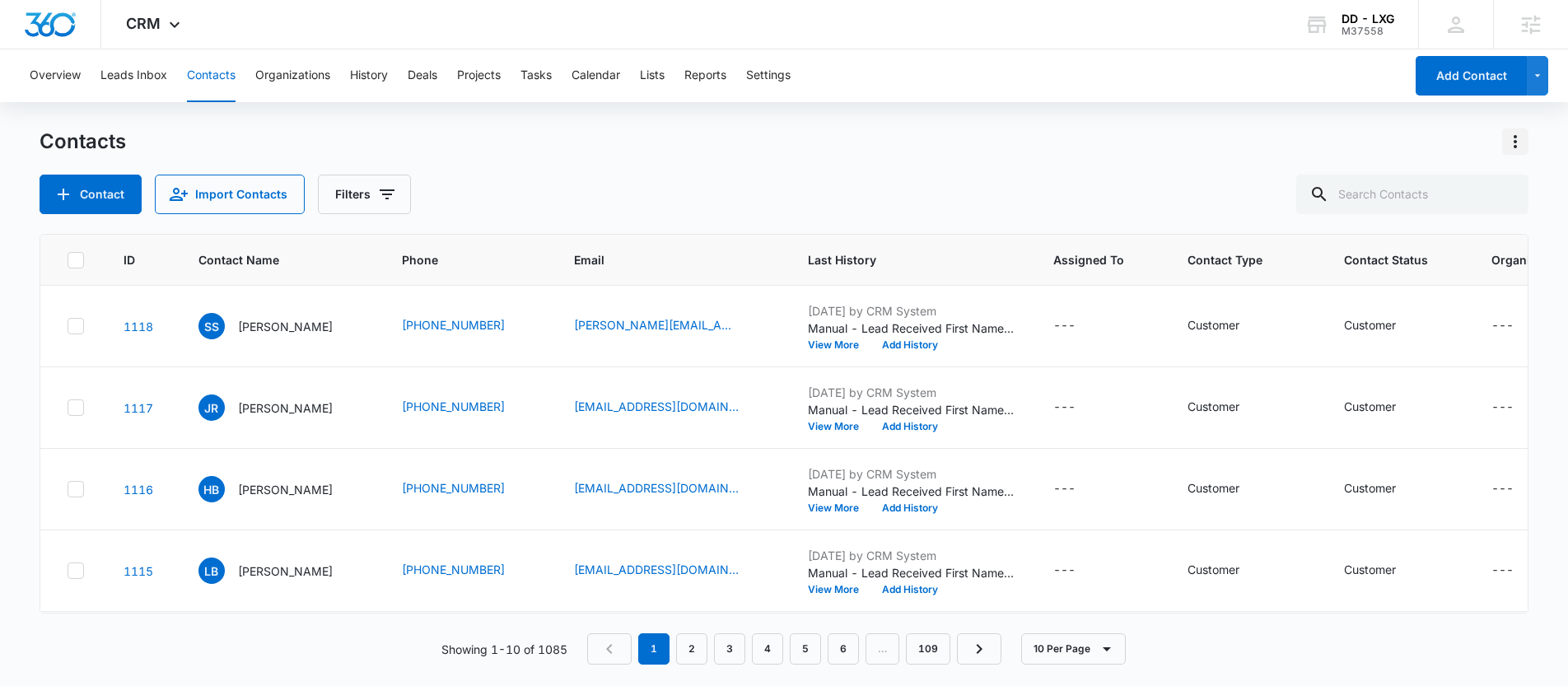
click at [1515, 148] on icon "Actions" at bounding box center [1515, 142] width 20 height 20
click at [1451, 233] on div "Export All Contacts" at bounding box center [1434, 237] width 109 height 12
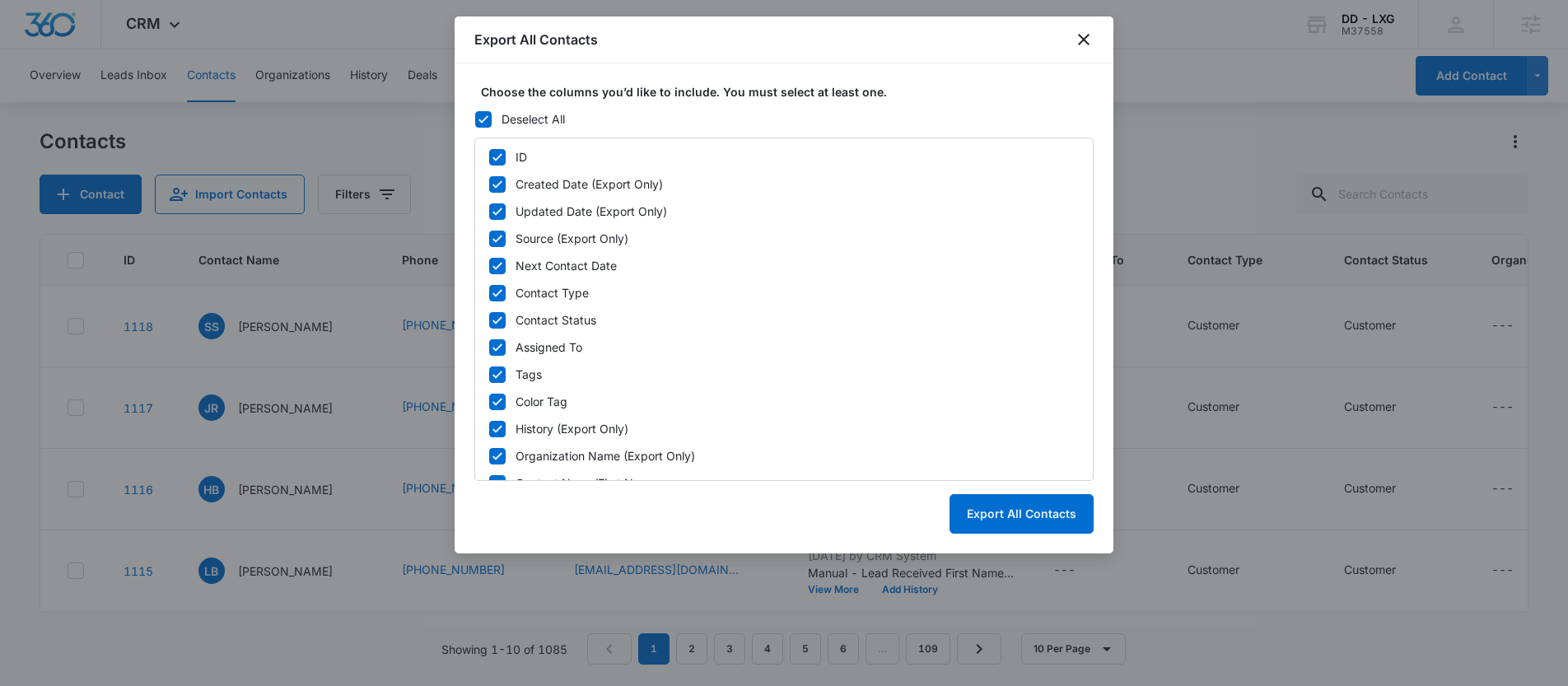
click at [481, 122] on icon at bounding box center [483, 119] width 15 height 15
click at [475, 119] on input "Deselect All" at bounding box center [474, 118] width 1 height 1
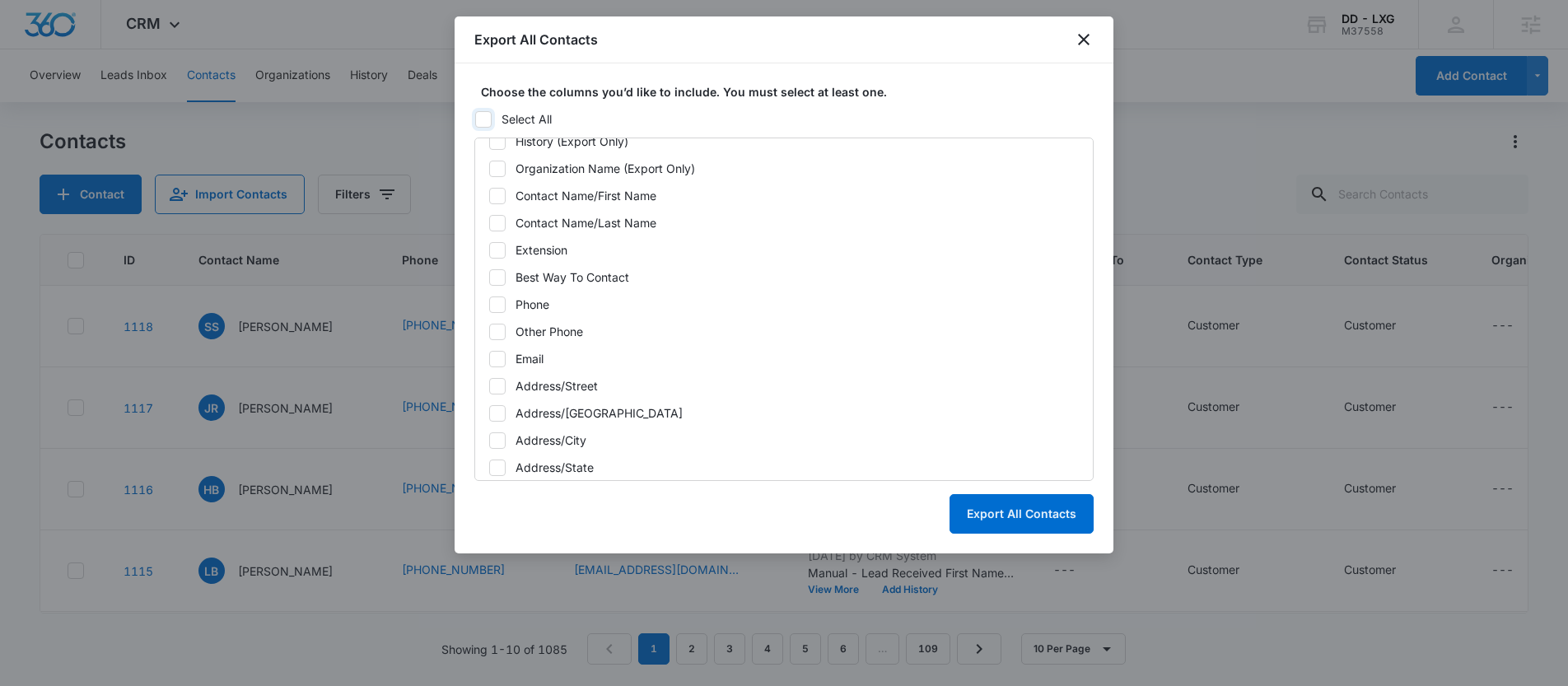
scroll to position [289, 0]
click at [517, 354] on div "Email" at bounding box center [529, 356] width 28 height 17
click at [489, 356] on input "Email" at bounding box center [488, 356] width 1 height 1
click at [1002, 526] on button "Export All Contacts" at bounding box center [1021, 514] width 144 height 40
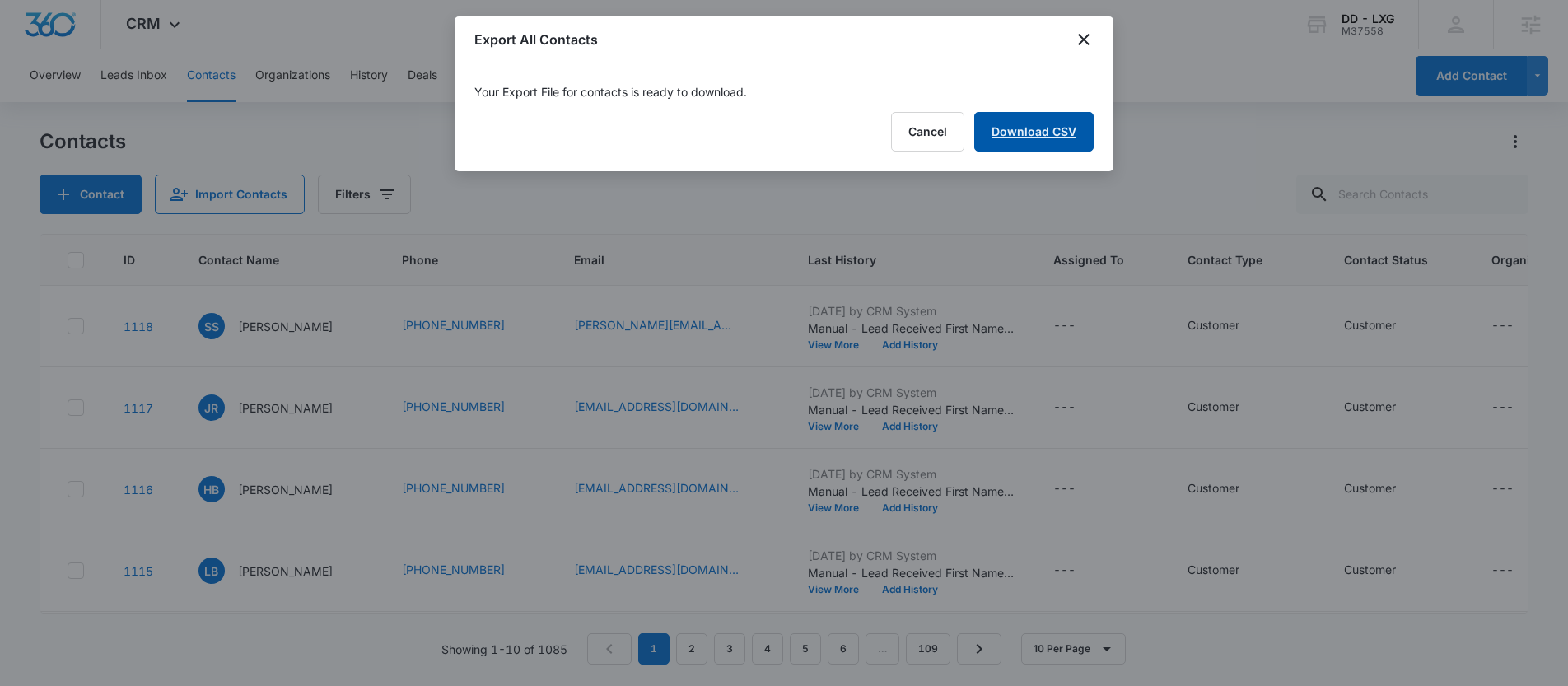
click at [1008, 143] on link "Download CSV" at bounding box center [1033, 132] width 119 height 40
